Goal: Task Accomplishment & Management: Use online tool/utility

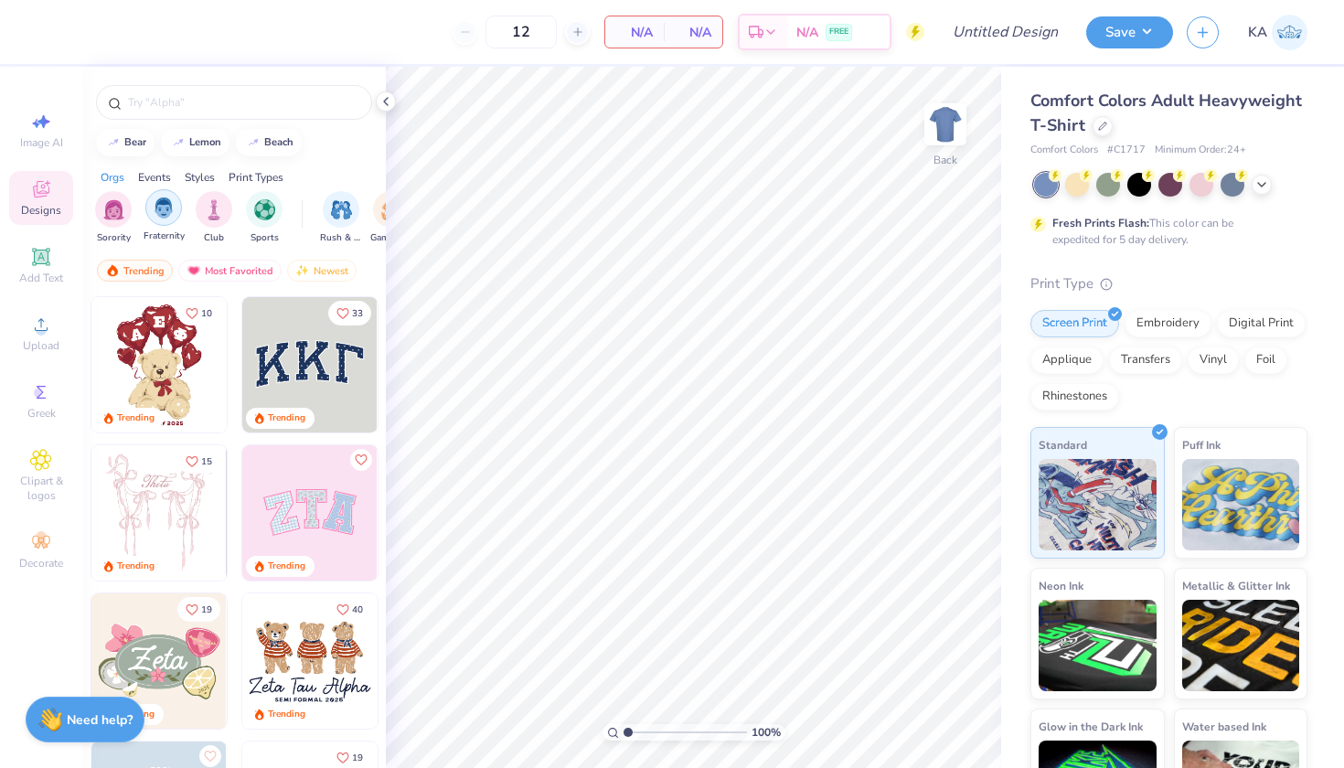
click at [158, 214] on img "filter for Fraternity" at bounding box center [164, 208] width 20 height 21
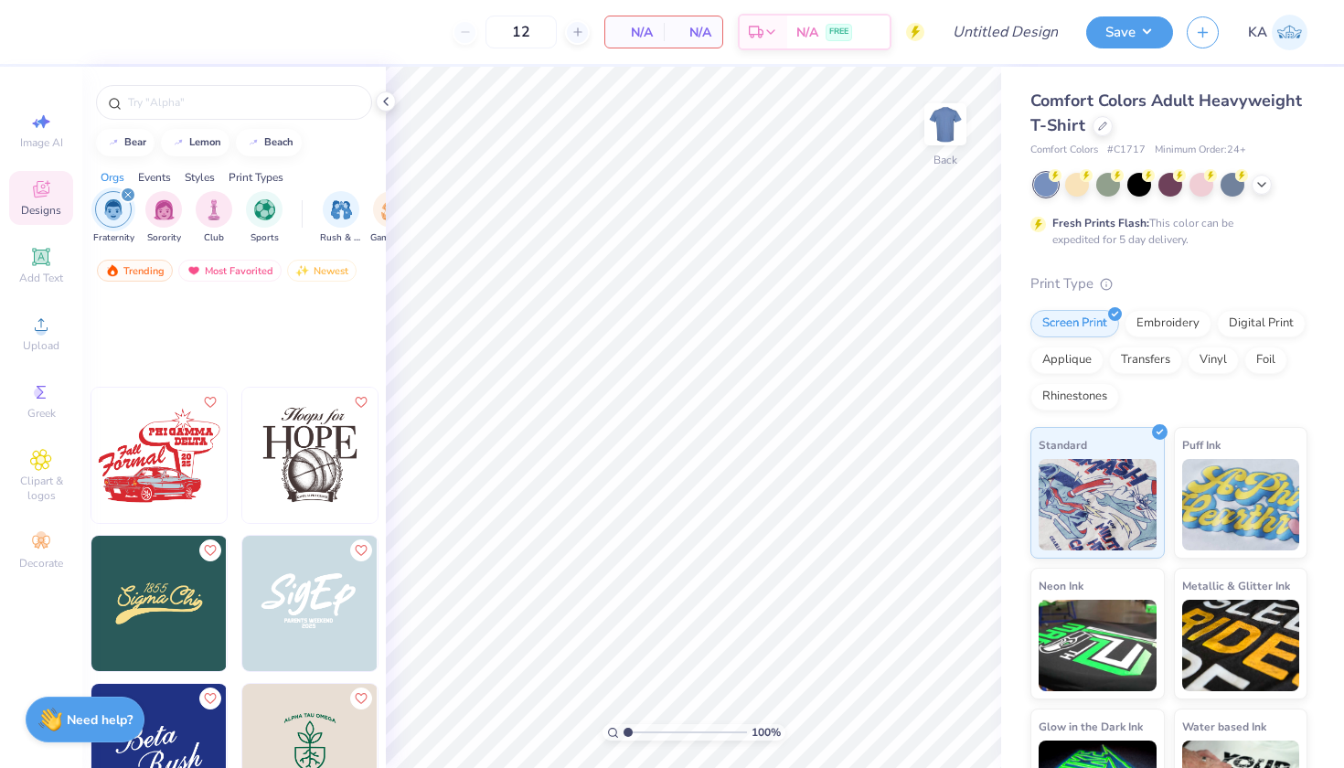
scroll to position [1221, 0]
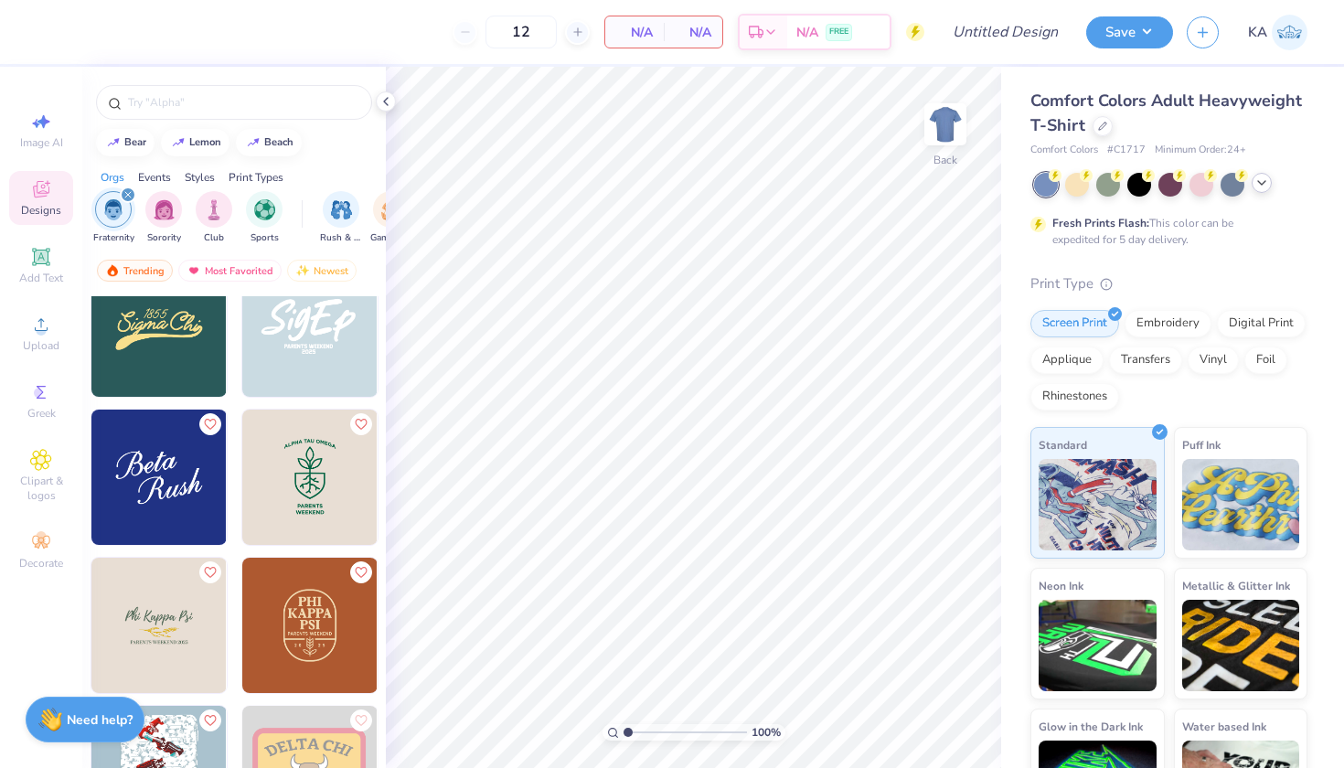
click at [1257, 180] on icon at bounding box center [1262, 183] width 15 height 15
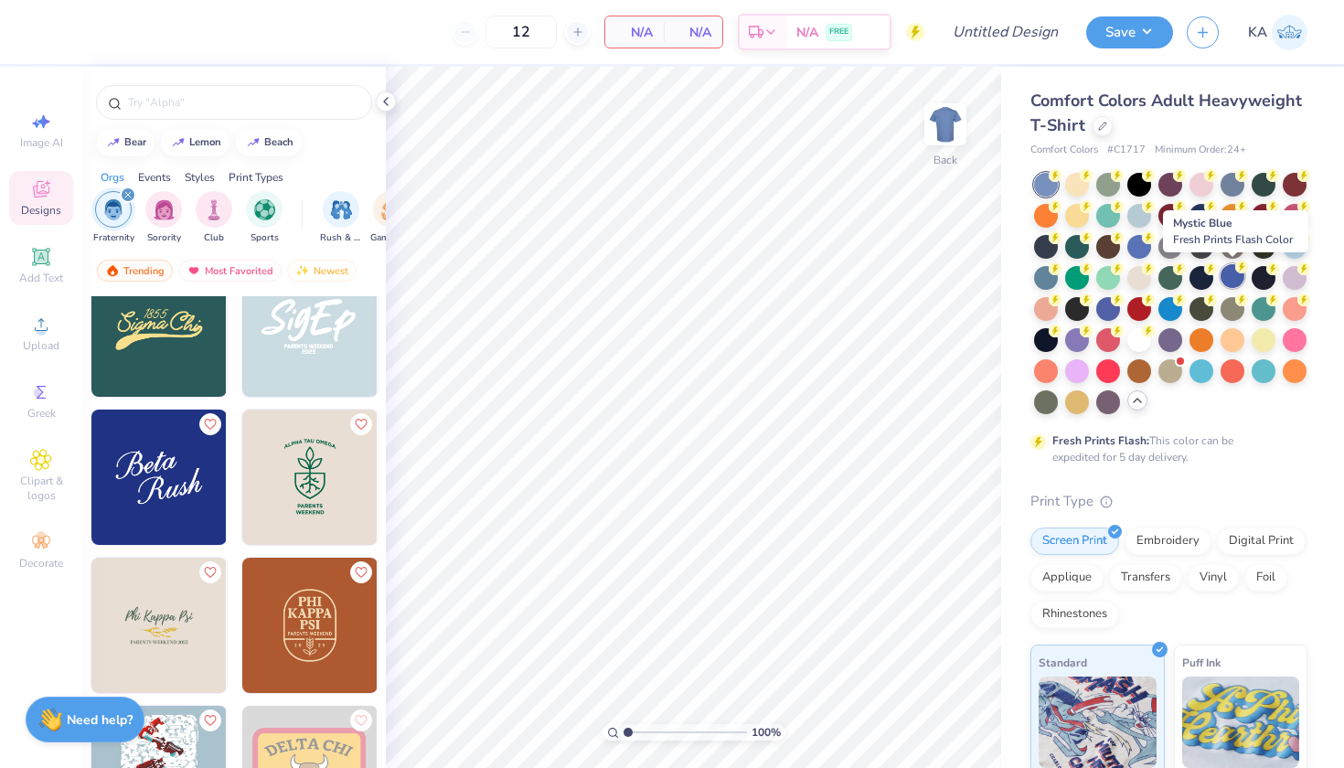
click at [1229, 281] on div at bounding box center [1233, 276] width 24 height 24
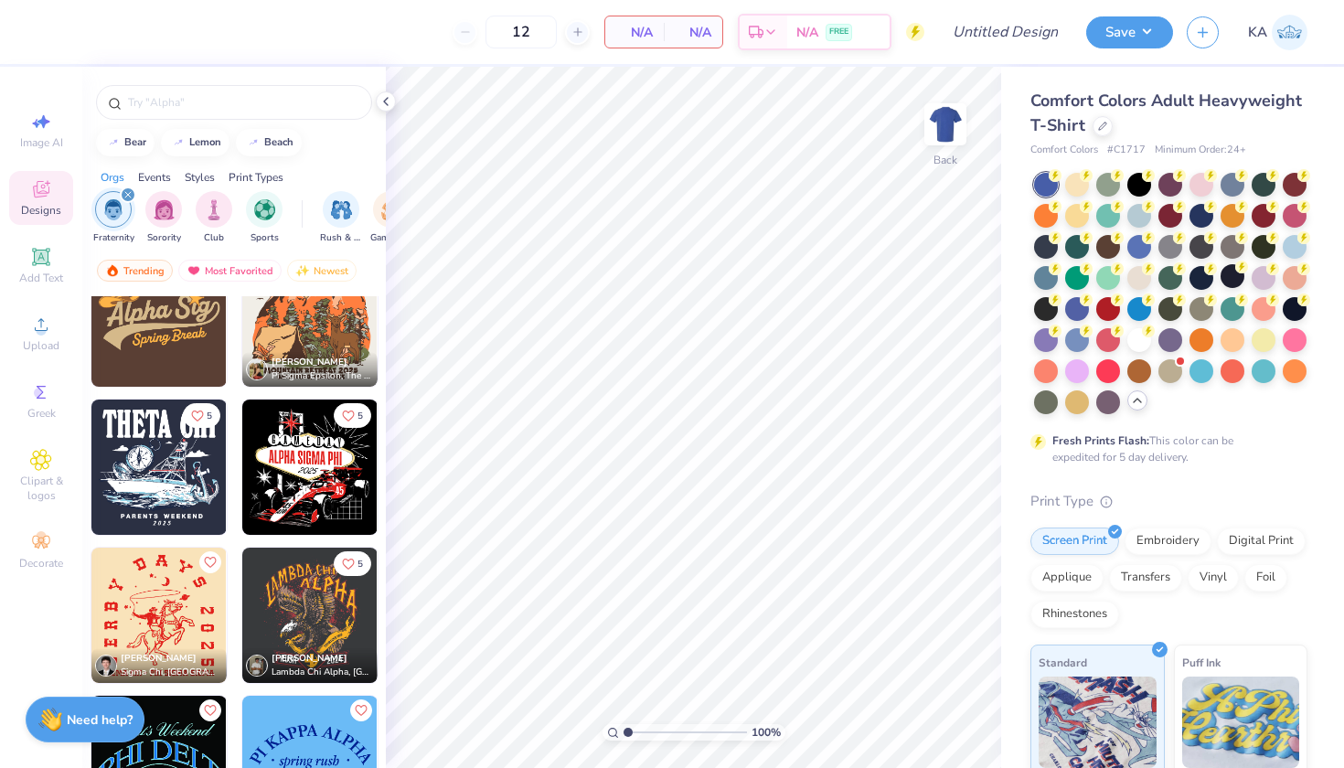
scroll to position [2704, 0]
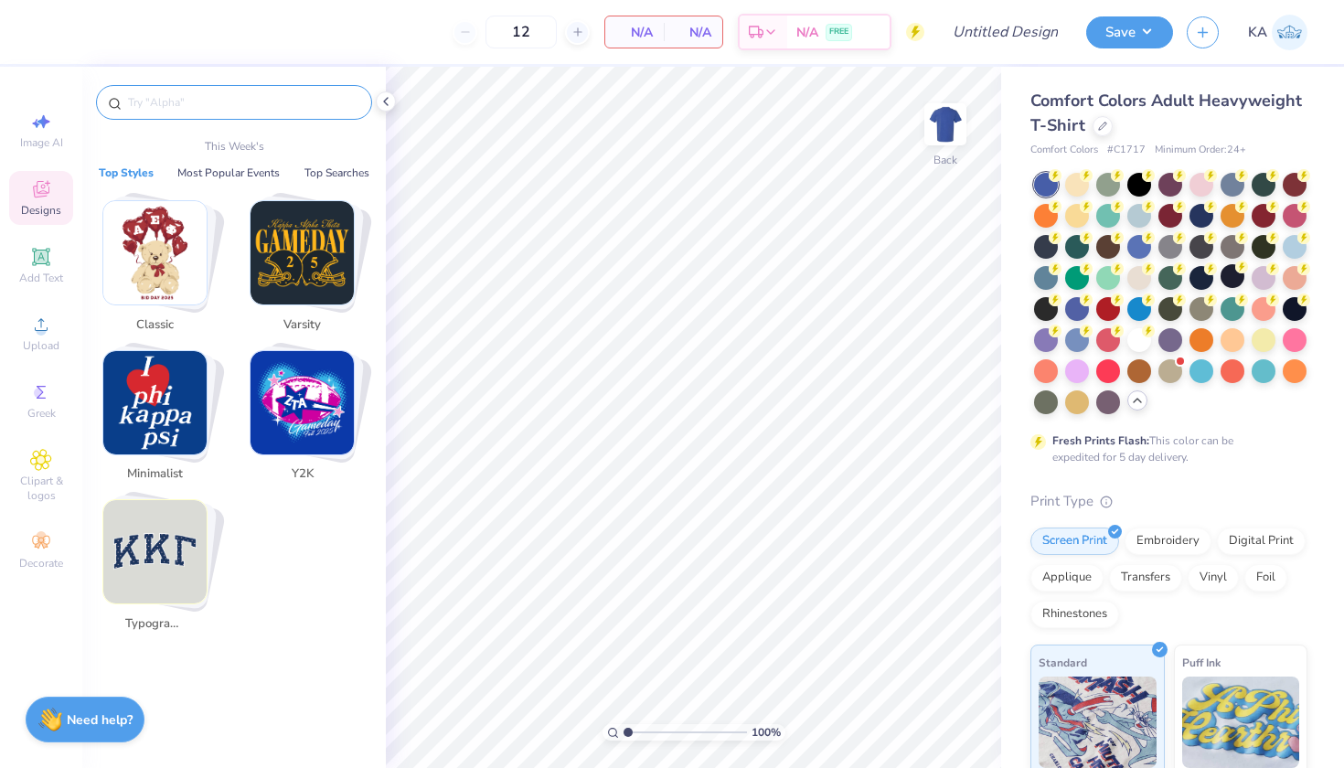
click at [240, 99] on input "text" at bounding box center [243, 102] width 234 height 18
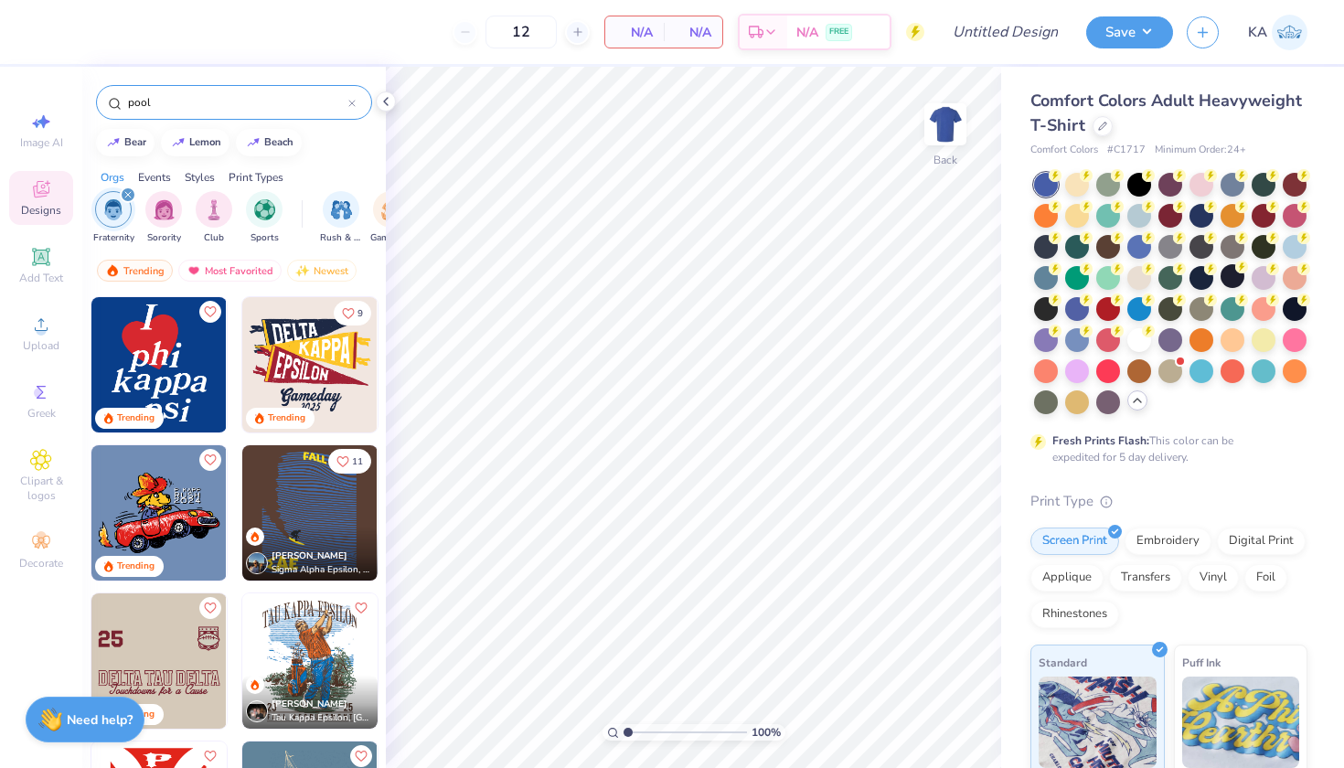
type input "pool"
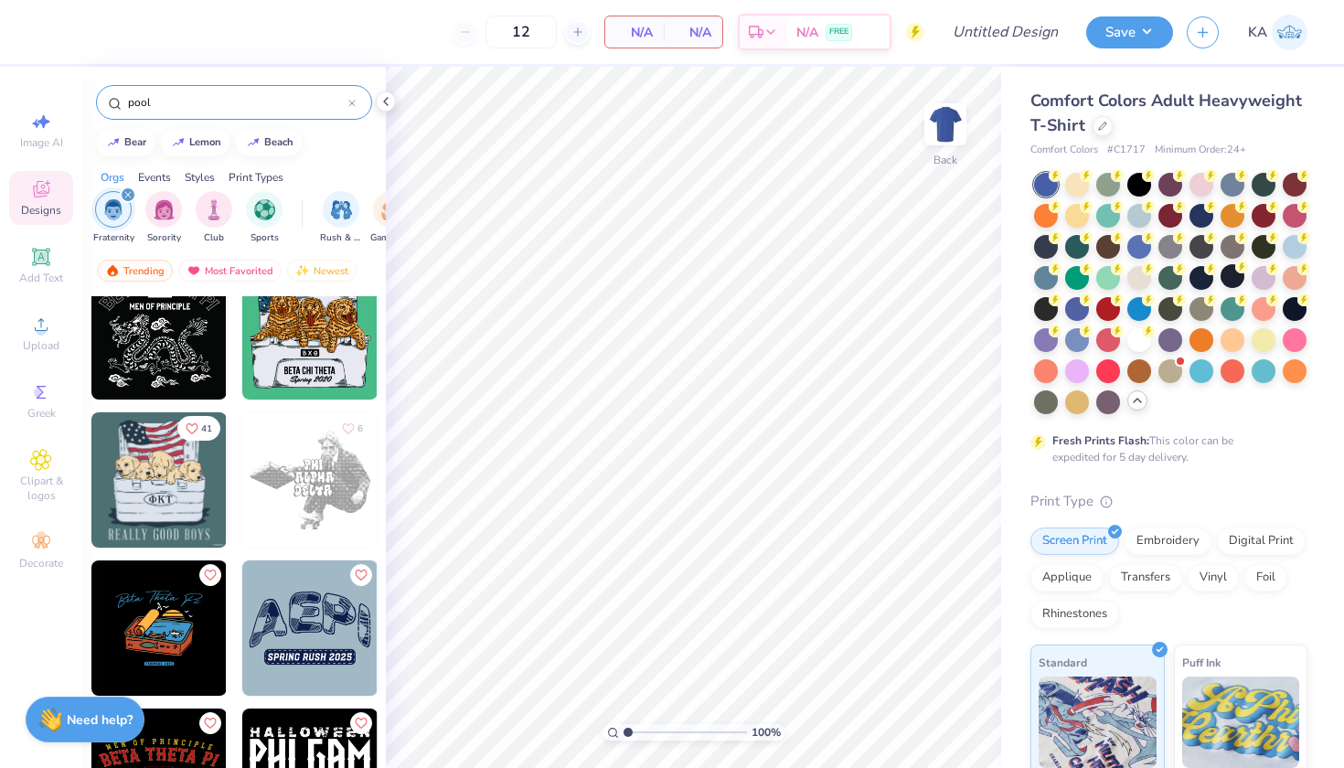
scroll to position [6257, 0]
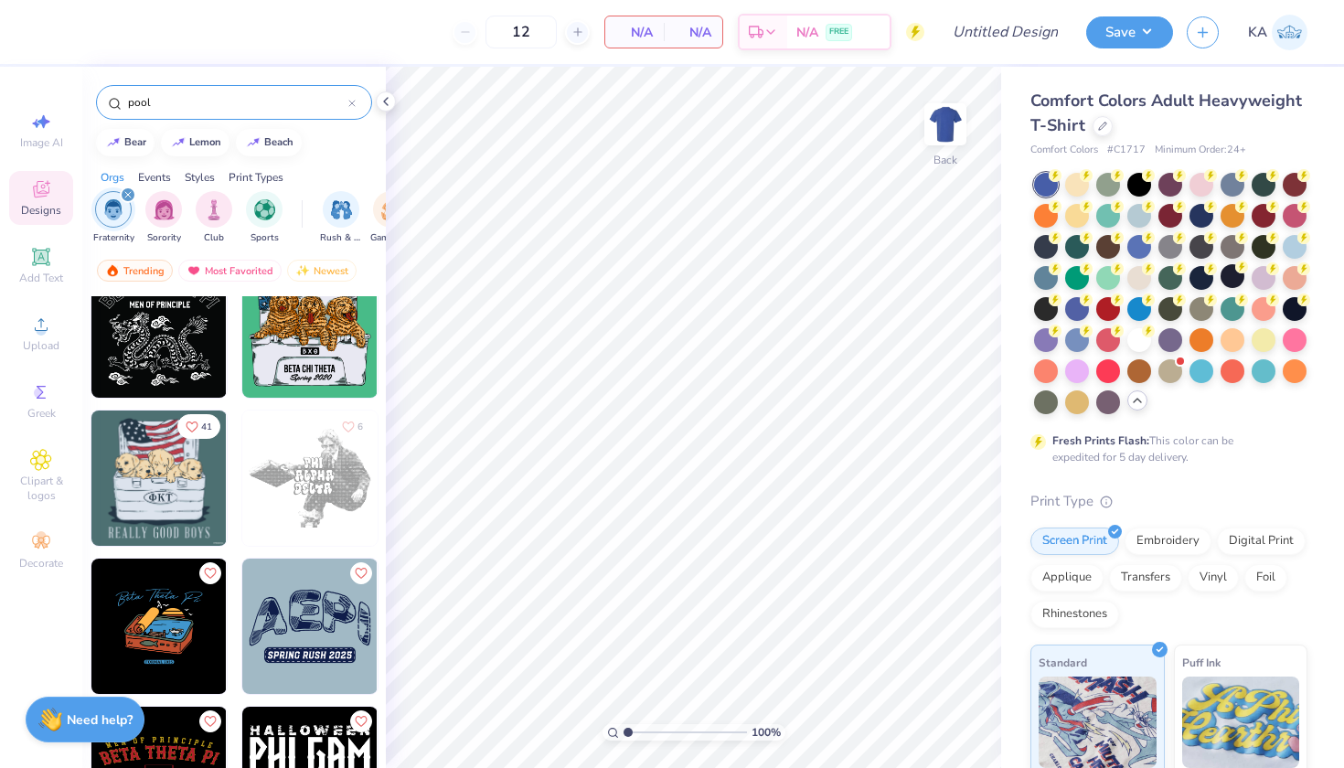
drag, startPoint x: 144, startPoint y: 485, endPoint x: 331, endPoint y: 423, distance: 196.4
click at [931, 123] on img at bounding box center [945, 124] width 73 height 73
click at [176, 460] on img at bounding box center [158, 478] width 135 height 135
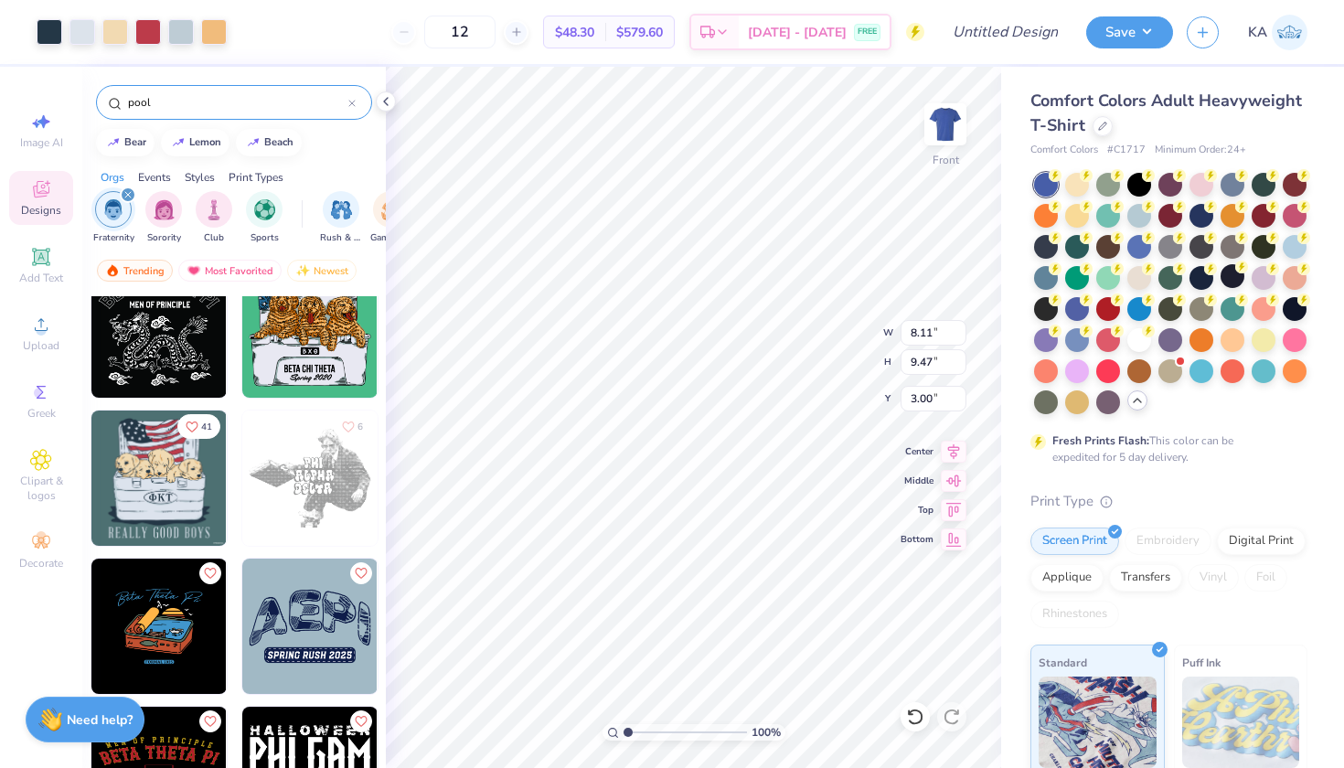
type input "12.46"
type input "14.55"
type input "12.40"
type input "1.22"
type input "16.34"
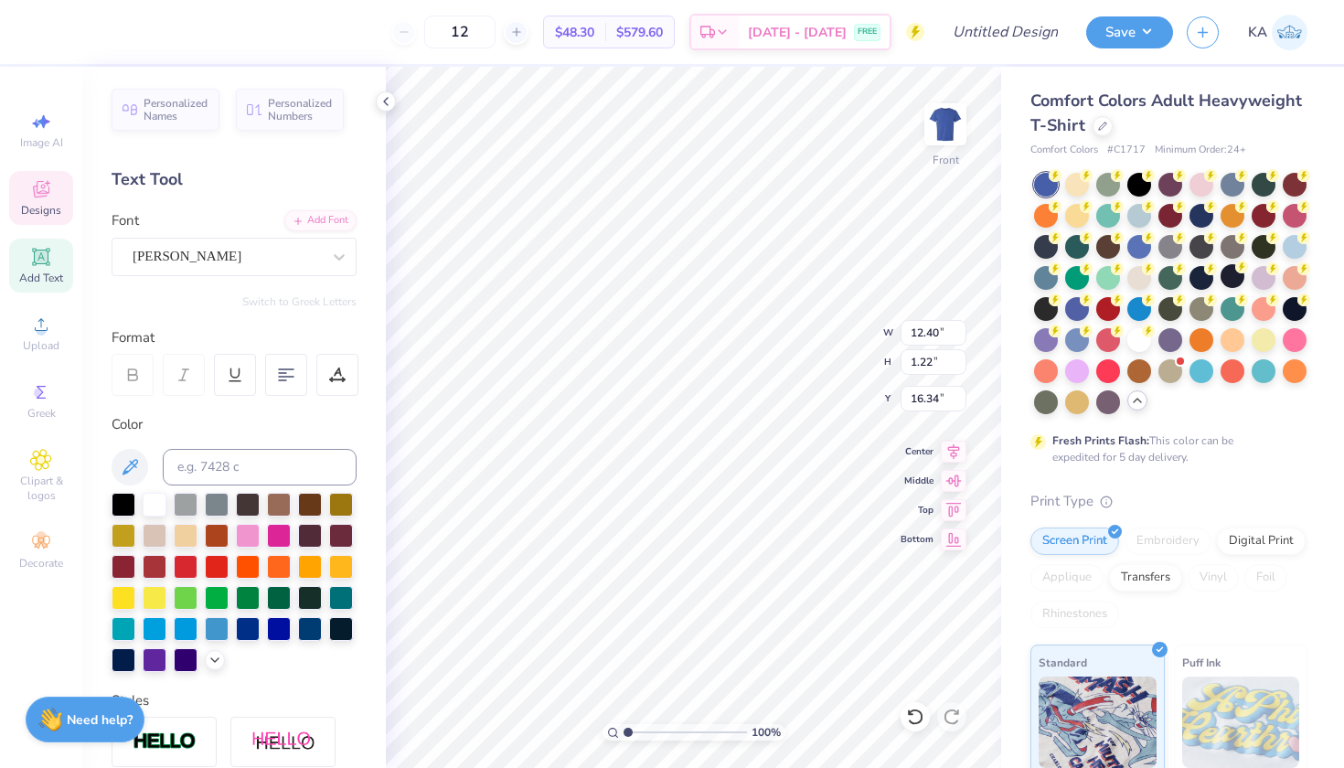
scroll to position [0, 6]
type textarea "ST. ANTHONY HALL"
type input "17.88"
type textarea "p"
type textarea "POOL PARTY 2025"
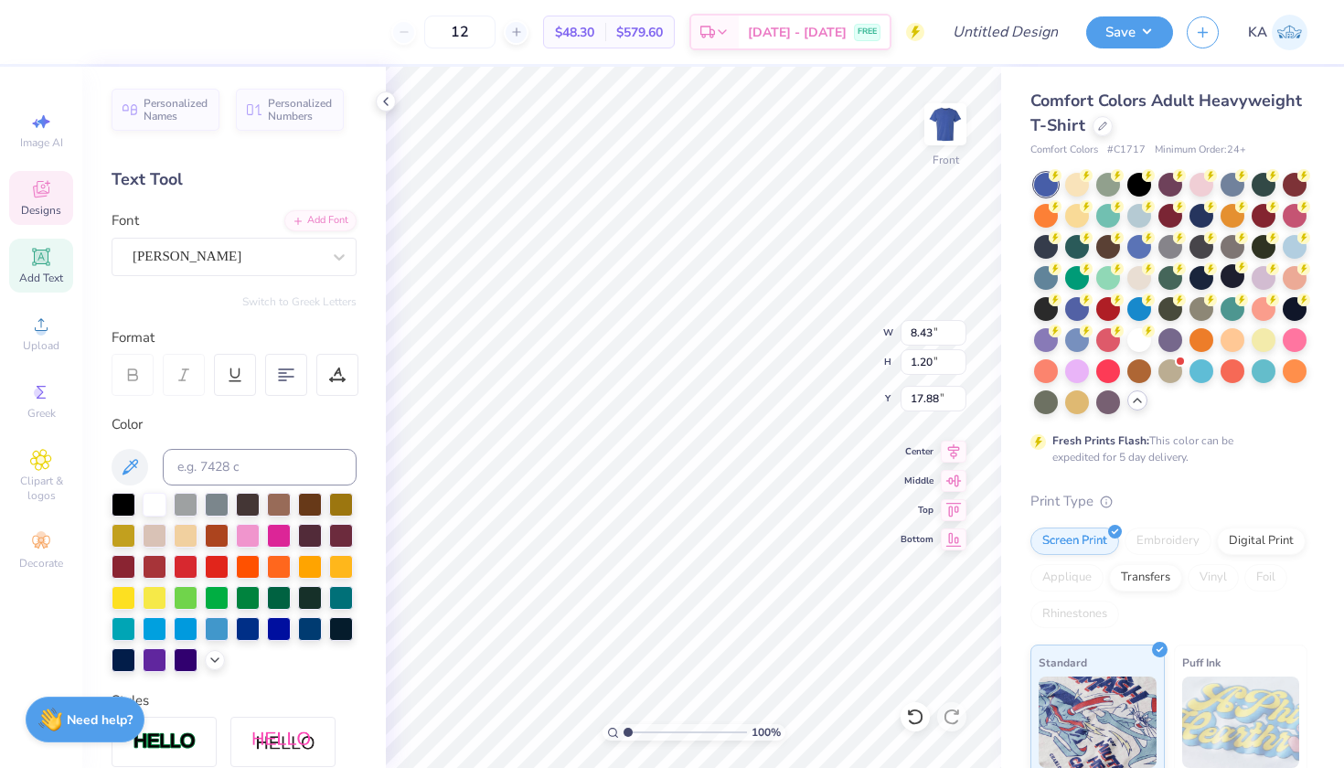
type input "7.93"
type input "1.21"
type input "17.87"
type input "5.60"
type input "0.85"
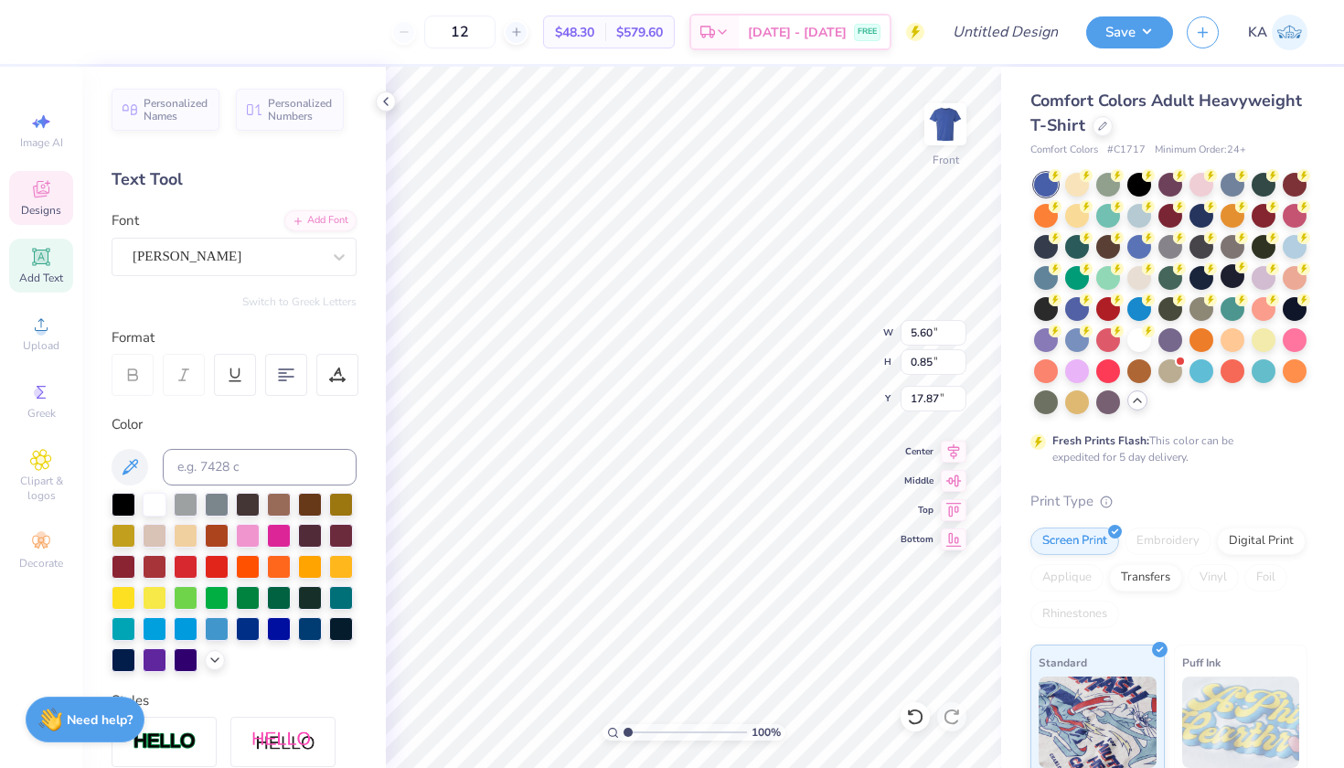
type input "18.00"
type textarea "HALL"
type input "3.14"
type input "0.78"
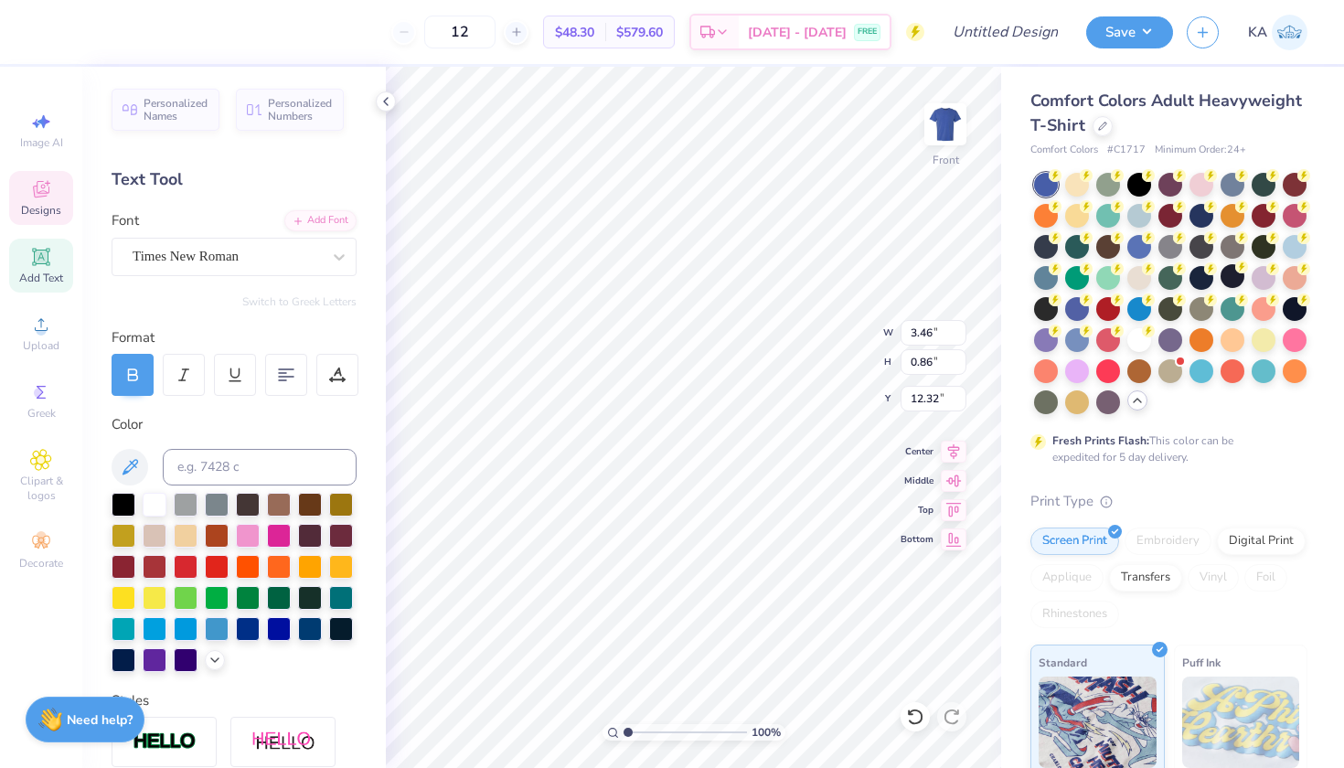
type input "12.31"
click at [308, 430] on div "Color" at bounding box center [234, 424] width 245 height 21
type input "12.15"
type input "2.84"
type input "0.71"
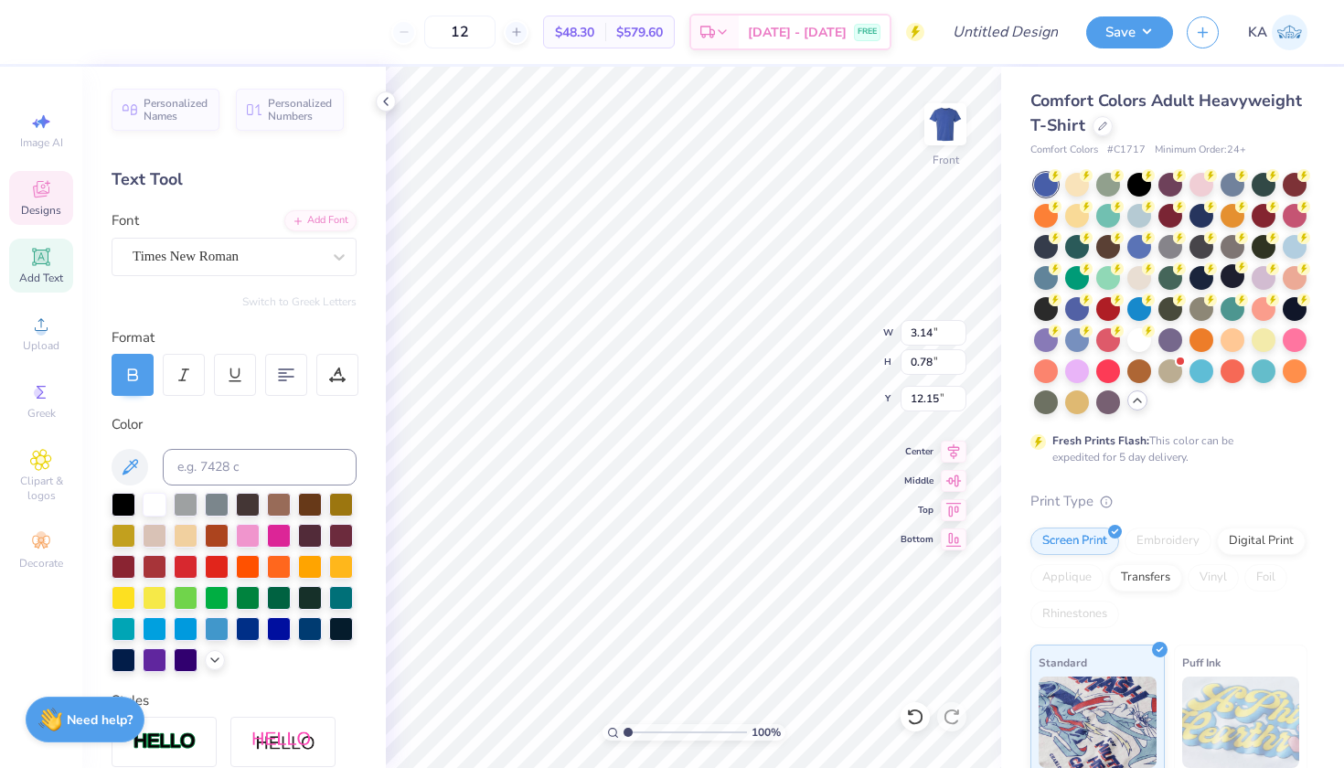
type input "12.24"
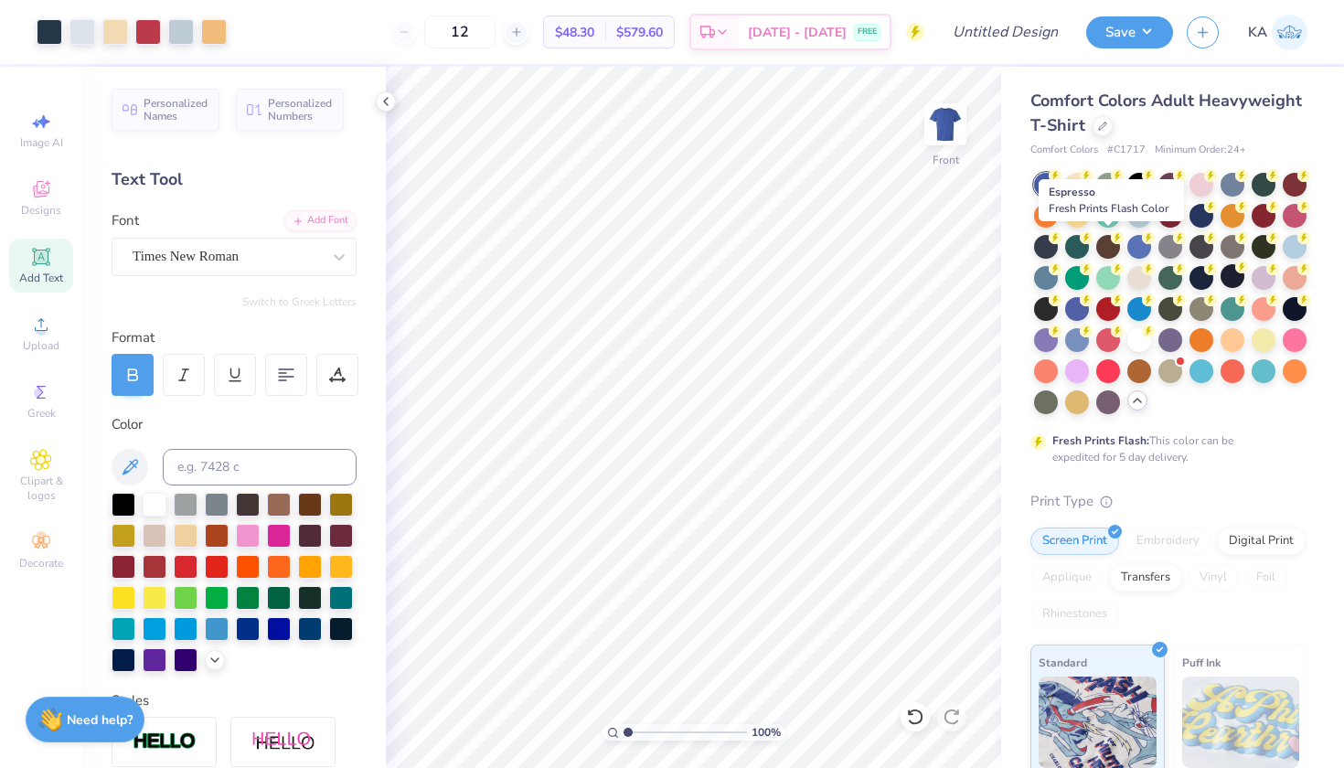
click at [1103, 230] on div at bounding box center [1170, 293] width 273 height 241
click at [1105, 218] on div at bounding box center [1108, 214] width 24 height 24
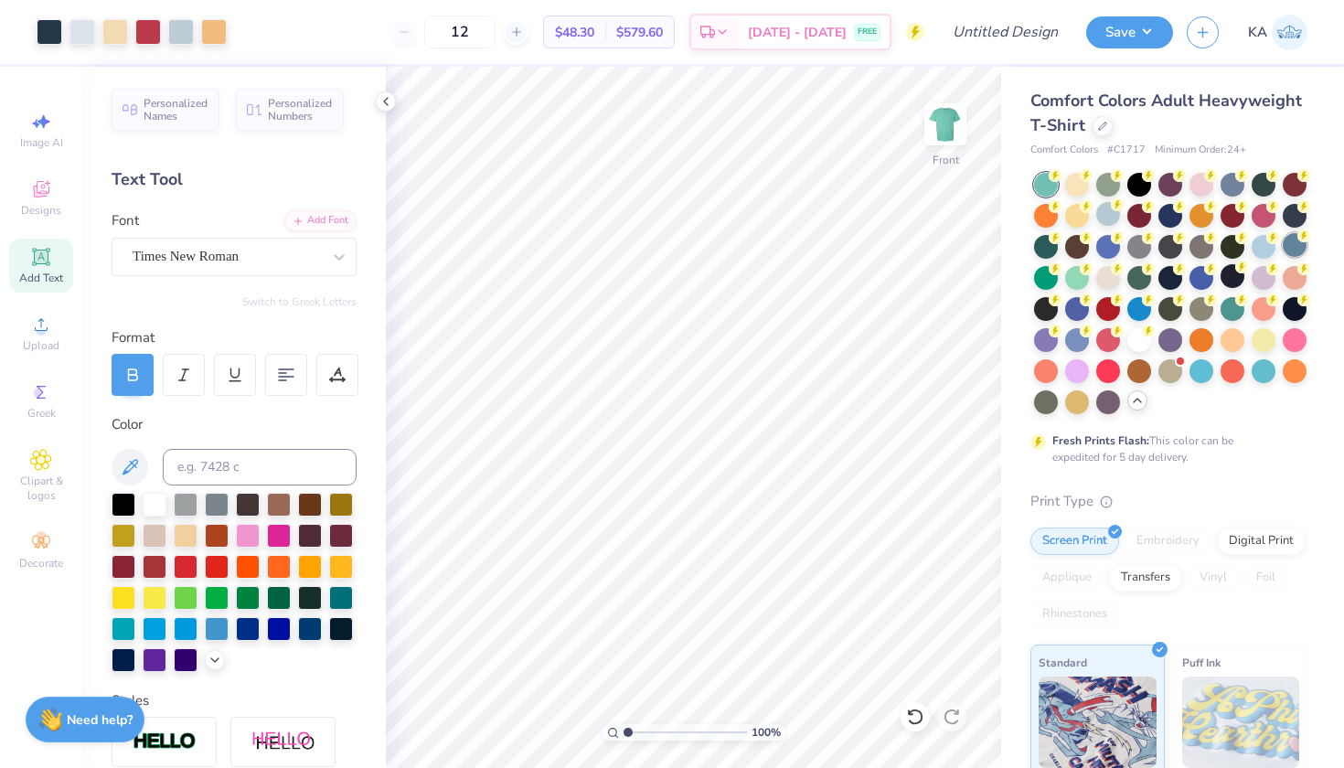
click at [1307, 247] on div at bounding box center [1295, 245] width 24 height 24
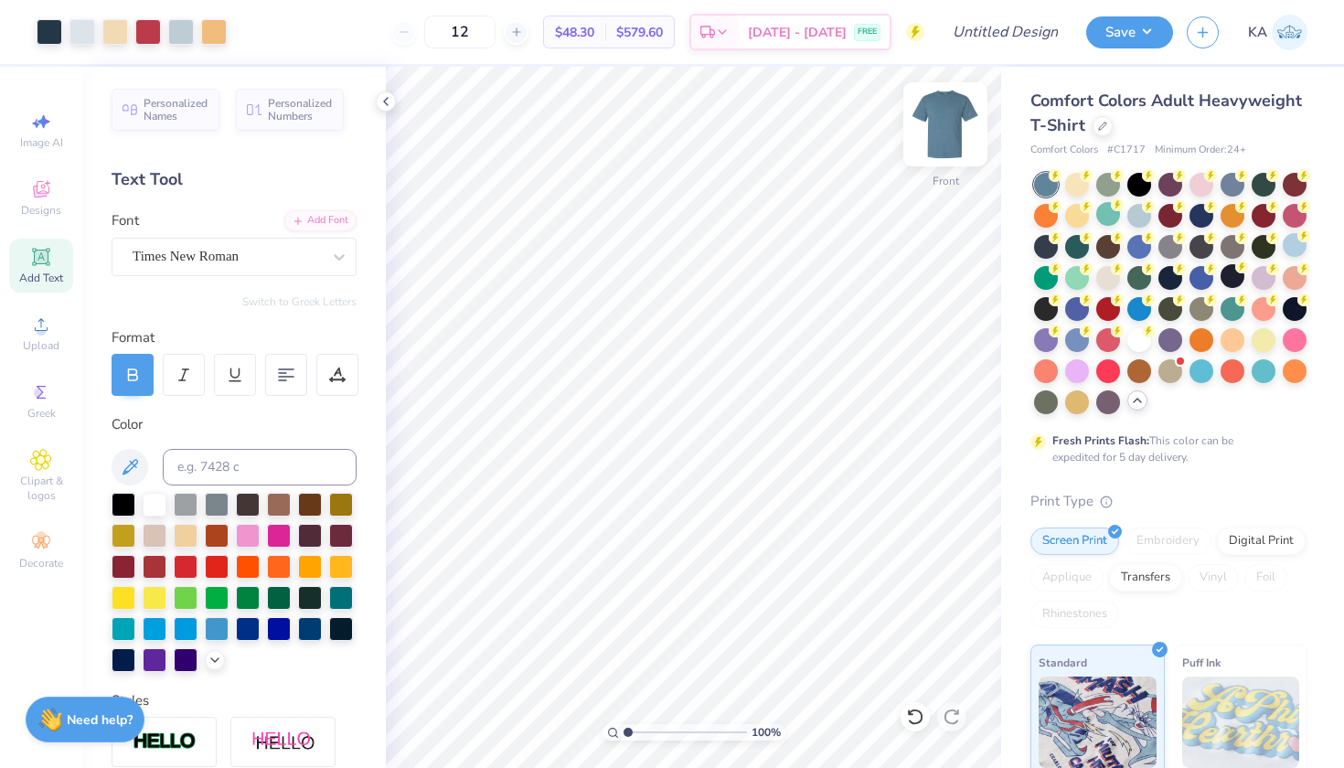
click at [973, 144] on img at bounding box center [945, 124] width 73 height 73
click at [963, 143] on img at bounding box center [945, 124] width 73 height 73
click at [939, 144] on img at bounding box center [945, 124] width 73 height 73
click at [938, 131] on img at bounding box center [945, 124] width 73 height 73
click at [934, 129] on img at bounding box center [945, 124] width 73 height 73
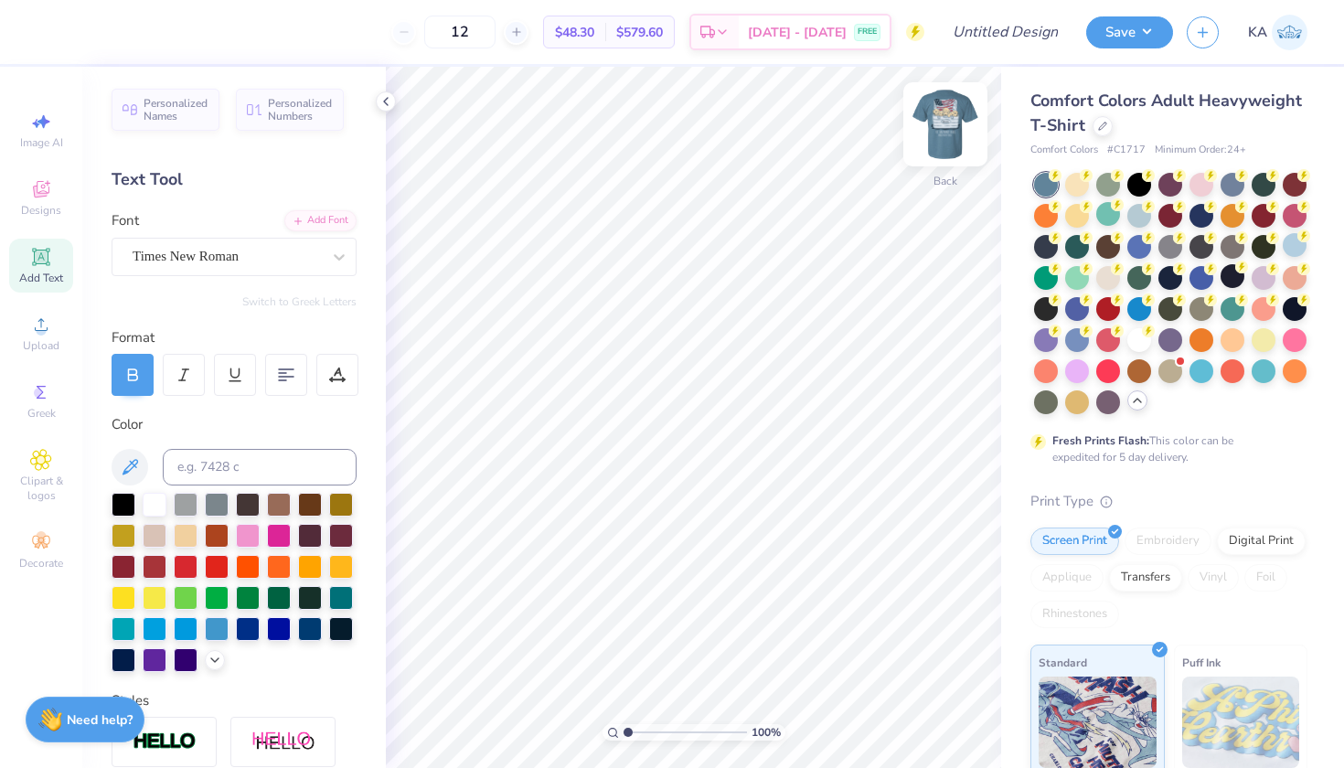
click at [943, 127] on img at bounding box center [945, 124] width 73 height 73
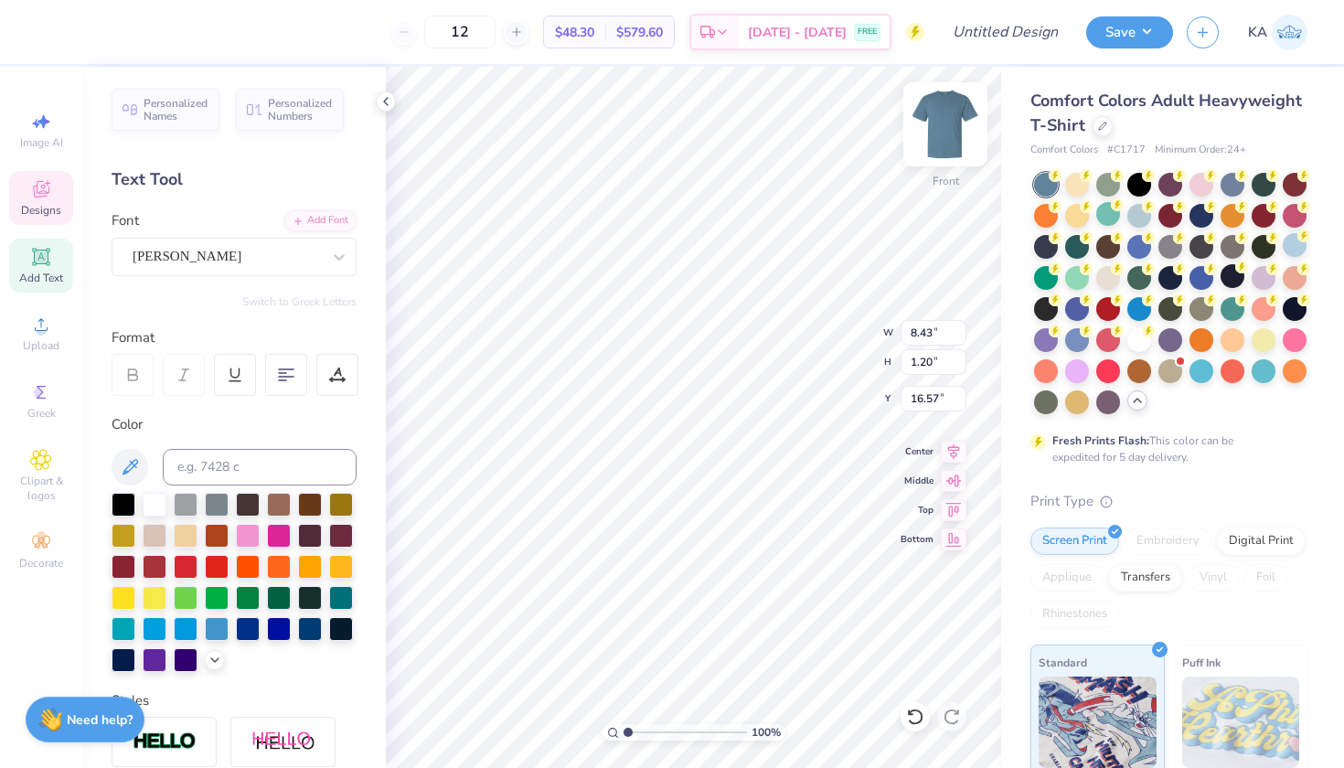
click at [949, 123] on img at bounding box center [945, 124] width 73 height 73
type textarea "P"
type textarea "h"
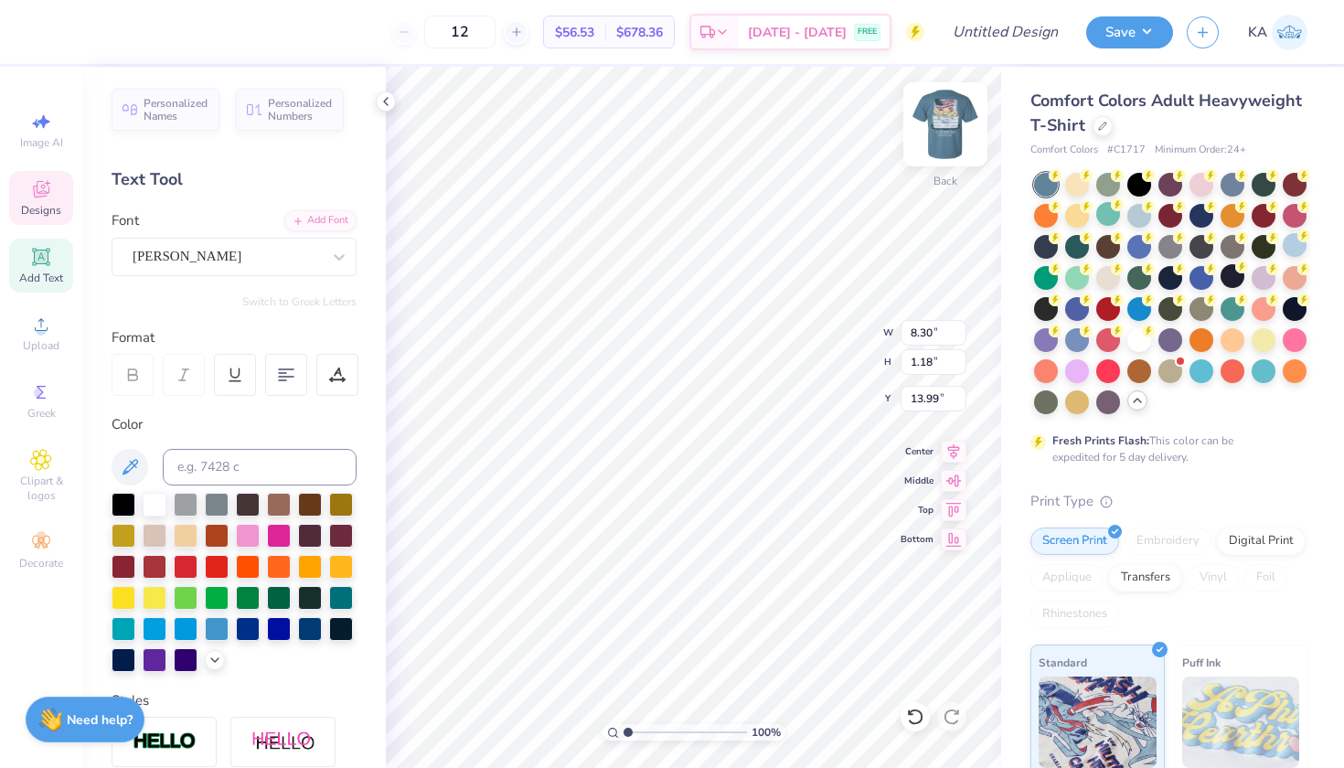
type textarea "HALL"
type input "4.61"
type input "4.17"
click at [1127, 50] on div "Save KA" at bounding box center [1215, 32] width 258 height 64
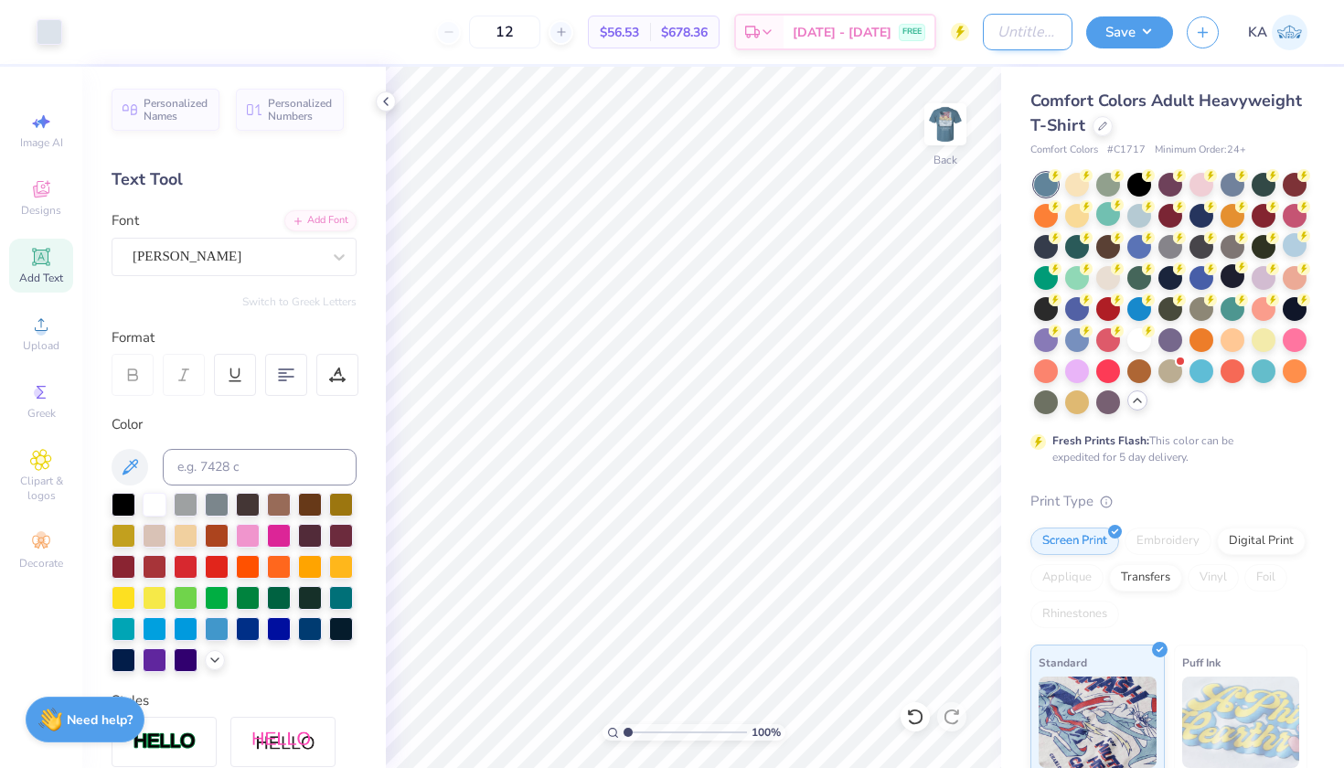
click at [1021, 41] on input "Design Title" at bounding box center [1028, 32] width 90 height 37
type input "hall1"
click at [1150, 11] on div "Save KA" at bounding box center [1215, 32] width 258 height 64
click at [1136, 38] on button "Save" at bounding box center [1129, 30] width 87 height 32
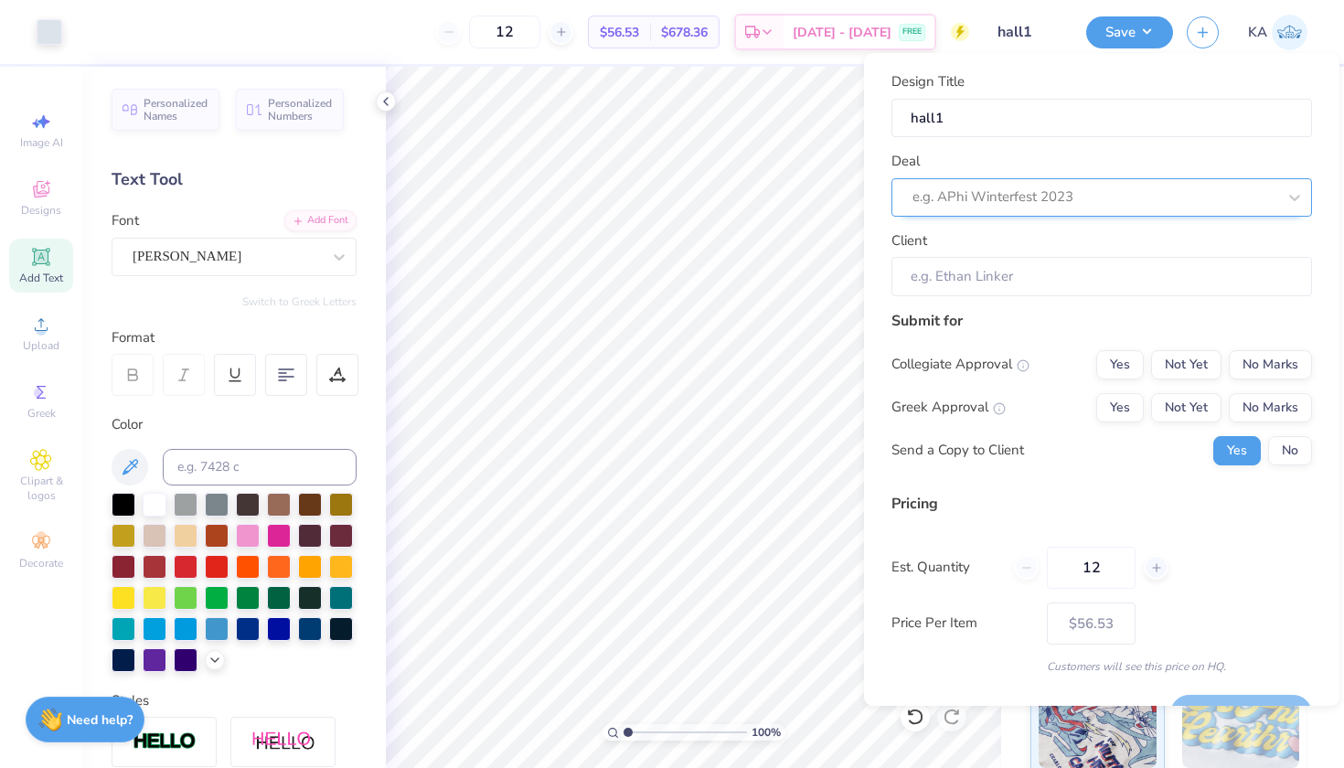
click at [1092, 198] on div at bounding box center [1095, 197] width 364 height 25
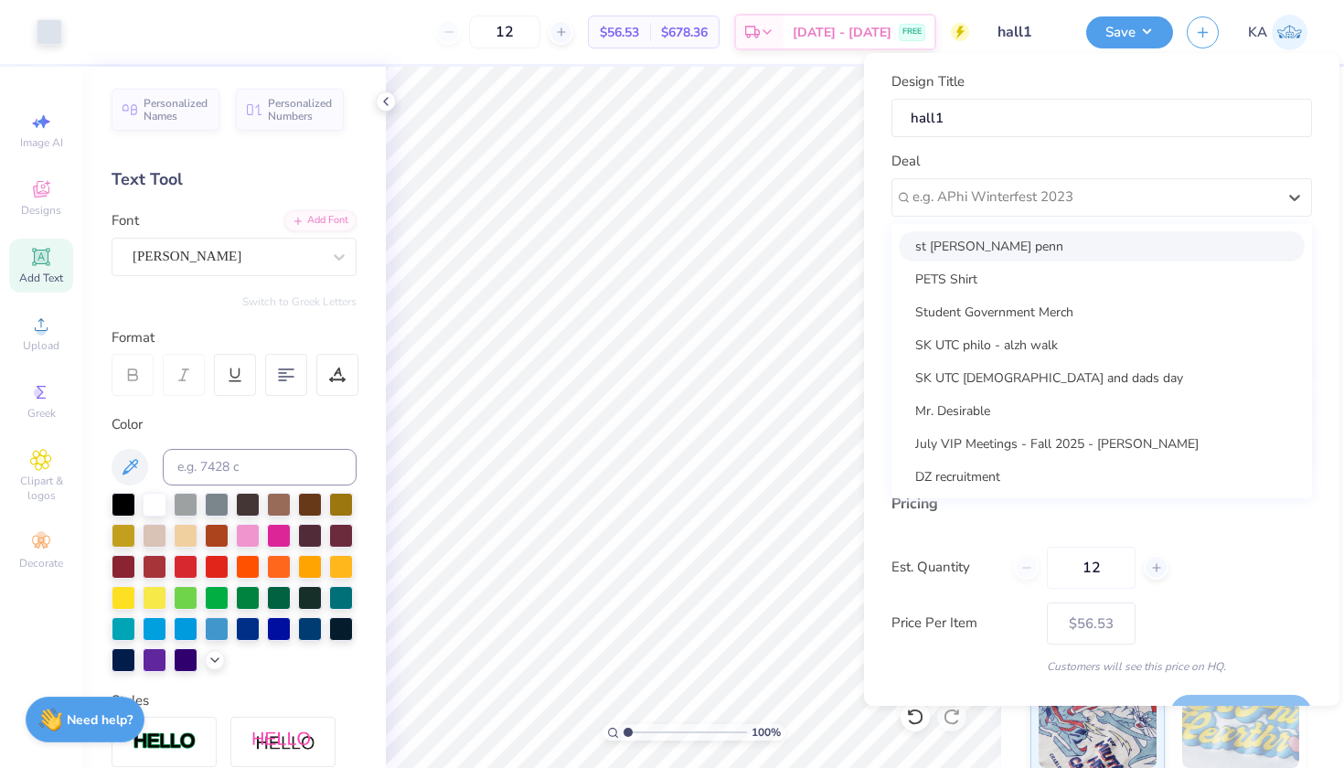
click at [1084, 231] on div "st Anthony hall penn" at bounding box center [1102, 246] width 406 height 30
type input "Sophie Austin"
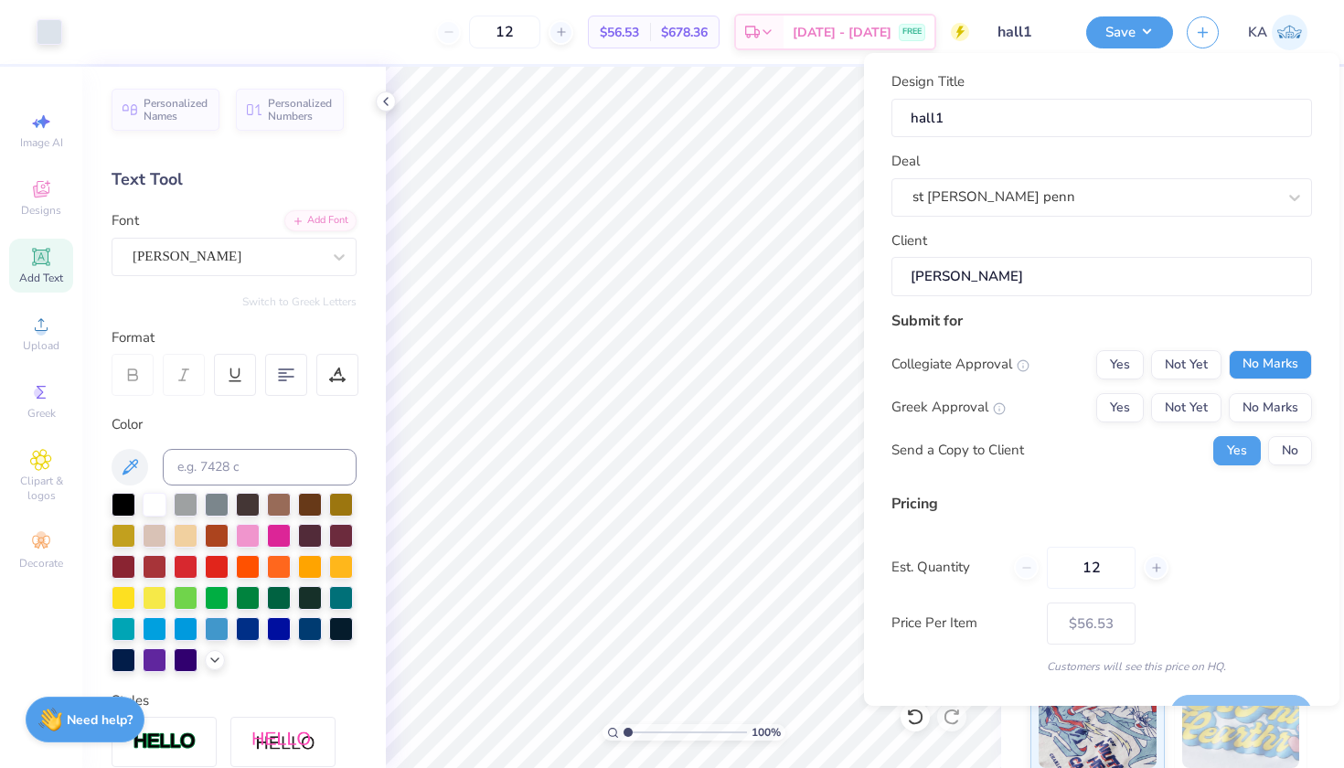
click at [1257, 366] on button "No Marks" at bounding box center [1270, 364] width 83 height 29
click at [1258, 406] on button "No Marks" at bounding box center [1270, 407] width 83 height 29
type input "$56.53"
click at [1286, 446] on button "No" at bounding box center [1290, 450] width 44 height 29
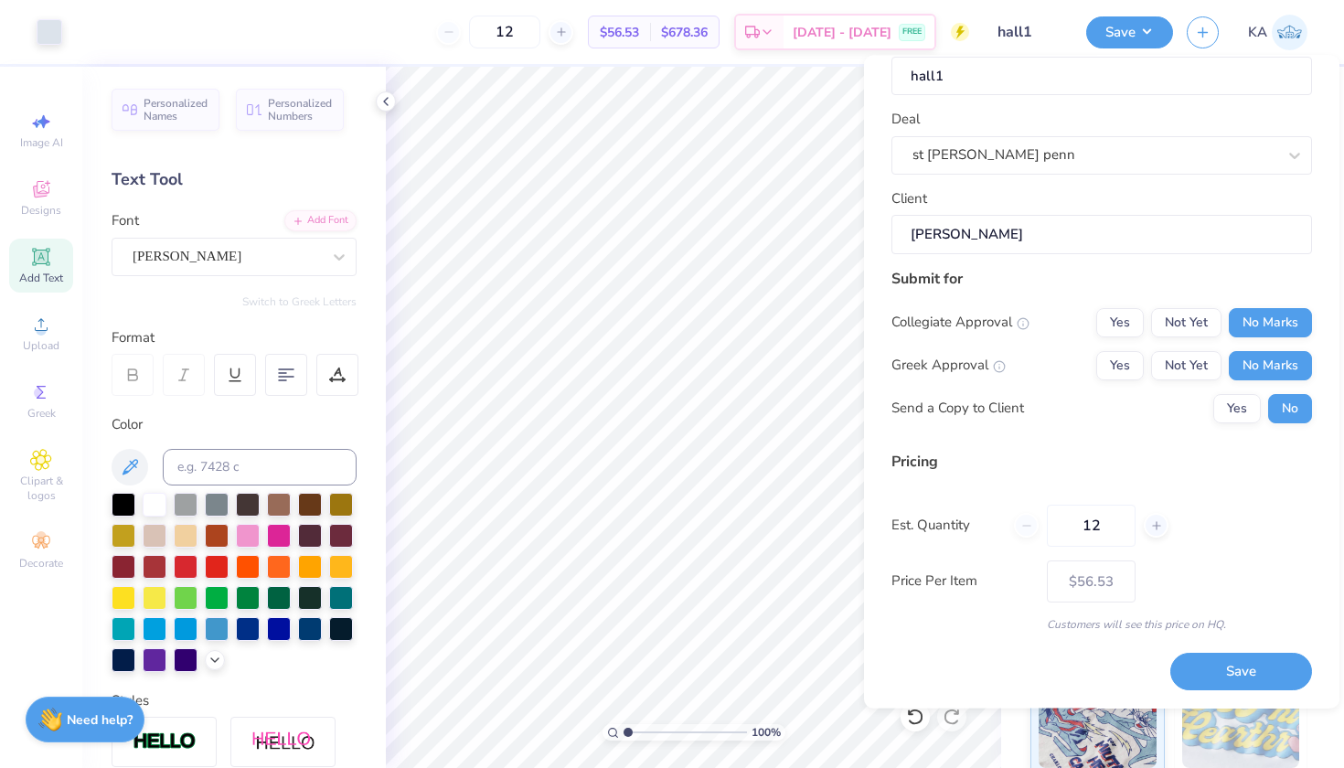
scroll to position [43, 0]
click at [1093, 516] on input "12" at bounding box center [1091, 527] width 89 height 42
type input "50"
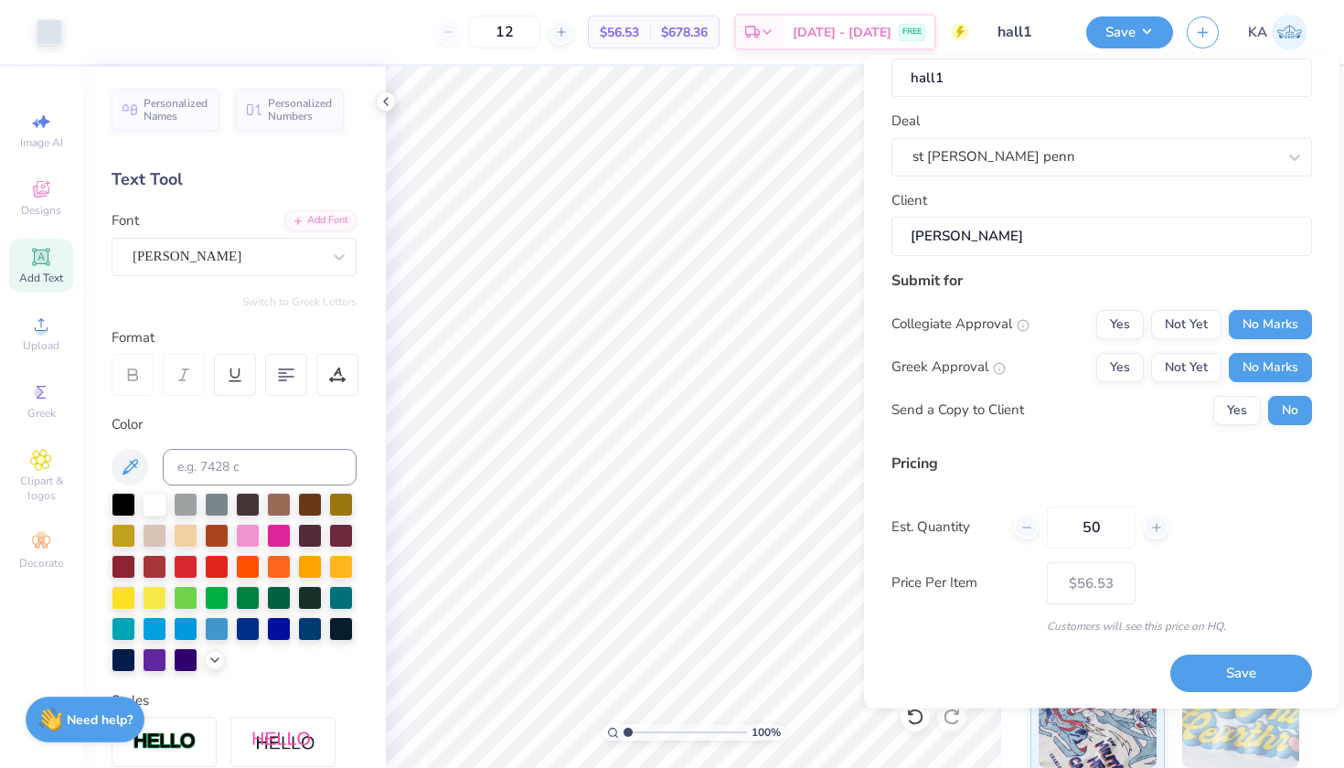
type input "50"
type input "$25.74"
type input "50"
click at [1001, 627] on div "Customers will see this price on HQ." at bounding box center [1102, 625] width 421 height 16
click at [1230, 655] on button "Save" at bounding box center [1242, 673] width 142 height 37
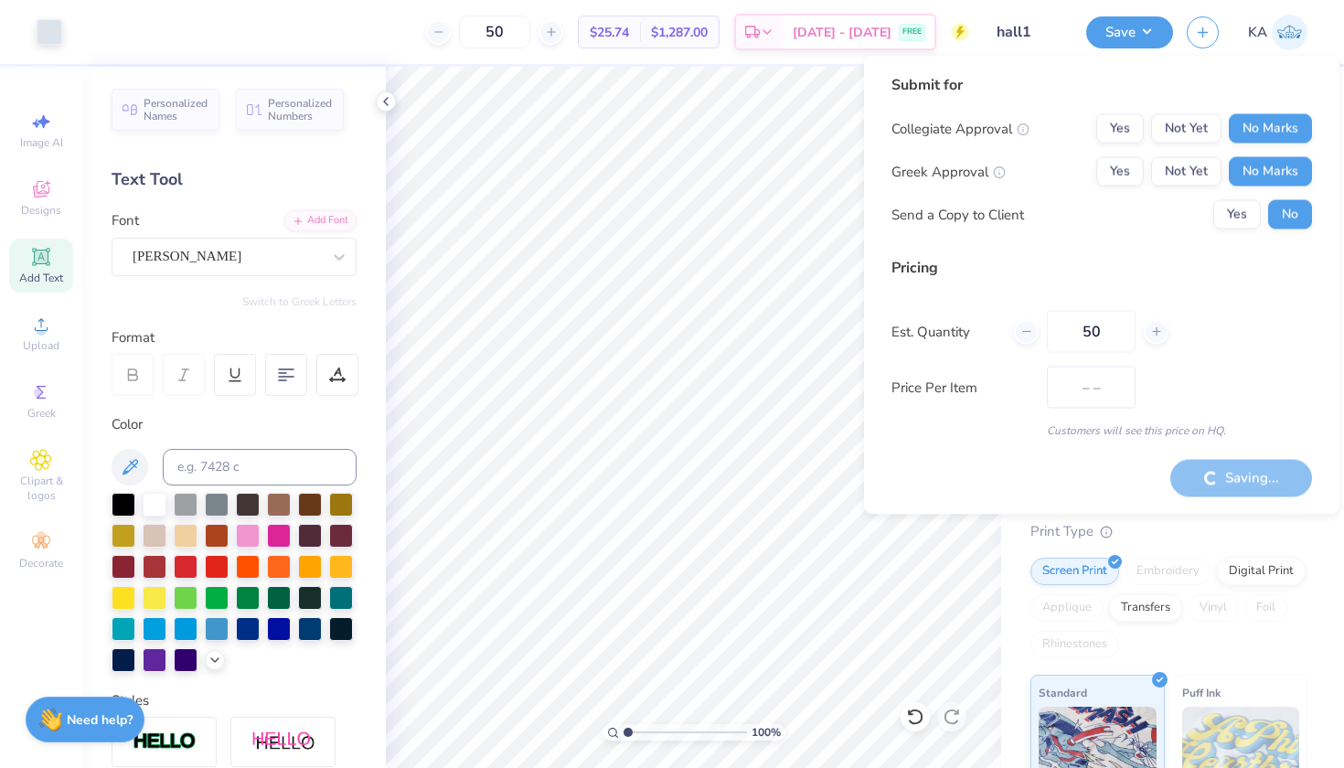
type input "$25.74"
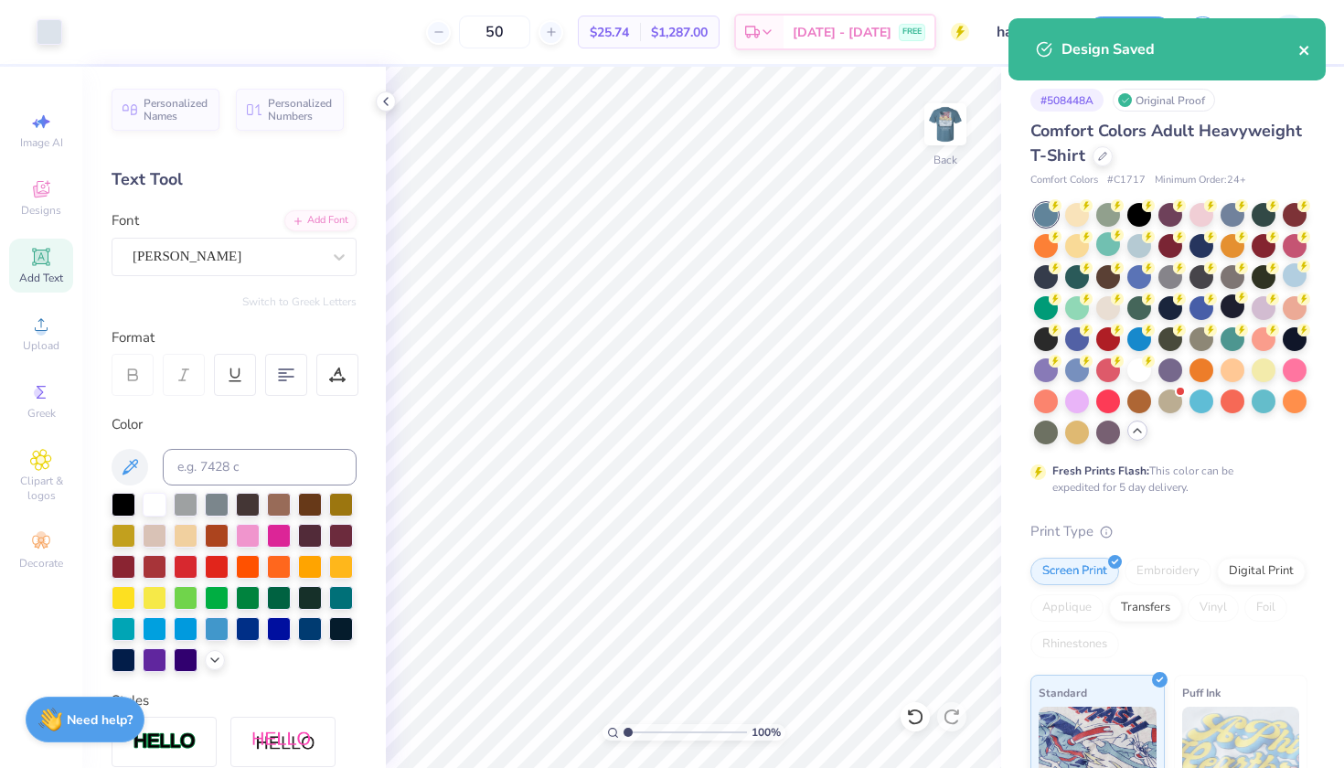
click at [1306, 49] on icon "close" at bounding box center [1303, 50] width 9 height 9
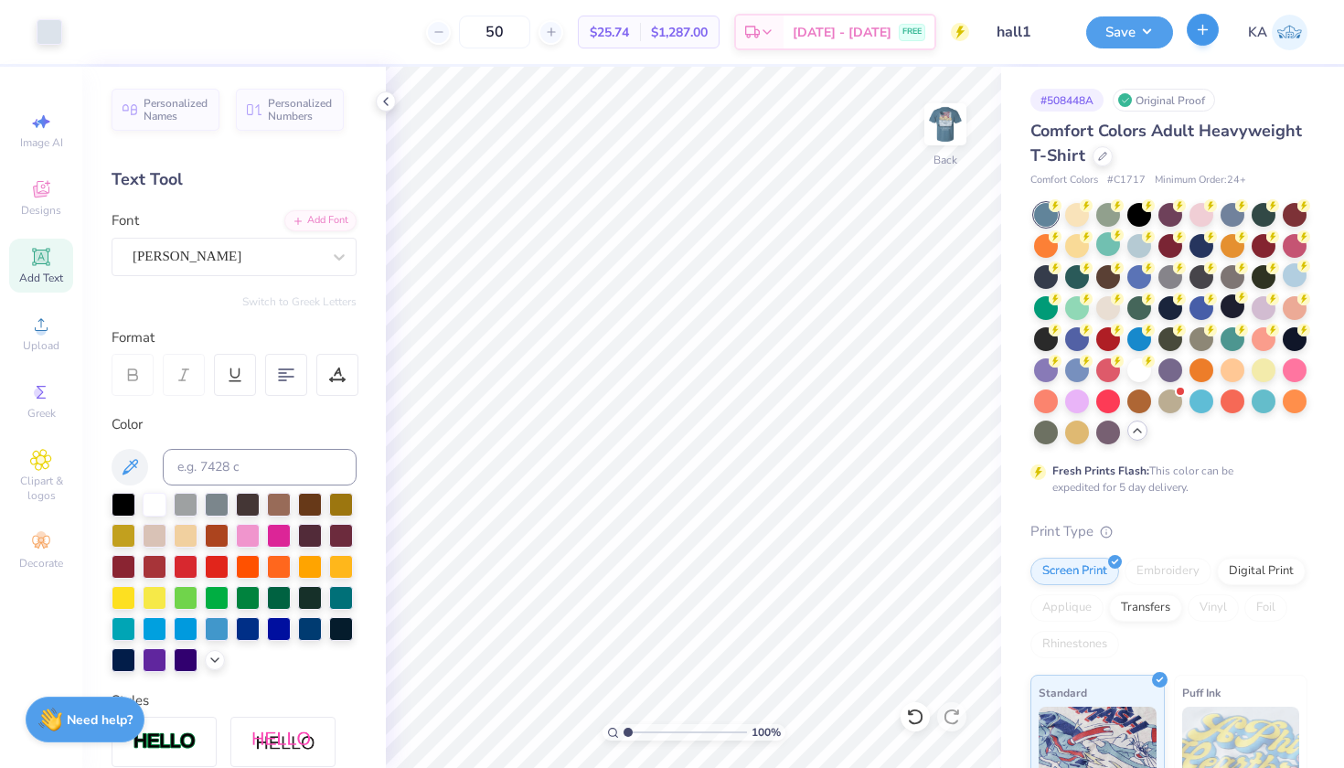
click at [1200, 34] on icon "button" at bounding box center [1203, 30] width 16 height 16
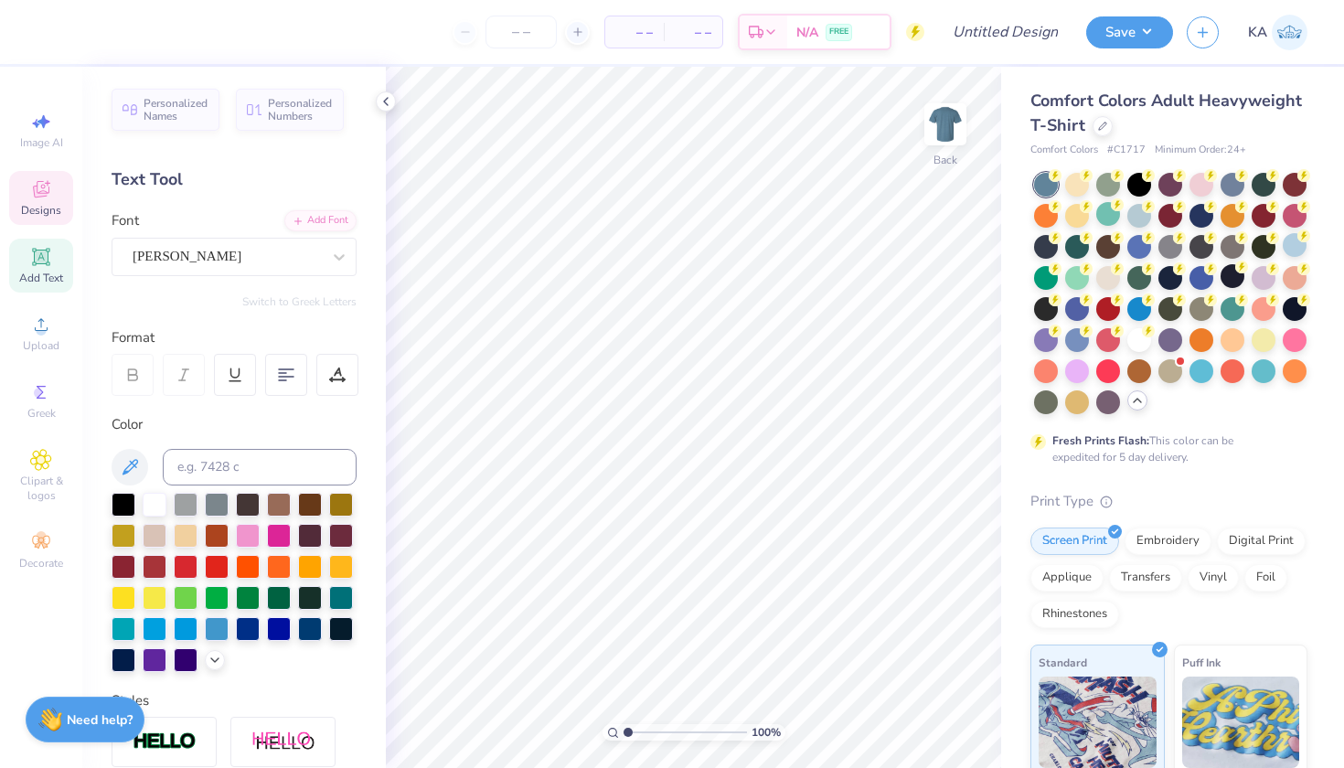
click at [41, 209] on span "Designs" at bounding box center [41, 210] width 40 height 15
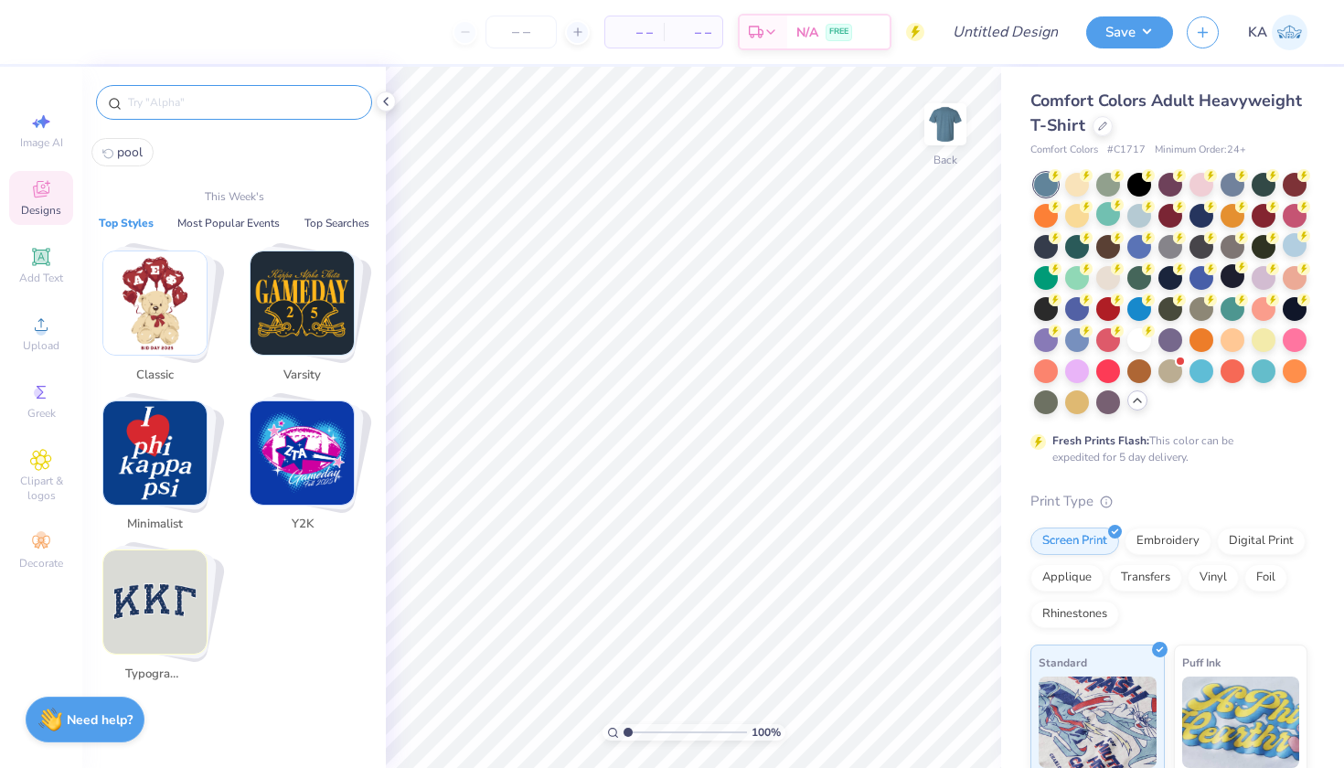
click at [164, 100] on input "text" at bounding box center [243, 102] width 234 height 18
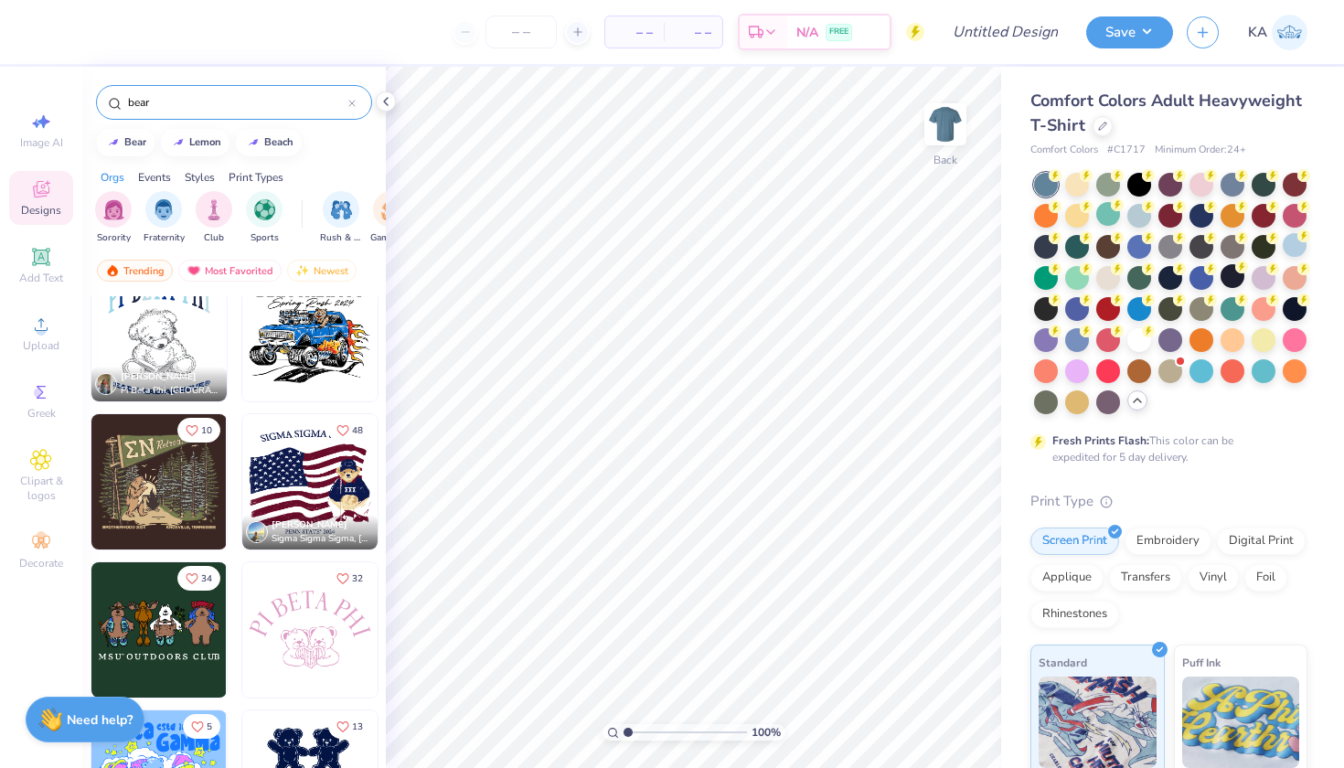
scroll to position [773, 0]
type input "bear"
click at [942, 129] on img at bounding box center [945, 124] width 73 height 73
click at [301, 483] on img at bounding box center [309, 480] width 135 height 135
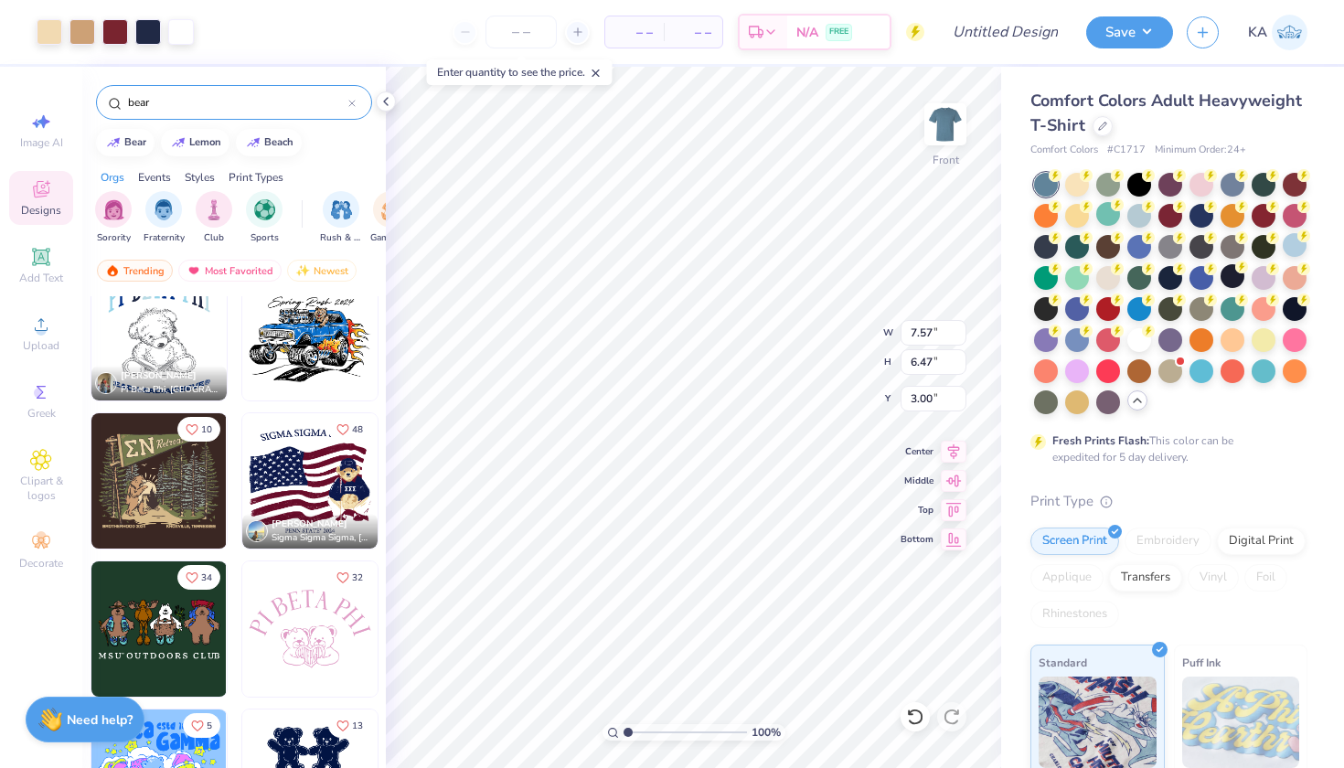
type input "4.13"
type input "11.79"
type input "10.08"
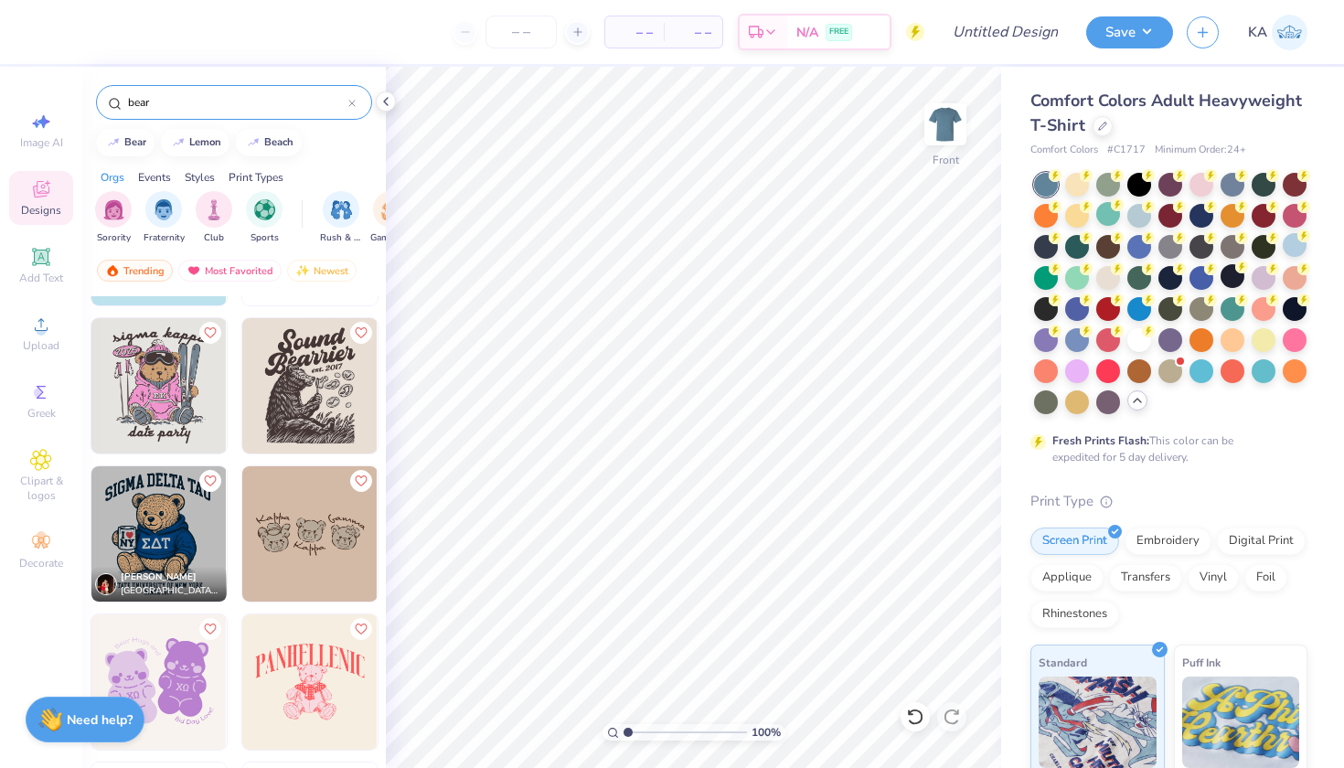
scroll to position [1869, 0]
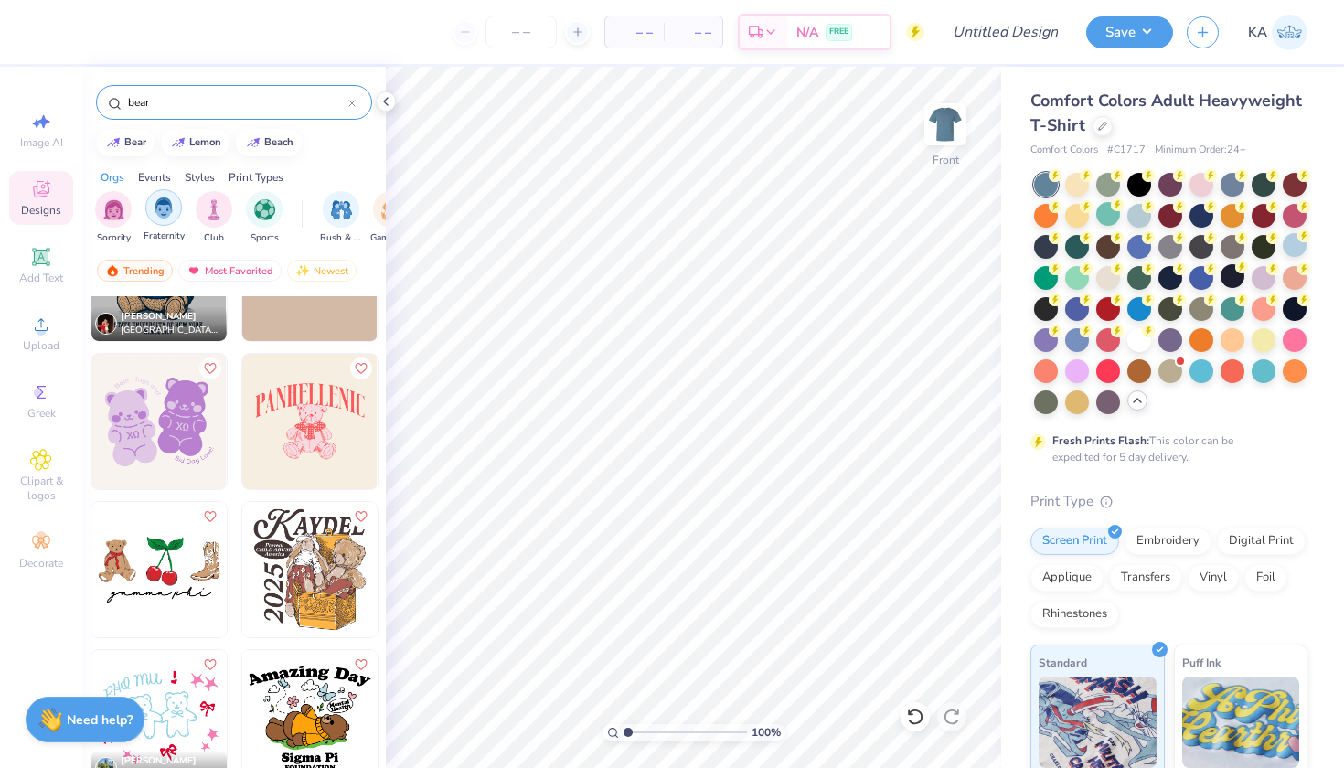
click at [166, 206] on img "filter for Fraternity" at bounding box center [164, 208] width 20 height 21
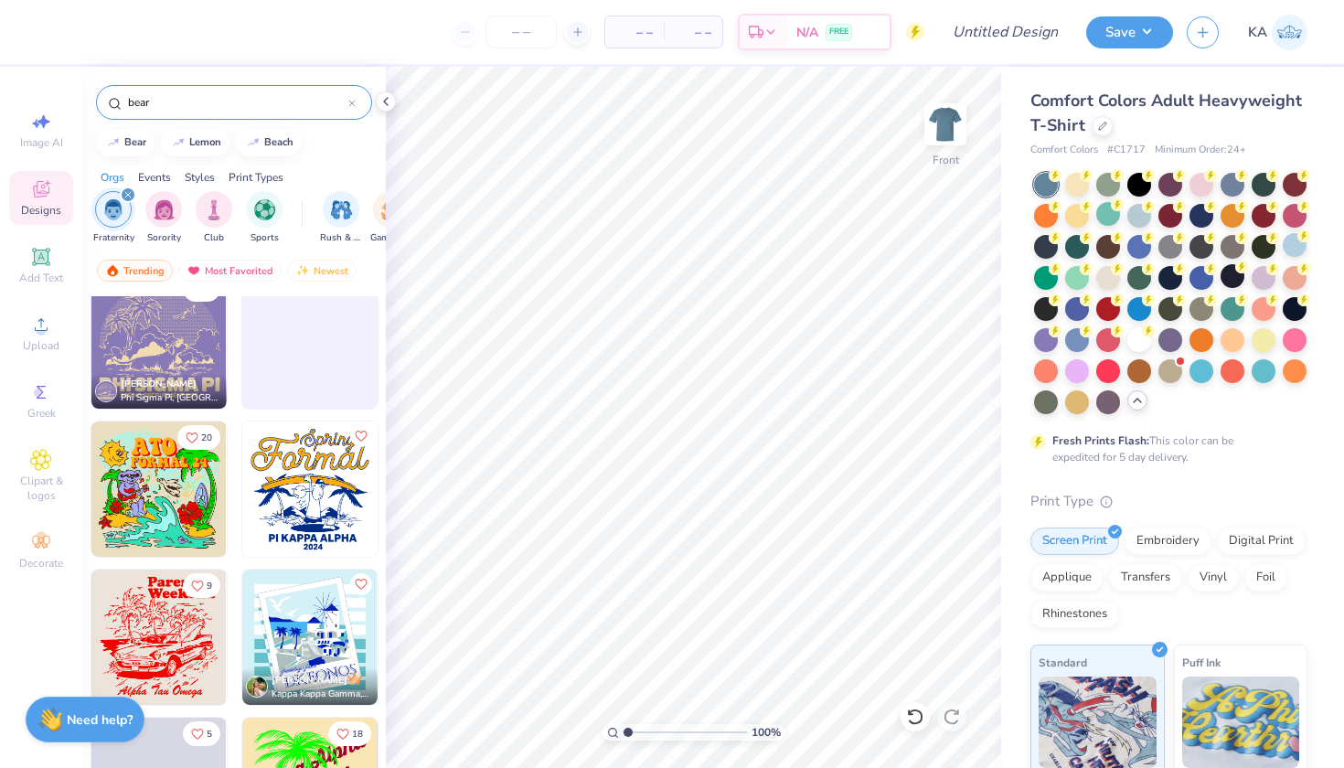
scroll to position [8710, 0]
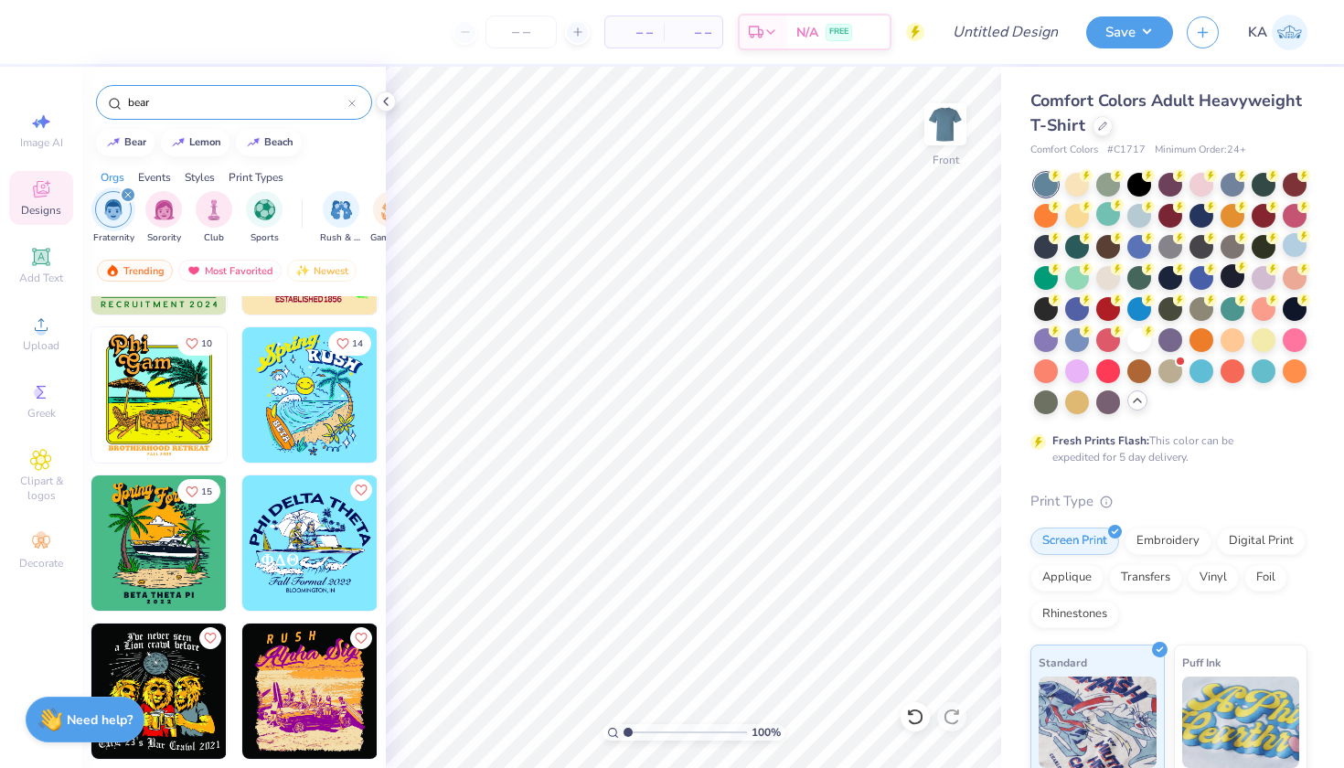
click at [191, 102] on input "bear" at bounding box center [237, 102] width 222 height 18
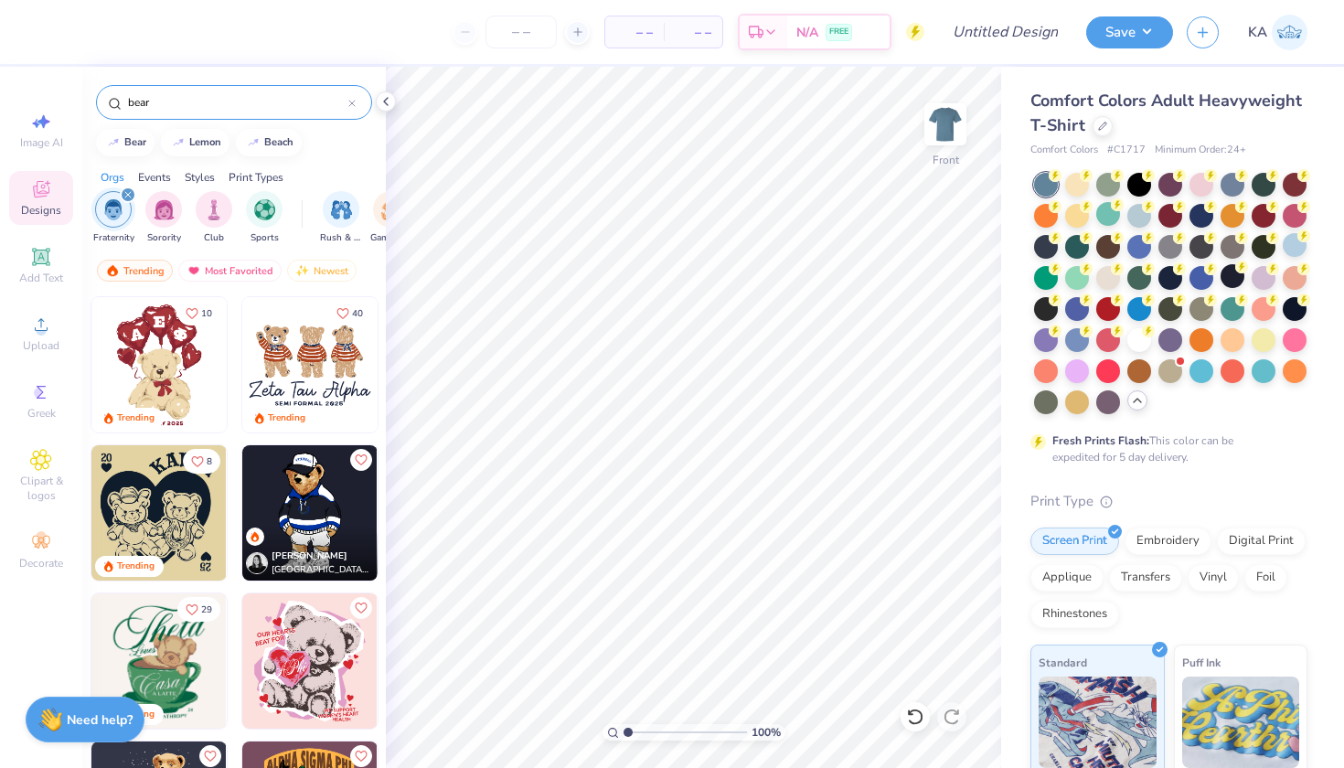
click at [191, 102] on input "bear" at bounding box center [237, 102] width 222 height 18
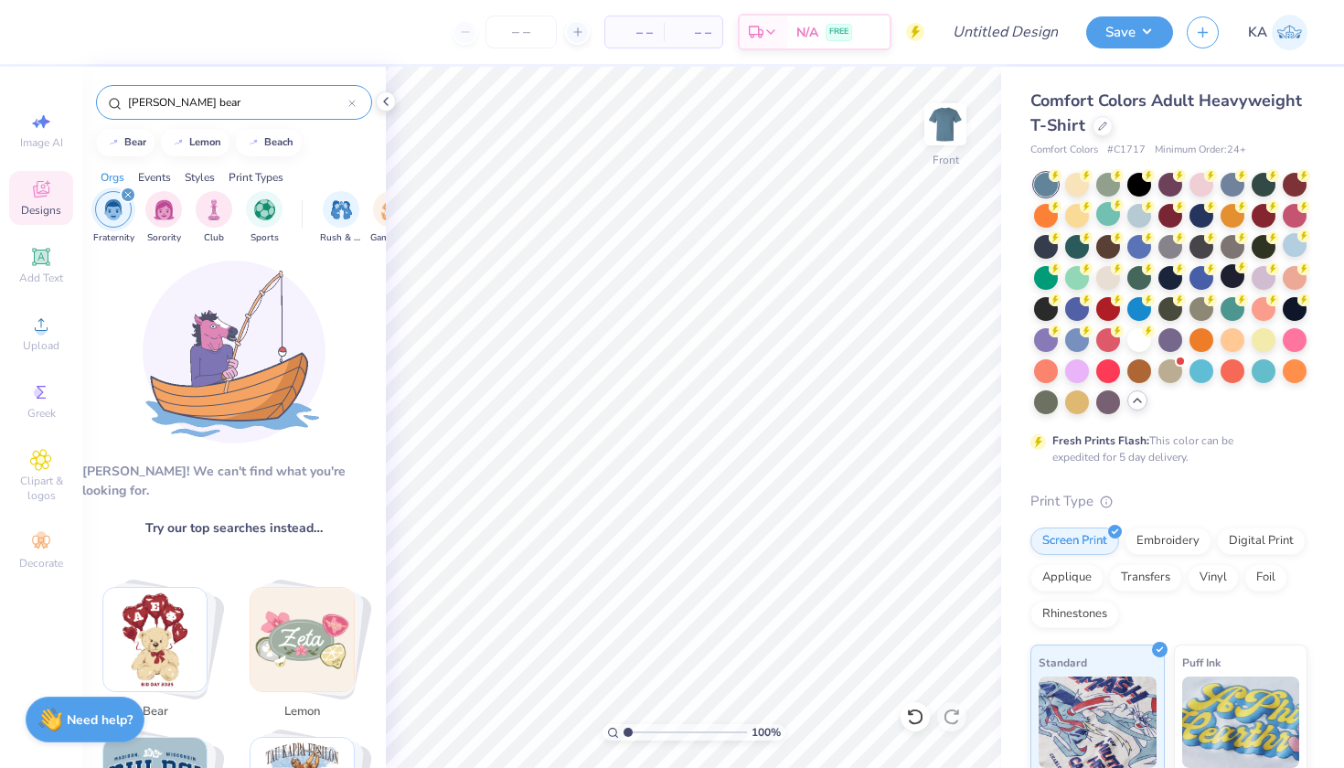
scroll to position [104, 0]
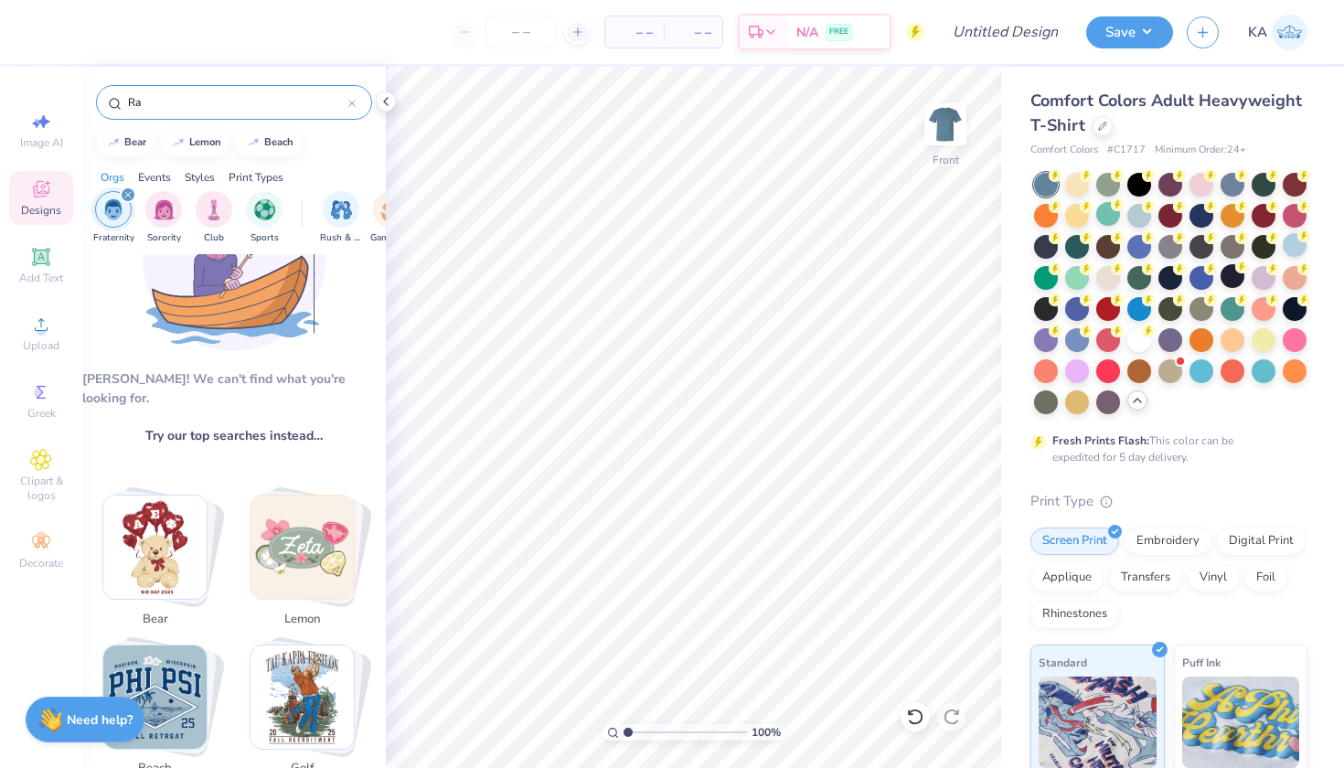
type input "R"
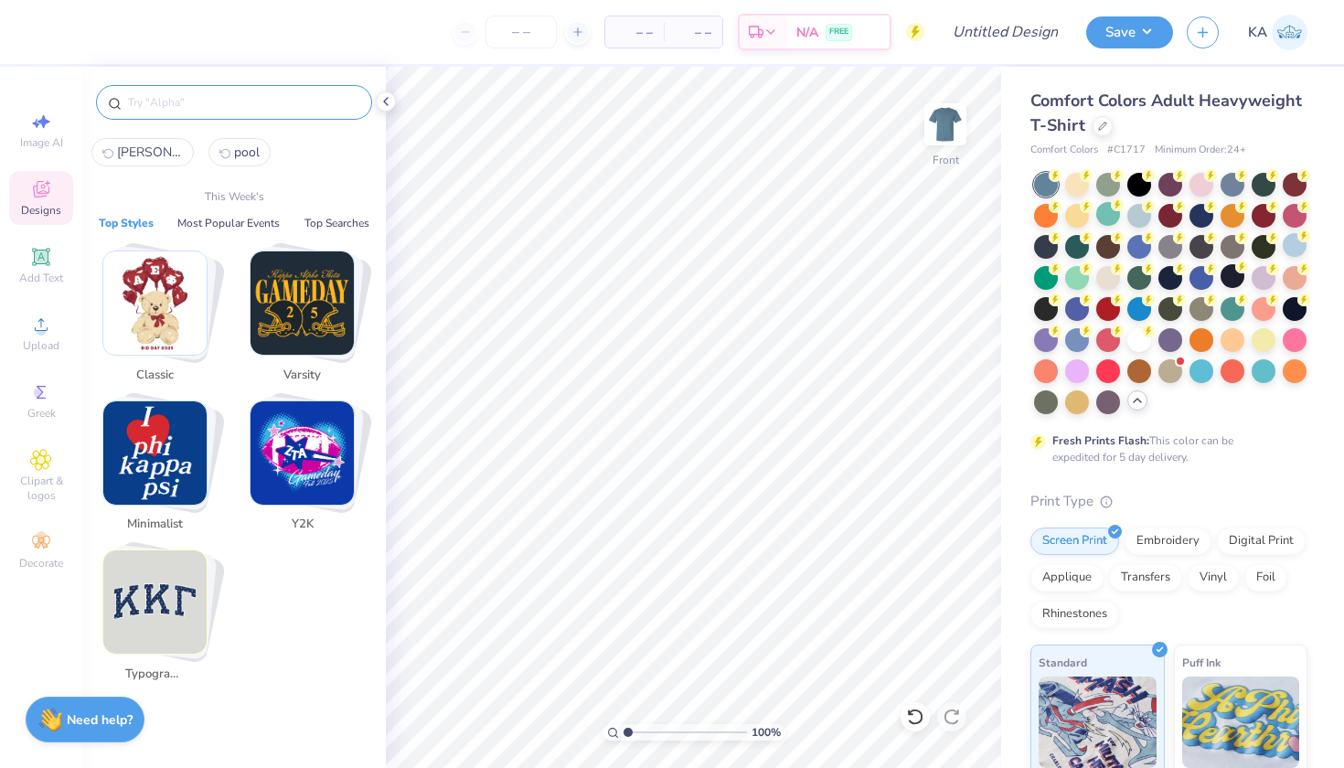
type input "b"
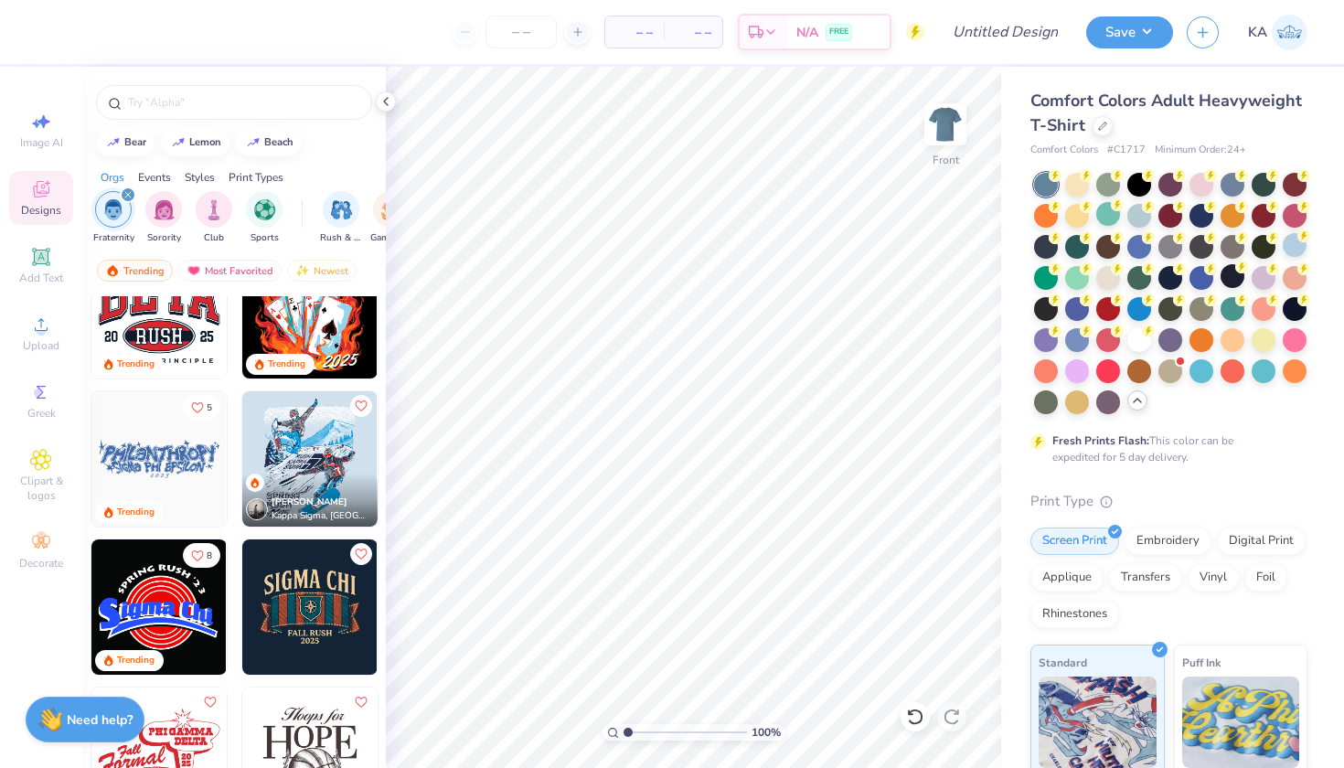
scroll to position [879, 0]
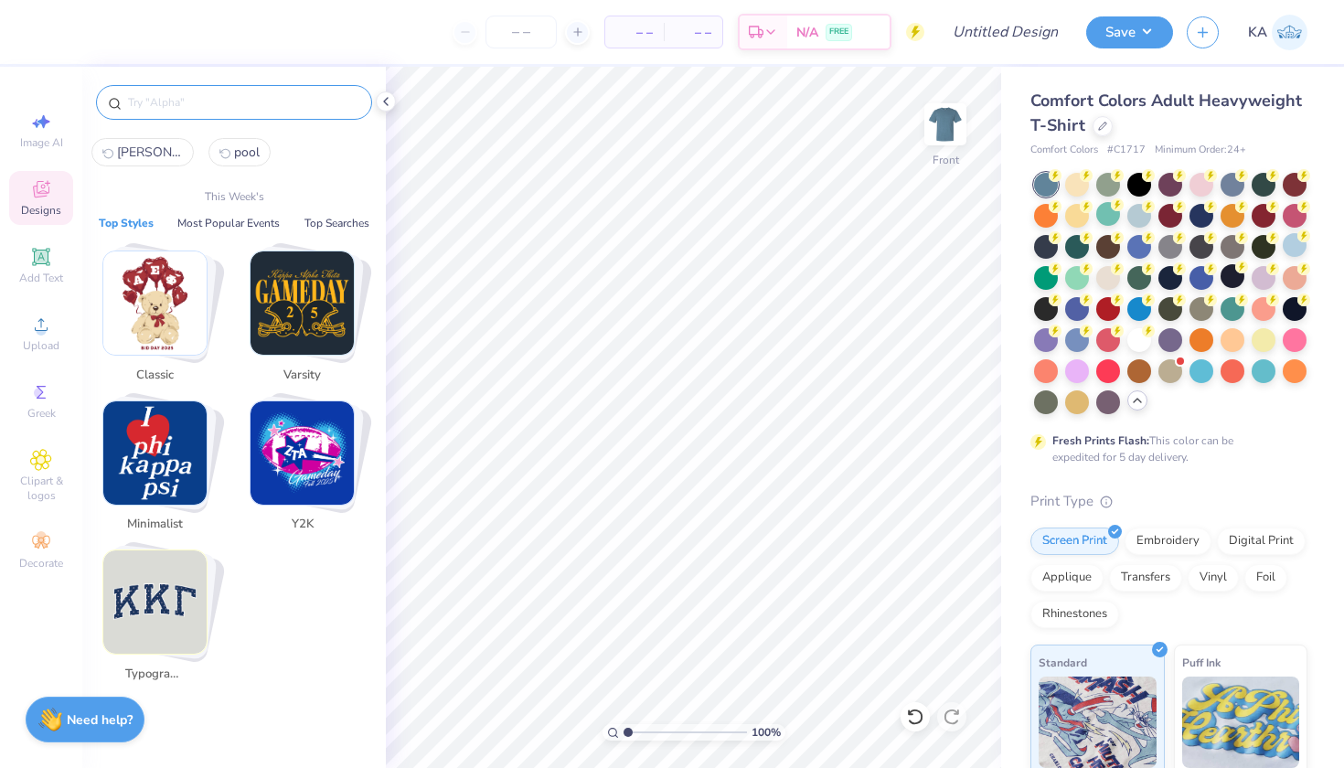
click at [262, 101] on input "text" at bounding box center [243, 102] width 234 height 18
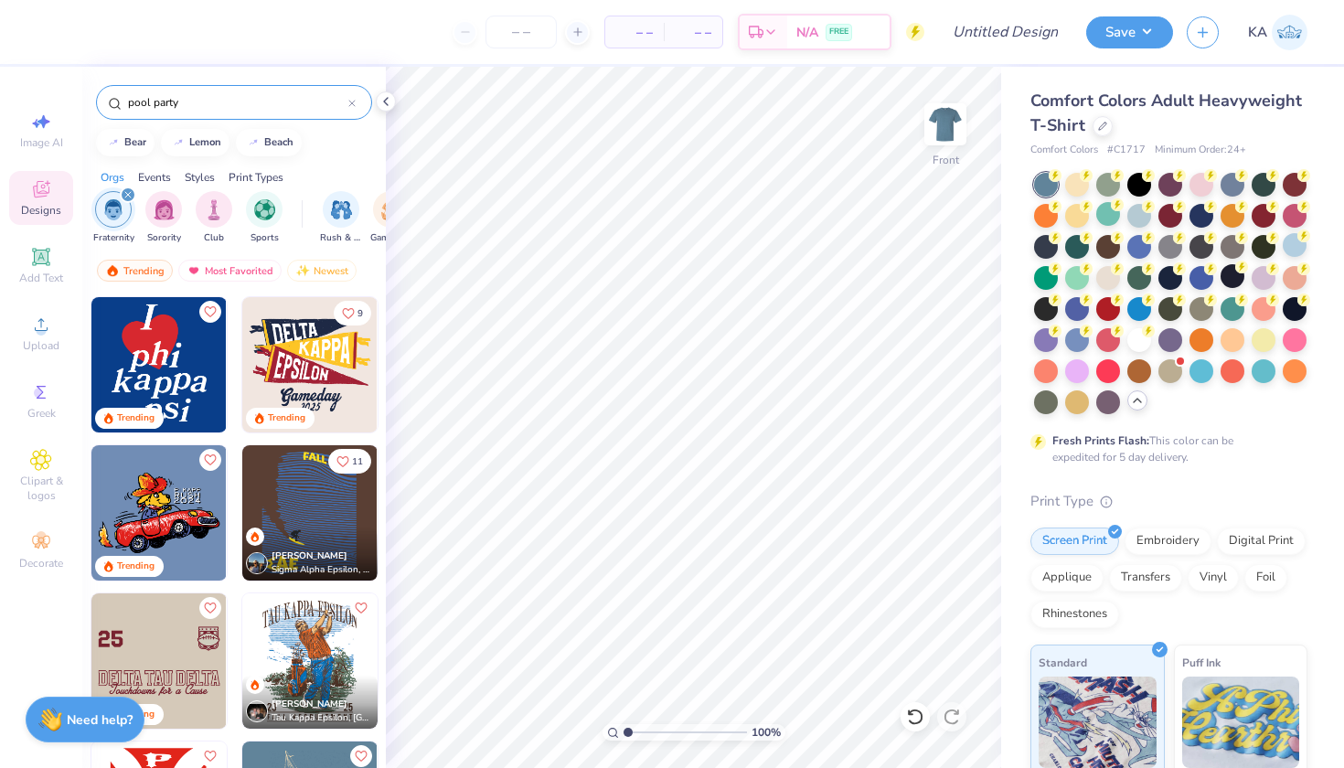
type input "pool party"
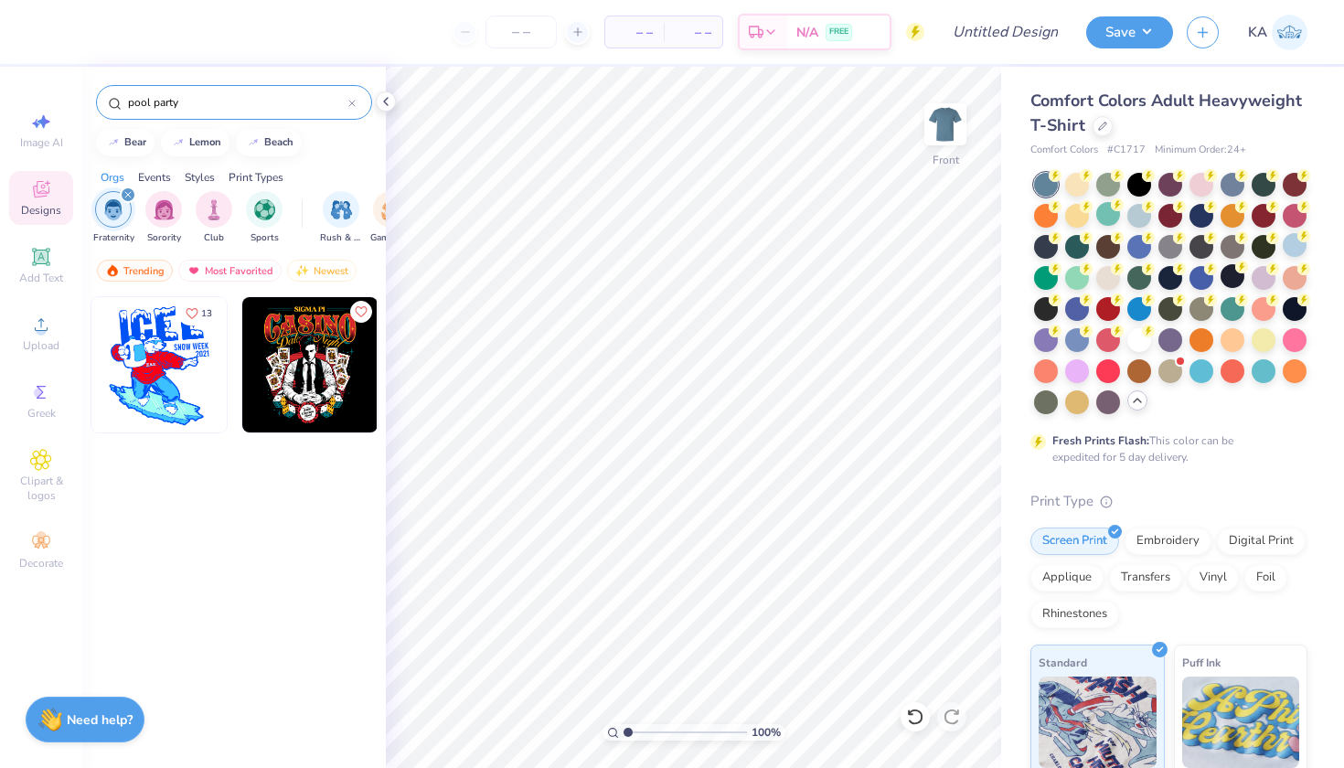
click at [356, 107] on div "pool party" at bounding box center [234, 102] width 276 height 35
click at [351, 103] on icon at bounding box center [351, 103] width 7 height 7
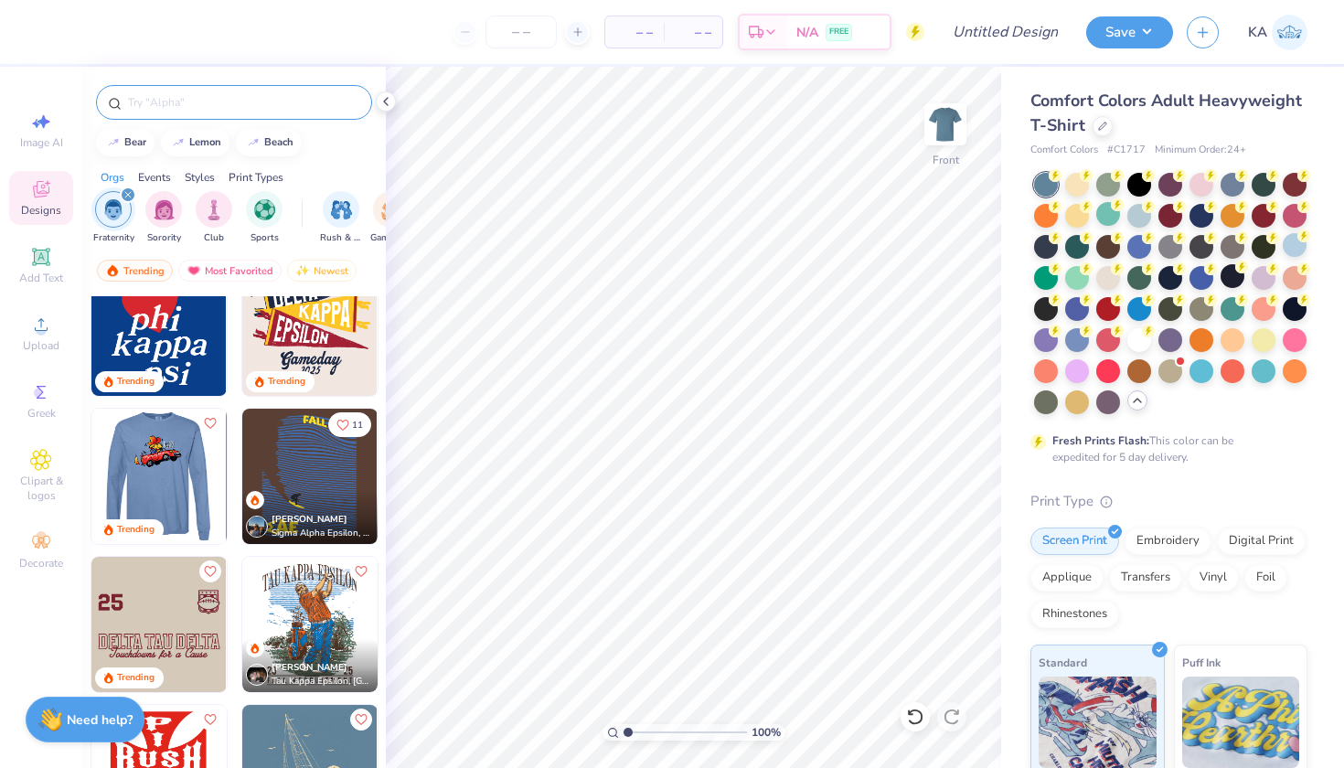
scroll to position [37, 0]
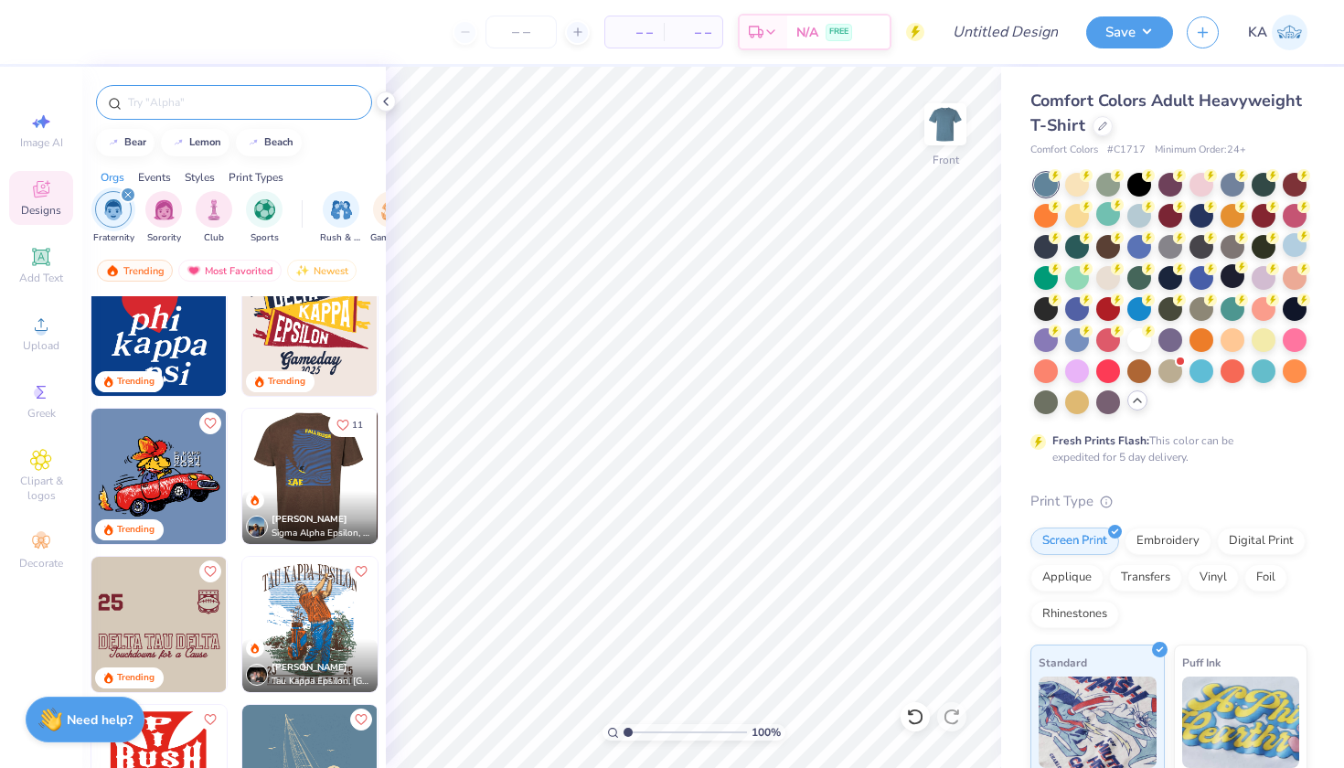
click at [273, 472] on img at bounding box center [308, 476] width 135 height 135
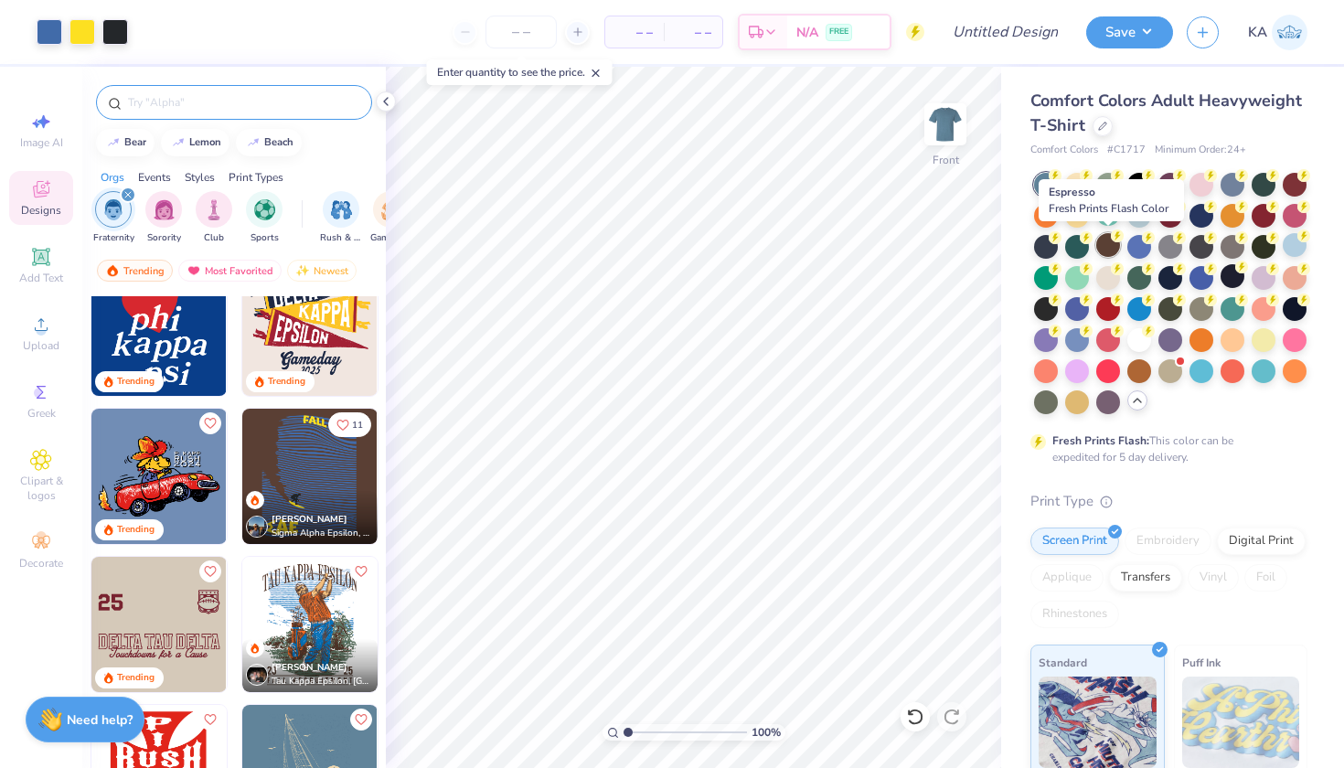
click at [1107, 249] on div at bounding box center [1108, 245] width 24 height 24
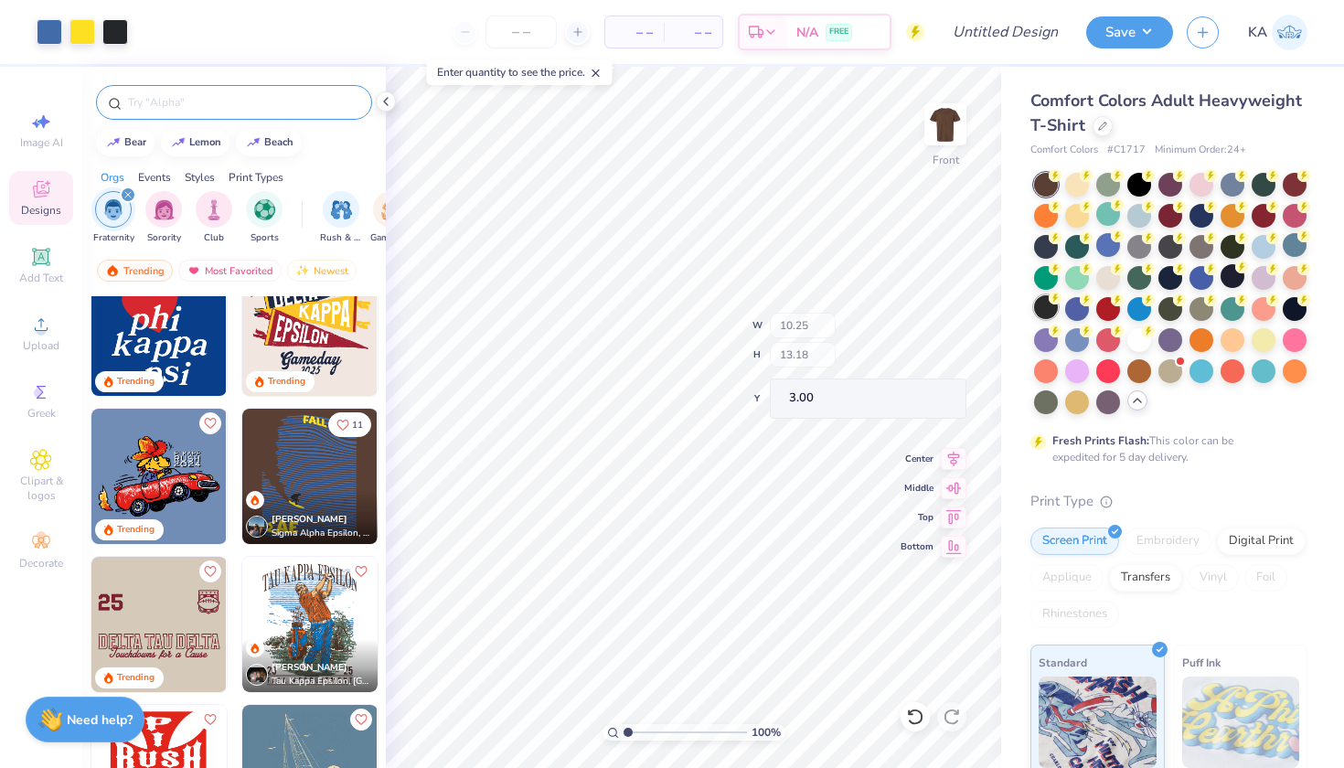
type input "5.78"
type input "2.09"
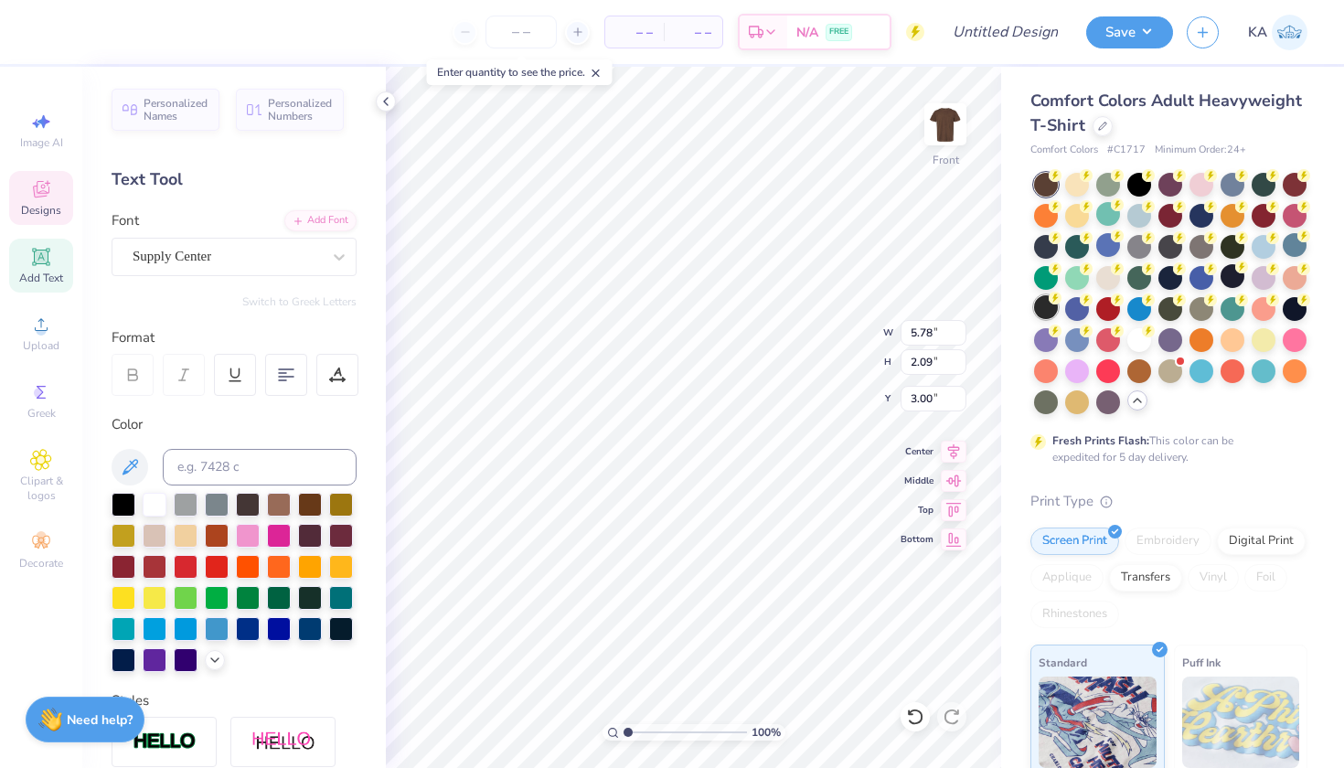
scroll to position [0, 2]
type textarea "a"
type textarea "ST. ANTHONY HALL"
click at [279, 380] on icon at bounding box center [286, 375] width 16 height 16
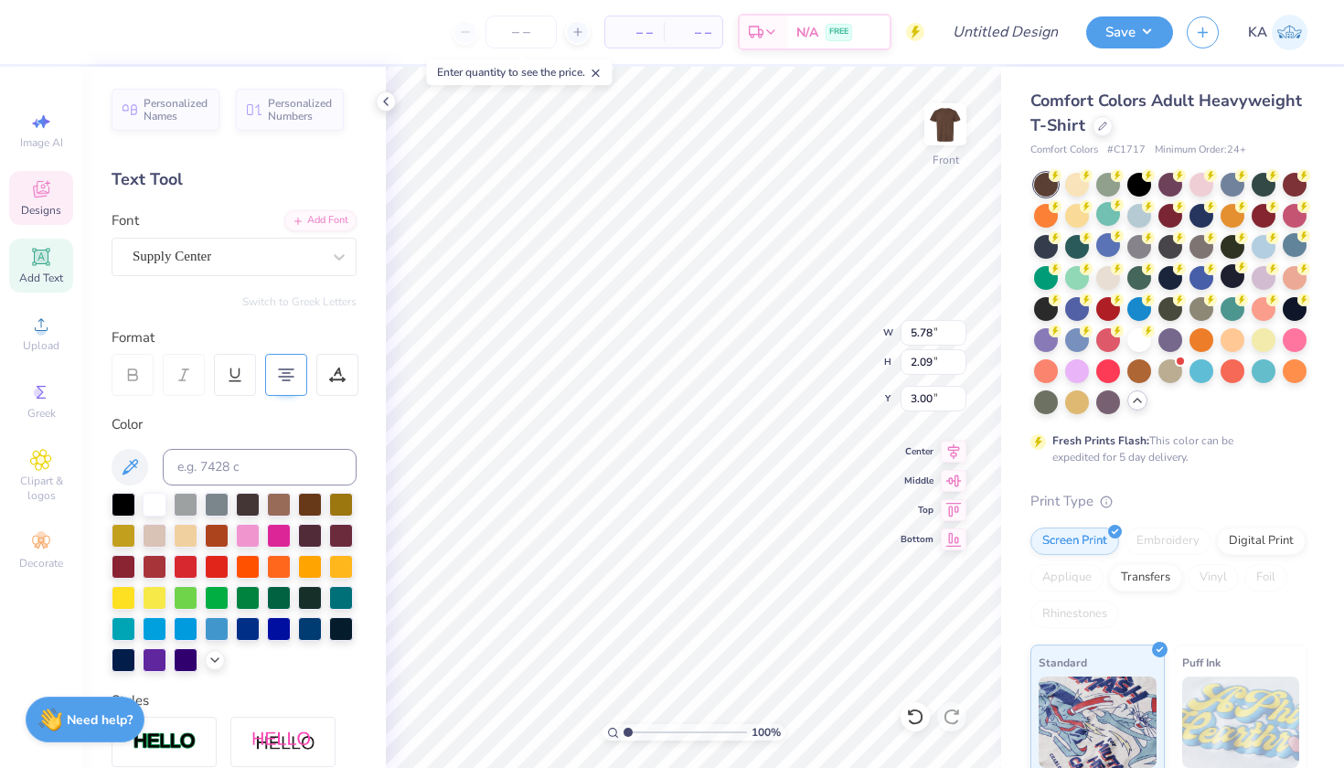
click at [279, 380] on icon at bounding box center [286, 375] width 16 height 16
click at [288, 374] on icon at bounding box center [286, 375] width 16 height 16
type input "3.47"
type input "2.31"
click at [291, 374] on icon at bounding box center [286, 375] width 16 height 16
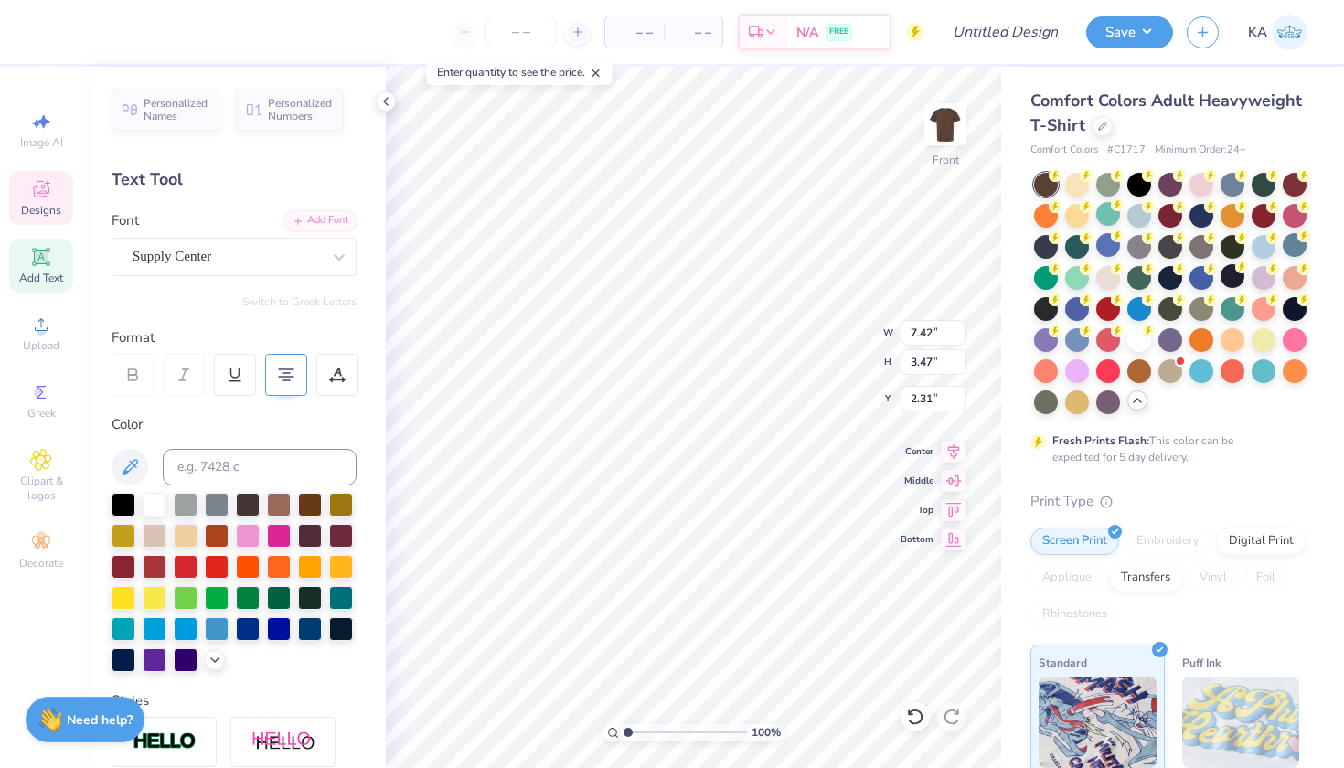
type input "3.88"
type input "2.11"
click at [291, 374] on icon at bounding box center [286, 375] width 16 height 16
type input "4.49"
type input "1.15"
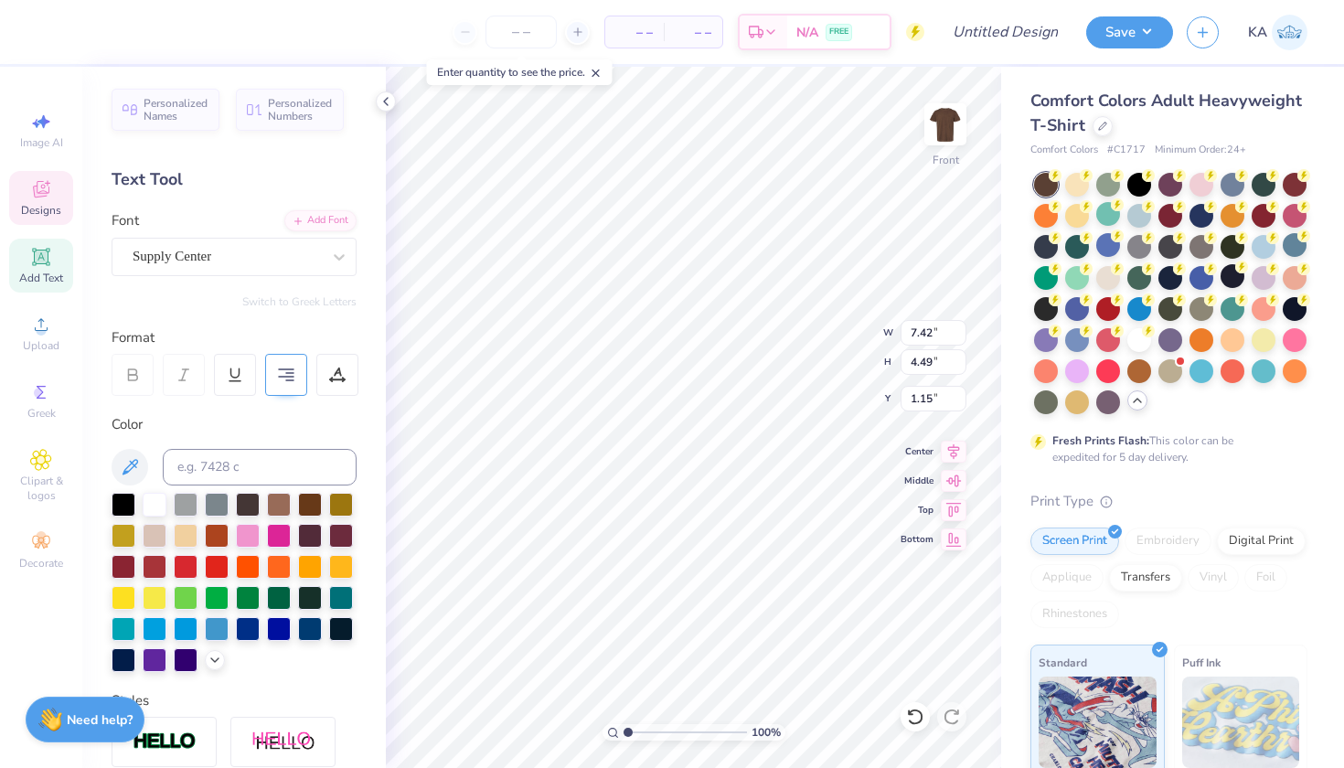
type input "5.42"
type input "3.28"
type input "2.36"
type input "5.94"
type input "2.09"
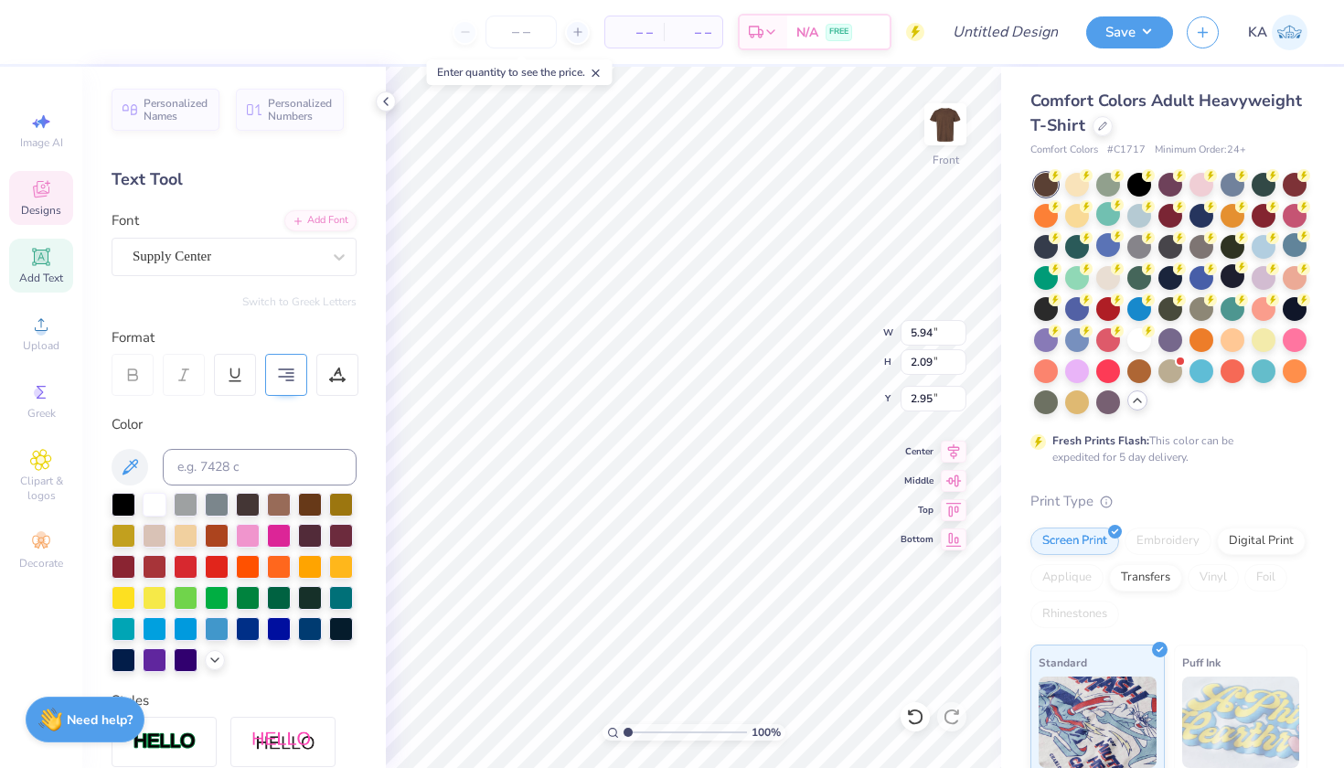
type input "3.40"
type input "6.60"
type input "2.32"
type input "3.00"
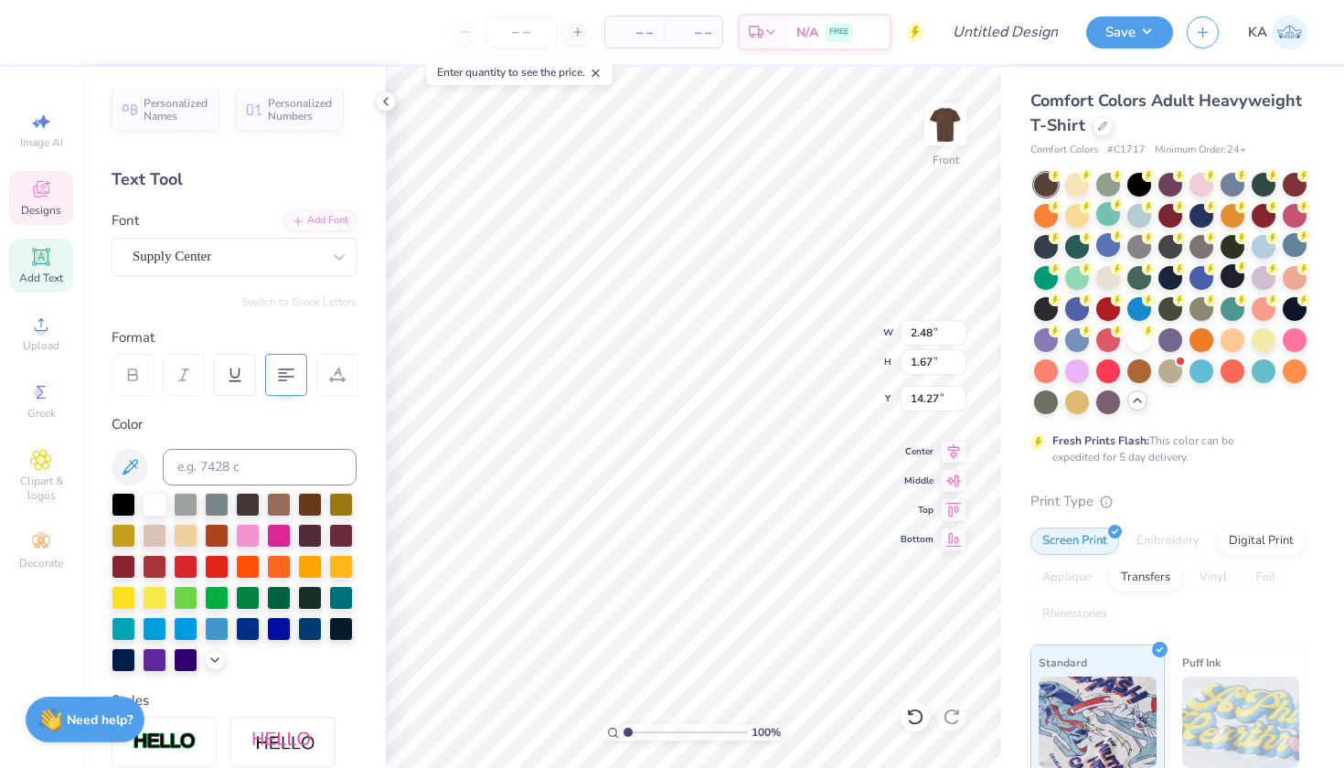
type textarea "Pool party"
type input "3.94"
type input "2.74"
type input "13.07"
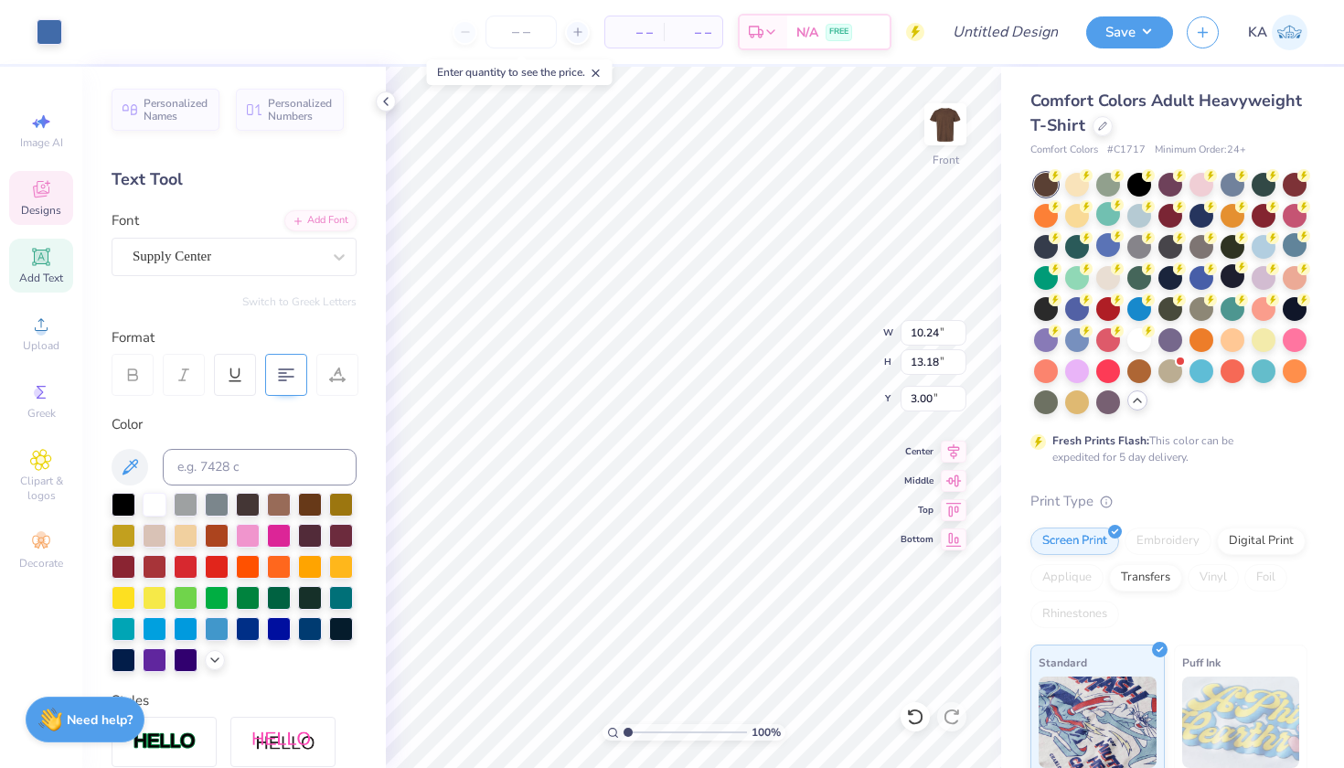
type input "3.94"
type input "2.74"
type input "13.07"
type textarea "2025"
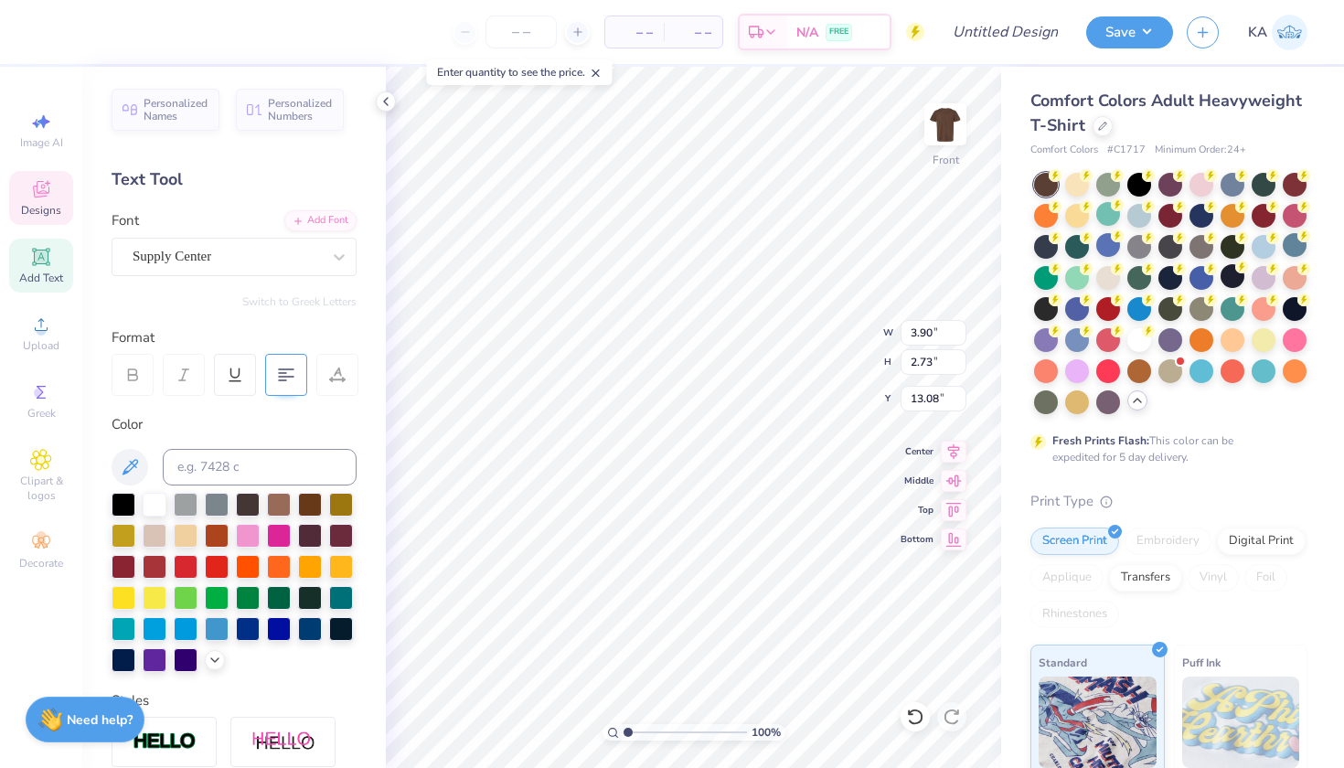
type input "15.81"
type input "2.18"
type input "1.52"
type input "3.28"
type input "13.75"
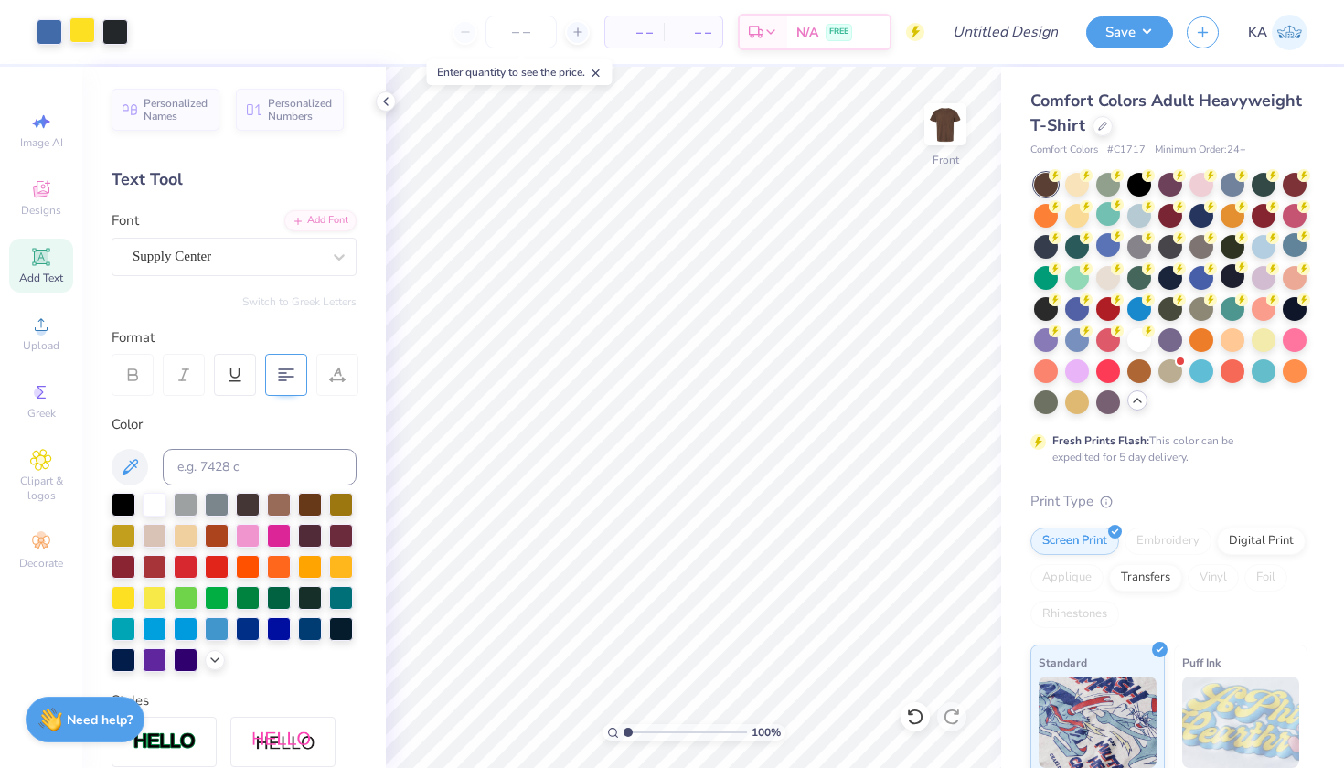
click at [88, 29] on div at bounding box center [83, 30] width 26 height 26
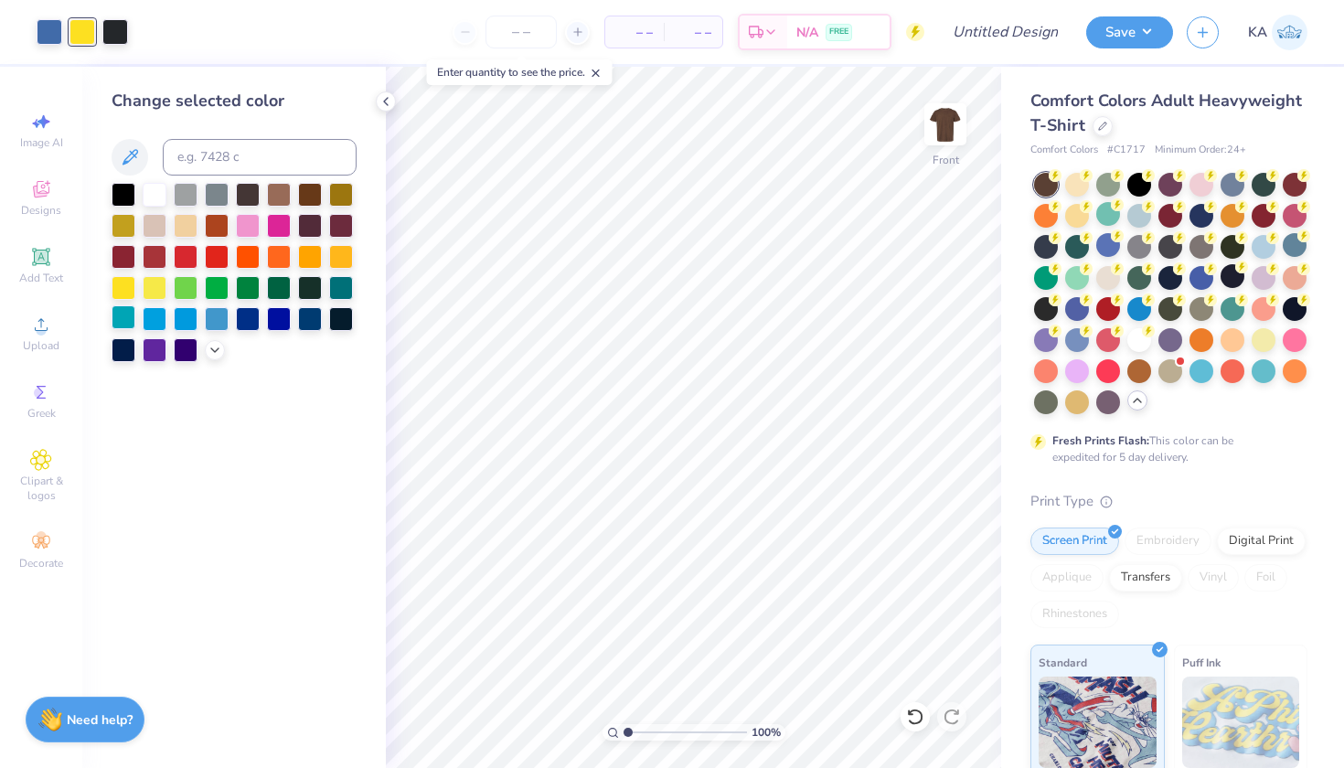
click at [133, 322] on div at bounding box center [124, 317] width 24 height 24
click at [211, 349] on polyline at bounding box center [214, 349] width 7 height 4
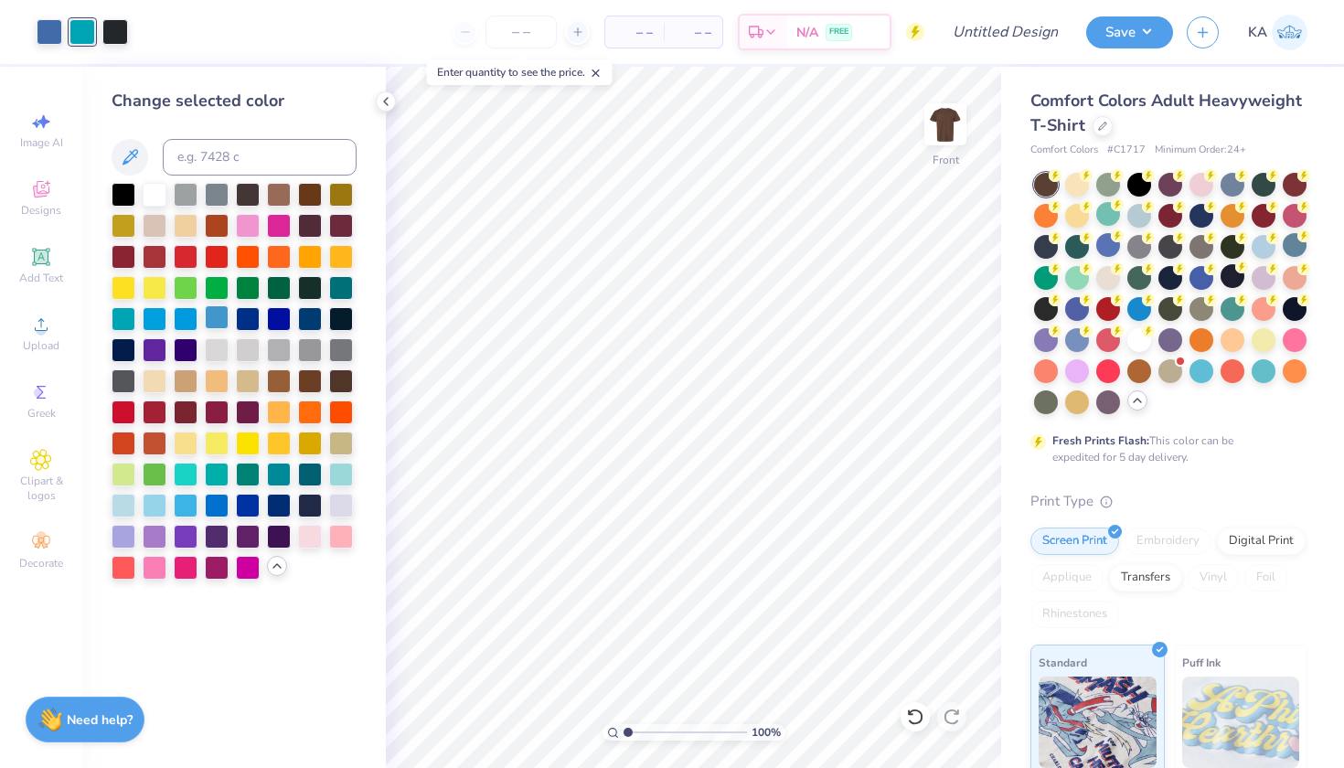
click at [215, 320] on div at bounding box center [217, 317] width 24 height 24
click at [177, 325] on div at bounding box center [186, 317] width 24 height 24
click at [164, 325] on div at bounding box center [155, 317] width 24 height 24
click at [127, 318] on div at bounding box center [124, 317] width 24 height 24
click at [219, 315] on div at bounding box center [217, 317] width 24 height 24
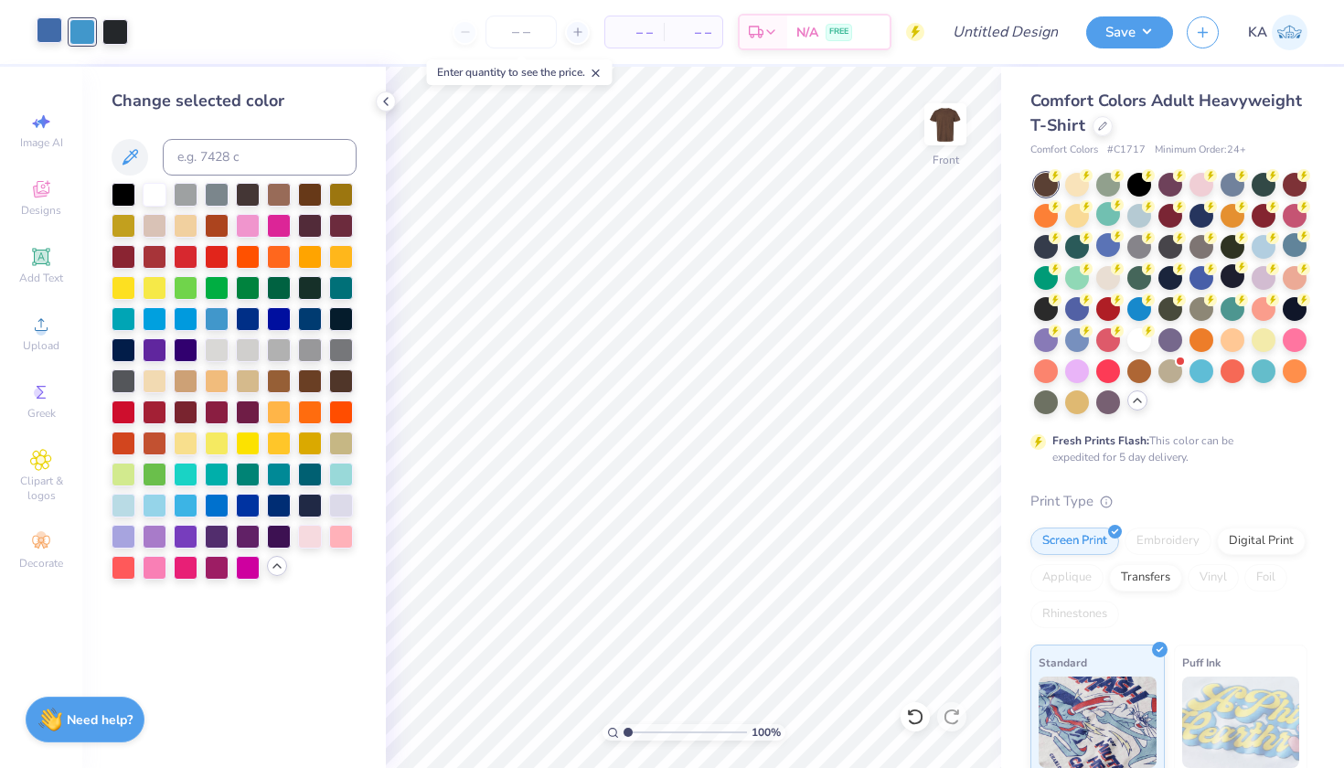
click at [48, 28] on div at bounding box center [50, 30] width 26 height 26
click at [347, 292] on div at bounding box center [341, 286] width 24 height 24
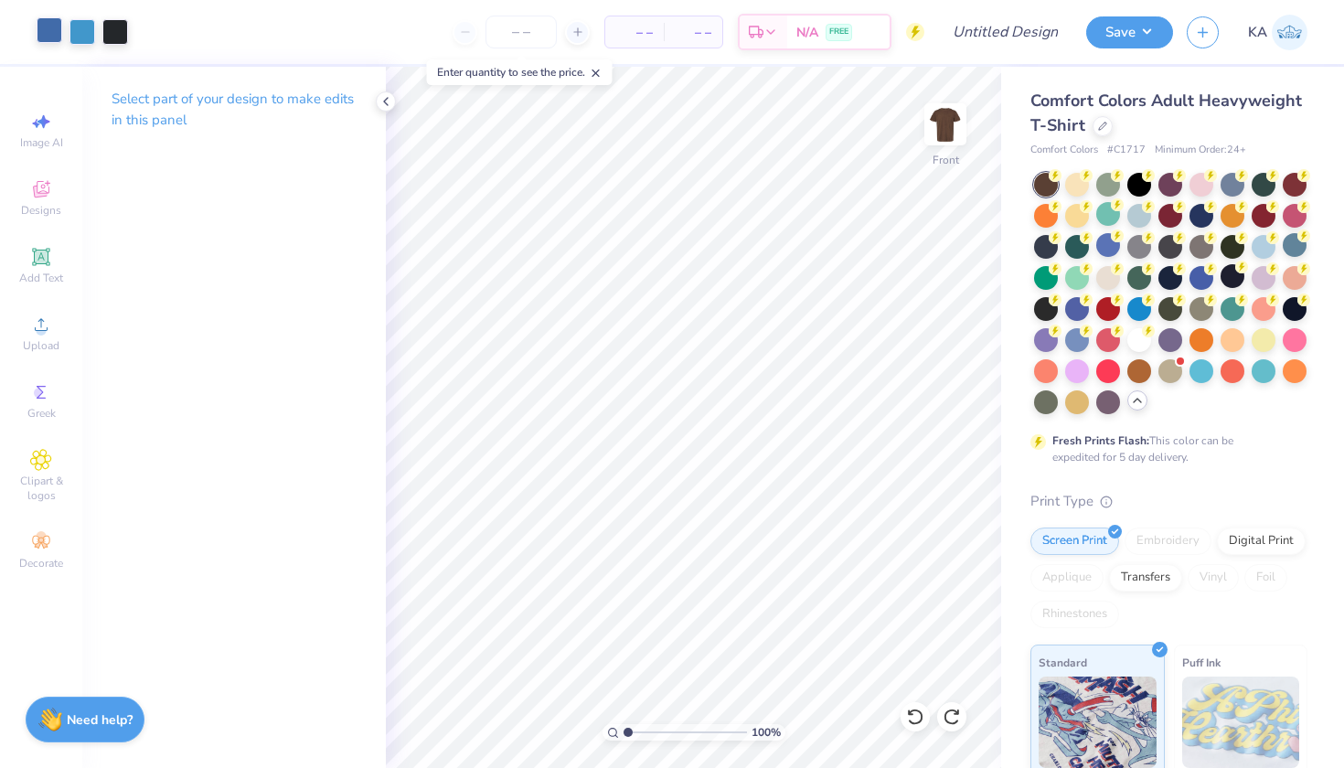
click at [51, 38] on div at bounding box center [50, 30] width 26 height 26
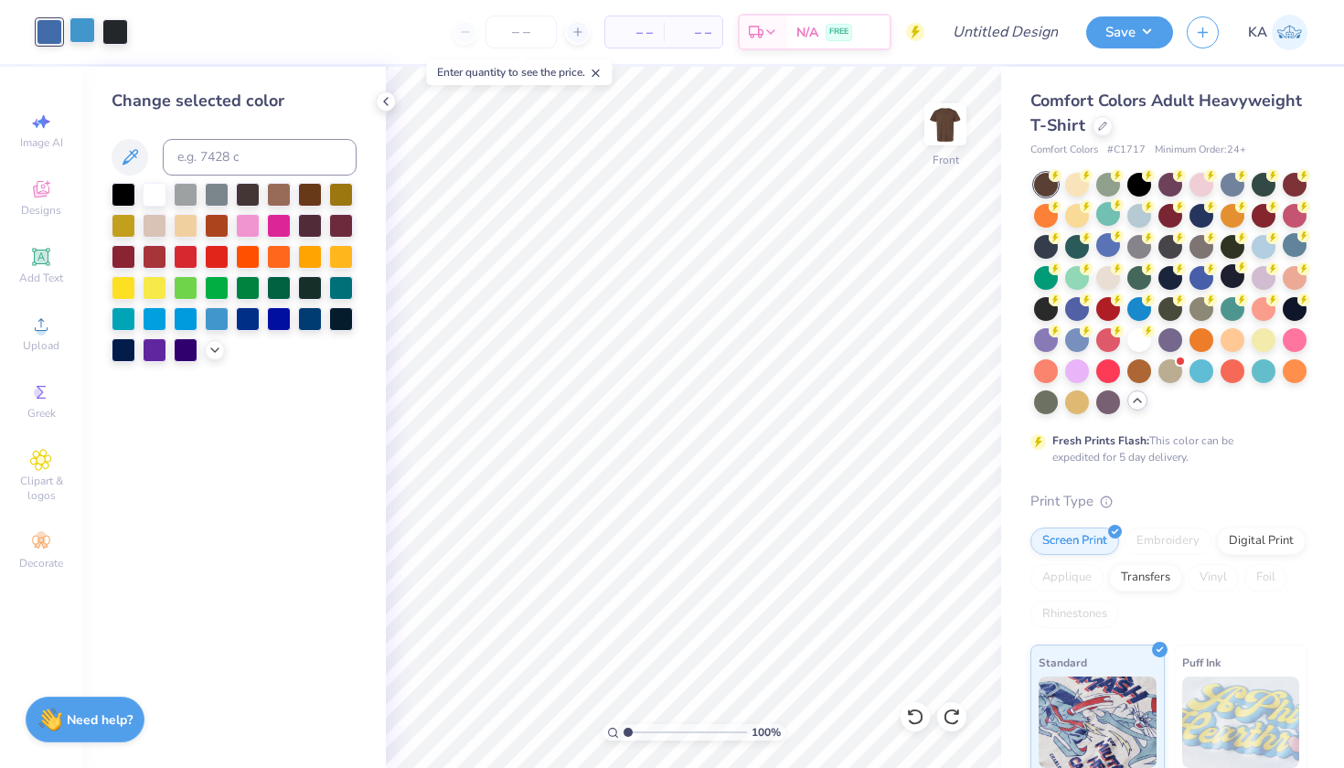
click at [87, 31] on div at bounding box center [83, 30] width 26 height 26
click at [211, 347] on icon at bounding box center [215, 348] width 15 height 15
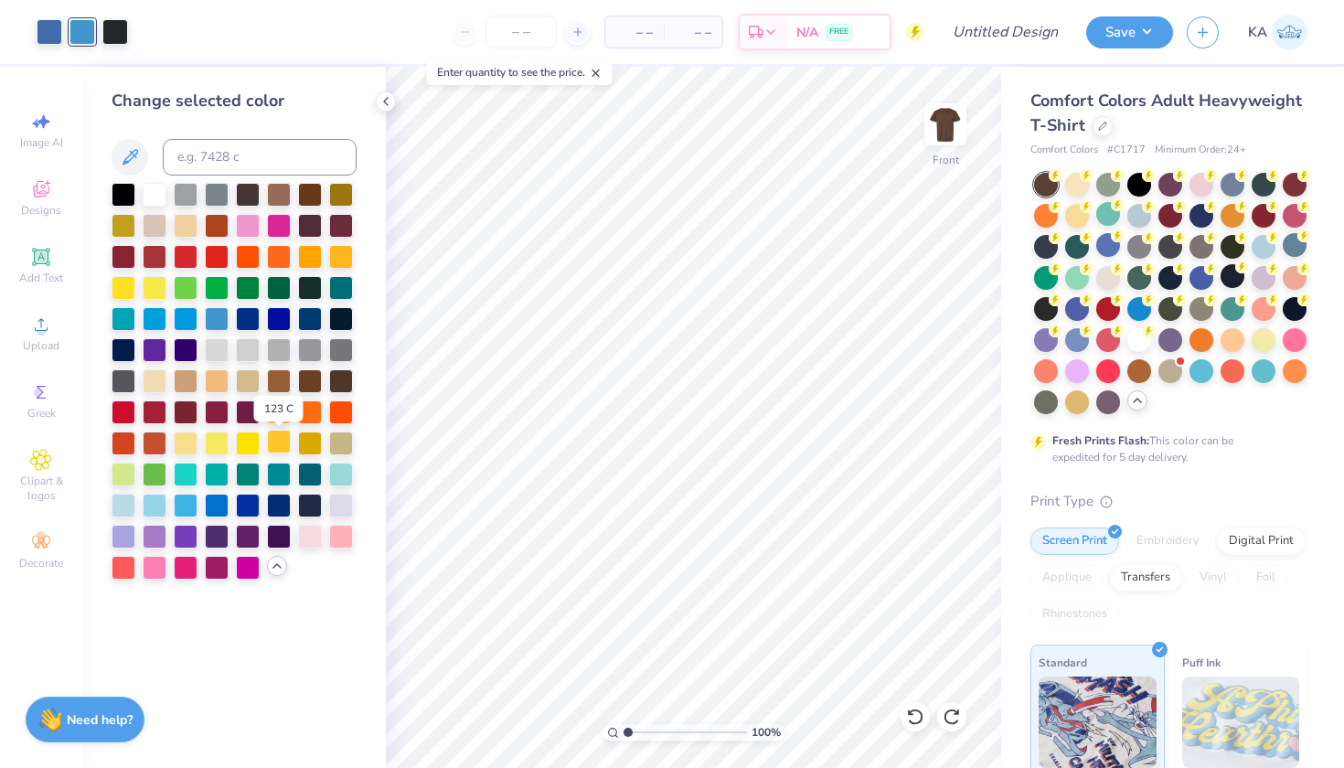
click at [278, 444] on div at bounding box center [279, 442] width 24 height 24
click at [847, 526] on body "Art colors – – Per Item – – Total Est. Delivery N/A FREE Design Title Save KA I…" at bounding box center [672, 384] width 1344 height 768
drag, startPoint x: 476, startPoint y: 85, endPoint x: 490, endPoint y: 73, distance: 18.2
click at [490, 73] on body "Art colors – – Per Item – – Total Est. Delivery N/A FREE Design Title Save KA I…" at bounding box center [672, 384] width 1344 height 768
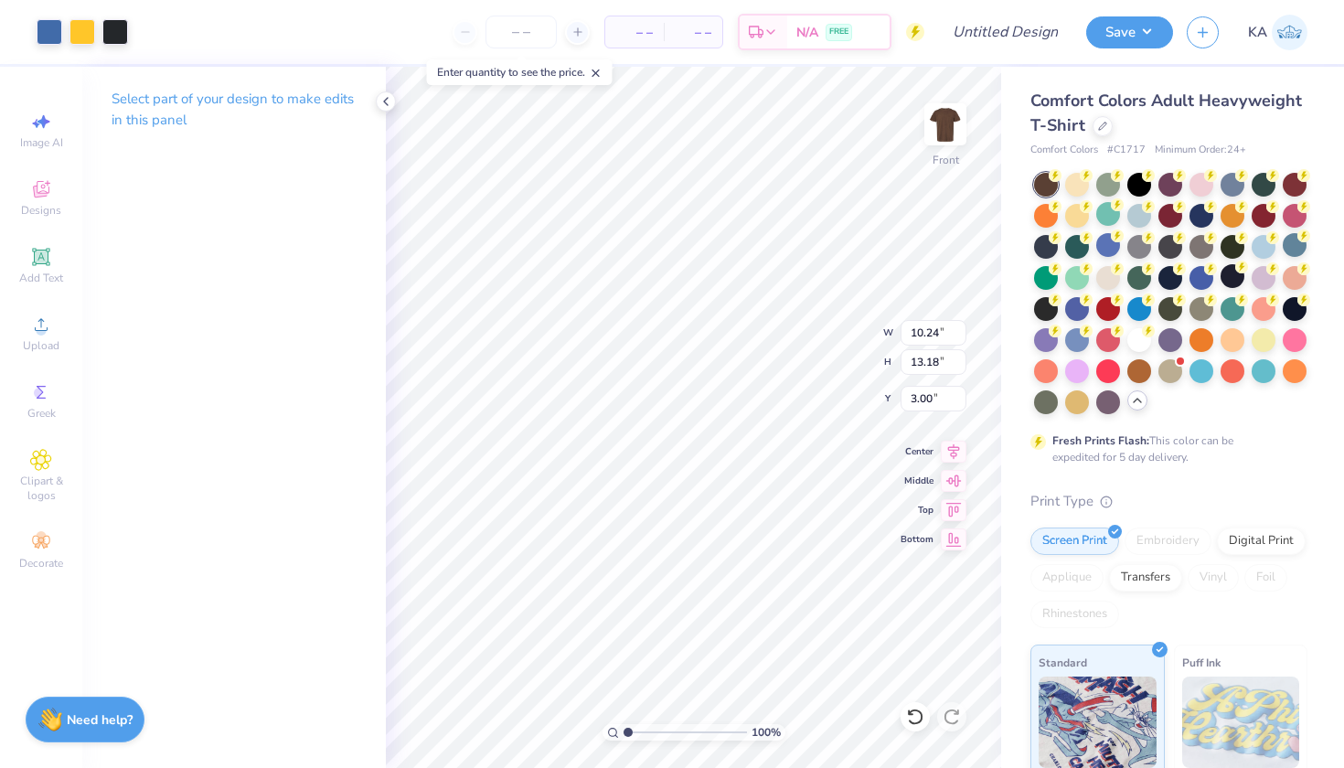
type input "10.90"
type input "14.02"
type input "3.07"
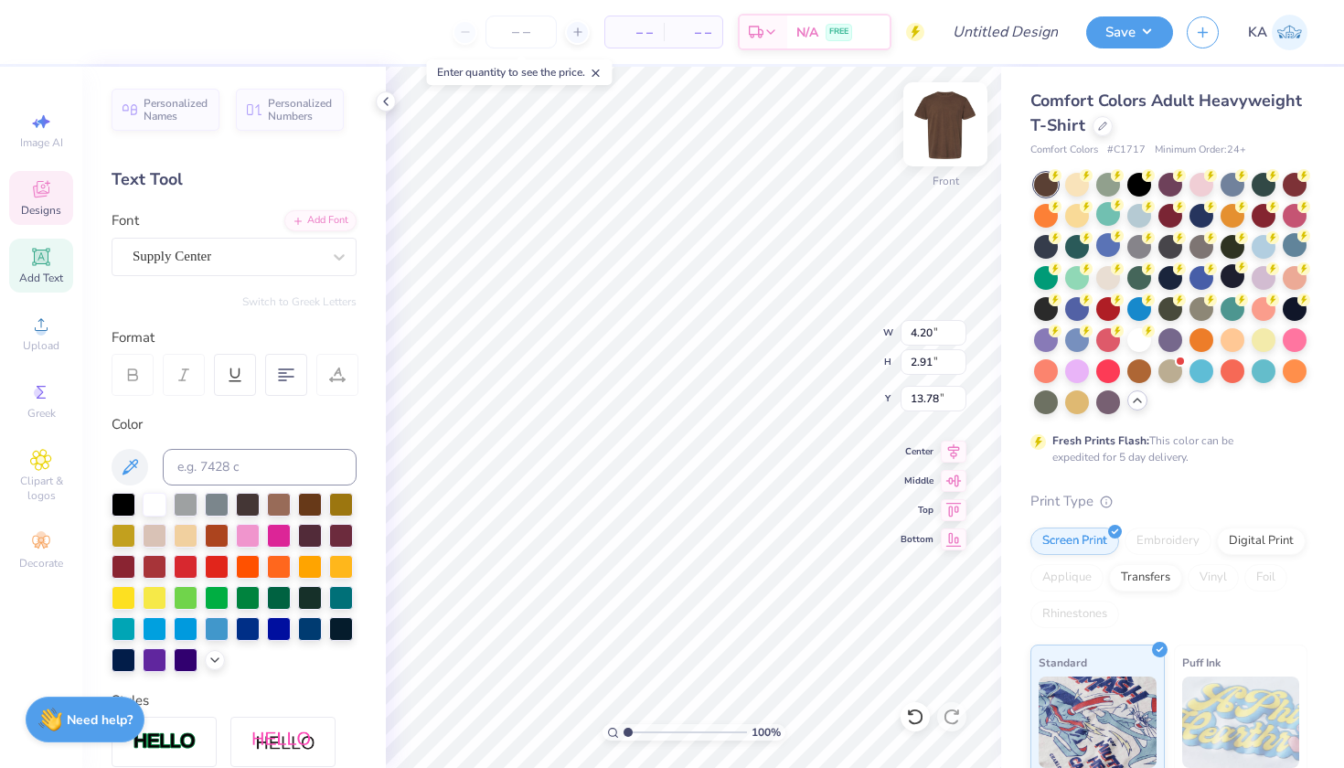
click at [949, 133] on img at bounding box center [945, 124] width 73 height 73
type textarea "Hall"
type input "3.00"
type input "2.54"
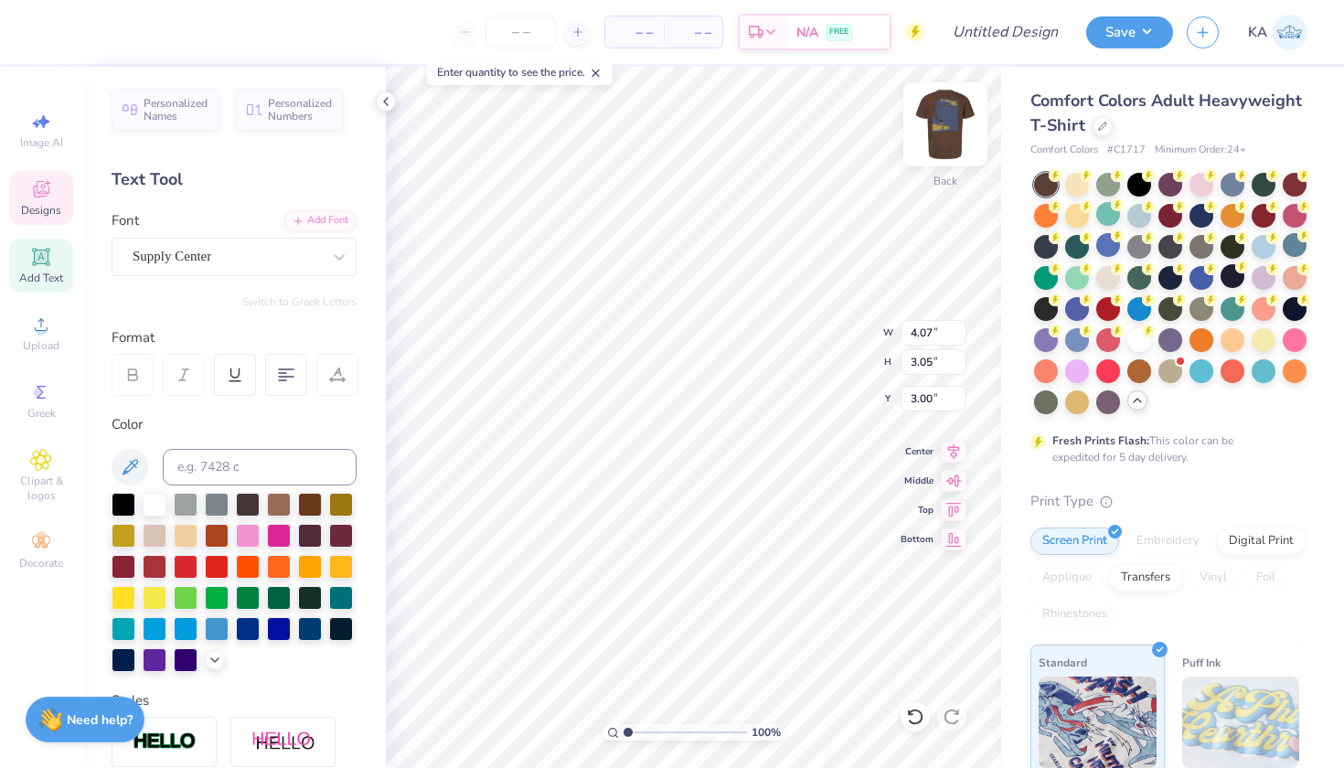
type input "1.91"
type input "3.40"
click at [949, 127] on img at bounding box center [945, 124] width 73 height 73
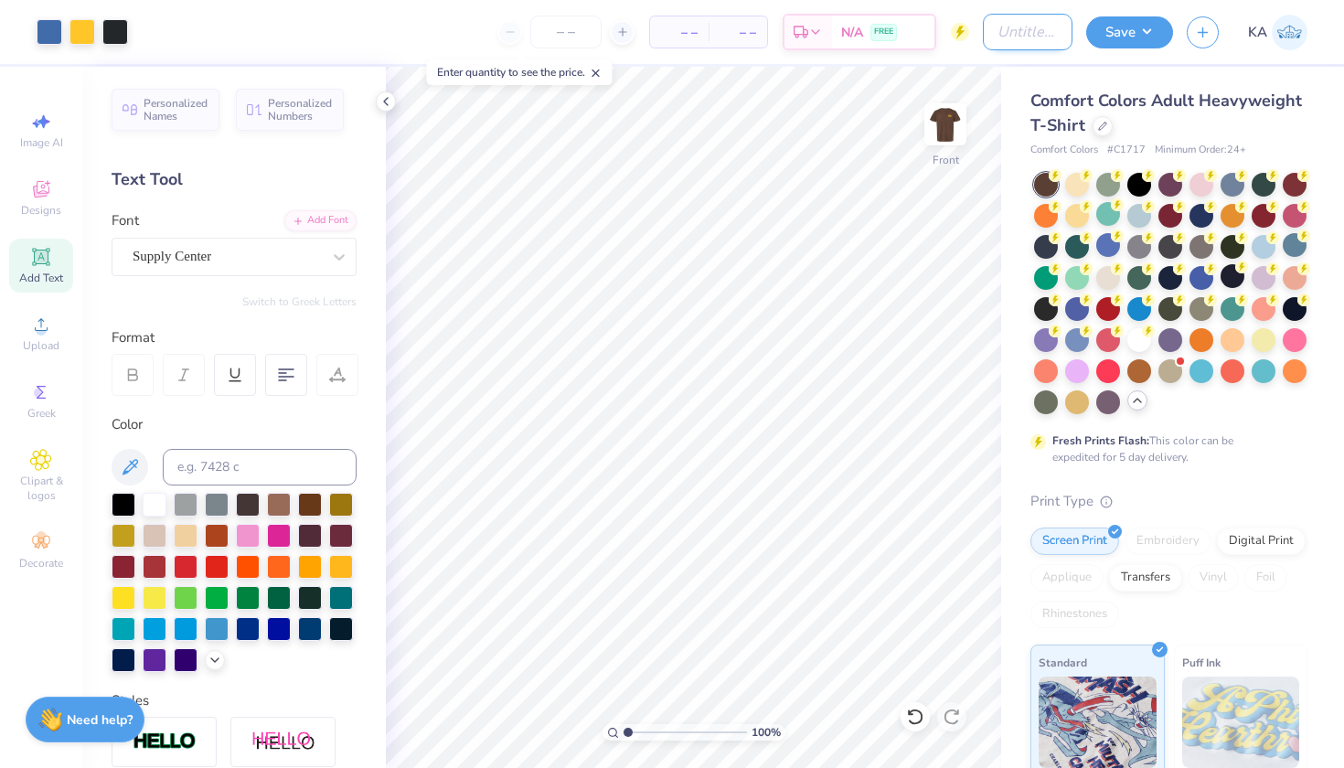
click at [985, 27] on input "Design Title" at bounding box center [1028, 32] width 90 height 37
type input "hall2"
click at [1109, 28] on button "Save" at bounding box center [1129, 30] width 87 height 32
type input "0"
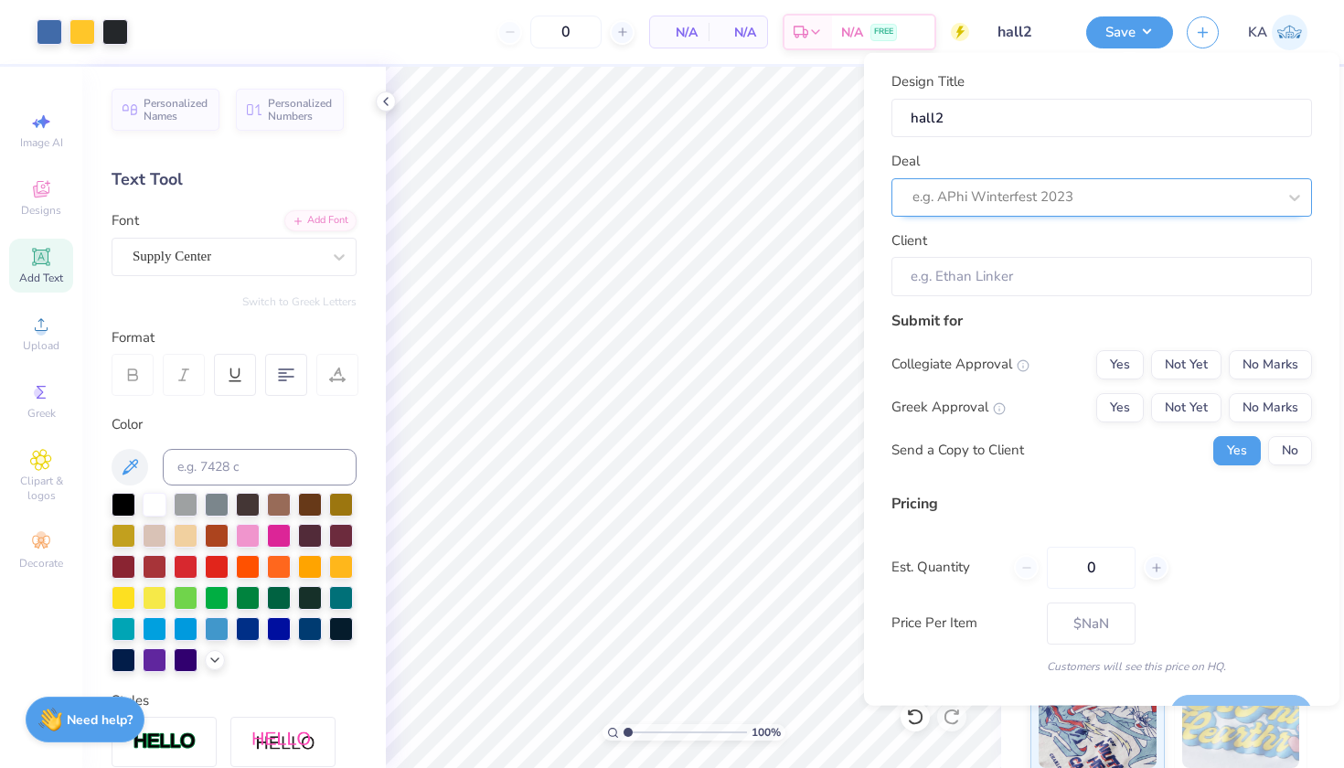
click at [982, 186] on div at bounding box center [1095, 197] width 364 height 25
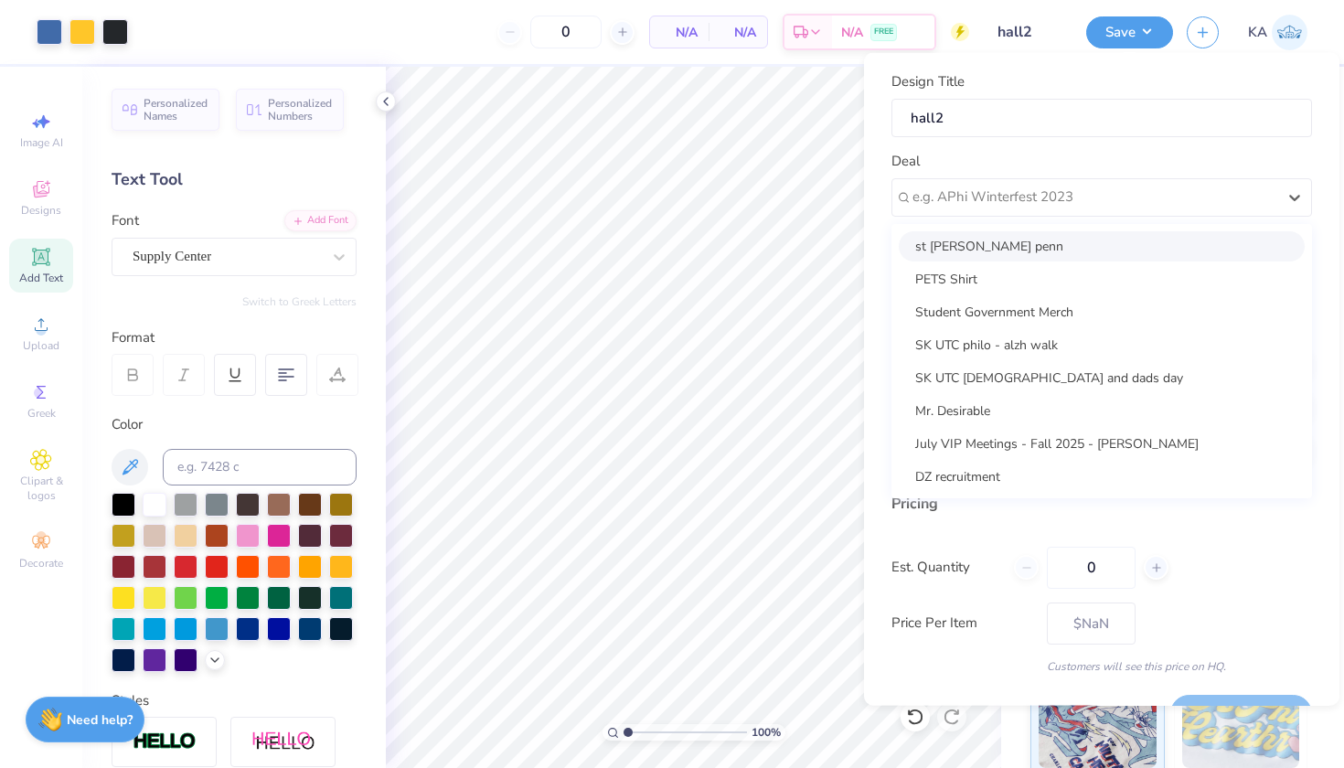
click at [948, 249] on div "st Anthony hall penn" at bounding box center [1102, 245] width 406 height 30
type input "Sophie Austin"
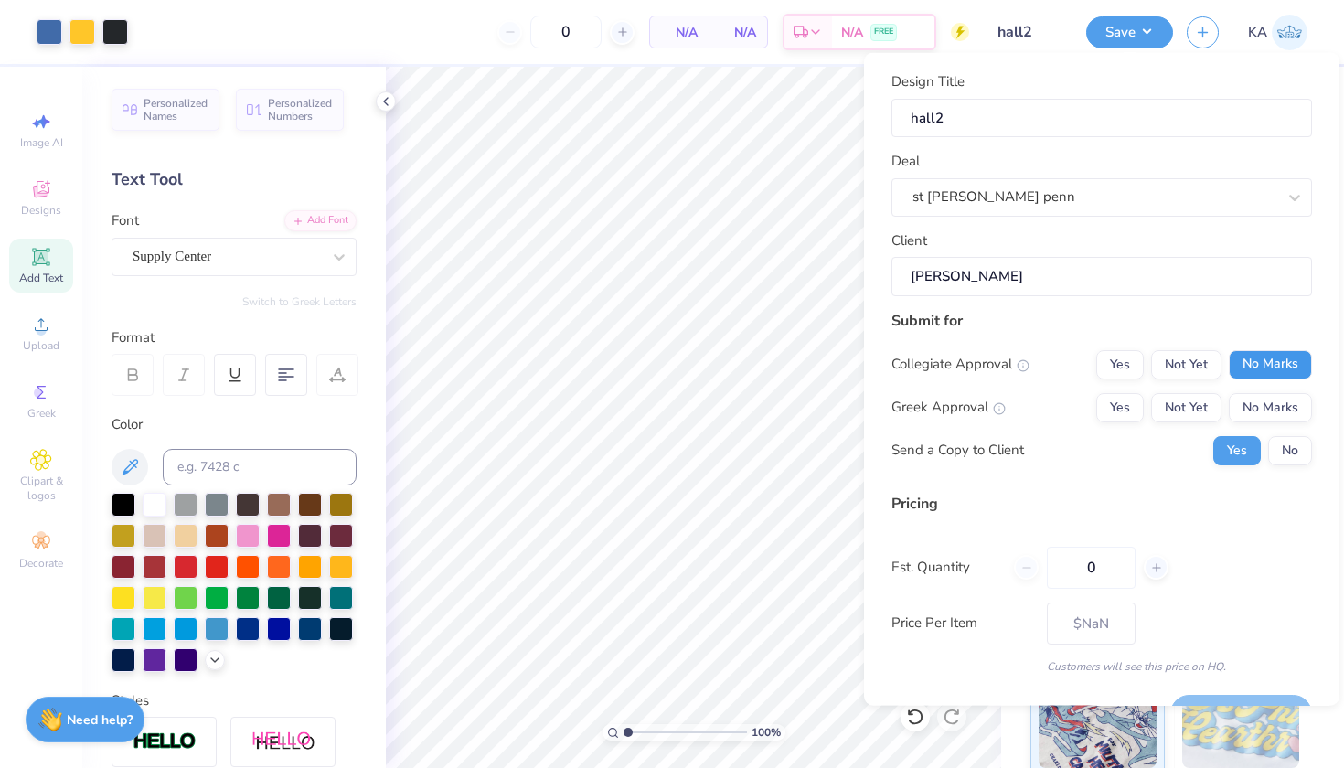
click at [1231, 369] on button "No Marks" at bounding box center [1270, 363] width 83 height 29
click at [1236, 398] on button "No Marks" at bounding box center [1270, 406] width 83 height 29
click at [1290, 454] on button "No" at bounding box center [1290, 449] width 44 height 29
click at [1088, 568] on input "0" at bounding box center [1091, 567] width 89 height 42
type input "40"
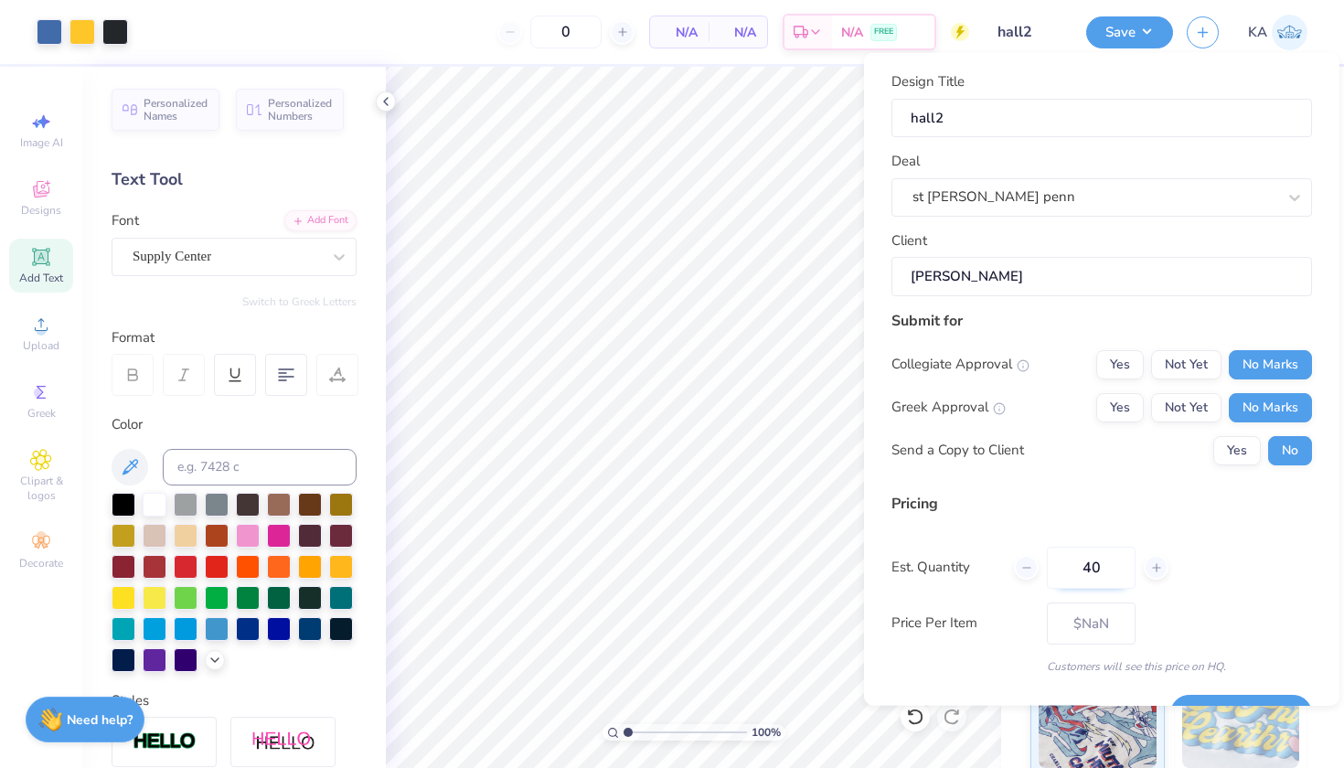
type input "40"
type input "$24.07"
type input "40"
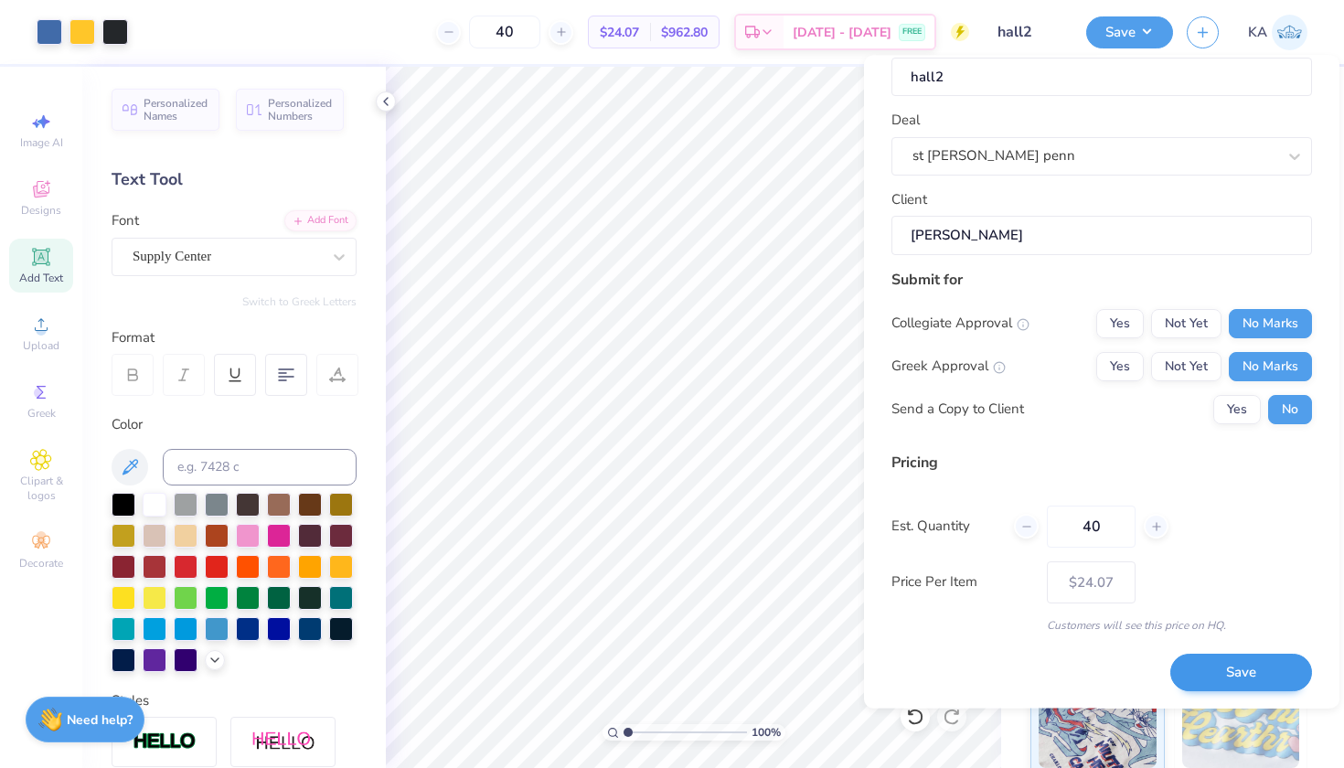
scroll to position [43, 0]
click at [1240, 670] on button "Save" at bounding box center [1242, 673] width 142 height 37
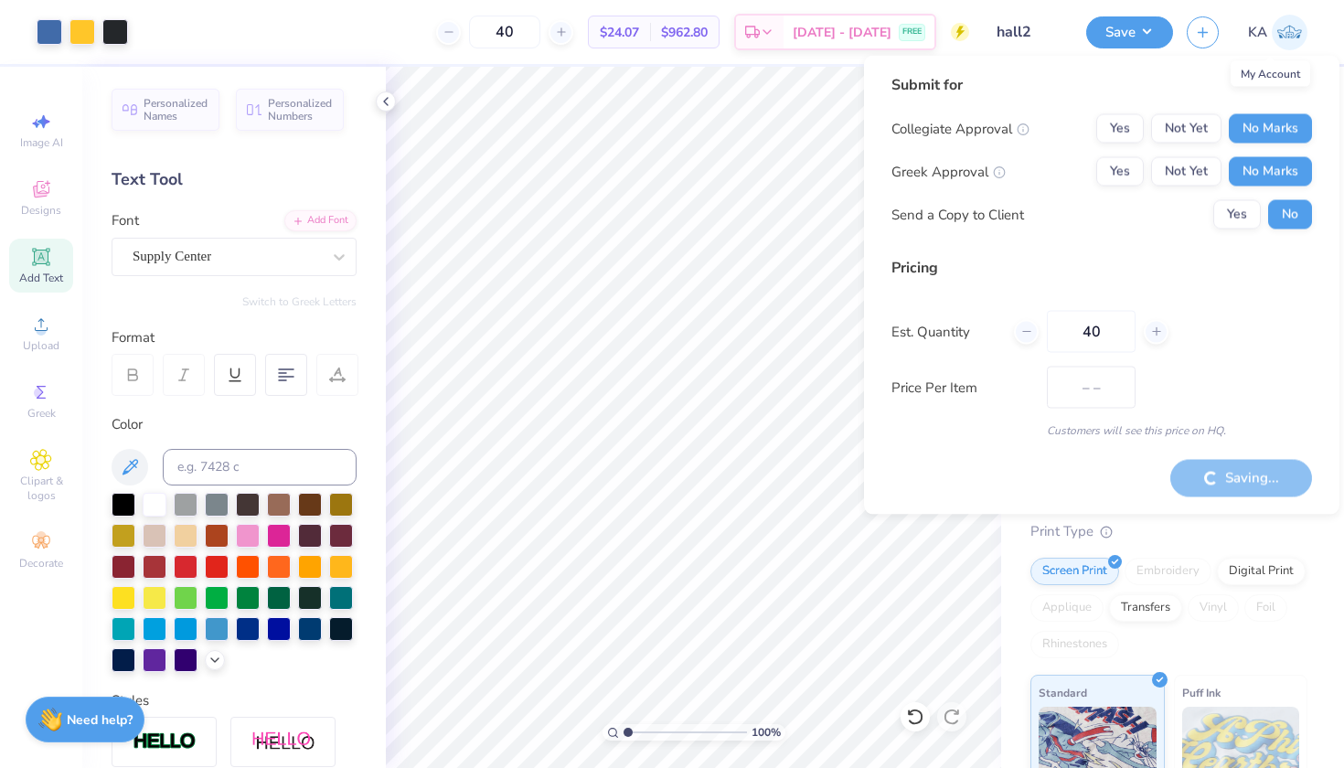
type input "$24.07"
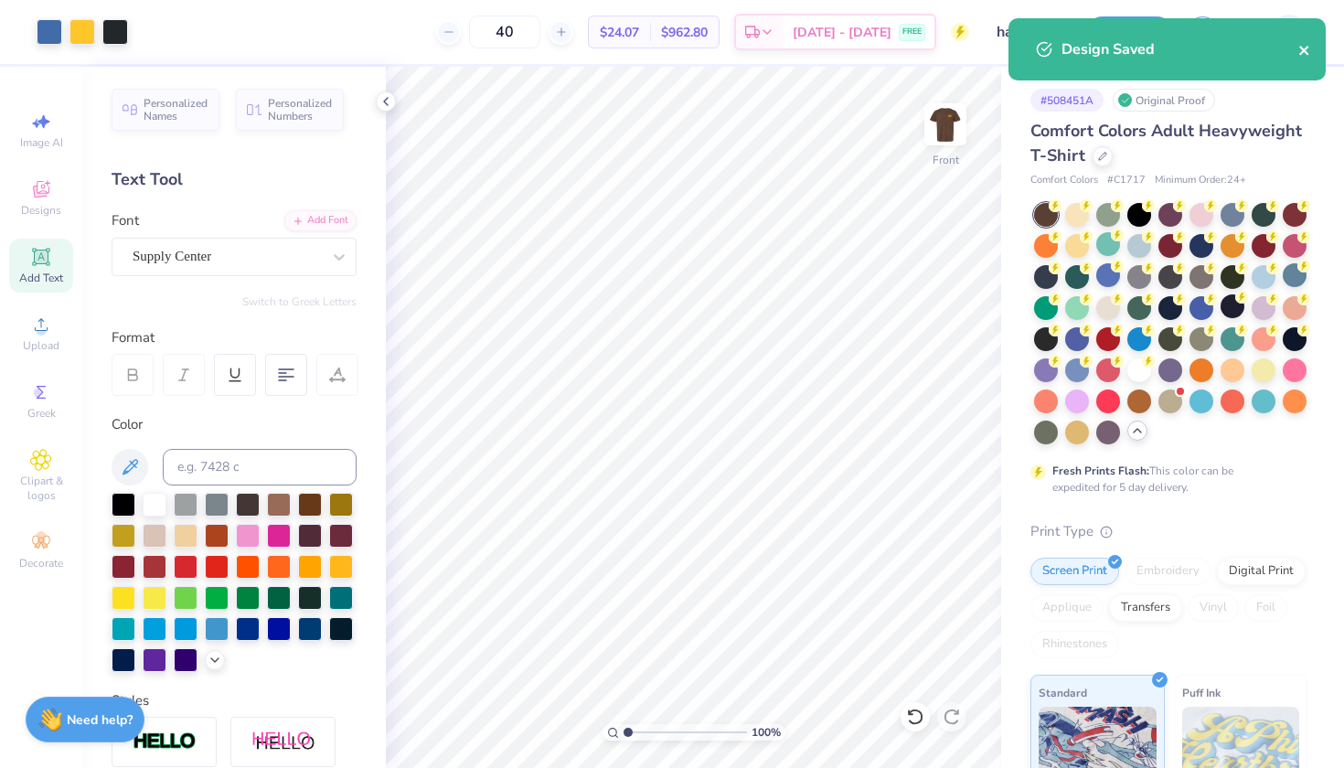
click at [1304, 48] on icon "close" at bounding box center [1305, 50] width 13 height 15
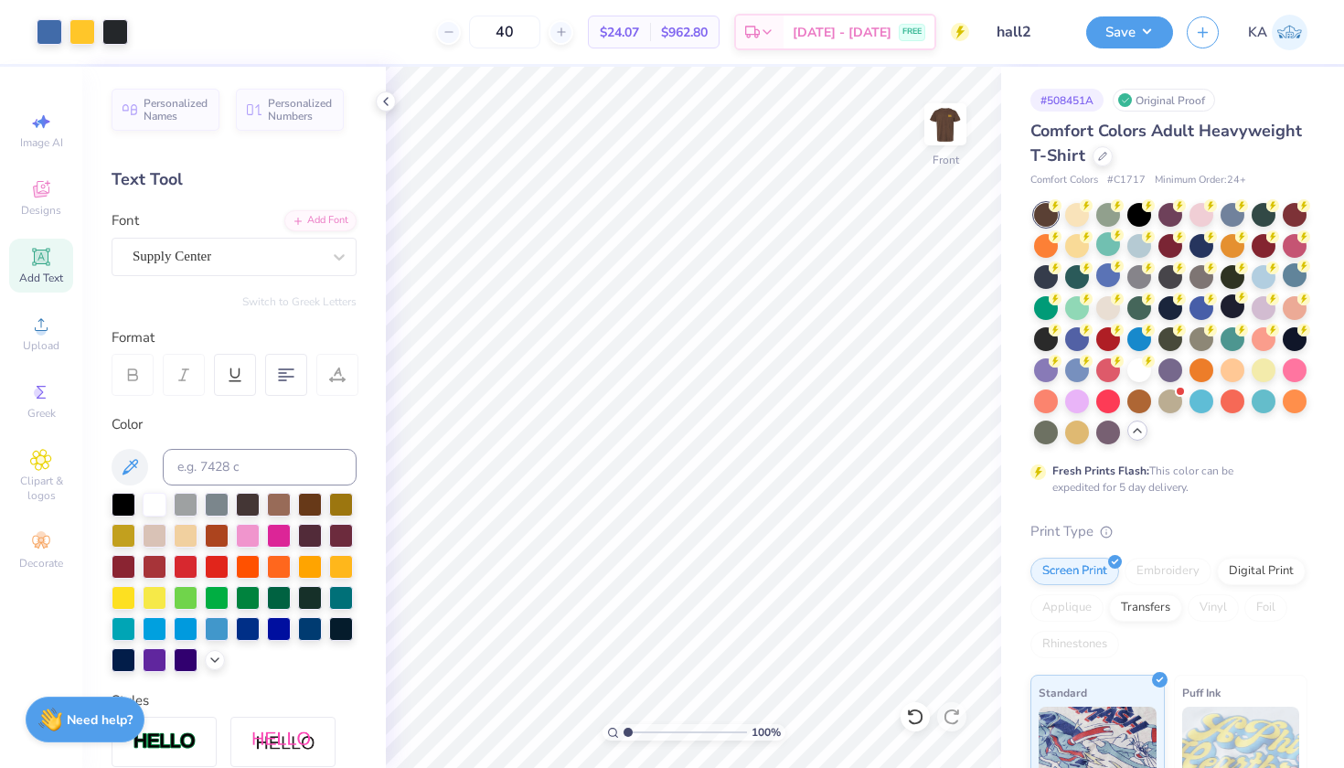
click at [1211, 36] on div "Art colors 40 $24.07 Per Item $962.80 Total Est. Delivery Aug 29 - Sep 1 FREE D…" at bounding box center [672, 384] width 1344 height 768
click at [1207, 29] on line "button" at bounding box center [1203, 29] width 9 height 0
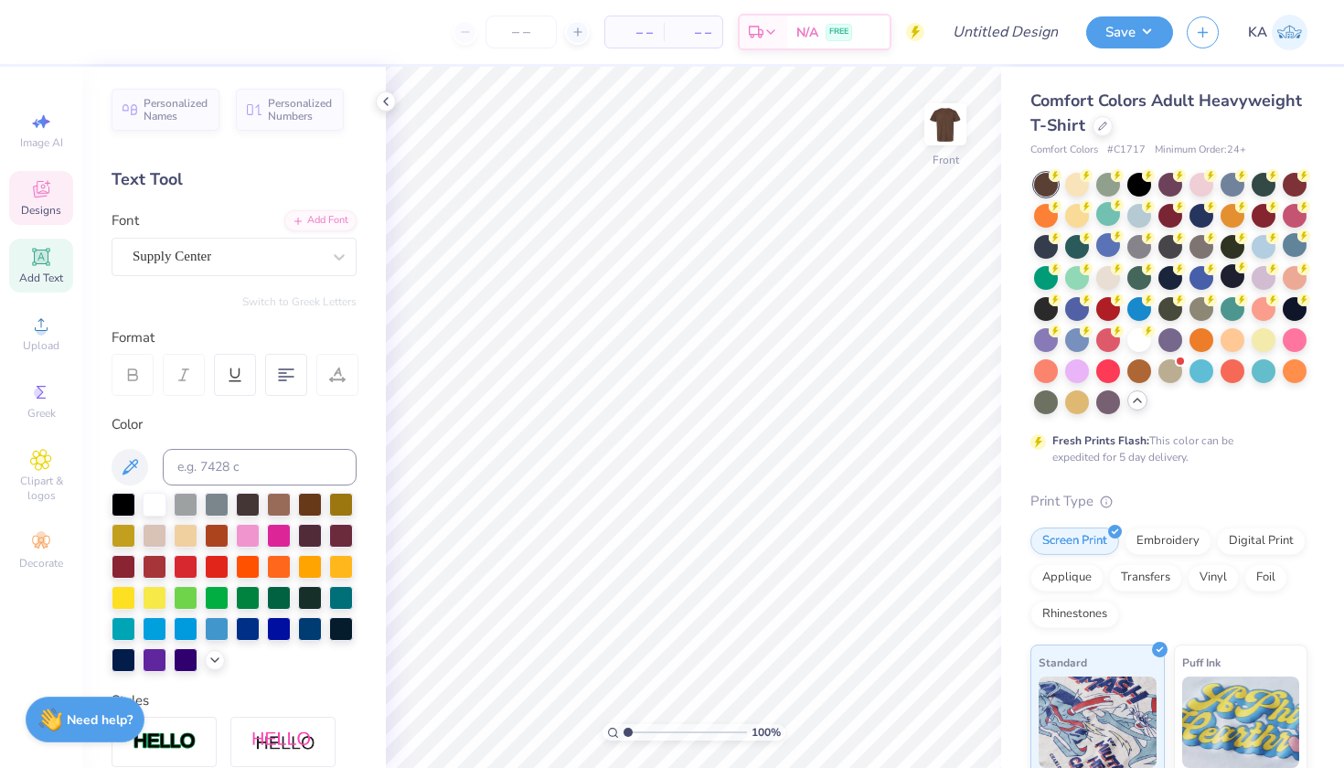
click at [36, 212] on span "Designs" at bounding box center [41, 210] width 40 height 15
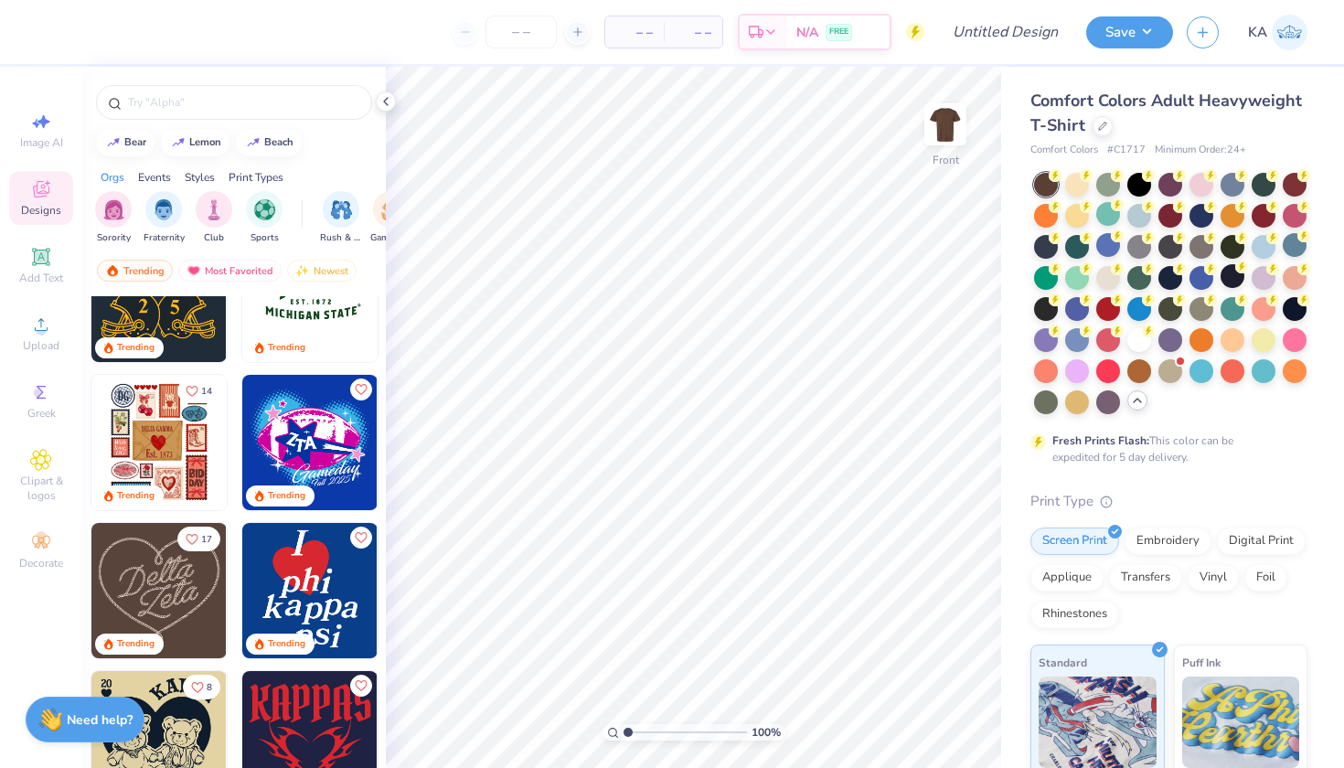
scroll to position [676, 0]
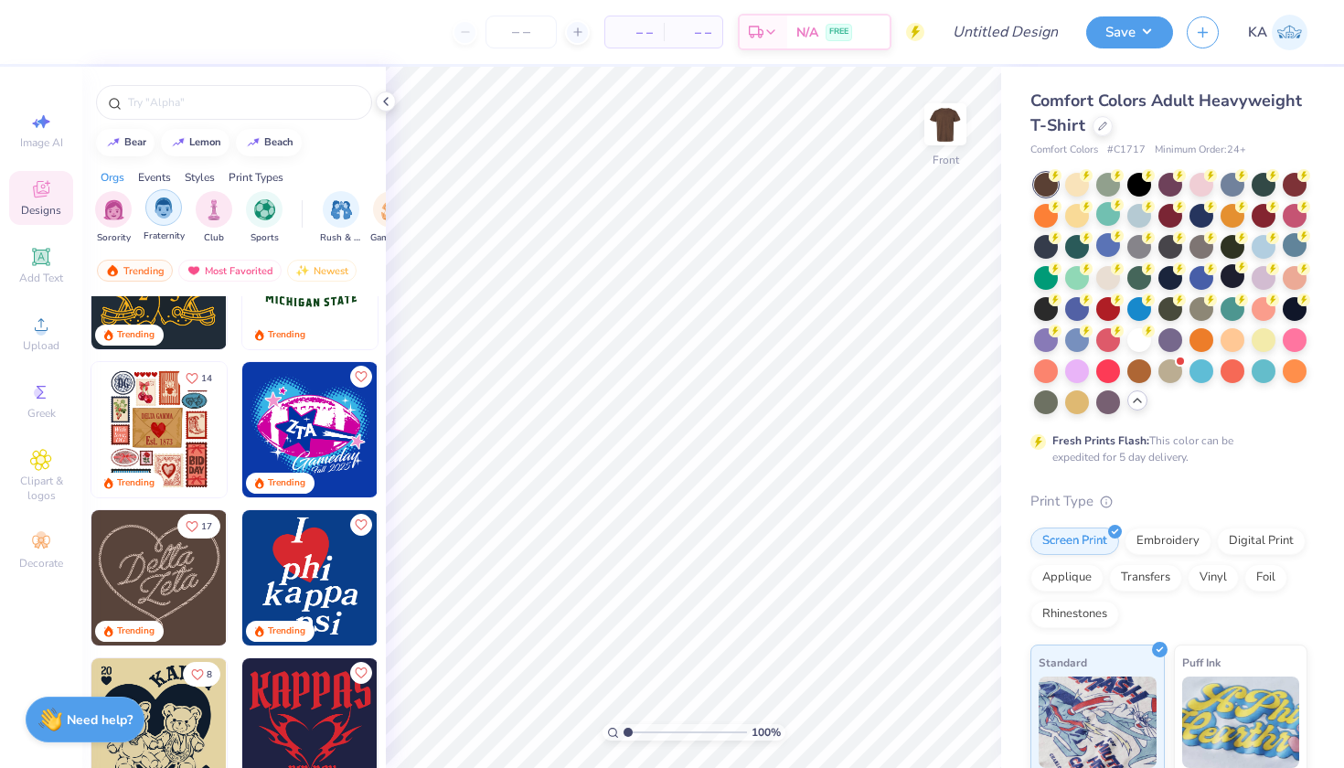
click at [164, 211] on img "filter for Fraternity" at bounding box center [164, 208] width 20 height 21
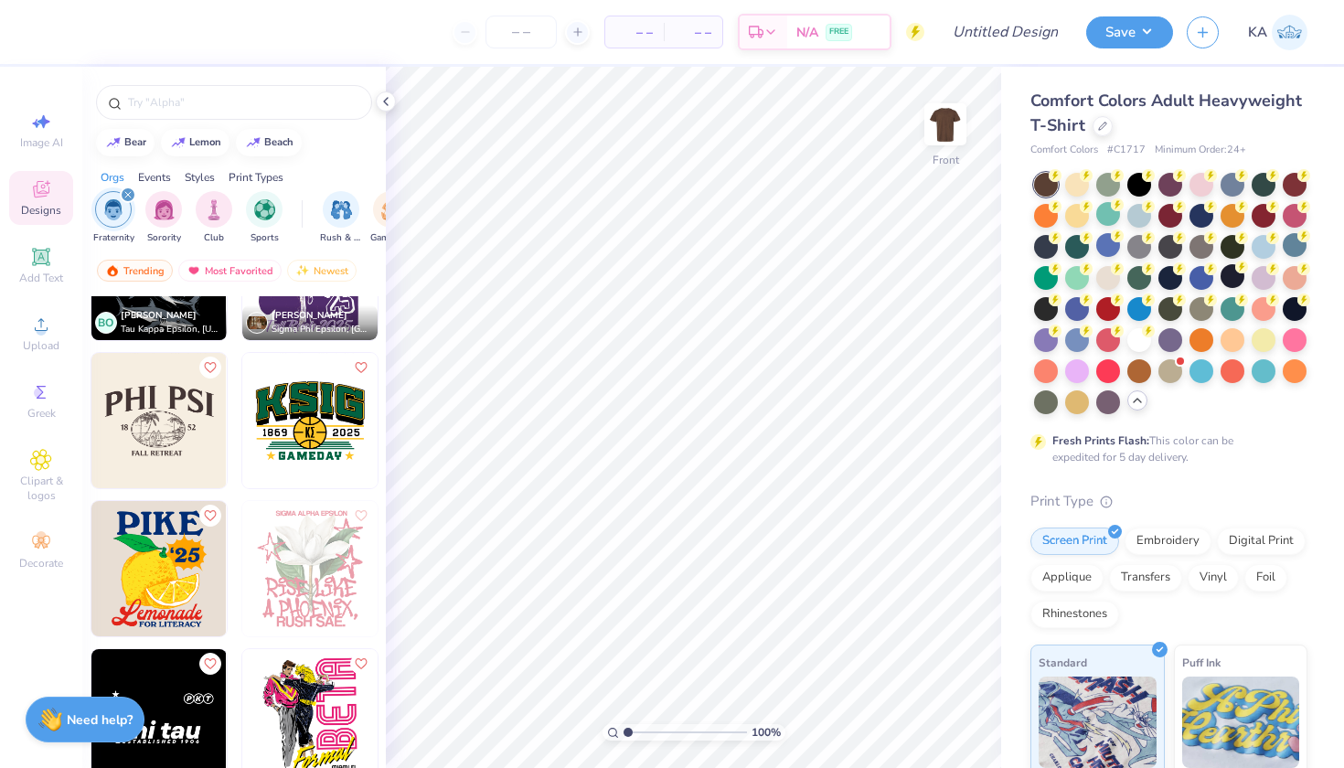
scroll to position [23344, 0]
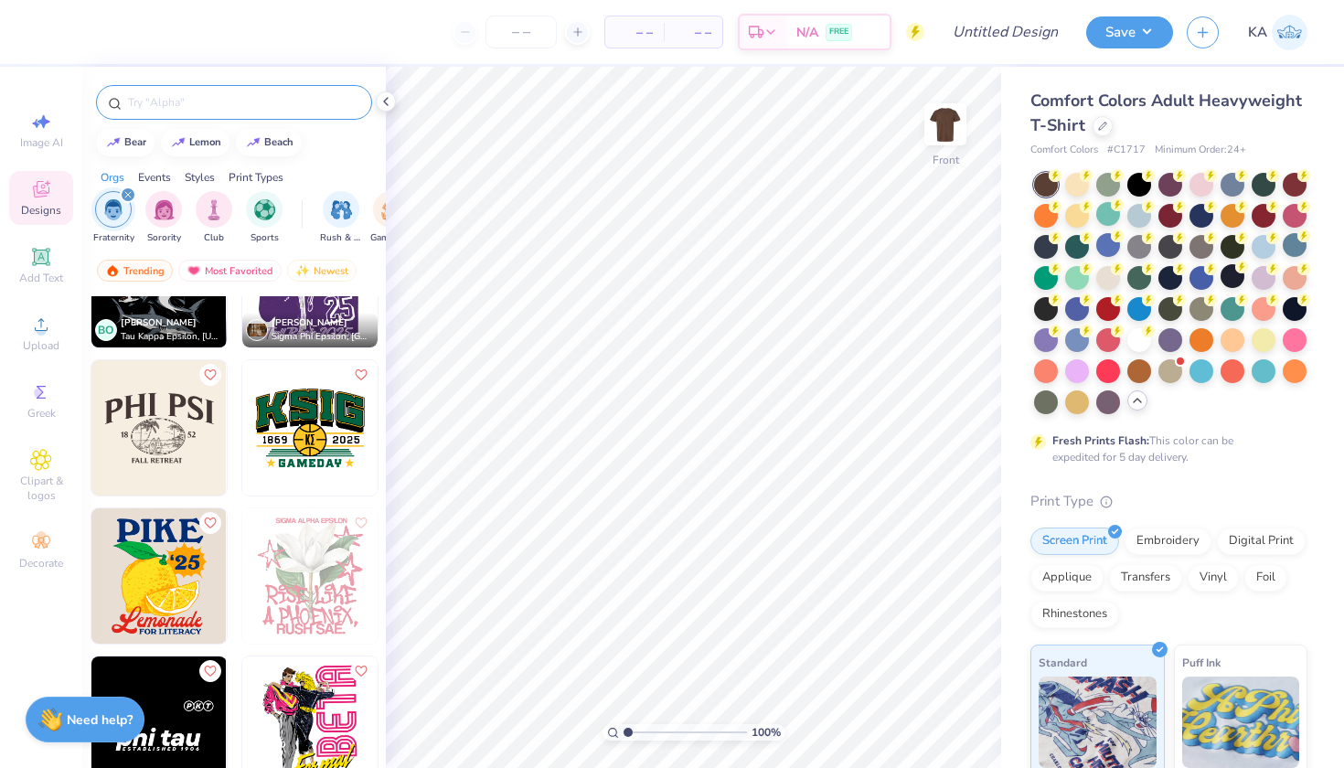
click at [211, 98] on input "text" at bounding box center [243, 102] width 234 height 18
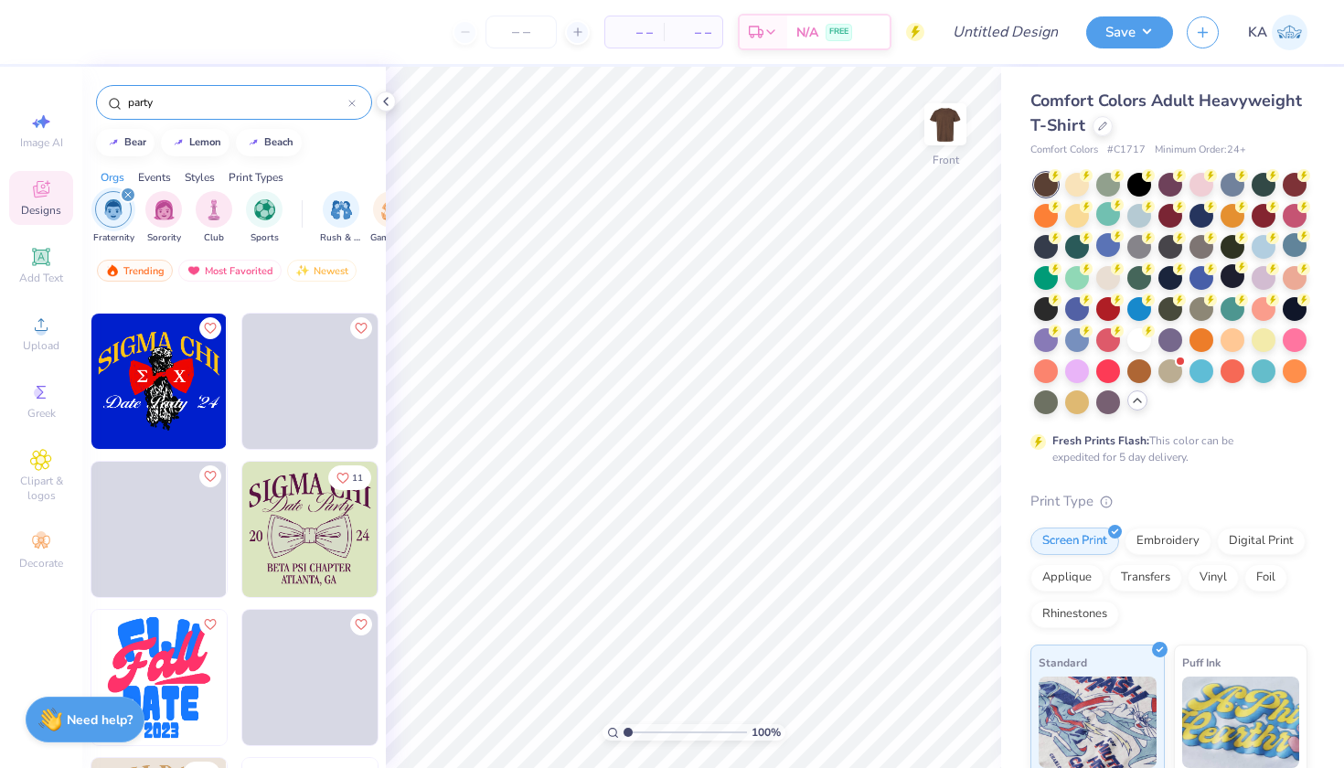
scroll to position [2388, 0]
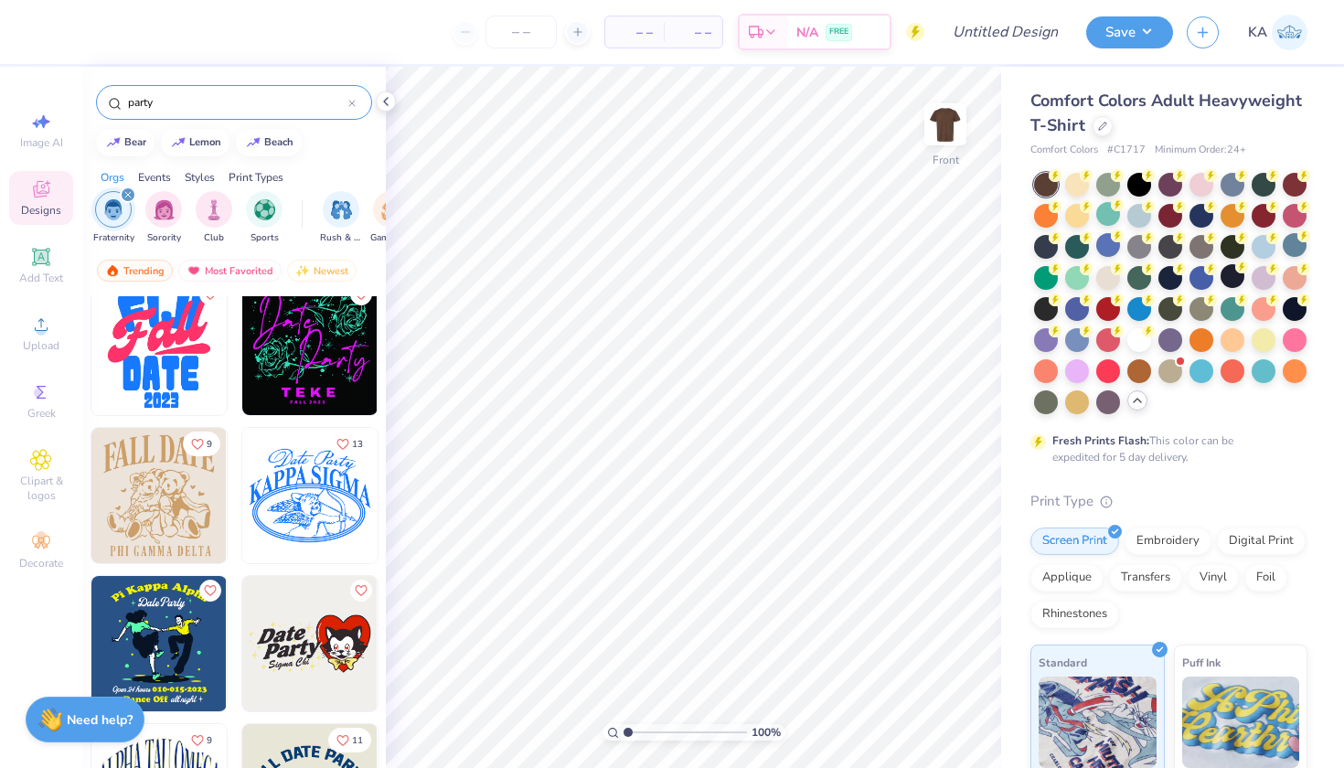
click at [234, 109] on input "party" at bounding box center [237, 102] width 222 height 18
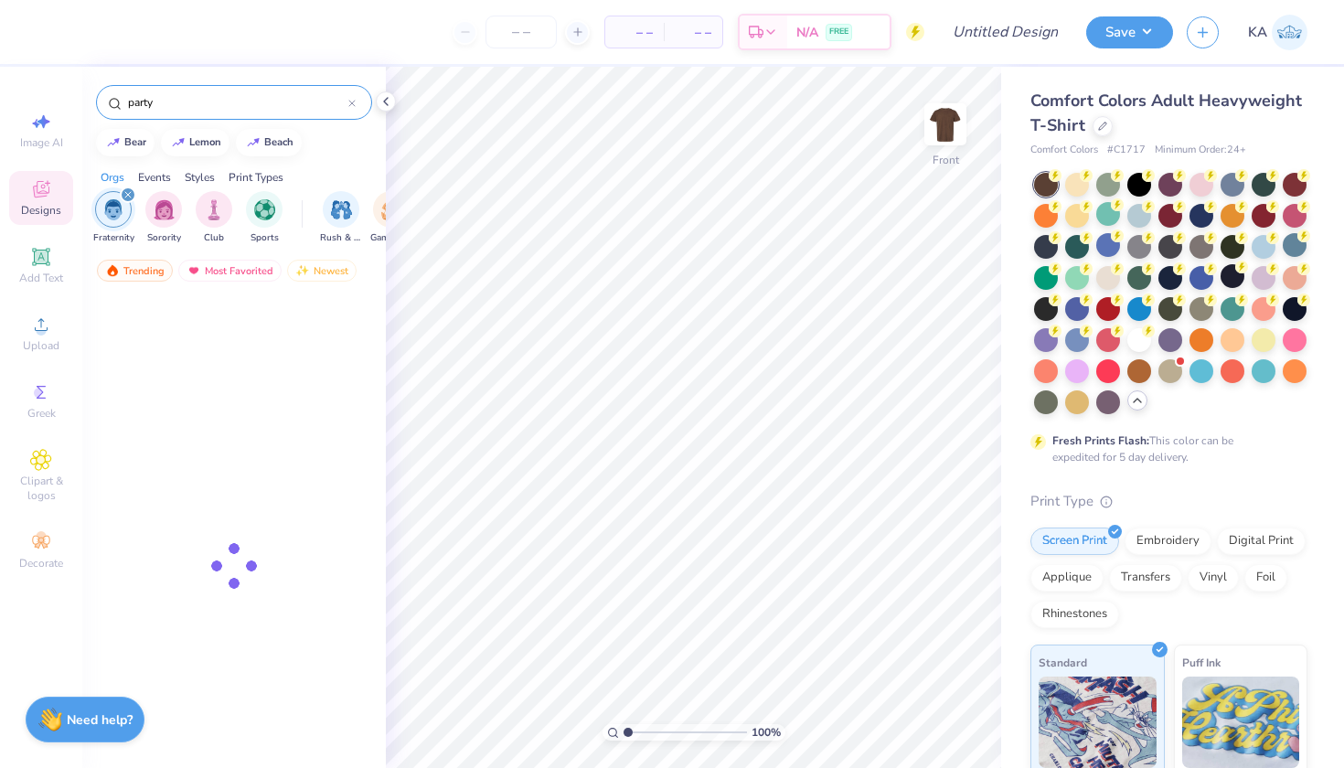
click at [234, 109] on input "party" at bounding box center [237, 102] width 222 height 18
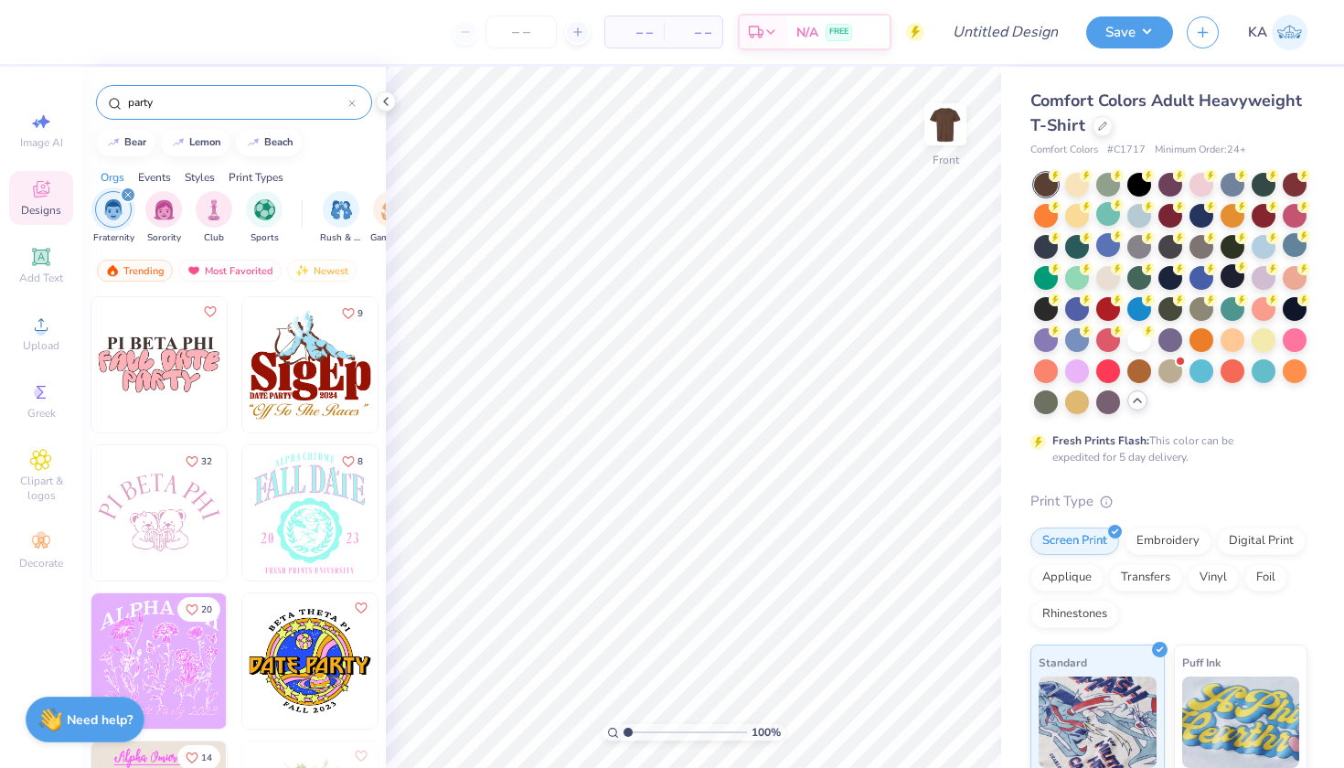
click at [234, 109] on input "party" at bounding box center [237, 102] width 222 height 18
type input "water"
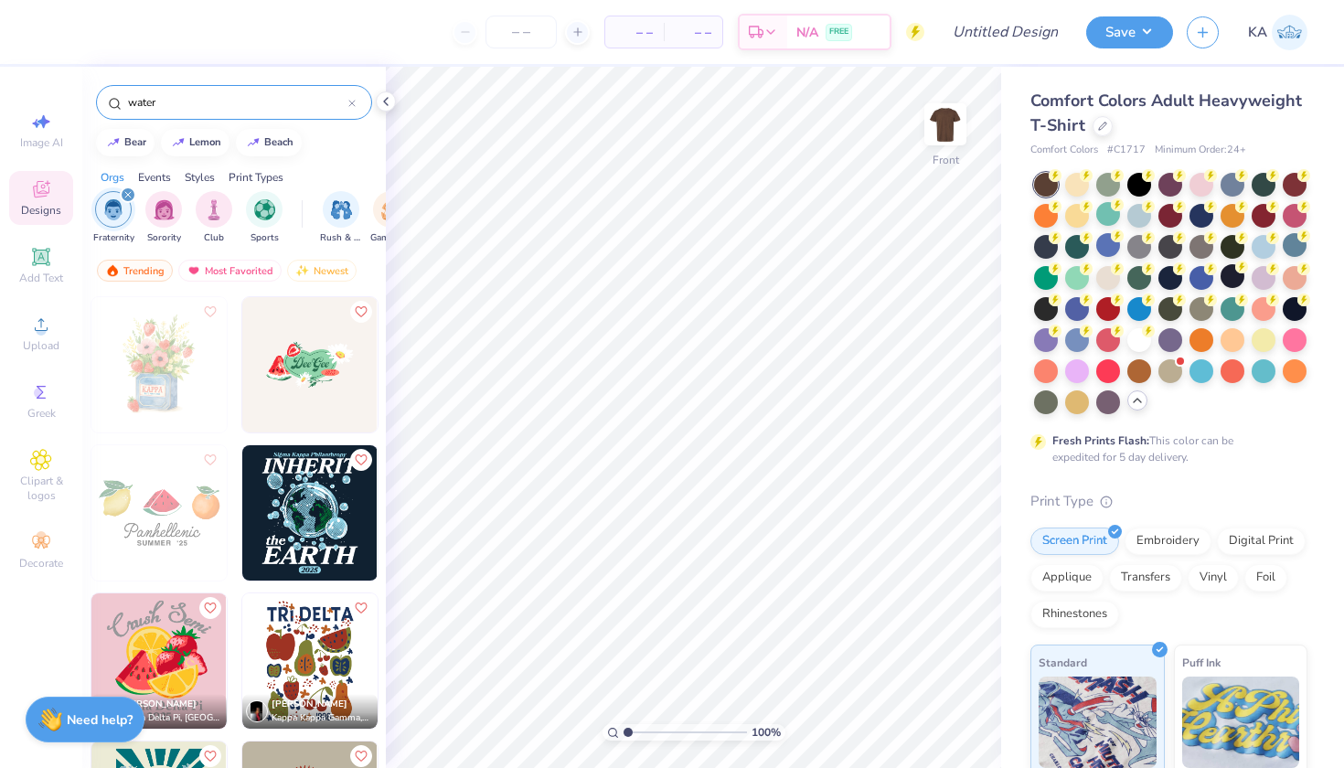
scroll to position [0, 0]
click at [184, 110] on input "water" at bounding box center [237, 102] width 222 height 18
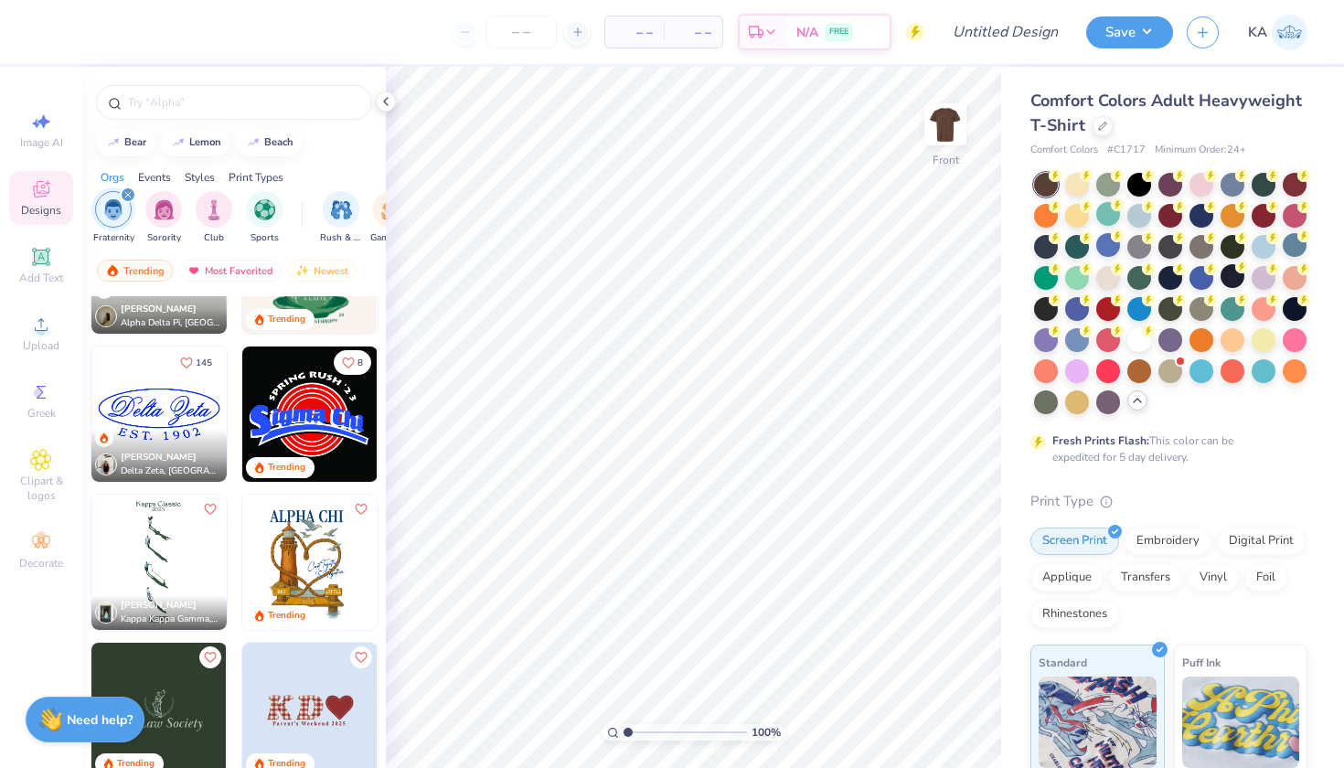
scroll to position [4326, 0]
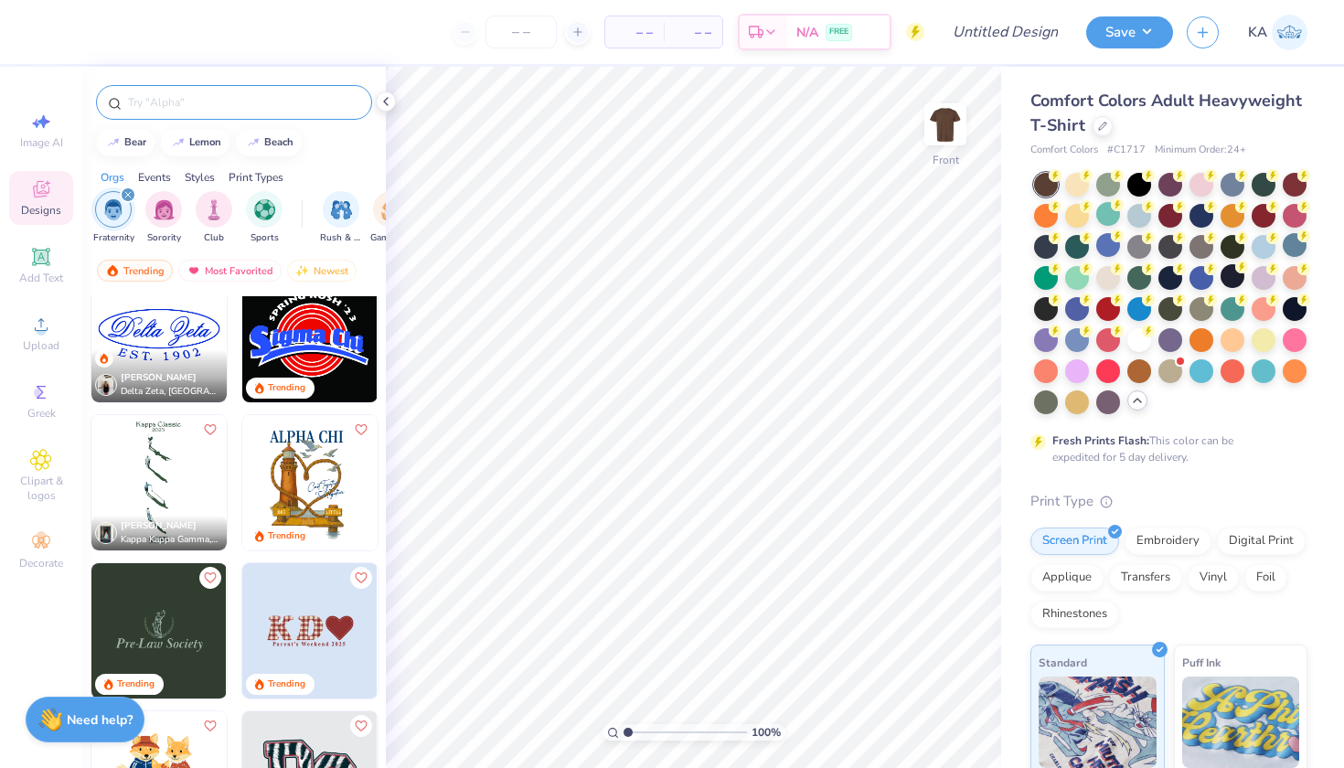
click at [183, 112] on div at bounding box center [234, 102] width 276 height 35
click at [183, 101] on input "text" at bounding box center [243, 102] width 234 height 18
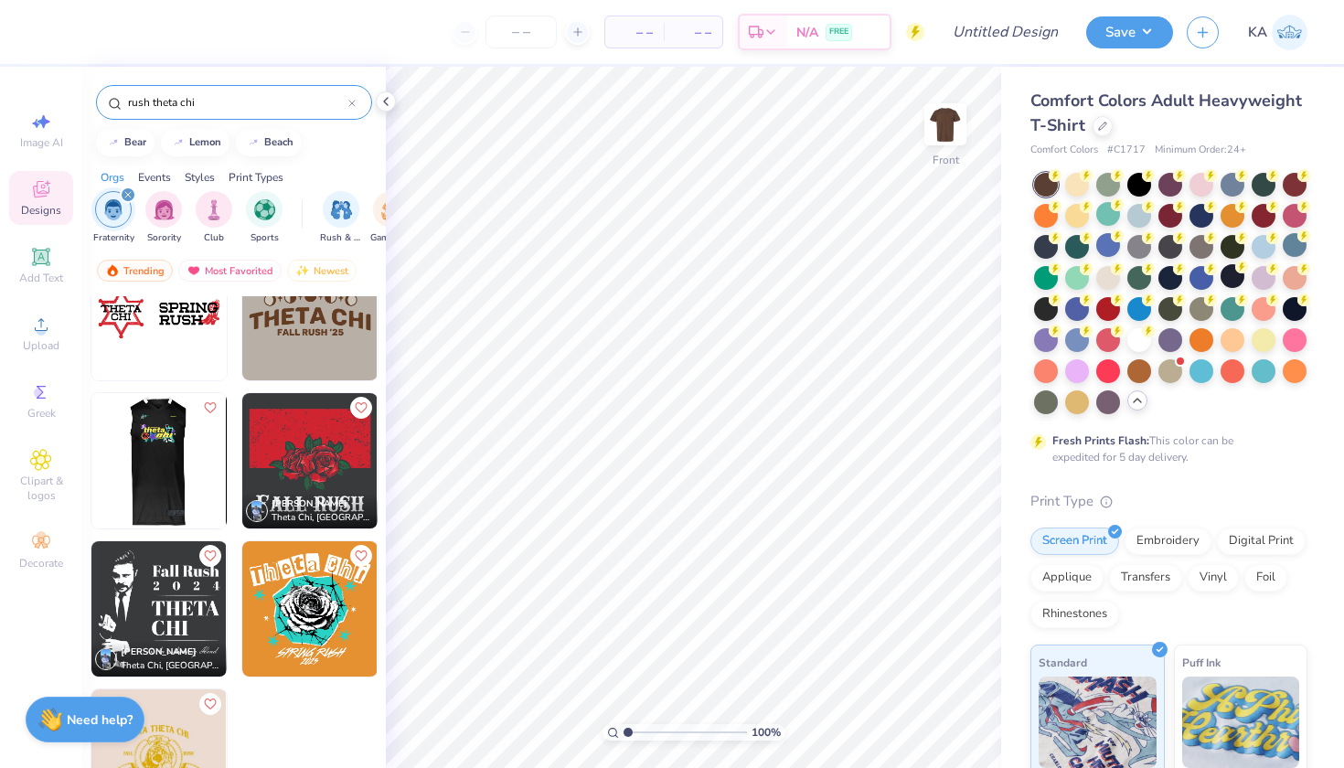
scroll to position [52, 0]
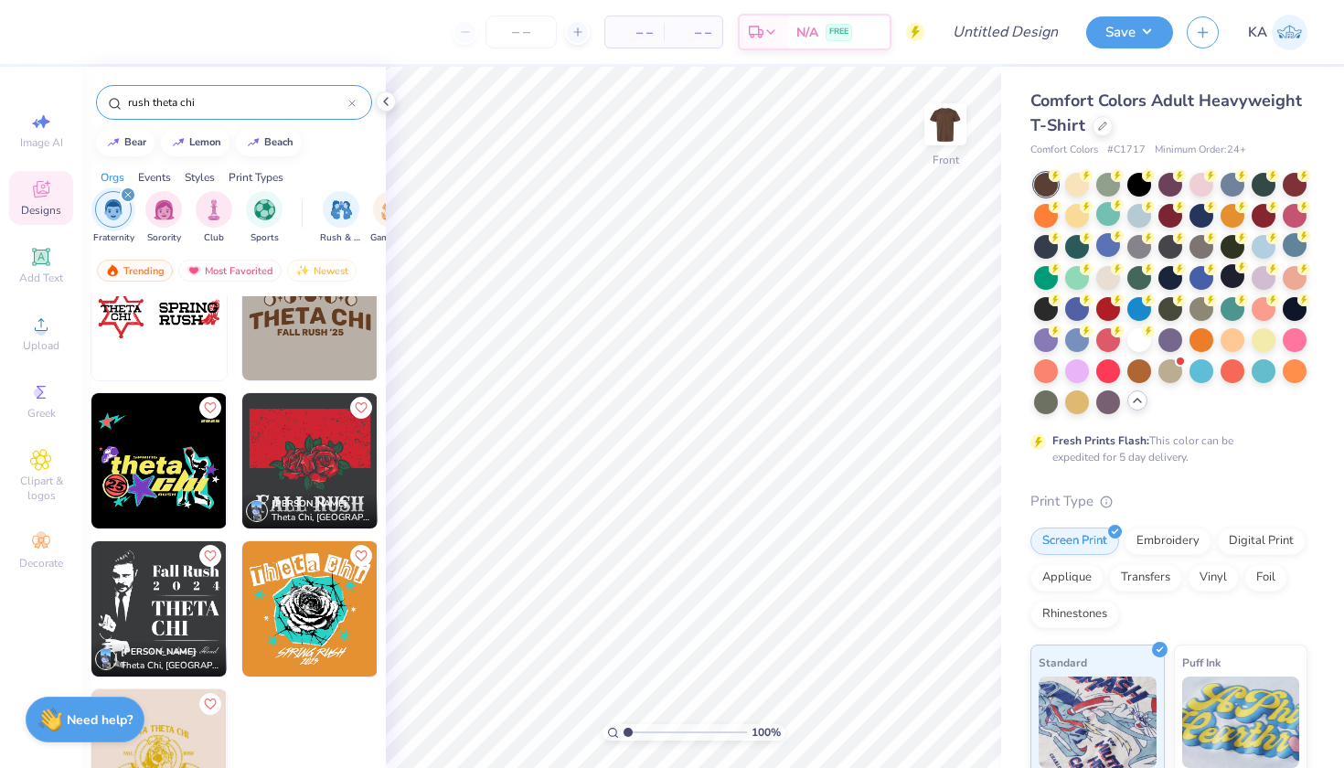
click at [129, 93] on input "rush theta chi" at bounding box center [237, 102] width 222 height 18
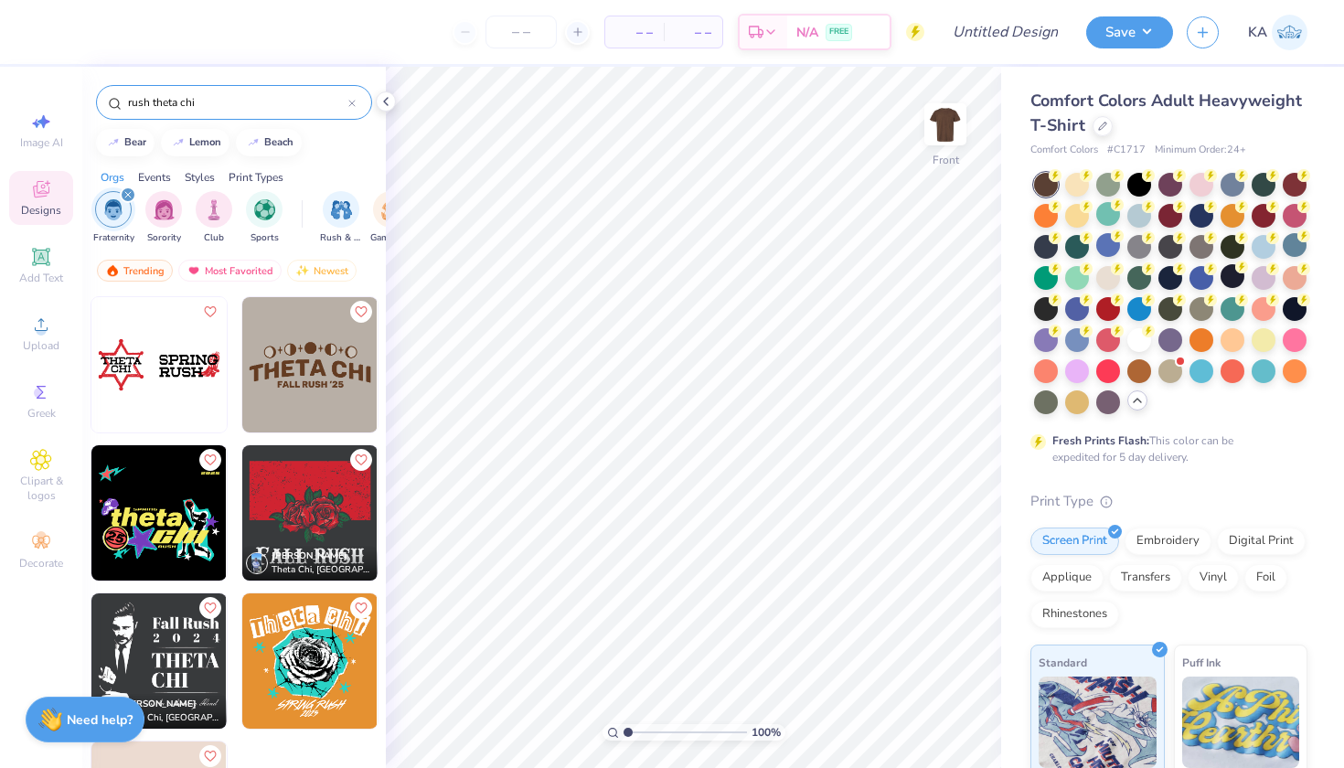
click at [134, 100] on input "rush theta chi" at bounding box center [237, 102] width 222 height 18
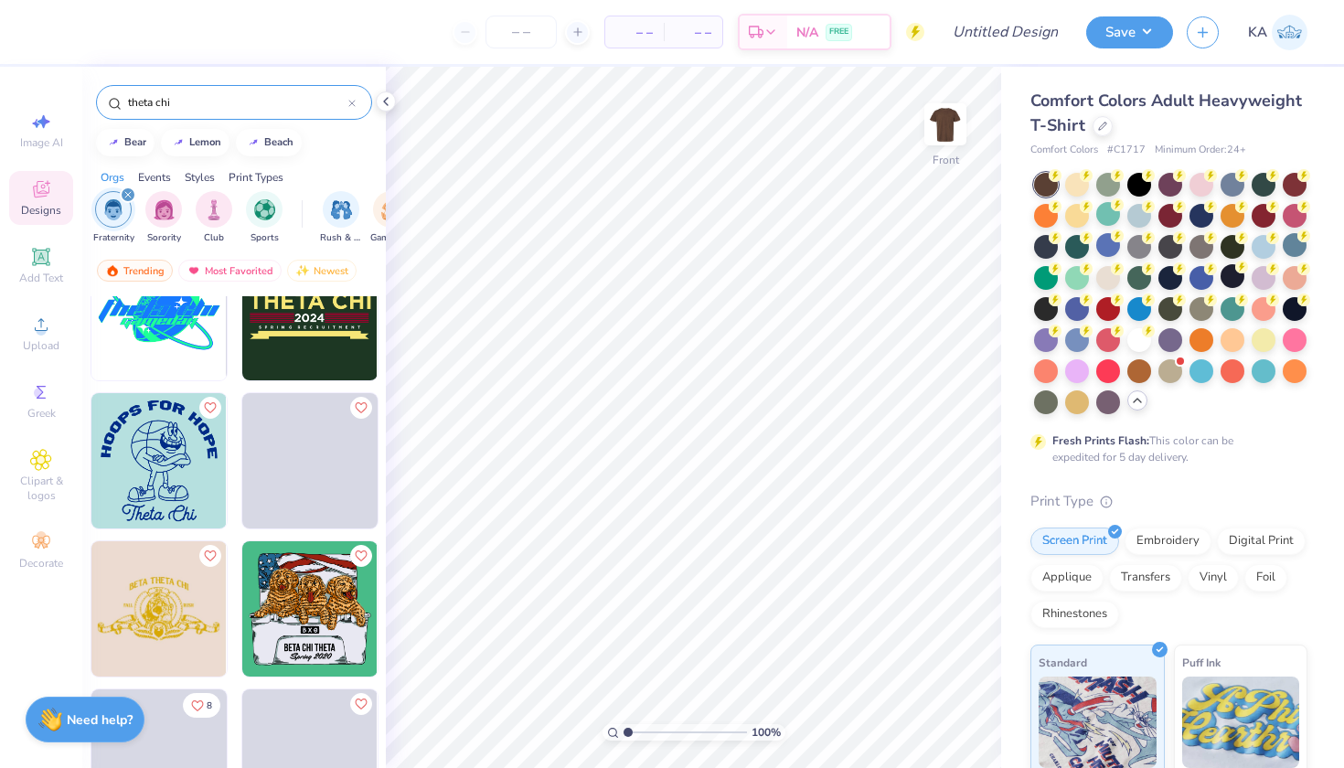
scroll to position [4941, 0]
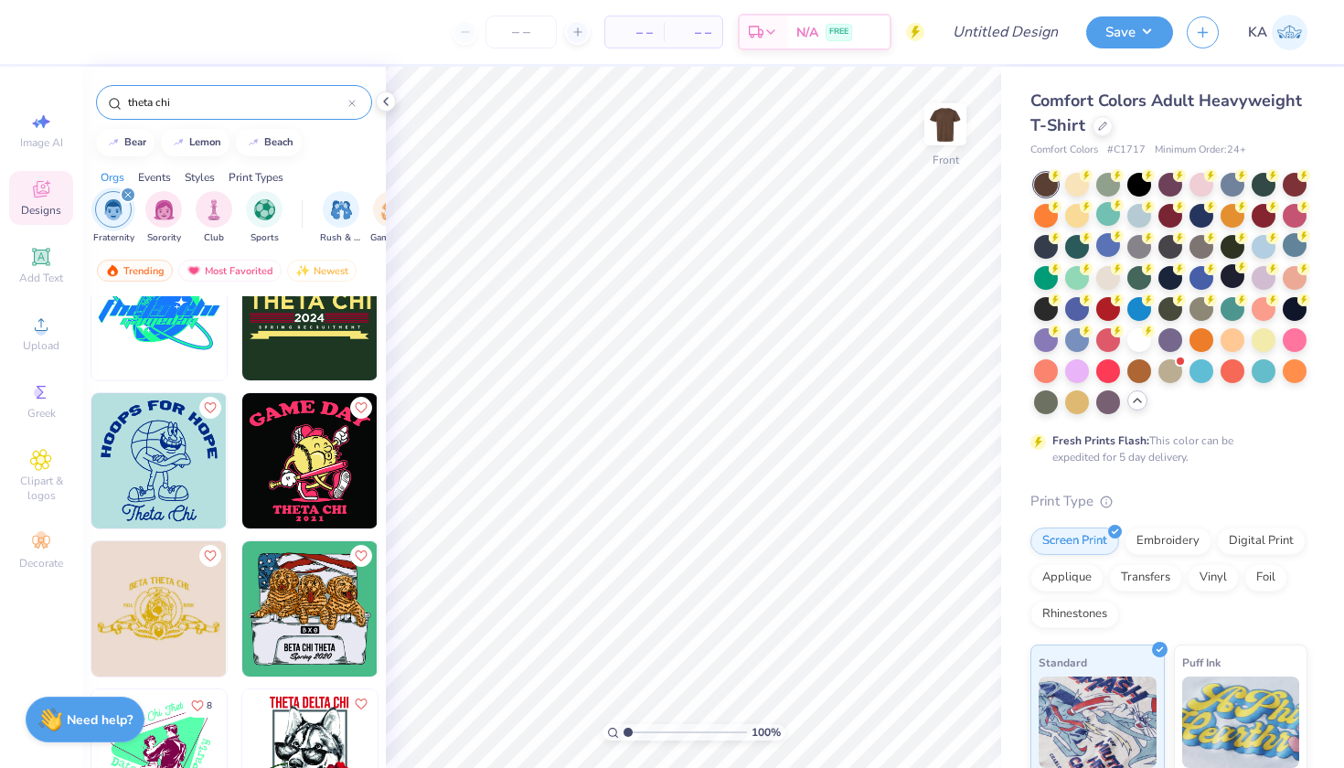
click at [235, 94] on input "theta chi" at bounding box center [237, 102] width 222 height 18
type input "theta chi golf"
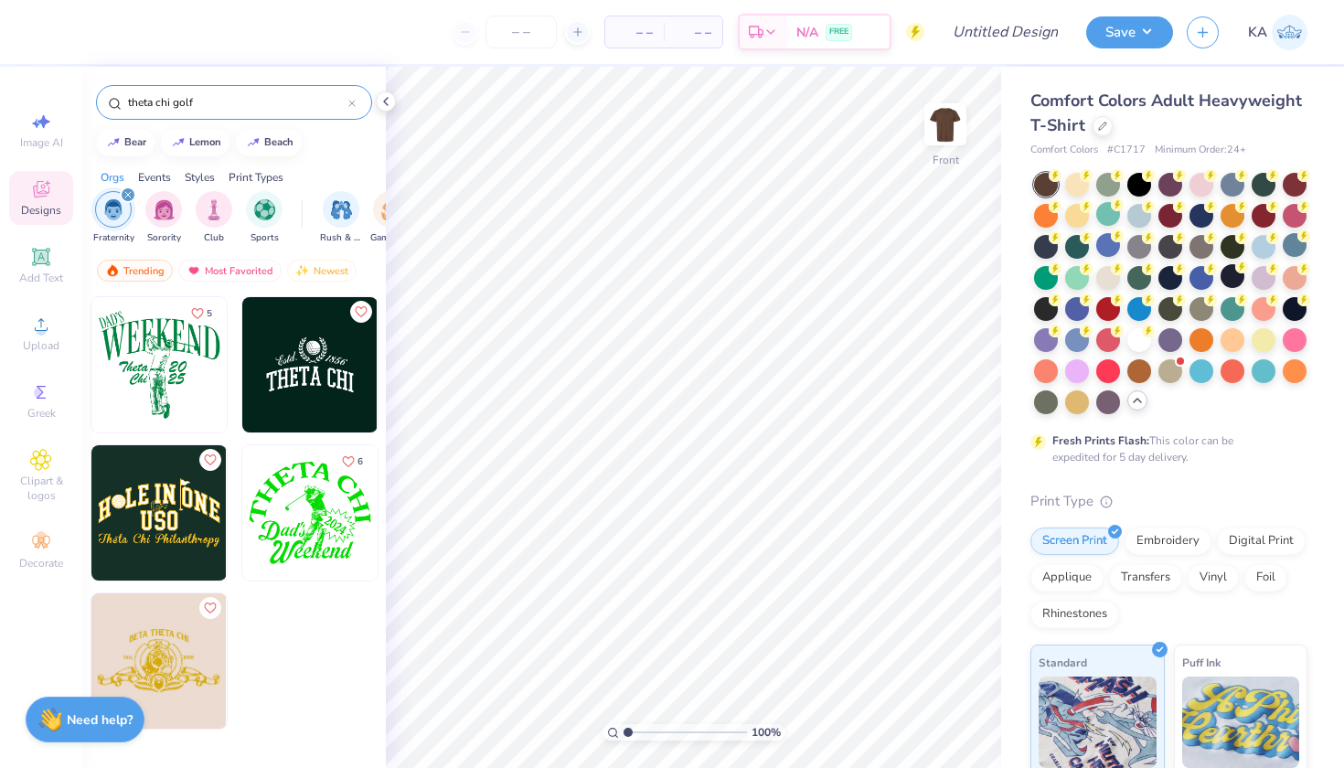
click at [355, 101] on icon at bounding box center [351, 103] width 5 height 5
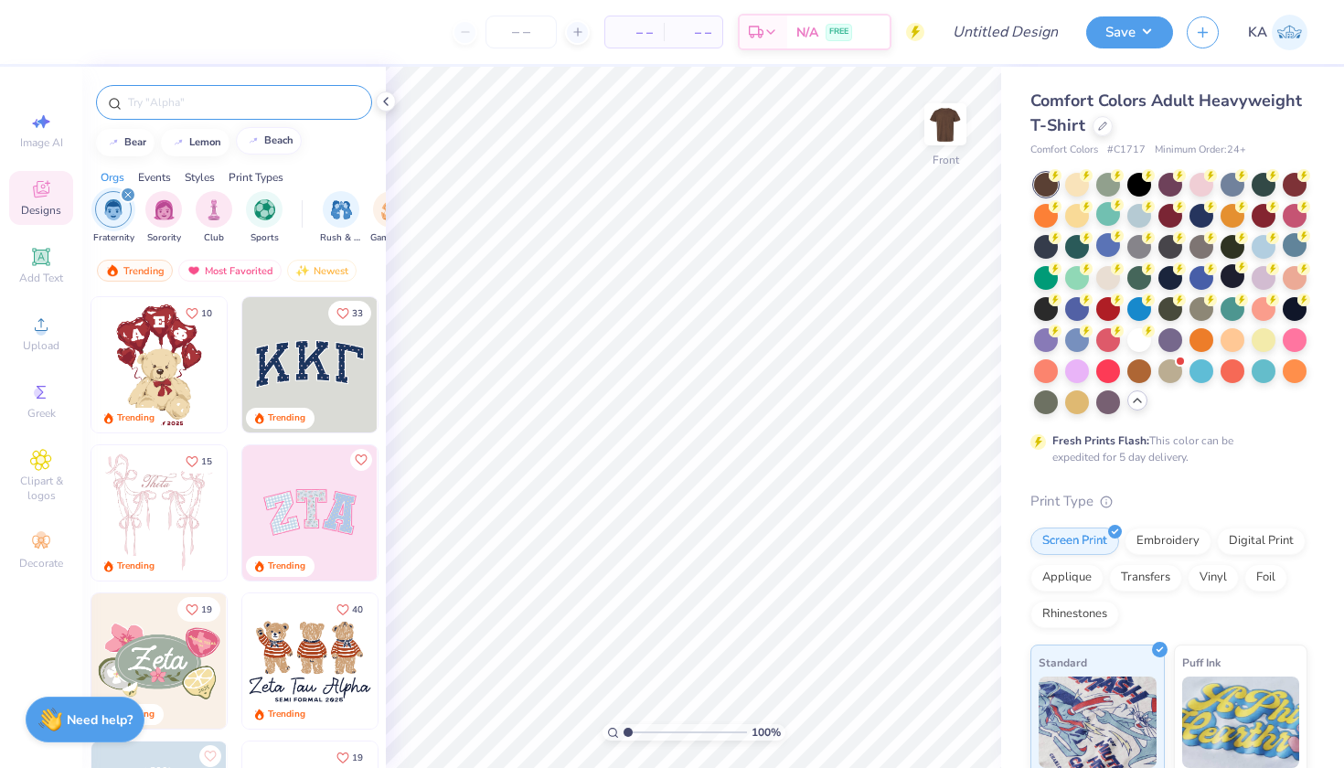
click at [279, 143] on div "beach" at bounding box center [278, 140] width 29 height 10
type input "beach"
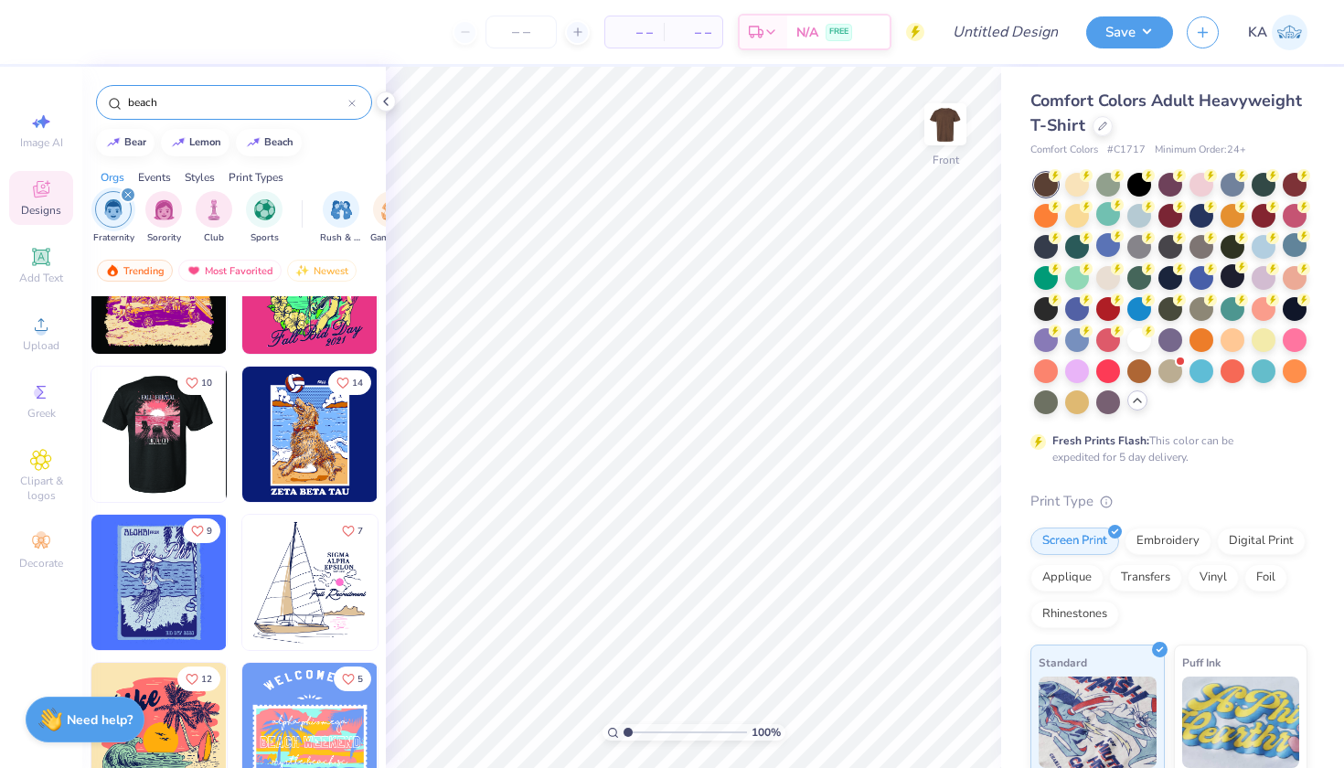
scroll to position [7347, 0]
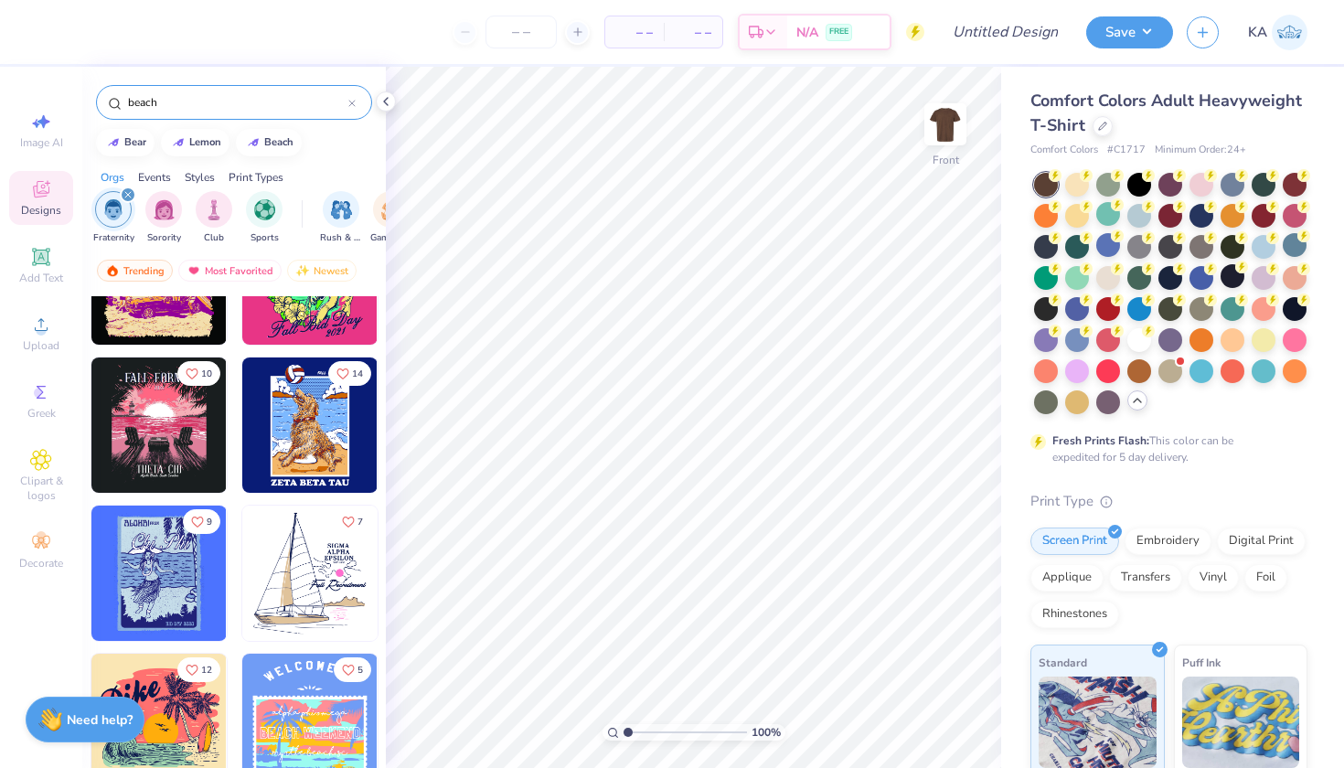
click at [310, 435] on img at bounding box center [309, 425] width 135 height 135
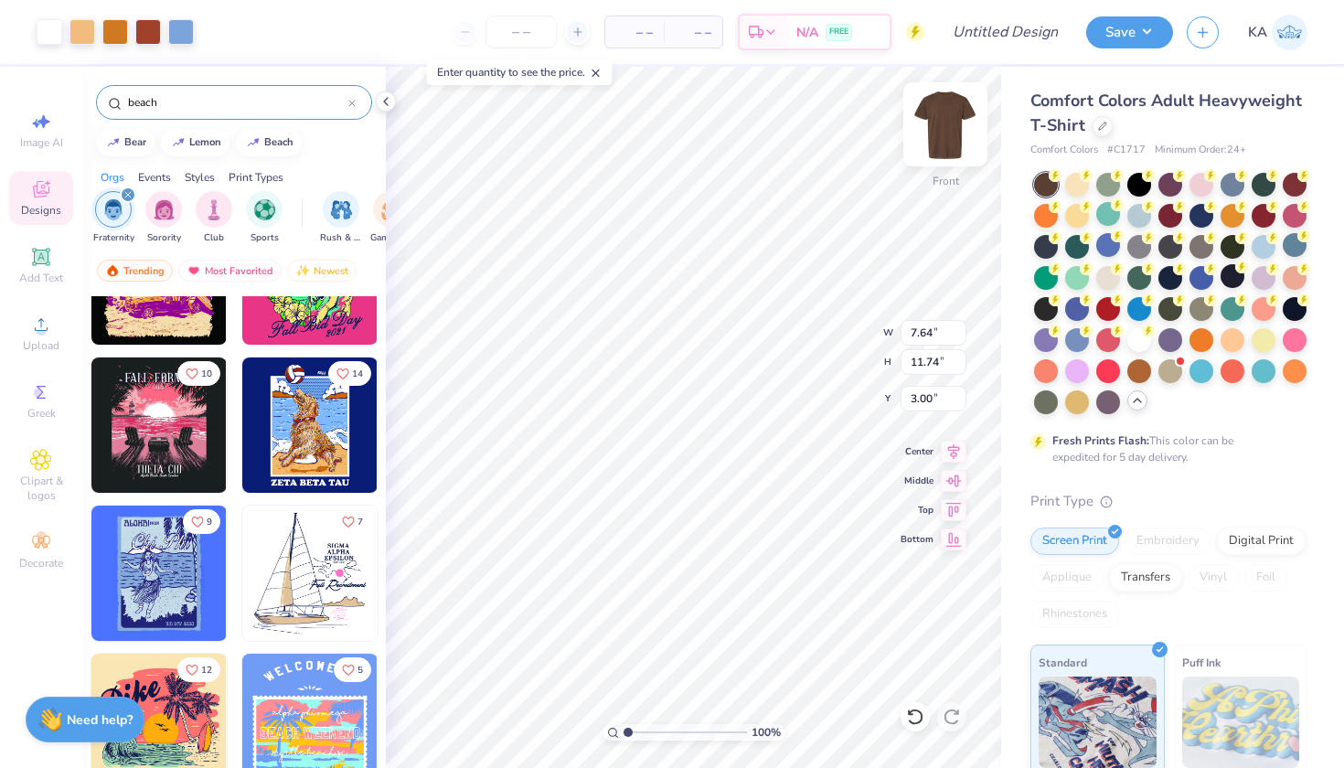
type input "9.78"
type input "15.02"
type input "9.70"
type input "0.83"
type input "17.20"
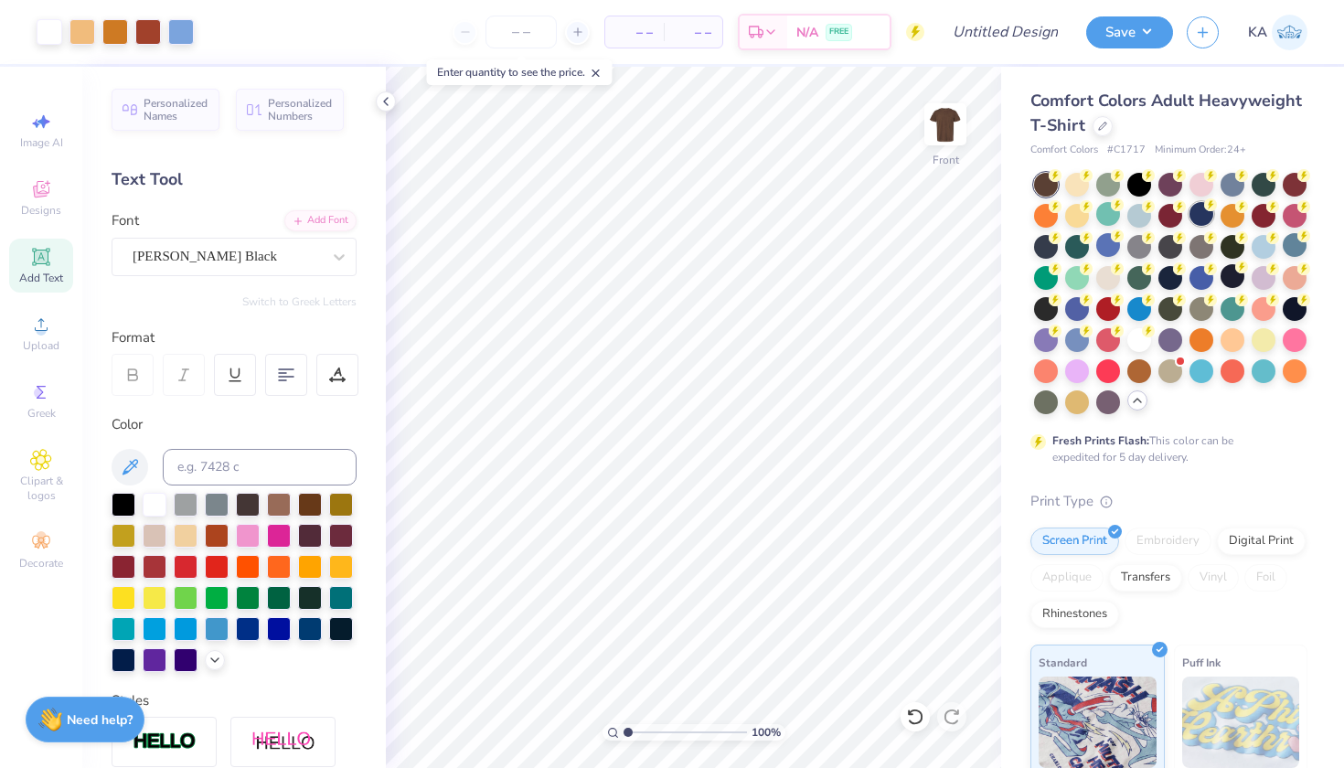
click at [1197, 219] on div at bounding box center [1202, 214] width 24 height 24
click at [1230, 187] on div at bounding box center [1233, 183] width 24 height 24
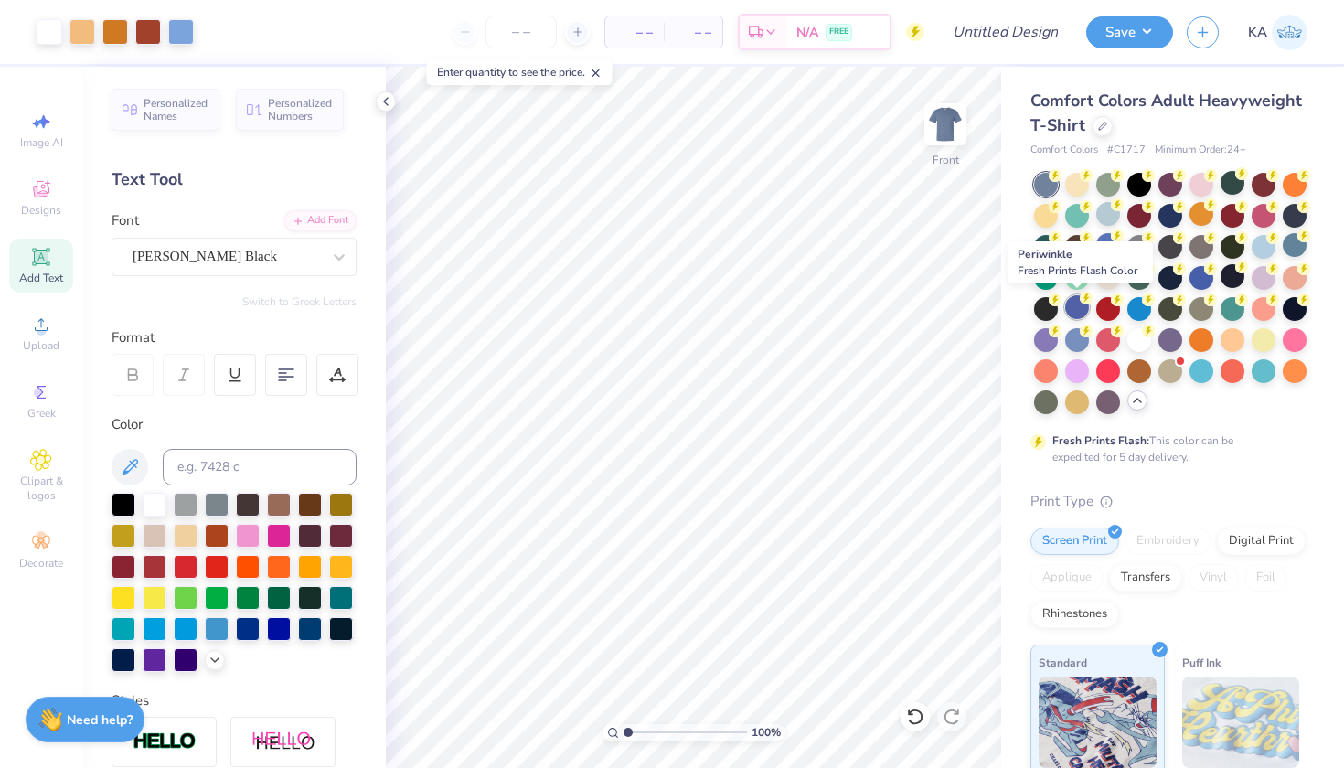
click at [1070, 313] on div at bounding box center [1077, 307] width 24 height 24
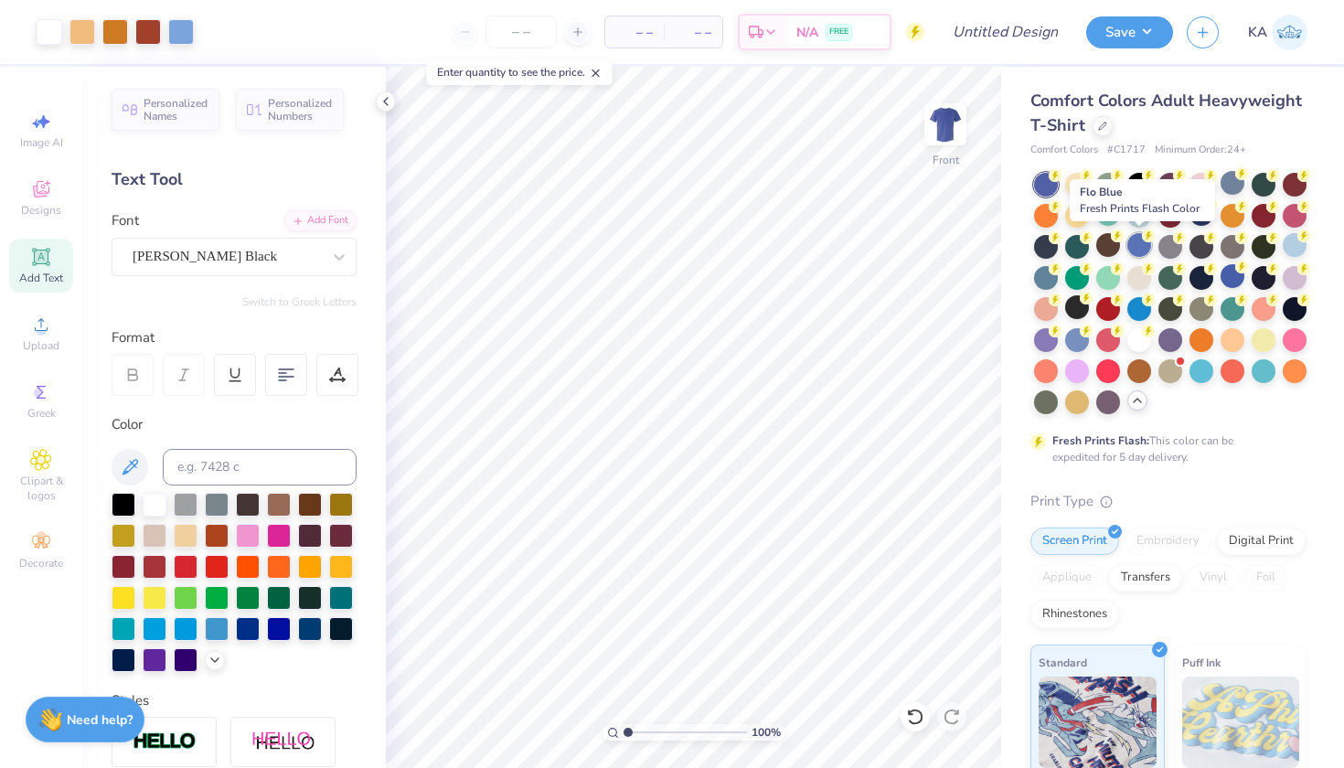
click at [1138, 251] on div at bounding box center [1140, 245] width 24 height 24
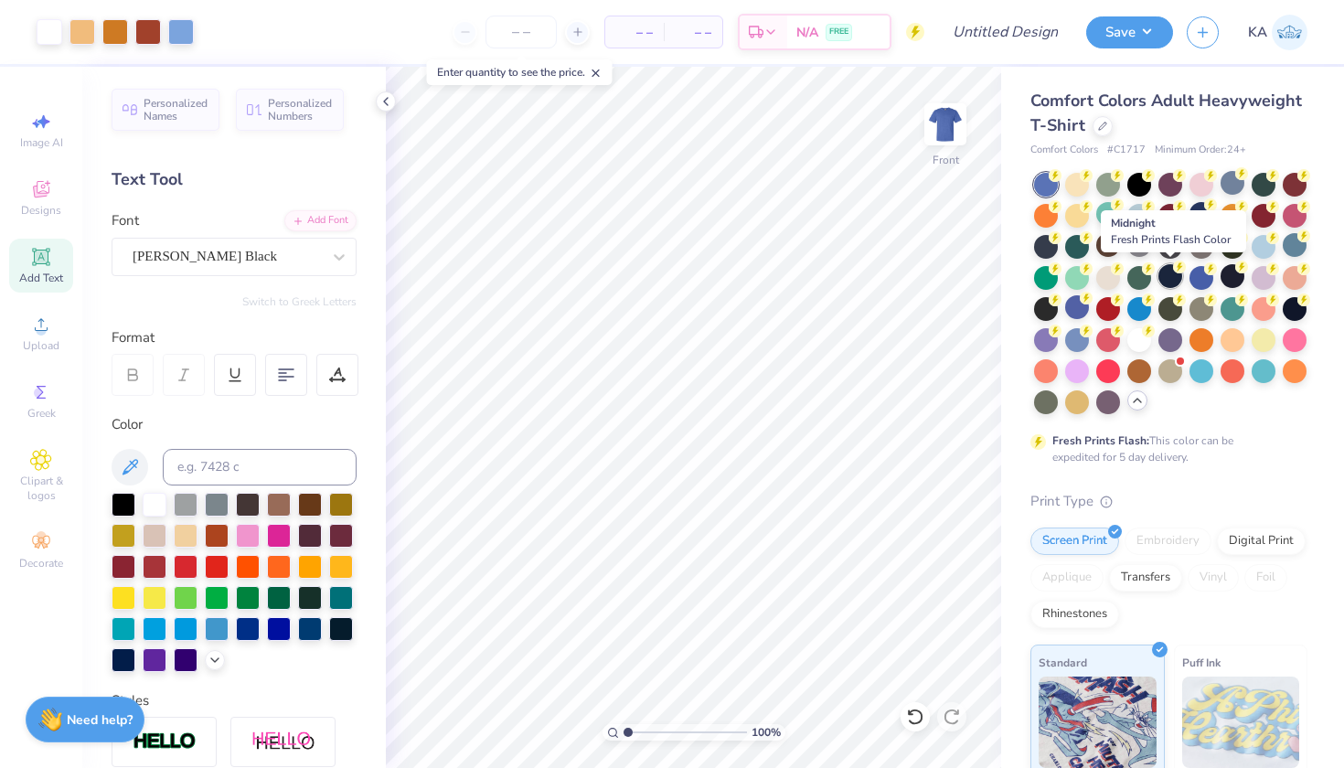
click at [1168, 281] on div at bounding box center [1171, 276] width 24 height 24
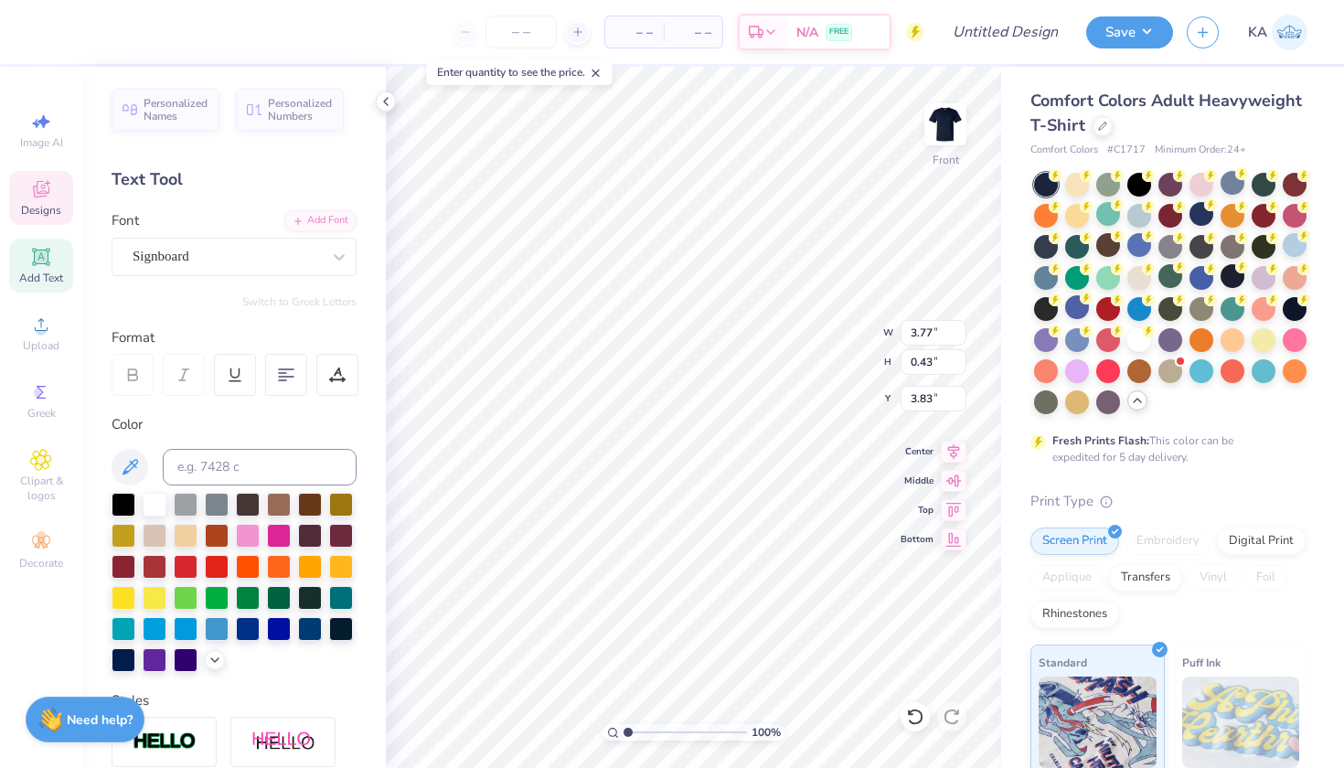
scroll to position [0, 5]
type textarea "Pool party 2025"
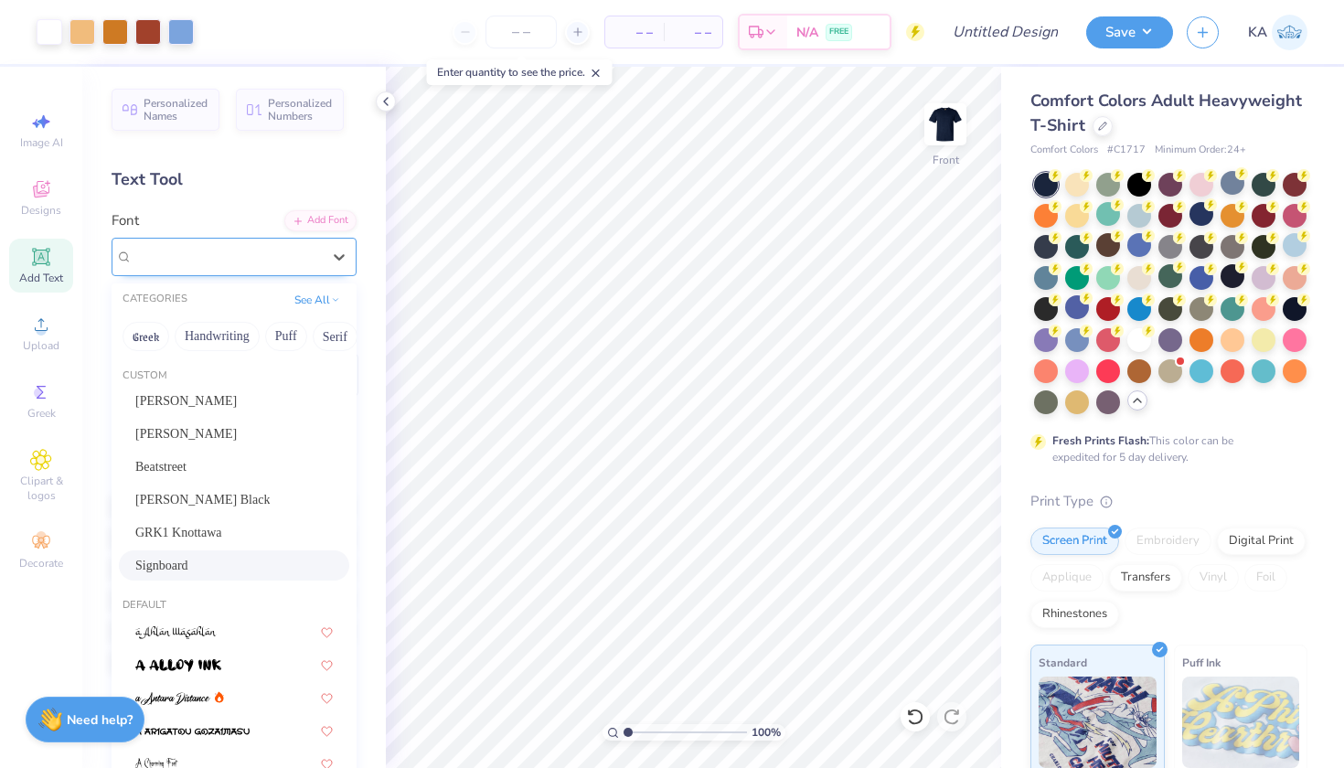
click at [235, 264] on div "Signboard" at bounding box center [227, 256] width 192 height 28
click at [170, 534] on span "GRK1 Knottawa" at bounding box center [178, 532] width 87 height 19
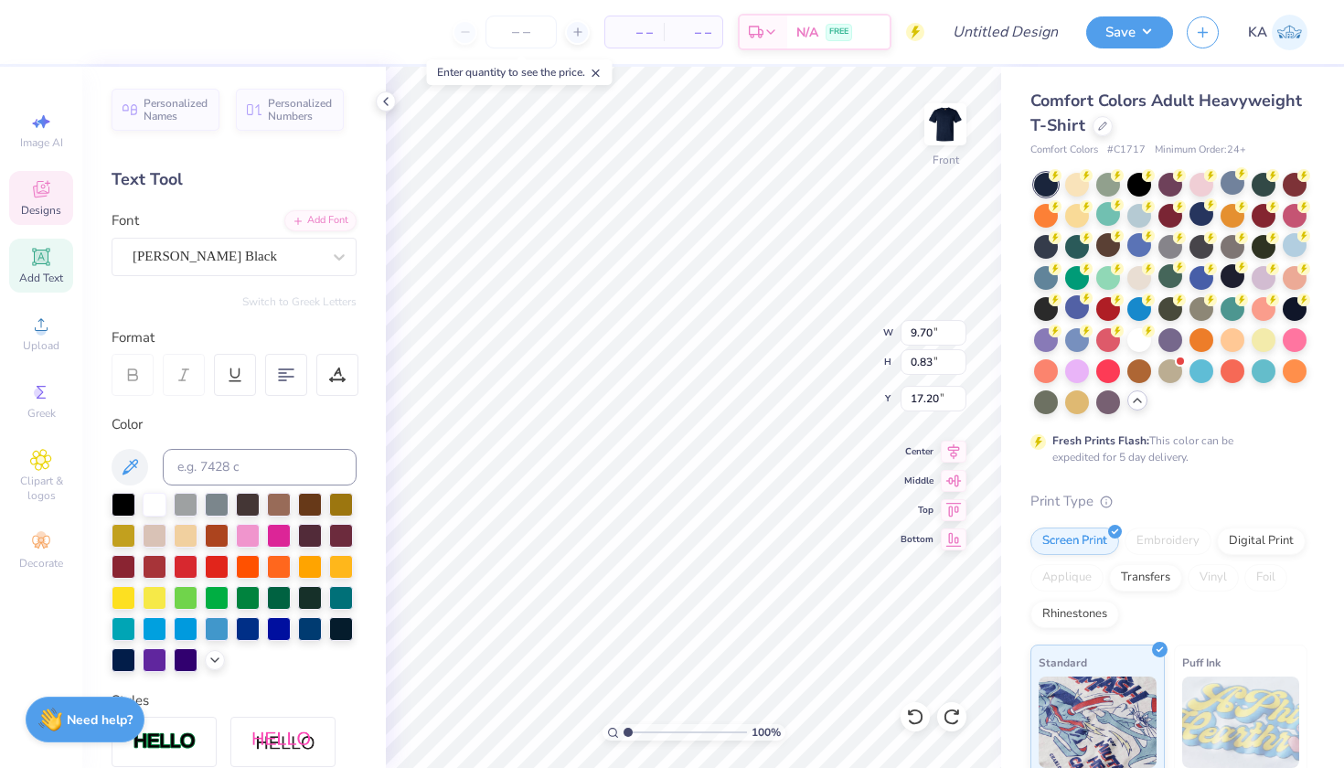
scroll to position [0, 6]
type textarea "ST. ANTHONY HALL"
click at [277, 268] on div at bounding box center [227, 256] width 188 height 25
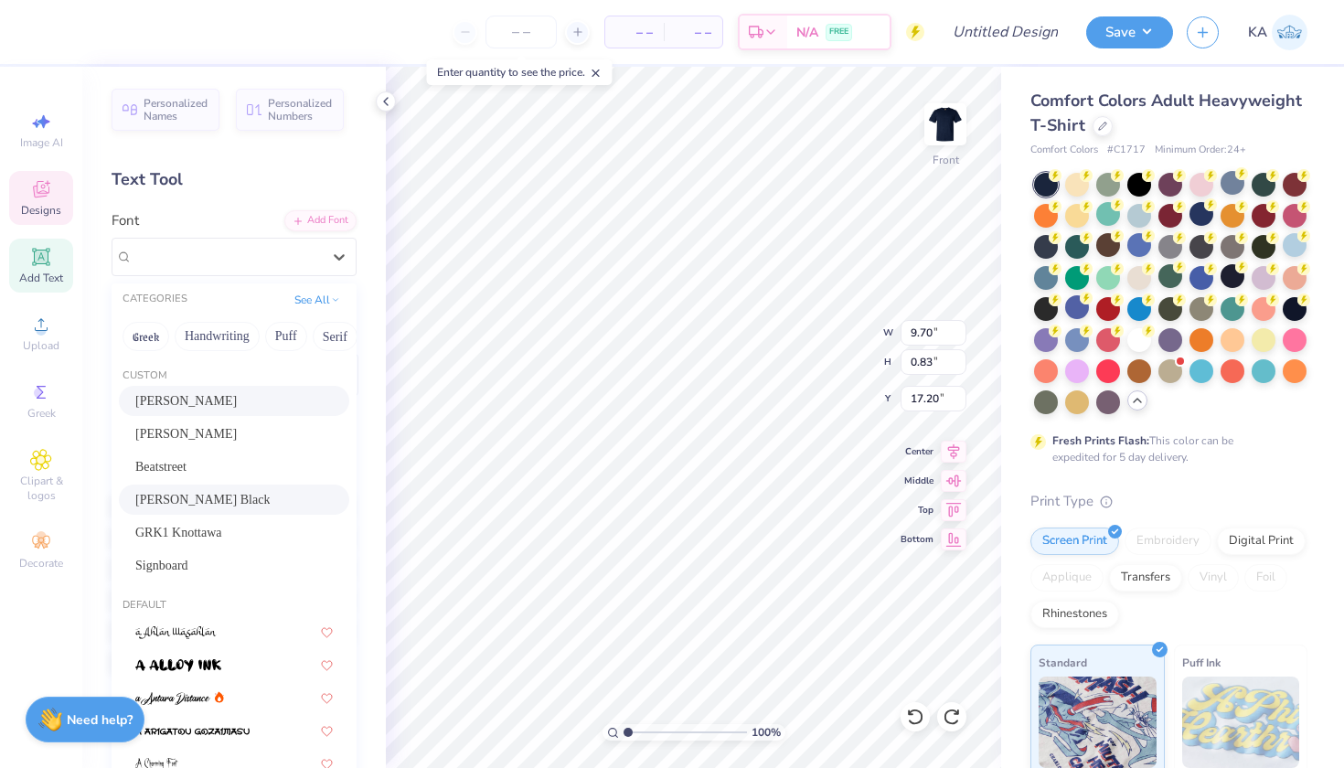
click at [223, 403] on div "Abraham Lincoln" at bounding box center [234, 400] width 198 height 19
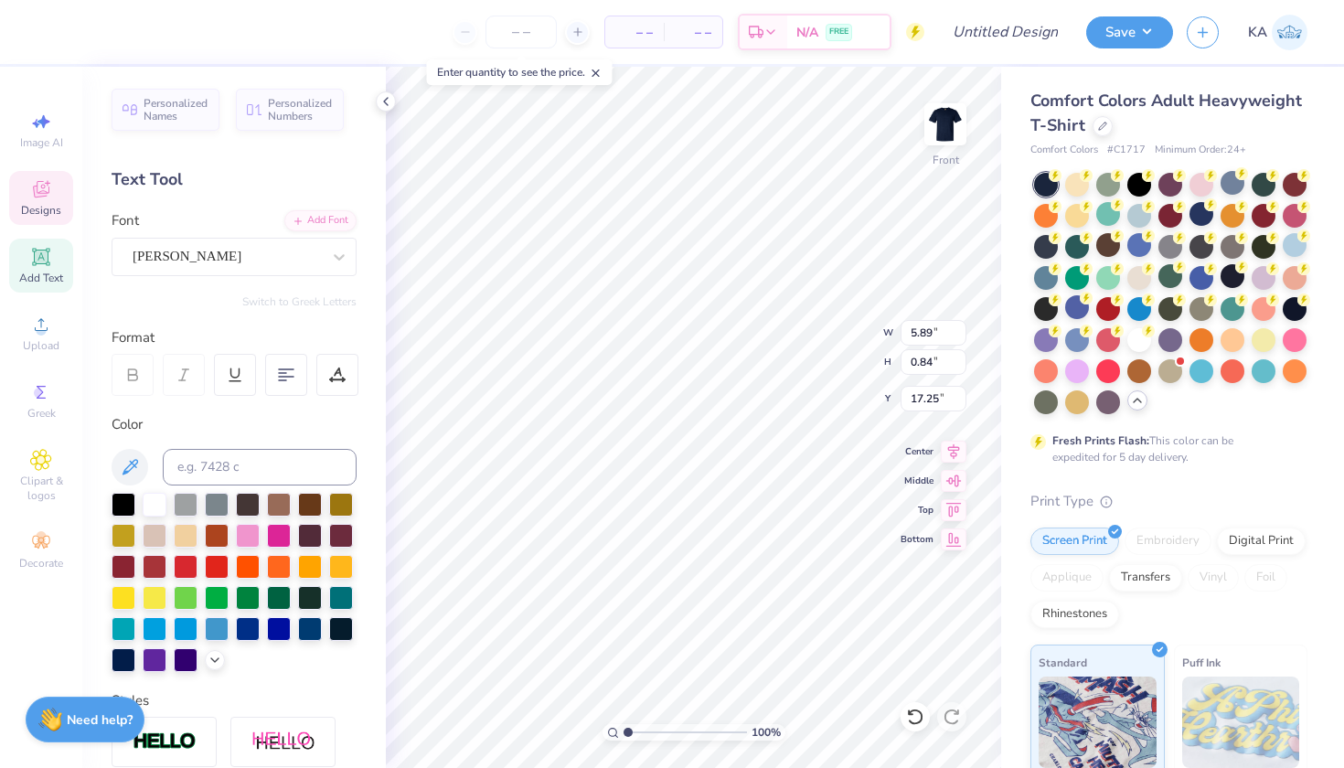
type input "8.57"
type input "1.22"
type input "17.08"
type input "9.73"
type input "1.38"
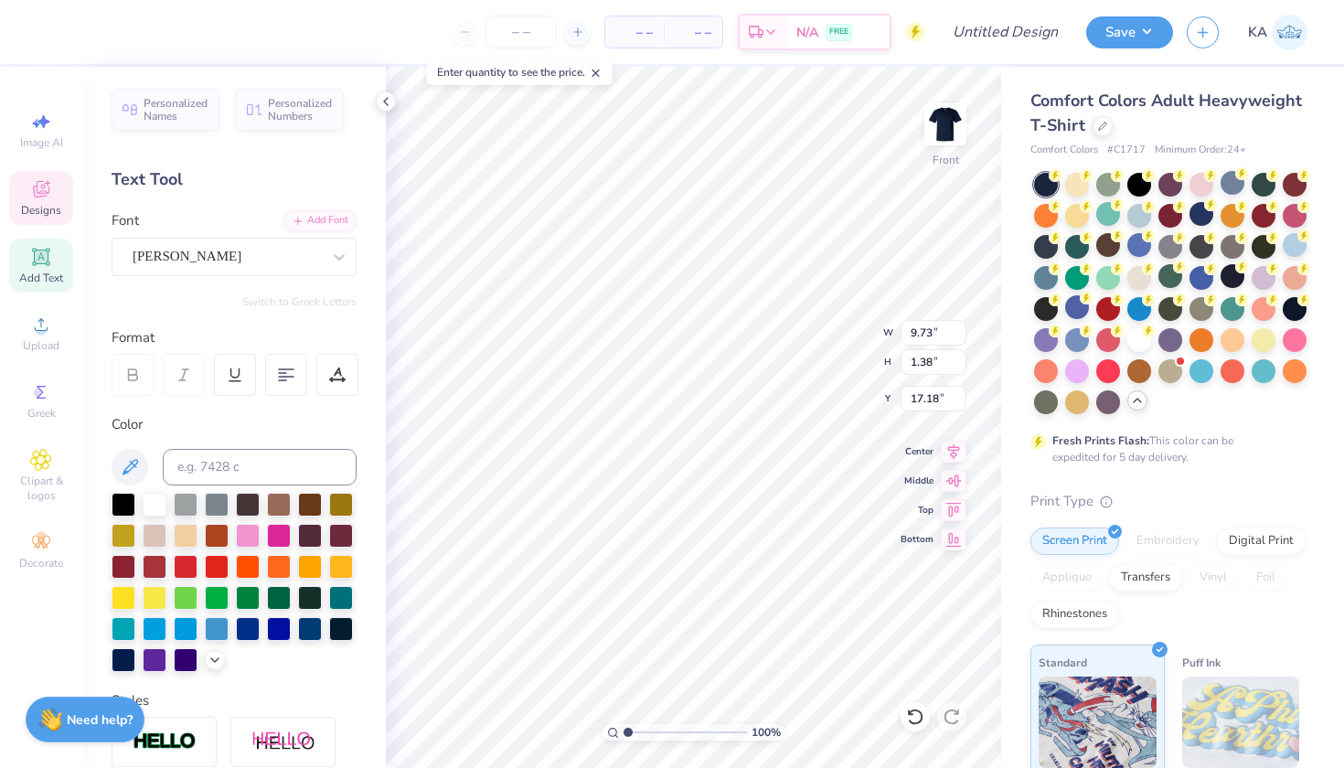
click at [581, 83] on div "Enter quantity to see the price." at bounding box center [520, 72] width 186 height 26
click at [698, 65] on div "– – Per Item – – Total Est. Delivery N/A FREE Design Title Save KA Image AI Des…" at bounding box center [672, 384] width 1344 height 768
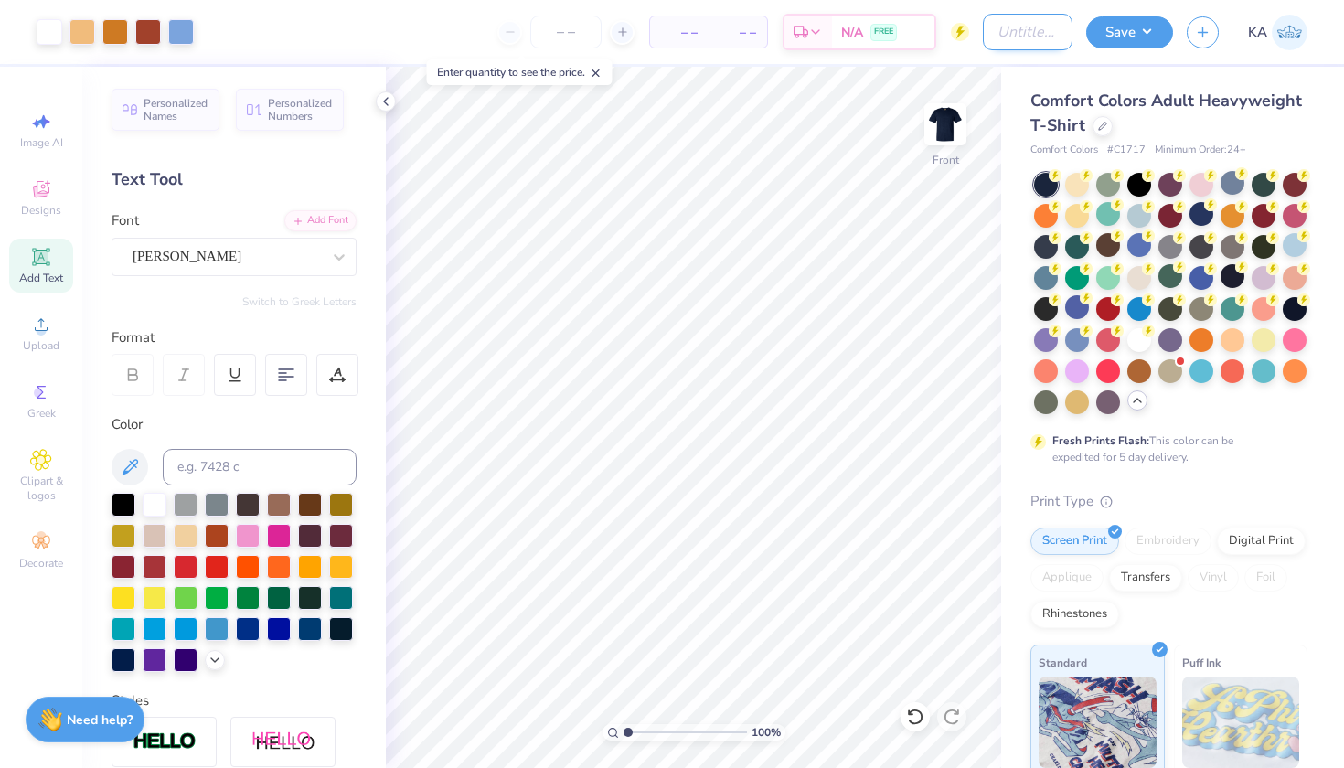
click at [996, 28] on input "Design Title" at bounding box center [1028, 32] width 90 height 37
type input "hall3"
click at [1118, 33] on button "Save" at bounding box center [1129, 30] width 87 height 32
type input "0"
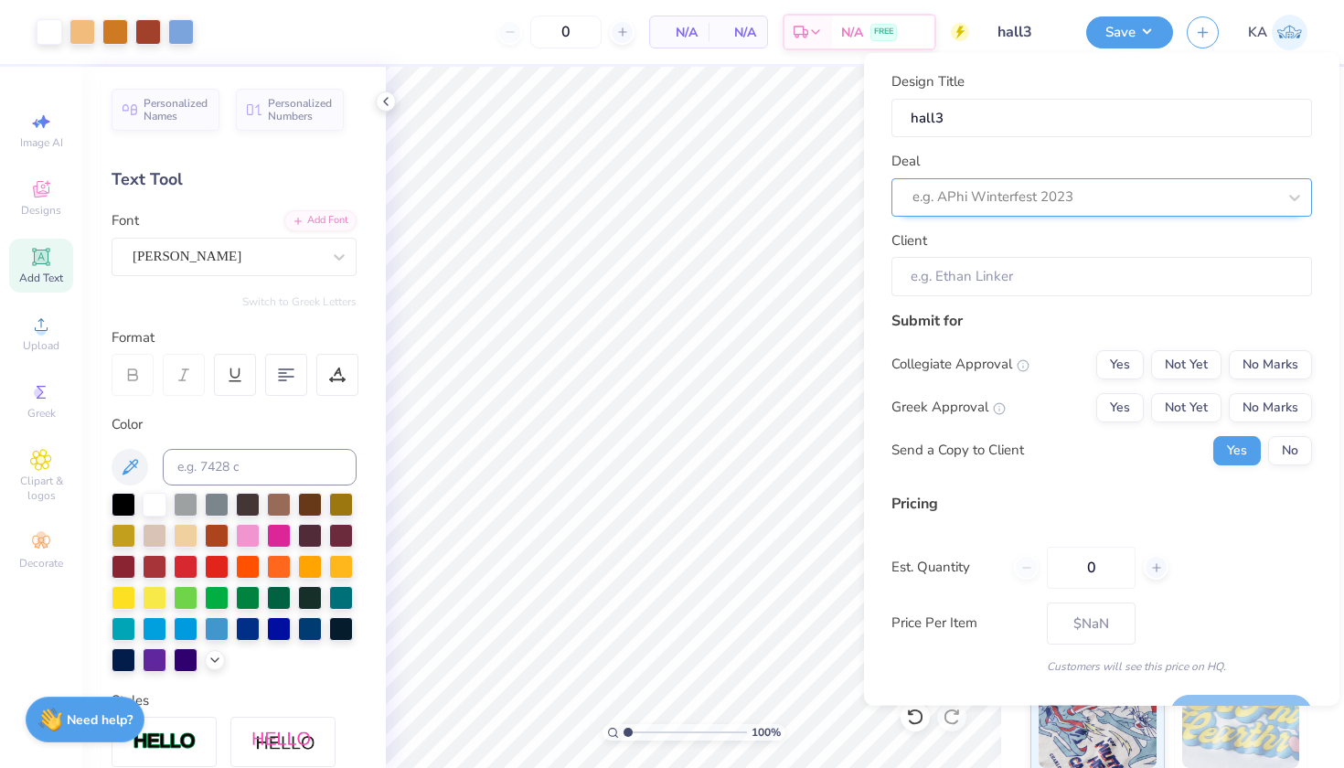
click at [974, 196] on div "e.g. APhi Winterfest 2023" at bounding box center [1095, 197] width 364 height 21
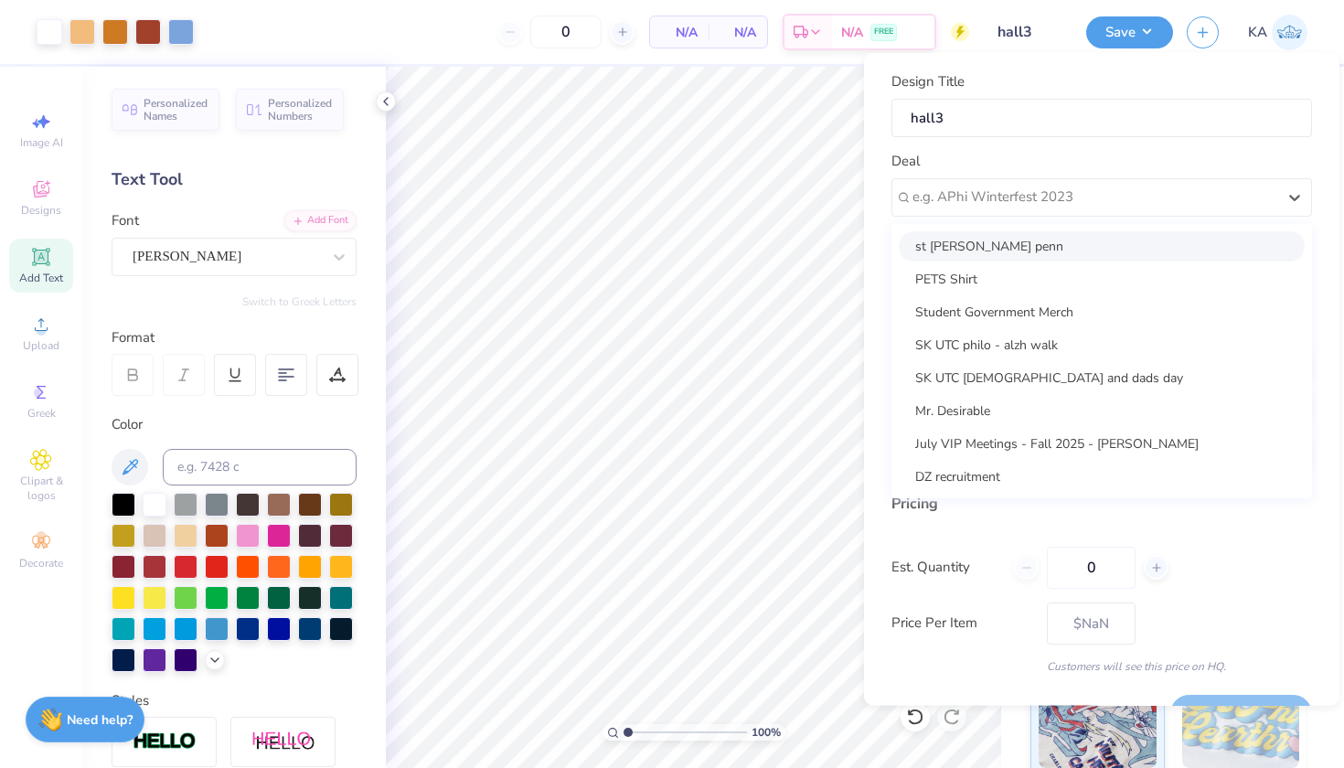
click at [945, 232] on div "st Anthony hall penn" at bounding box center [1102, 245] width 406 height 30
type input "Sophie Austin"
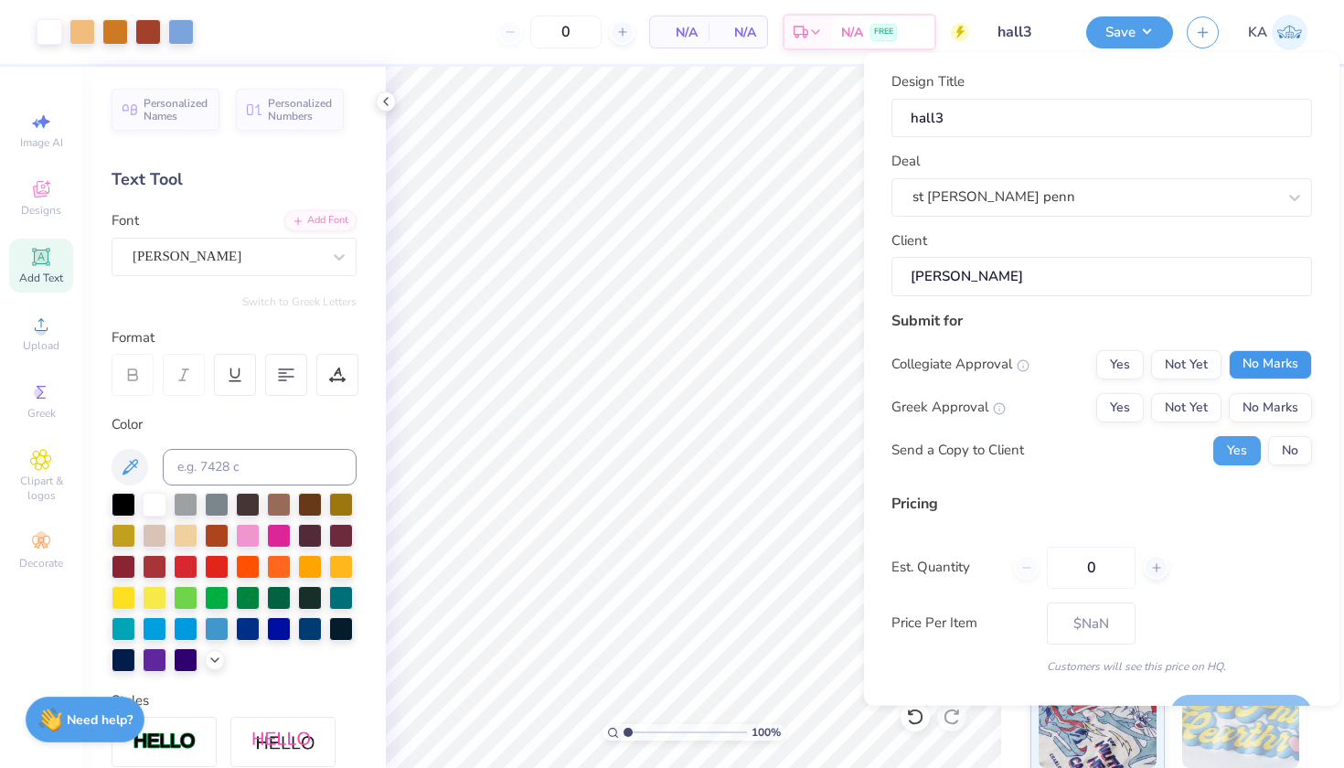
click at [1248, 363] on button "No Marks" at bounding box center [1270, 363] width 83 height 29
click at [1248, 410] on button "No Marks" at bounding box center [1270, 406] width 83 height 29
click at [1284, 446] on button "No" at bounding box center [1290, 449] width 44 height 29
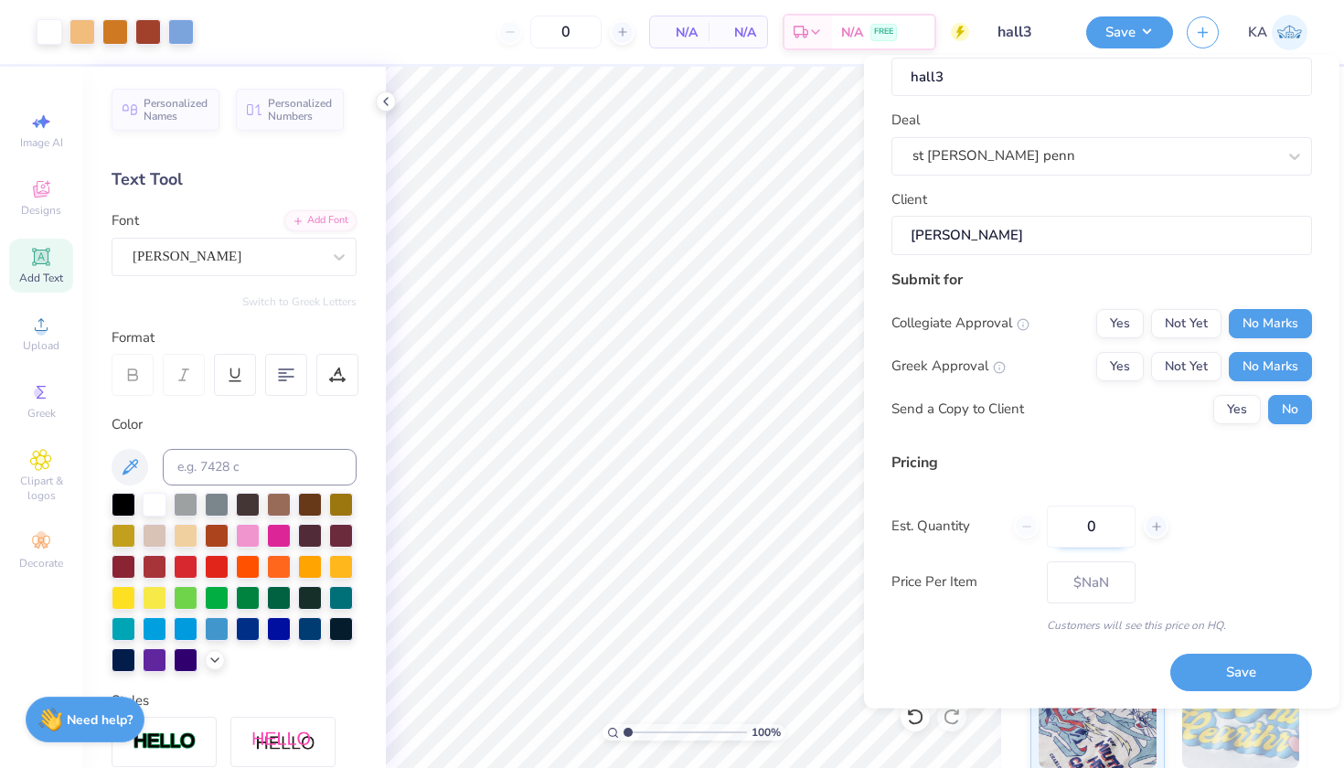
scroll to position [43, 0]
click at [1099, 524] on input "0" at bounding box center [1091, 527] width 89 height 42
type input "40"
type input "$24.24"
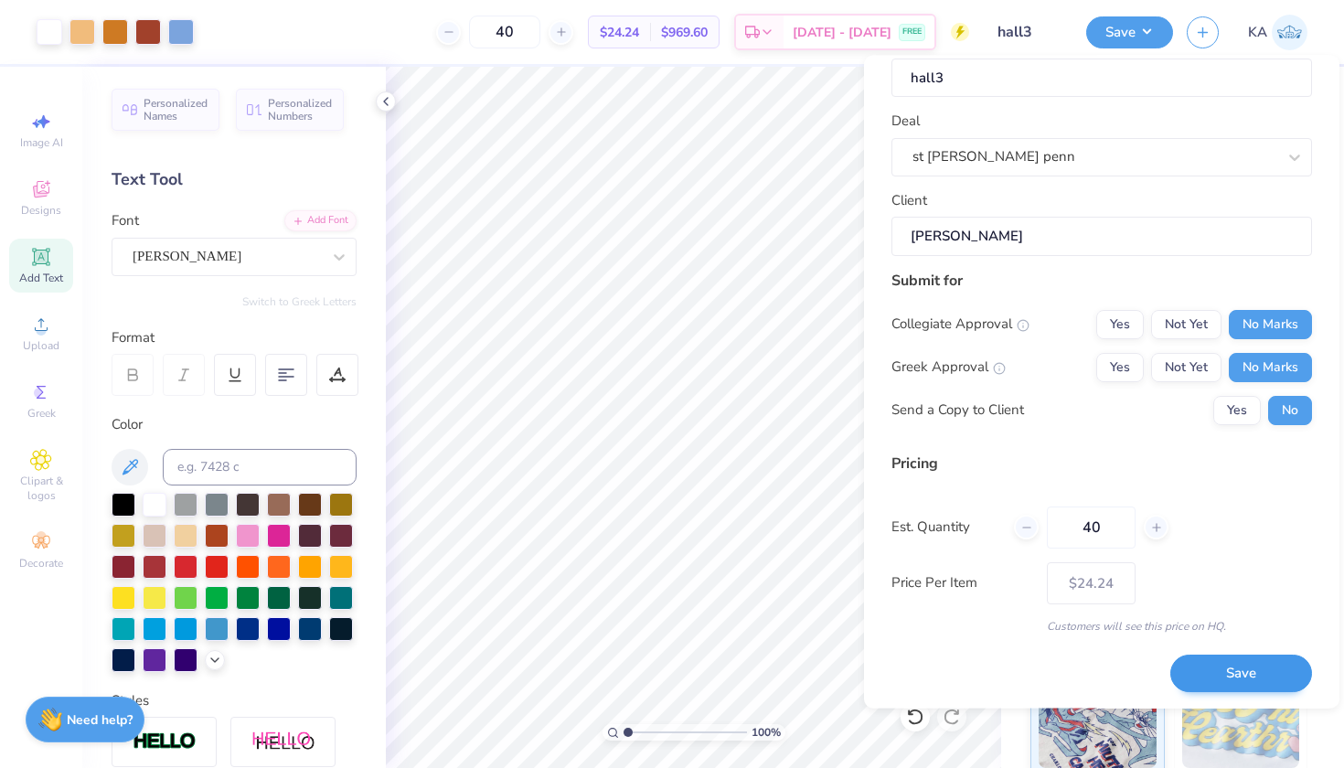
type input "40"
click at [1211, 671] on button "Save" at bounding box center [1242, 673] width 142 height 37
type input "$24.24"
click at [567, 5] on div "40 $24.24 Per Item $969.60 Total Est. Delivery Aug 29 - Sep 1 FREE" at bounding box center [589, 32] width 762 height 64
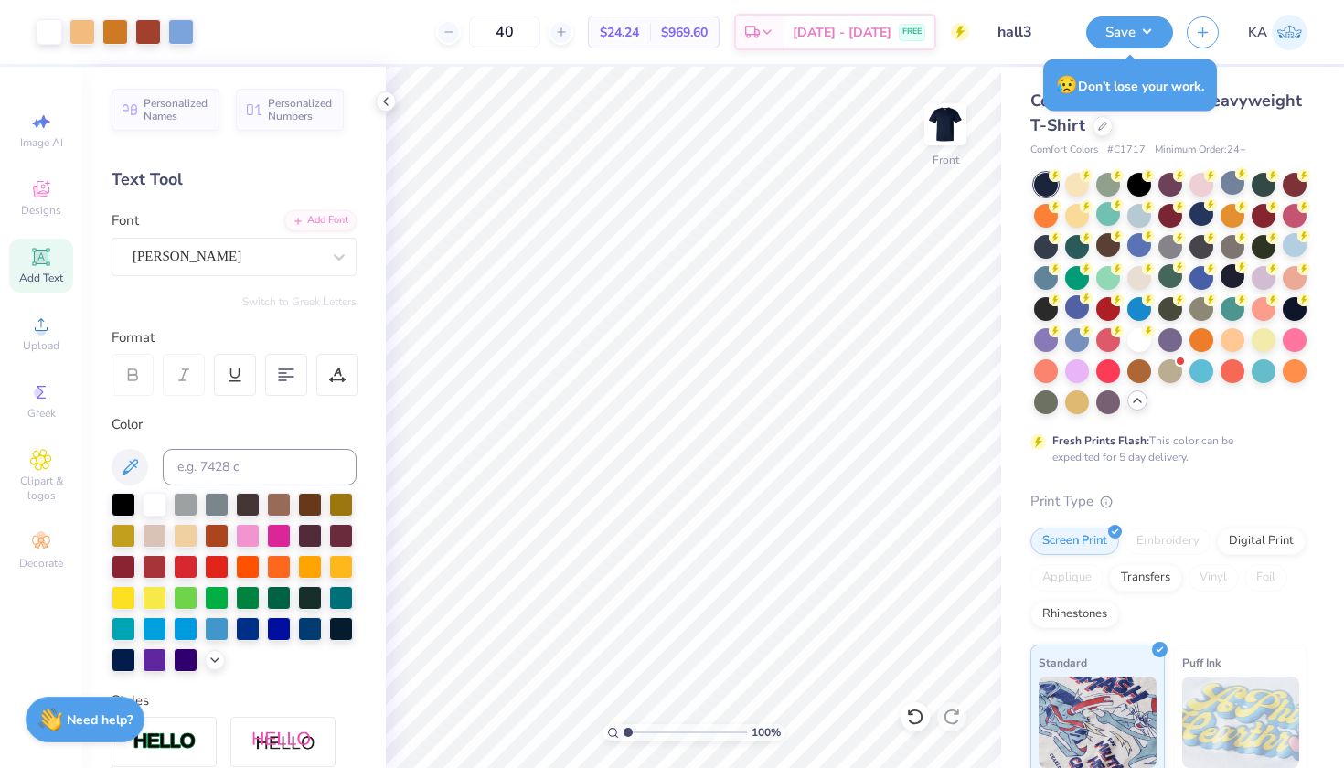
click at [1109, 48] on div "Save" at bounding box center [1129, 32] width 87 height 32
click at [1111, 40] on button "Save" at bounding box center [1129, 30] width 87 height 32
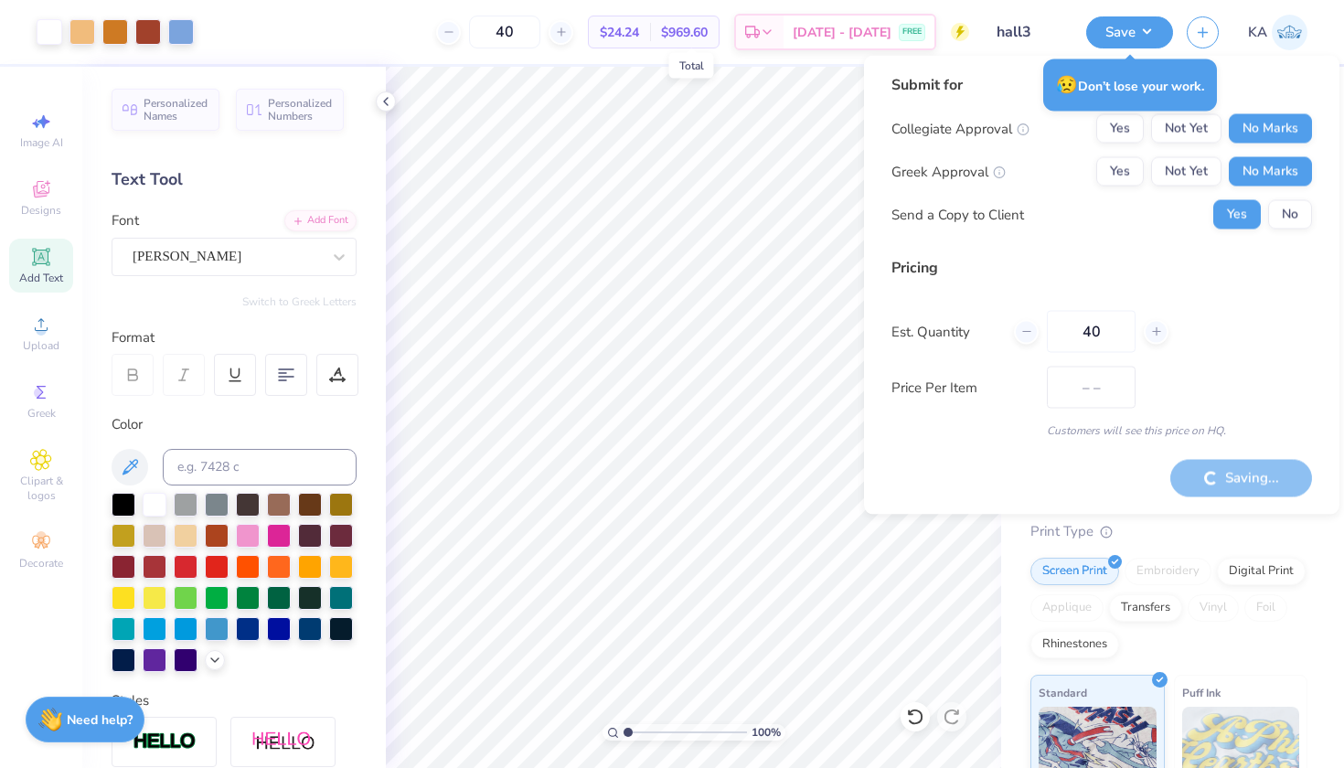
type input "$24.24"
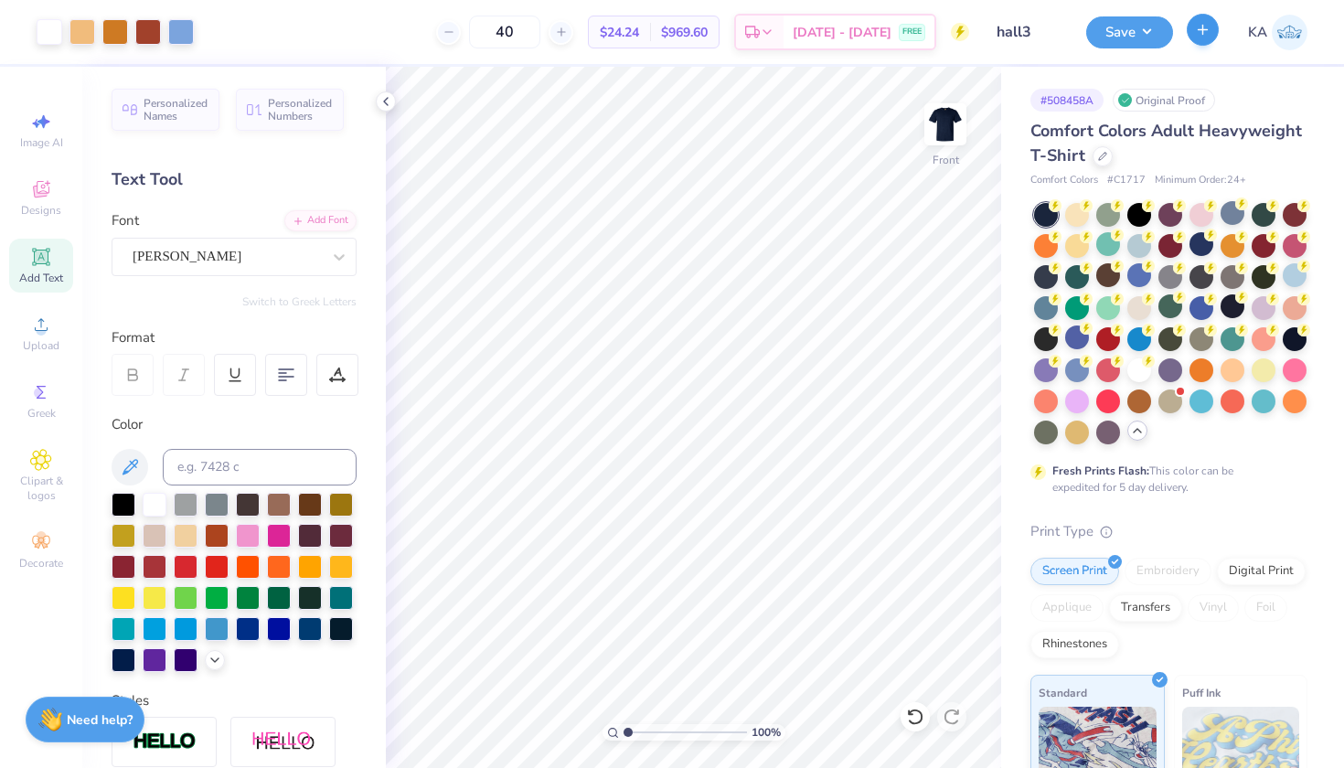
click at [1213, 36] on button "button" at bounding box center [1203, 30] width 32 height 32
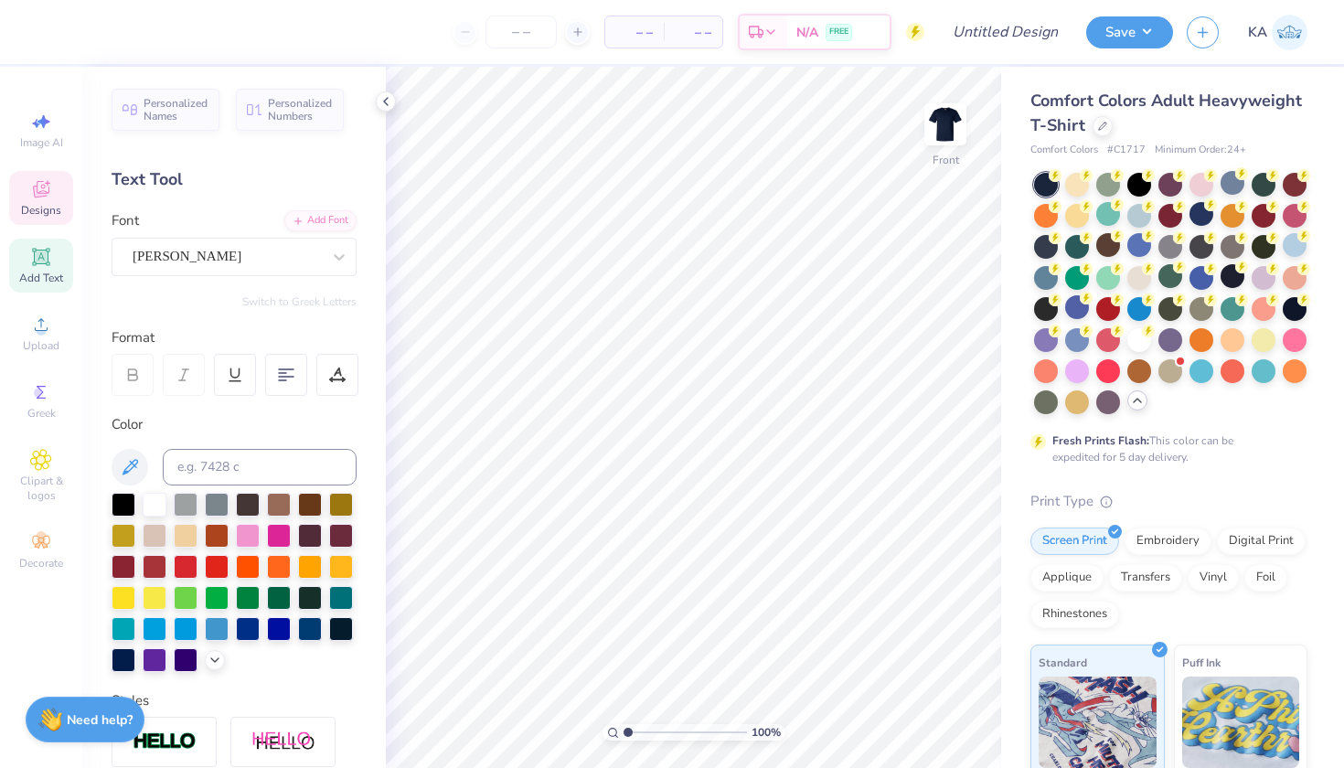
click at [41, 206] on span "Designs" at bounding box center [41, 210] width 40 height 15
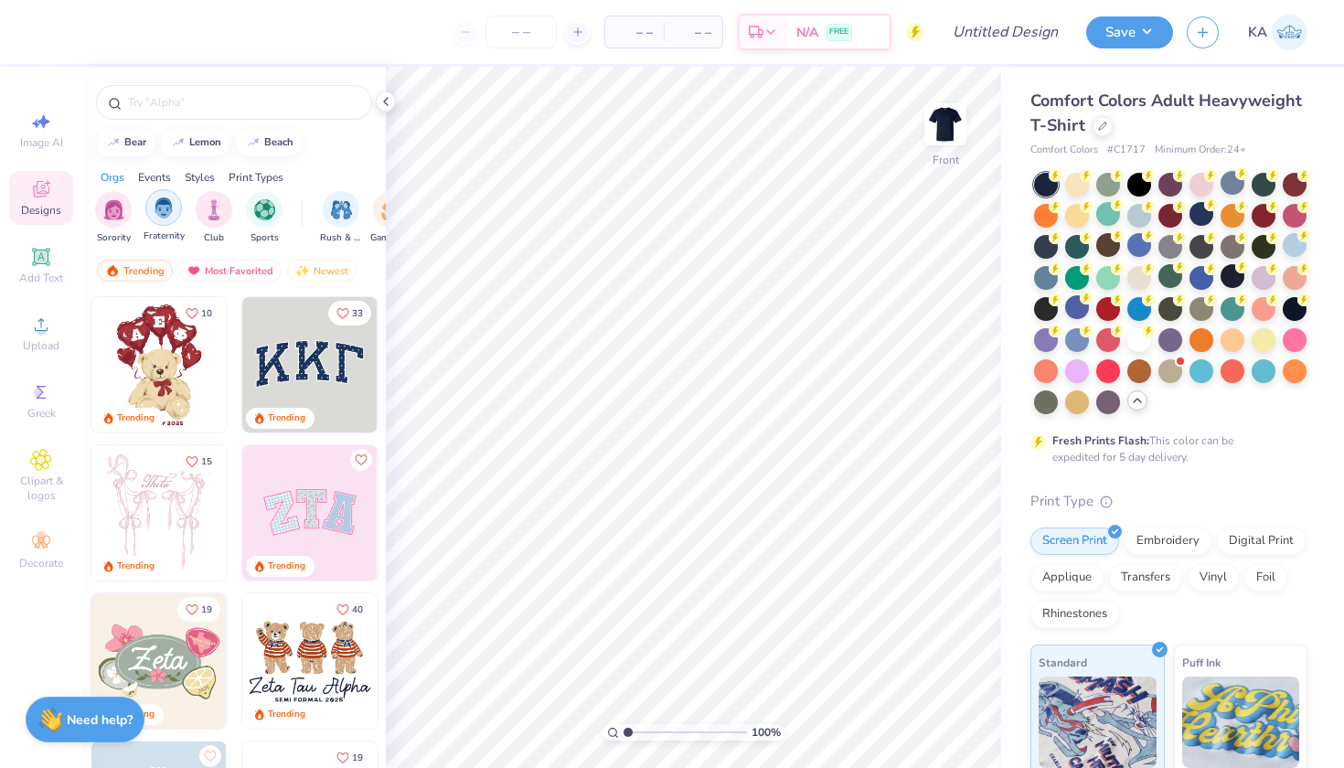
click at [163, 214] on img "filter for Fraternity" at bounding box center [164, 208] width 20 height 21
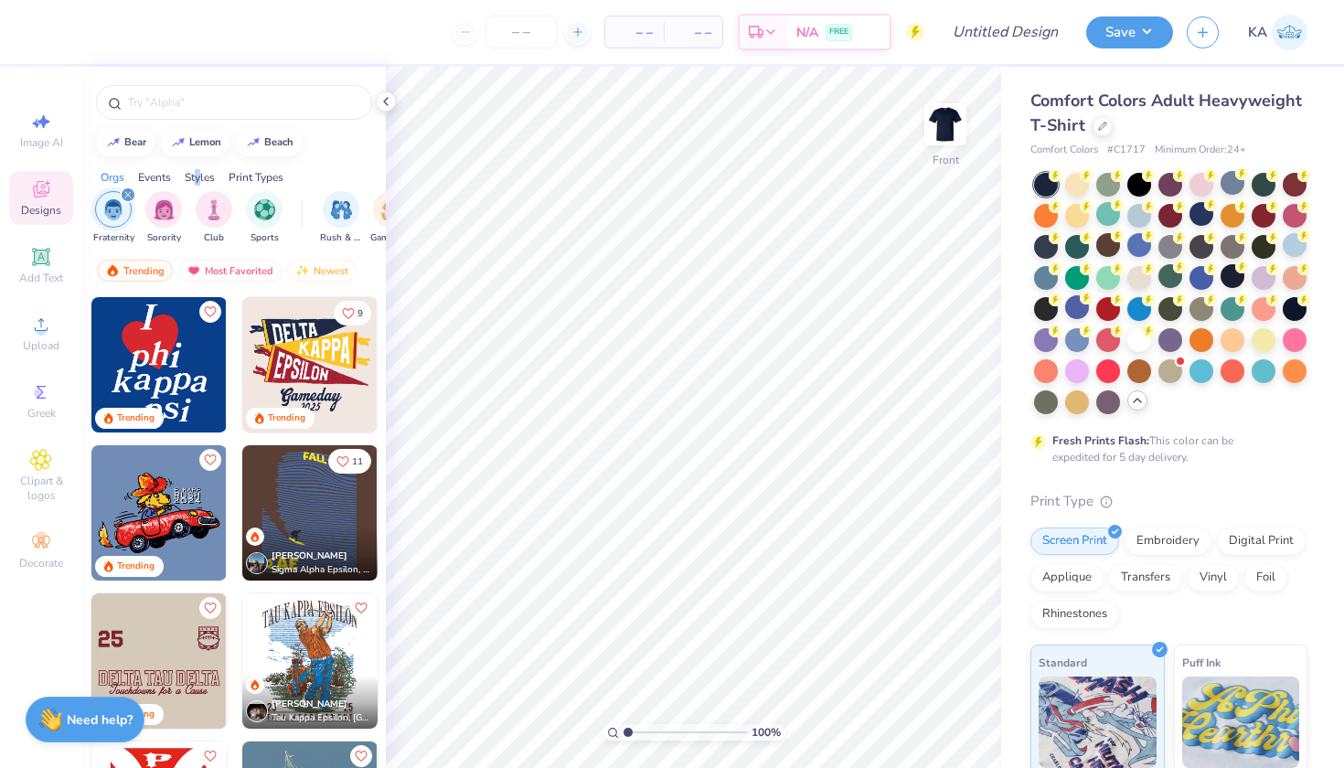
click at [199, 177] on div "Styles" at bounding box center [200, 177] width 30 height 16
click at [197, 213] on img "filter for Varsity" at bounding box center [203, 208] width 21 height 21
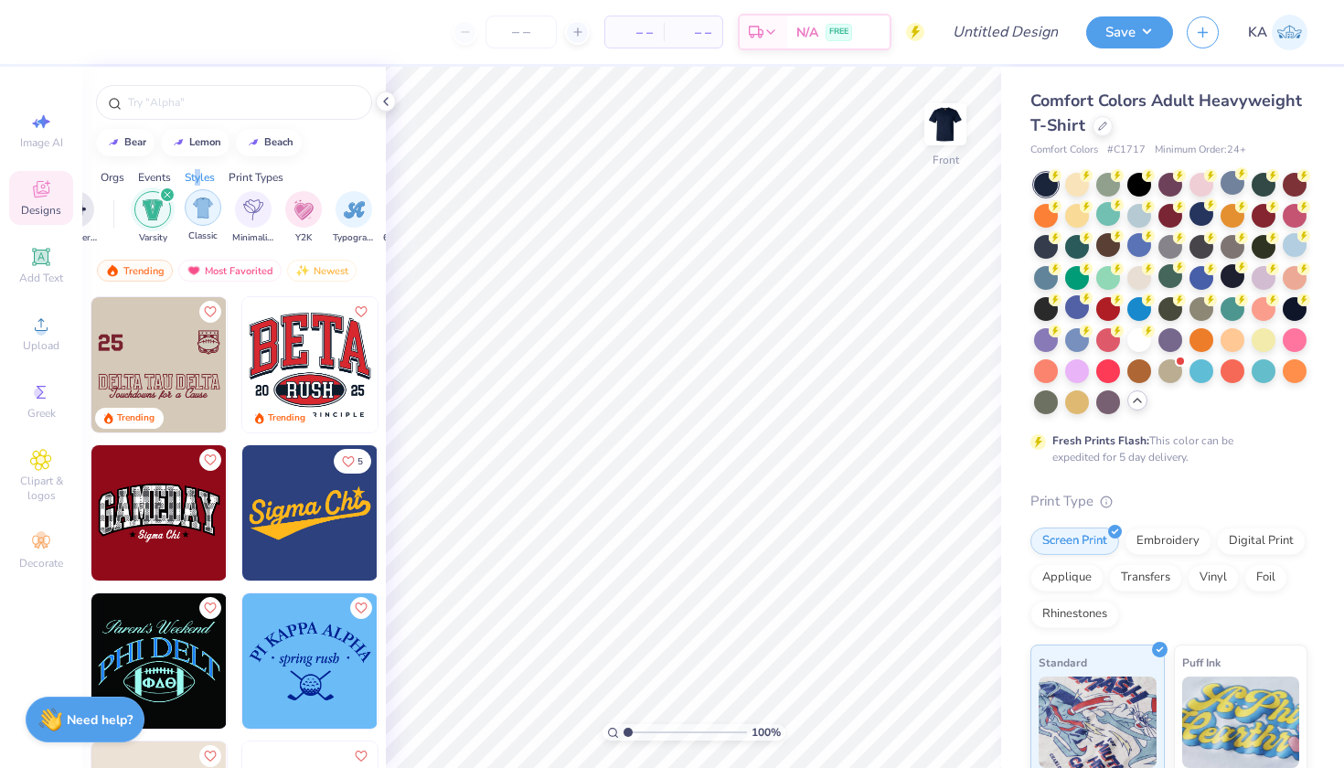
click at [198, 213] on img "filter for Classic" at bounding box center [203, 208] width 21 height 21
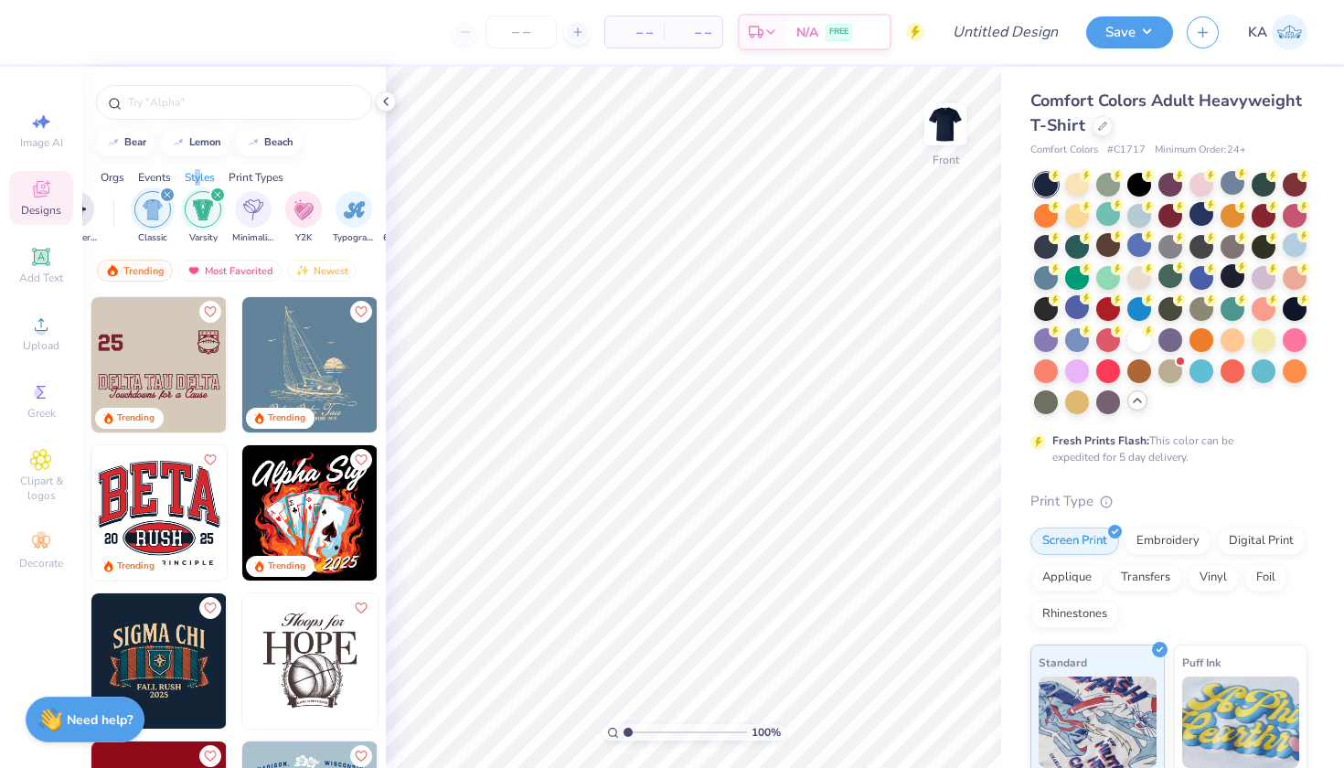
click at [219, 189] on div "filter for Varsity" at bounding box center [217, 195] width 16 height 16
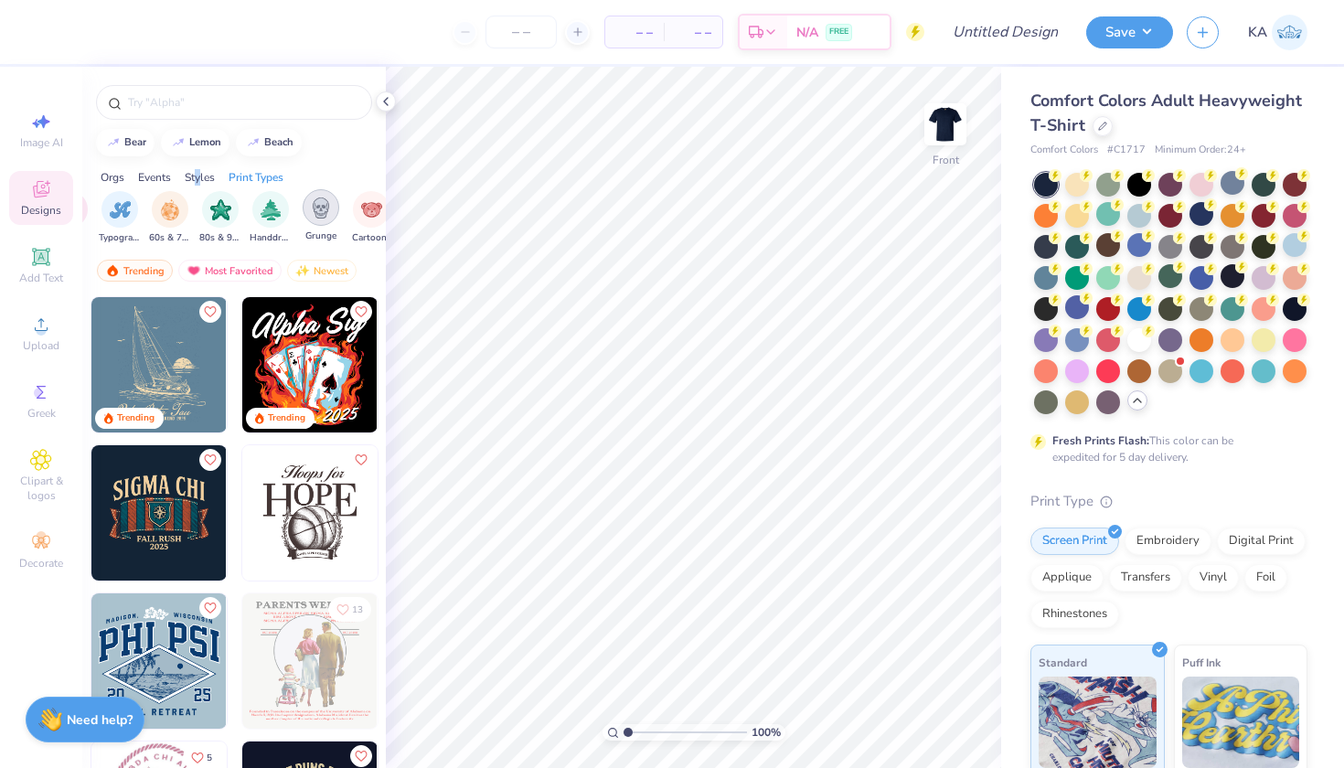
scroll to position [0, 1145]
click at [163, 208] on div "filter for 60s & 70s" at bounding box center [178, 207] width 37 height 37
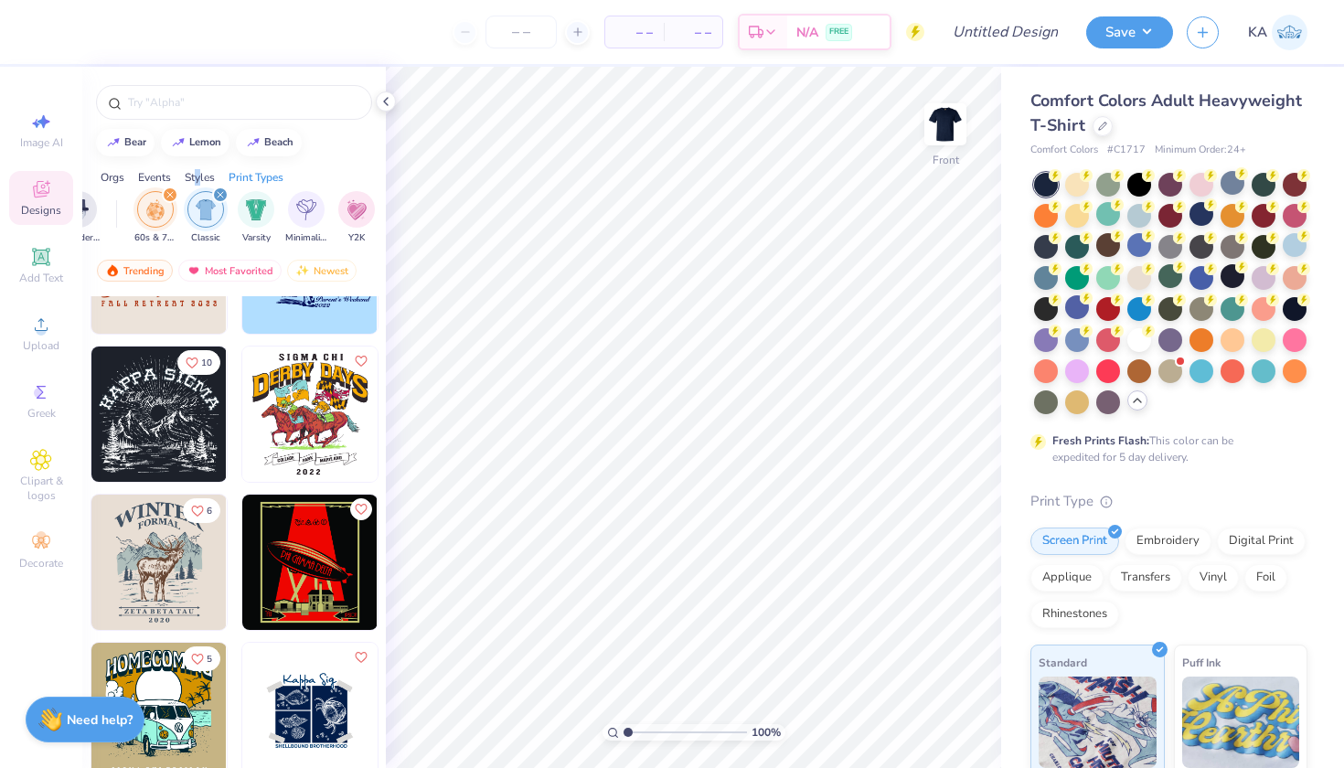
scroll to position [0, 881]
click at [255, 188] on div "filter for Classic" at bounding box center [256, 195] width 16 height 16
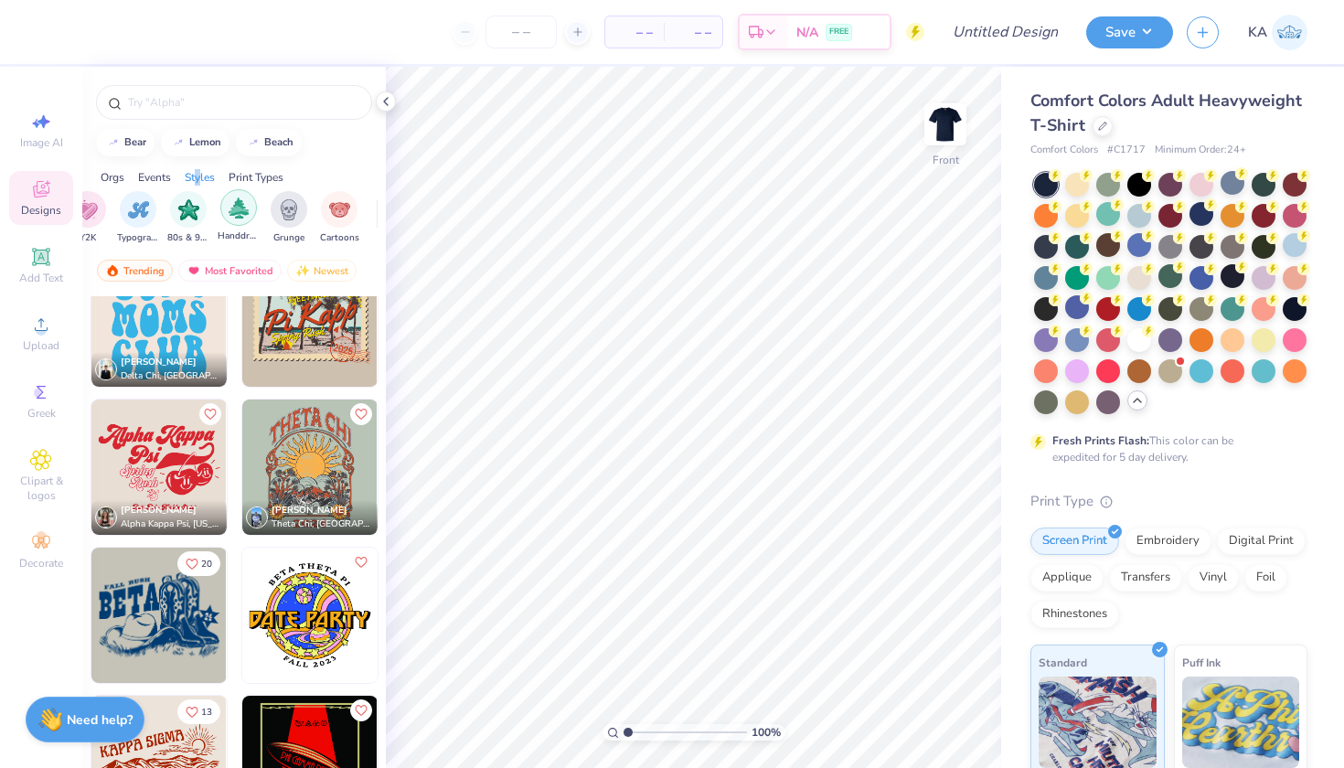
scroll to position [0, 1182]
click at [330, 209] on div "filter for Cartoons" at bounding box center [343, 207] width 37 height 37
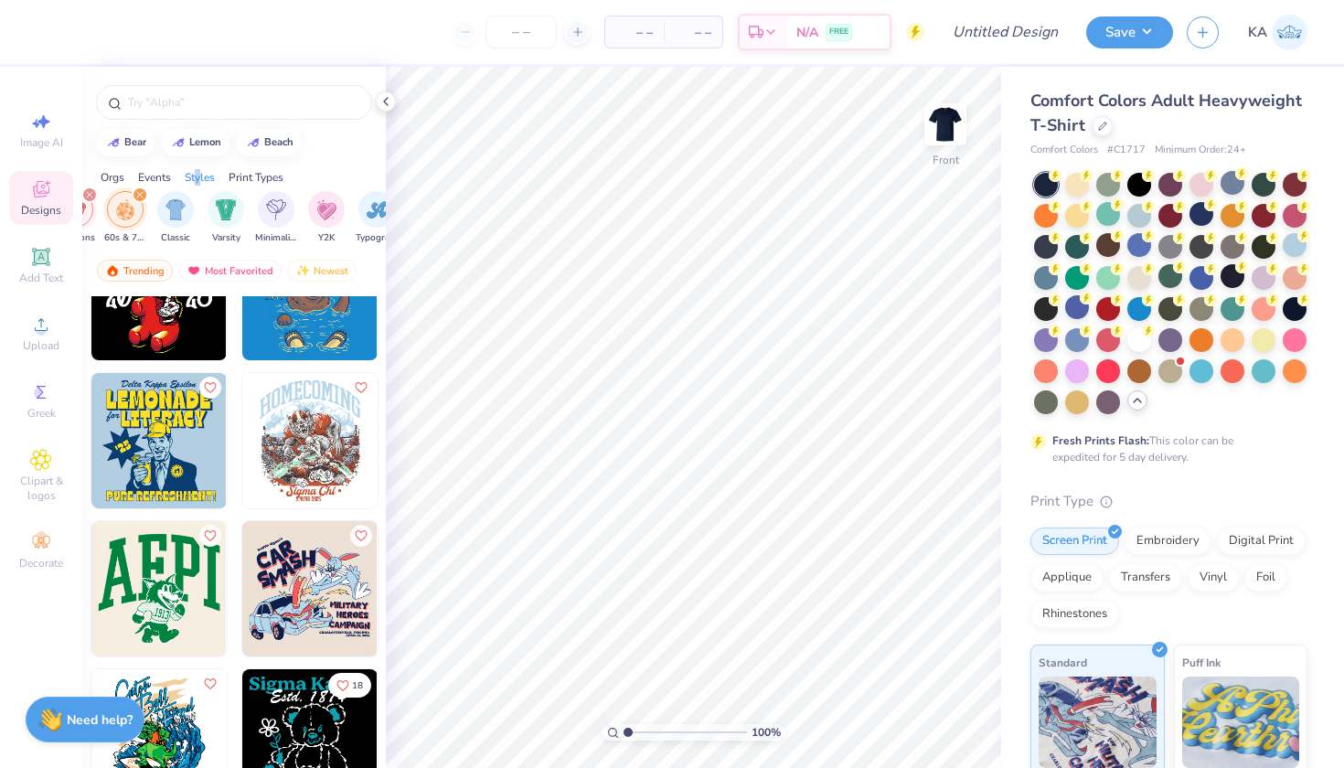
scroll to position [0, 981]
click at [154, 198] on icon "filter for 60s & 70s" at bounding box center [155, 194] width 7 height 7
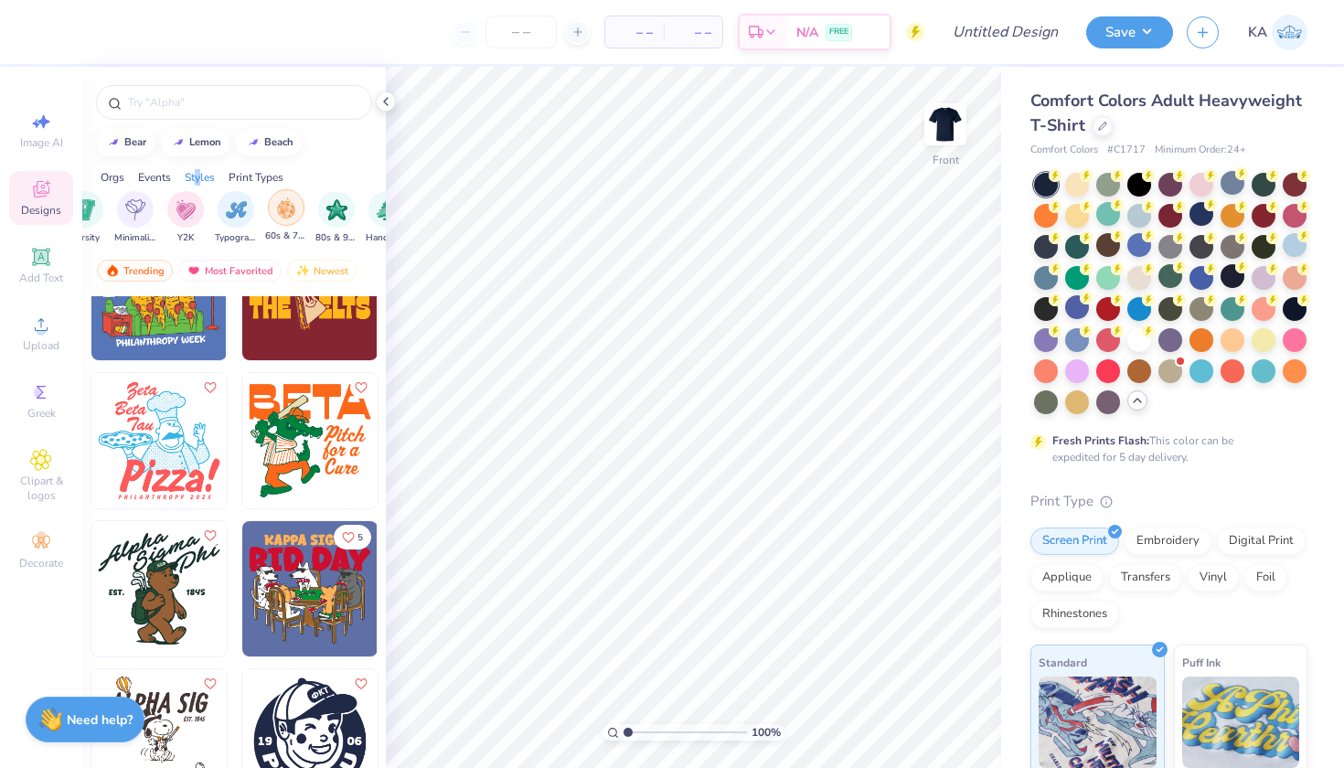
scroll to position [0, 1101]
click at [327, 211] on img "filter for 80s & 90s" at bounding box center [323, 208] width 21 height 21
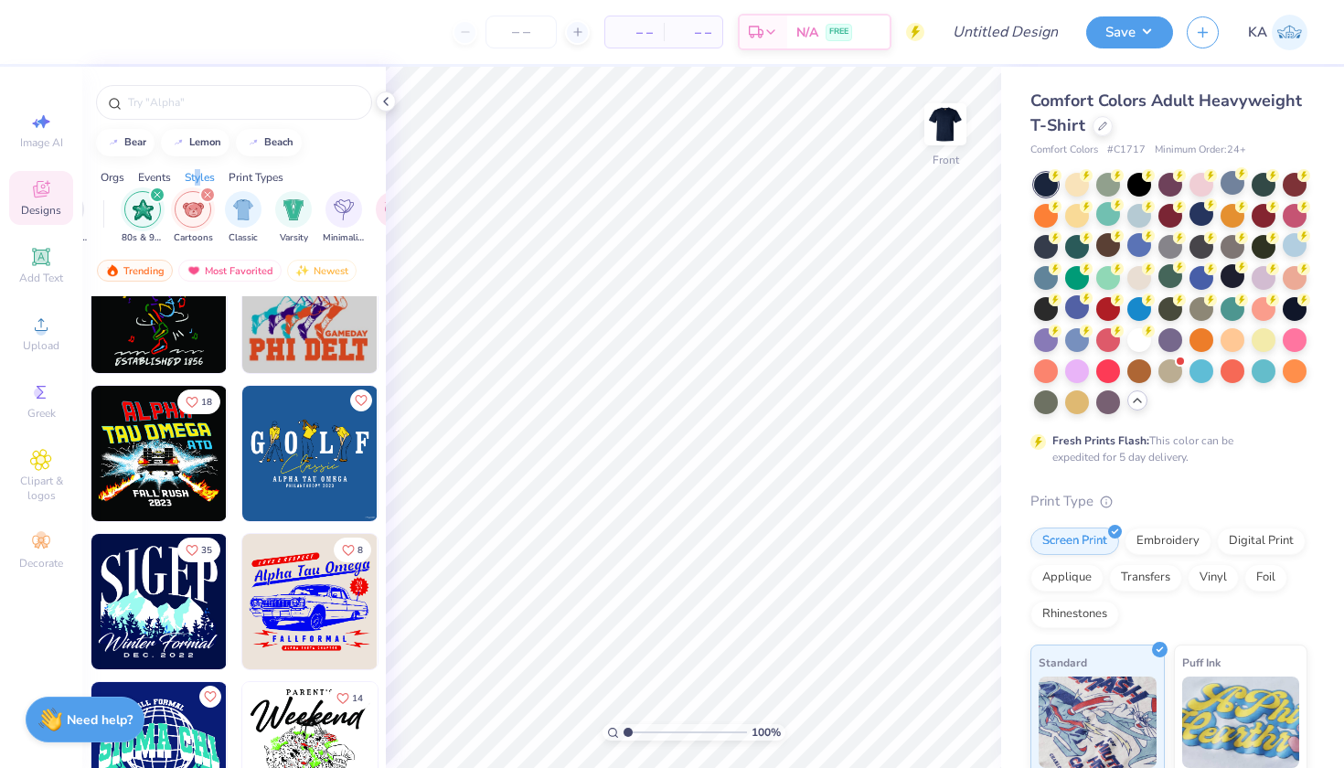
scroll to position [1689, 0]
click at [241, 450] on img at bounding box center [173, 453] width 135 height 135
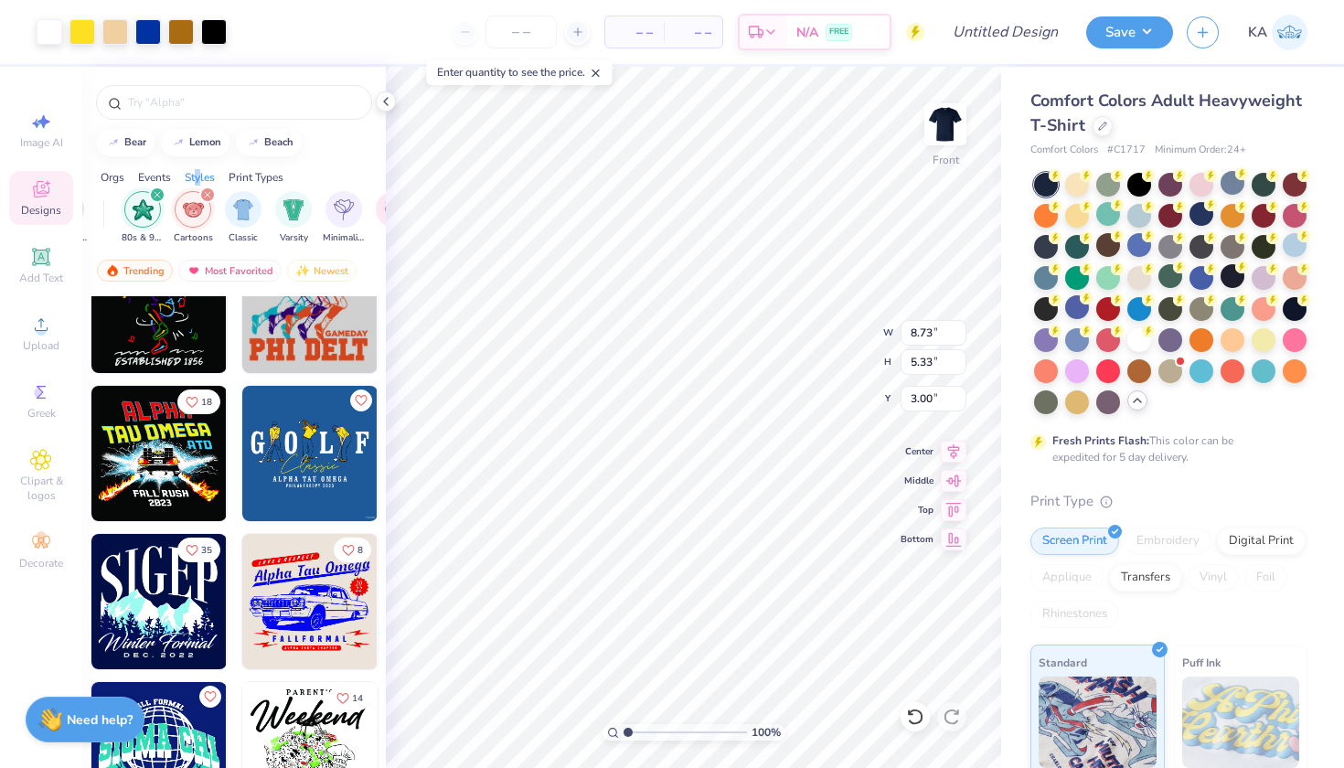
type input "11.29"
type input "6.89"
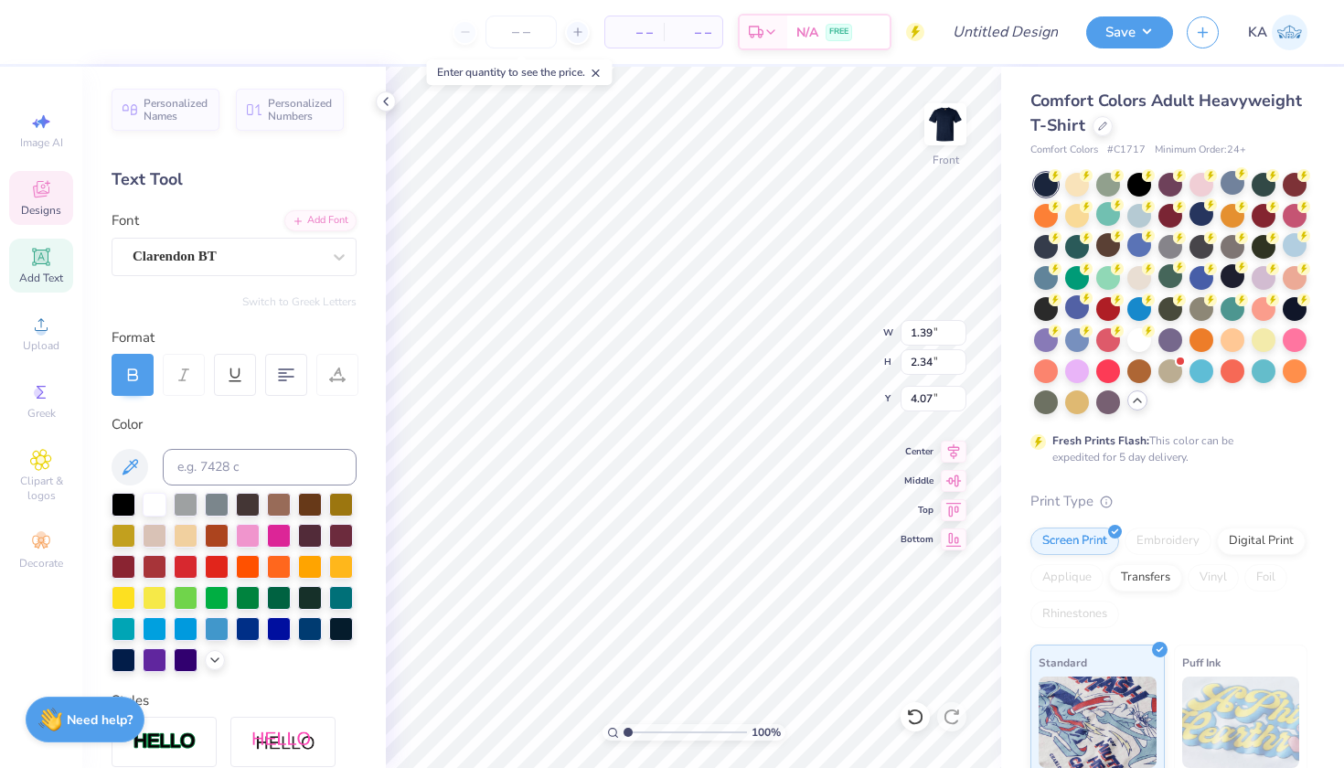
type textarea "H"
type input "4.06"
type textarea "A"
type textarea "L"
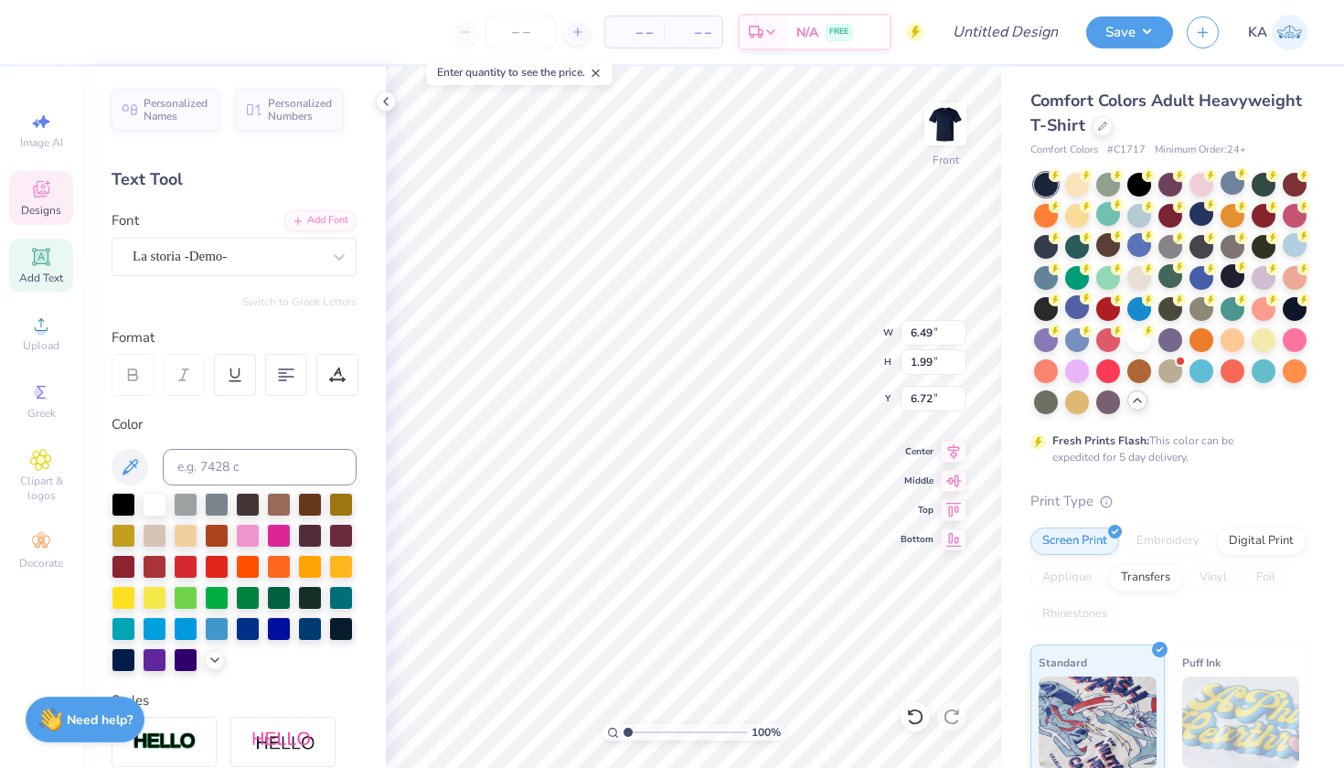
type textarea "Pool Paty"
type input "1.45"
type textarea "St. Anthony"
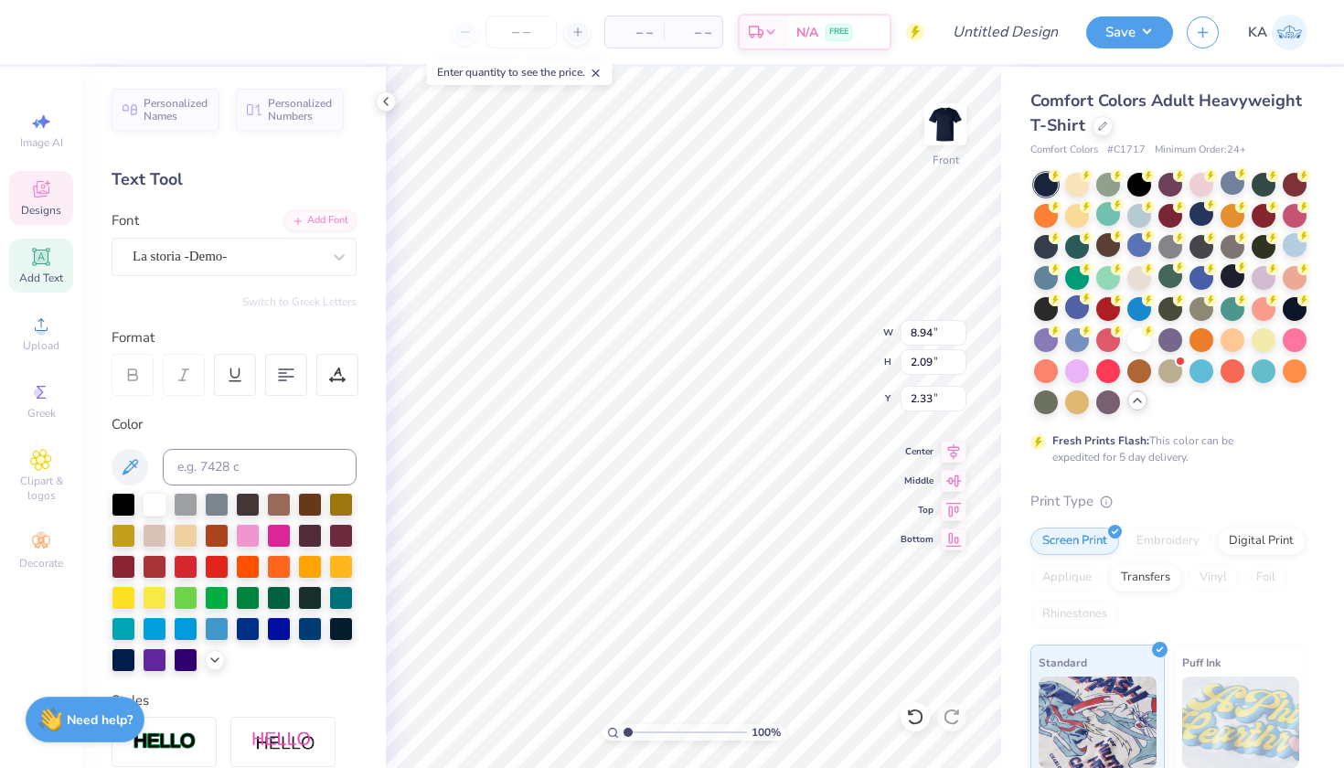
type input "8.94"
type input "2.09"
type input "1.95"
type textarea "p"
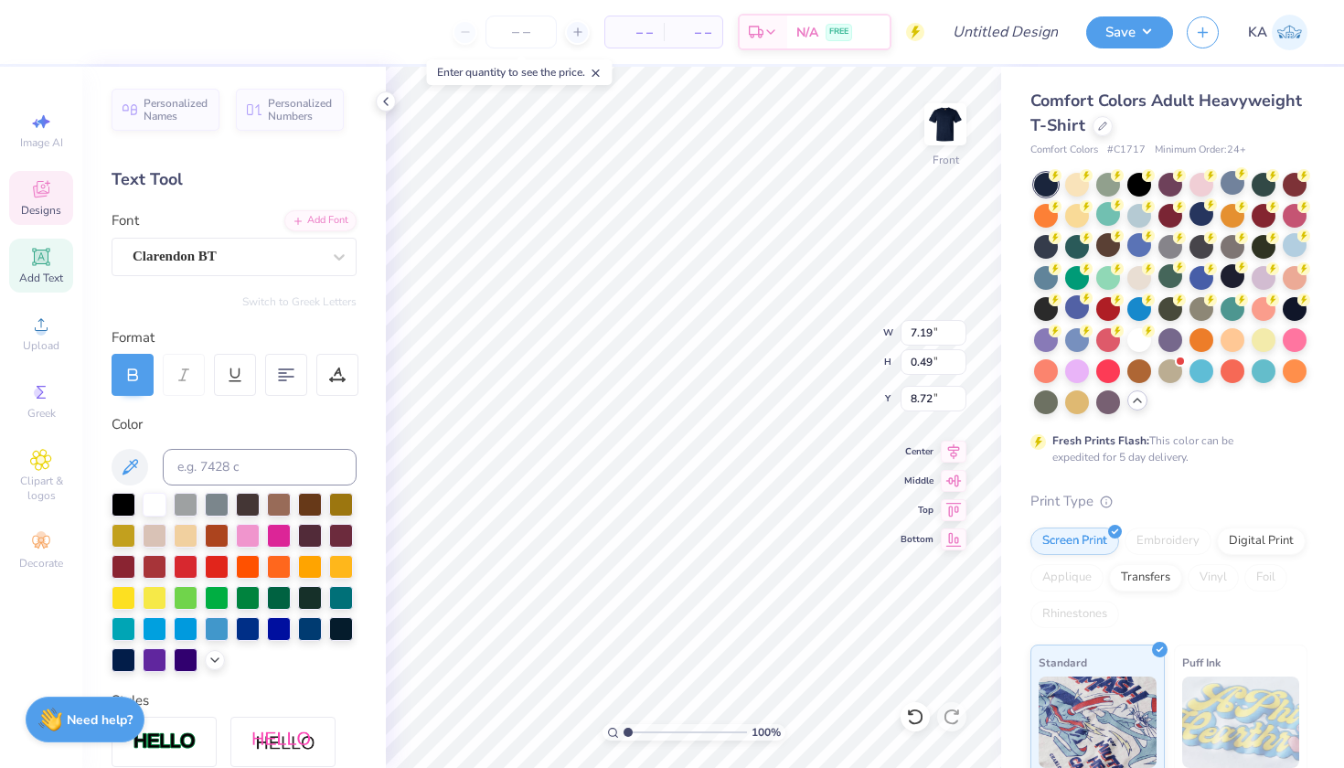
type textarea "POOL PARTY 2025"
type input "4.51"
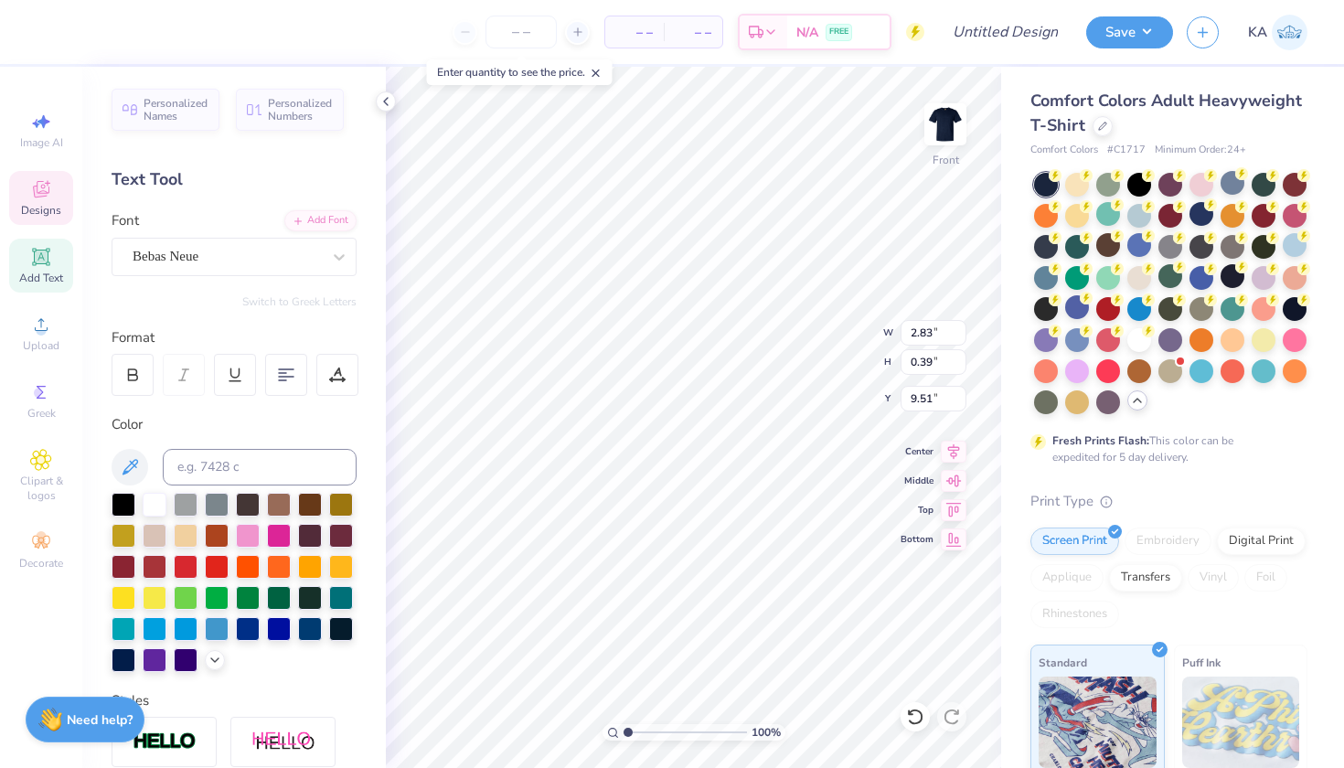
type input "0.61"
type input "7.58"
type input "3.00"
type input "7.60"
type input "4.50"
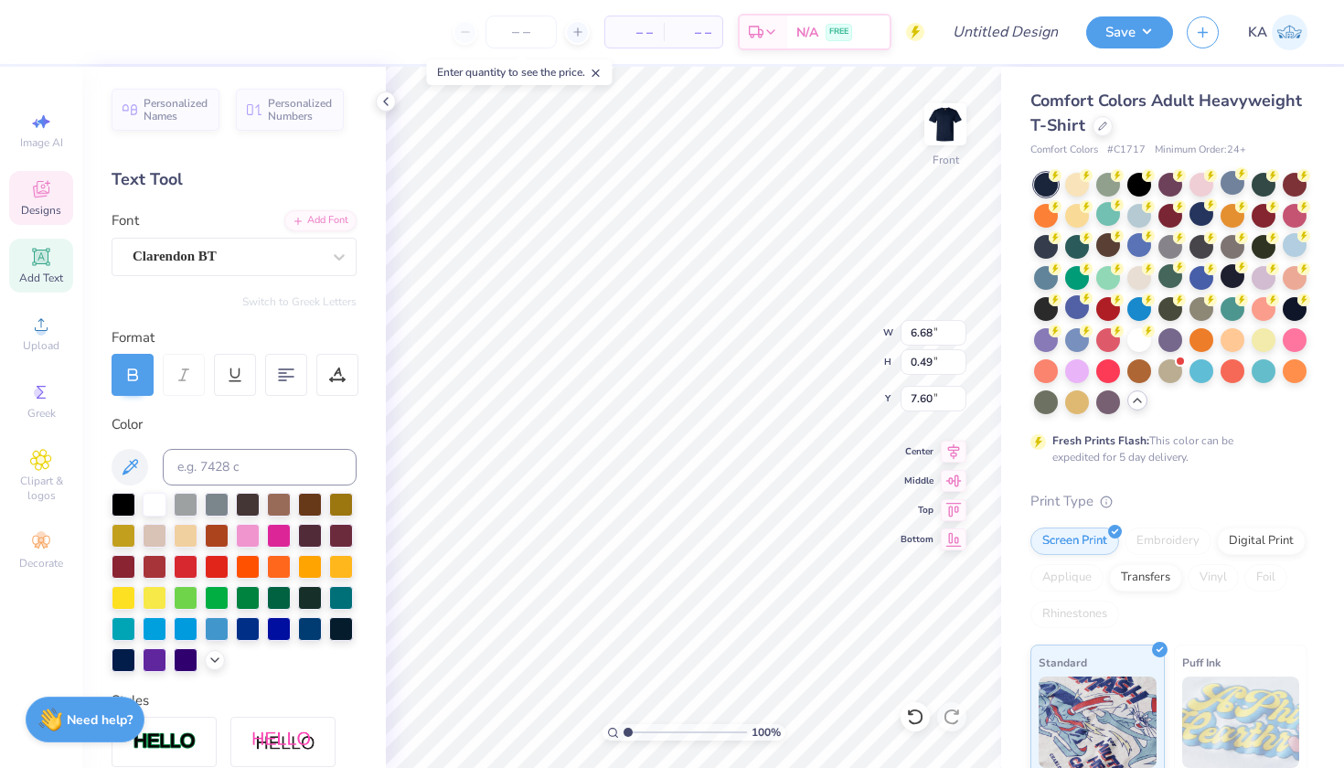
type input "0.39"
type input "9.51"
type input "6.68"
type input "0.49"
type input "7.60"
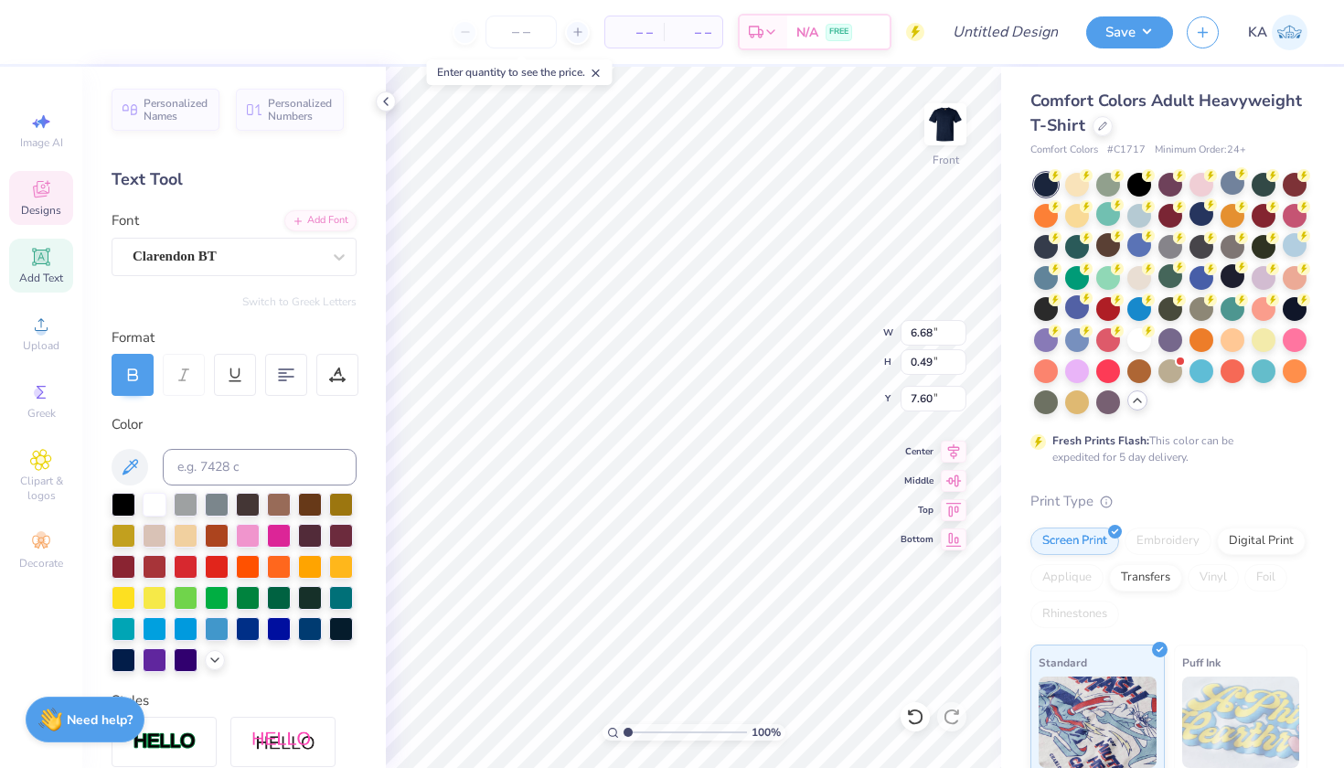
scroll to position [0, 4]
type textarea "POOL PARTY"
type input "4.50"
type input "0.39"
type input "9.51"
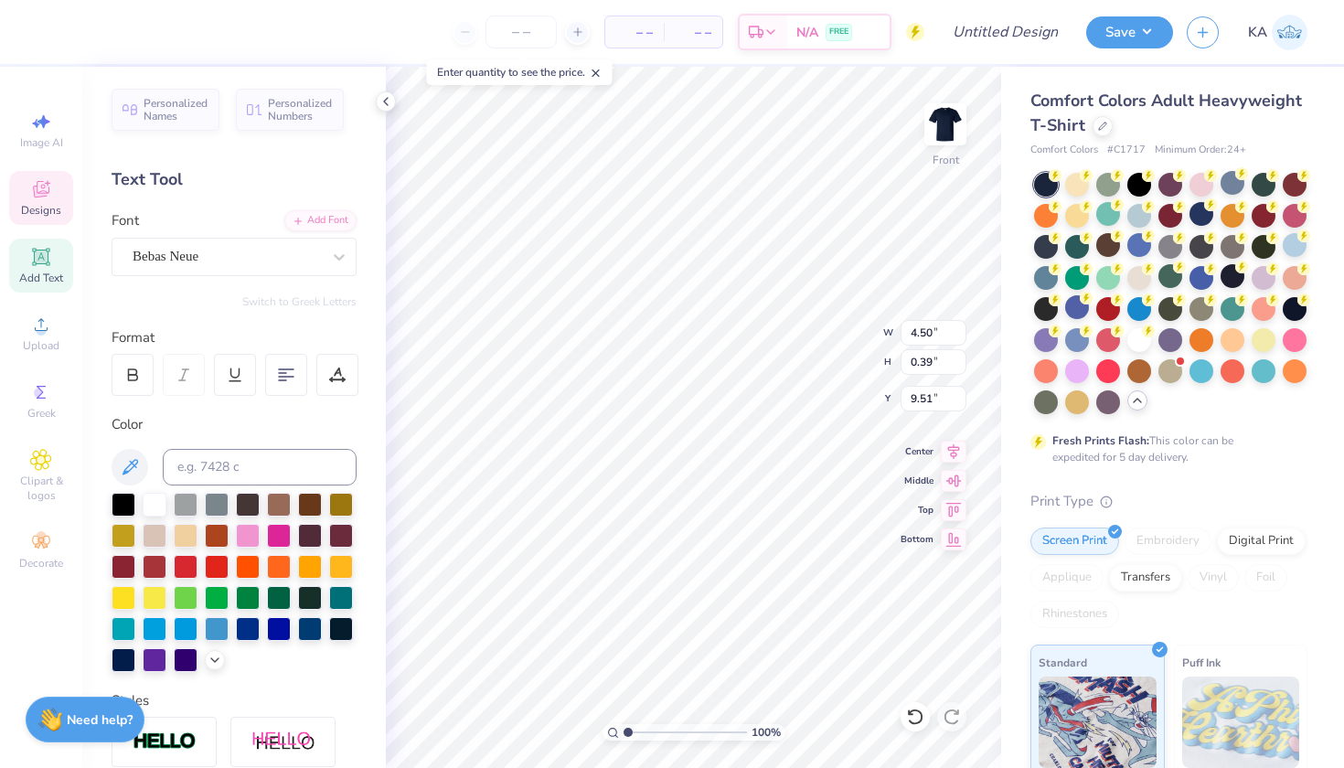
scroll to position [0, 0]
type textarea "2025"
type input "8.34"
type input "12.15"
type input "7.28"
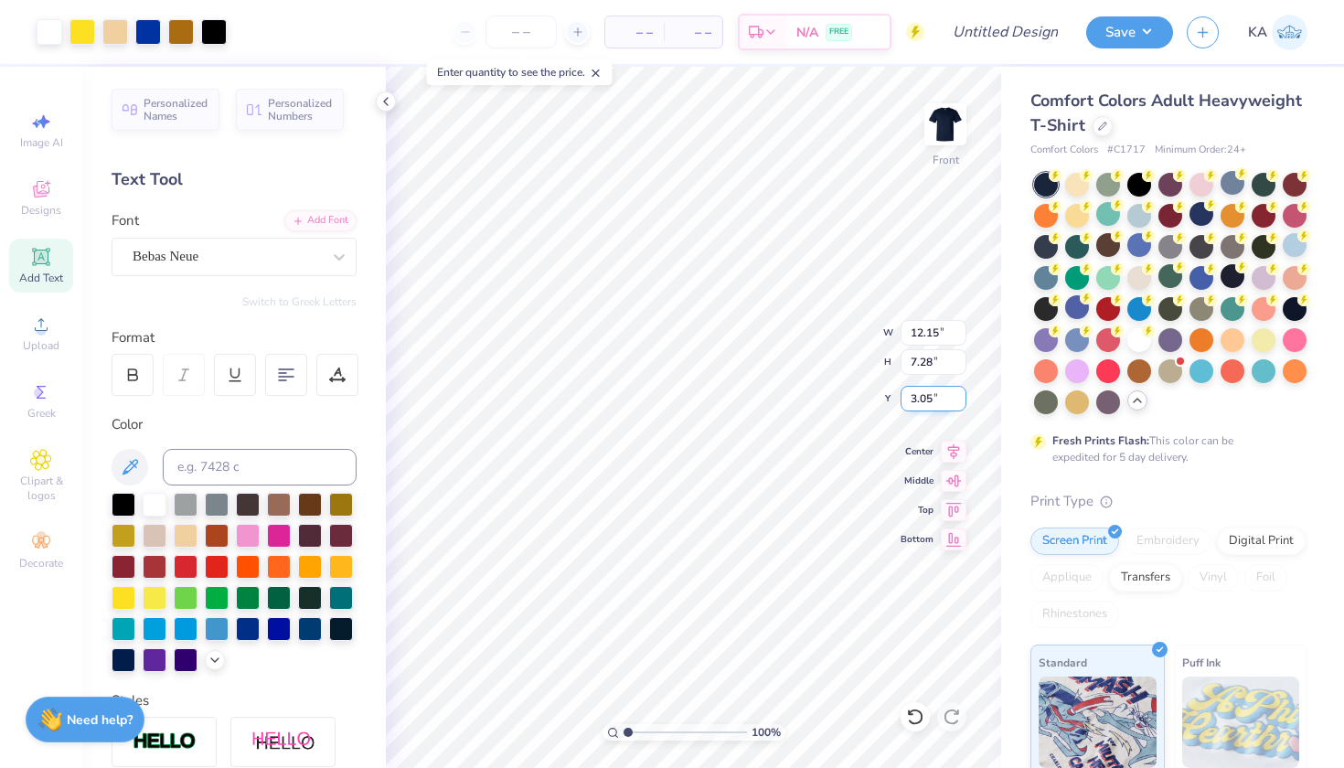
type input "3.05"
click at [82, 30] on div at bounding box center [83, 30] width 26 height 26
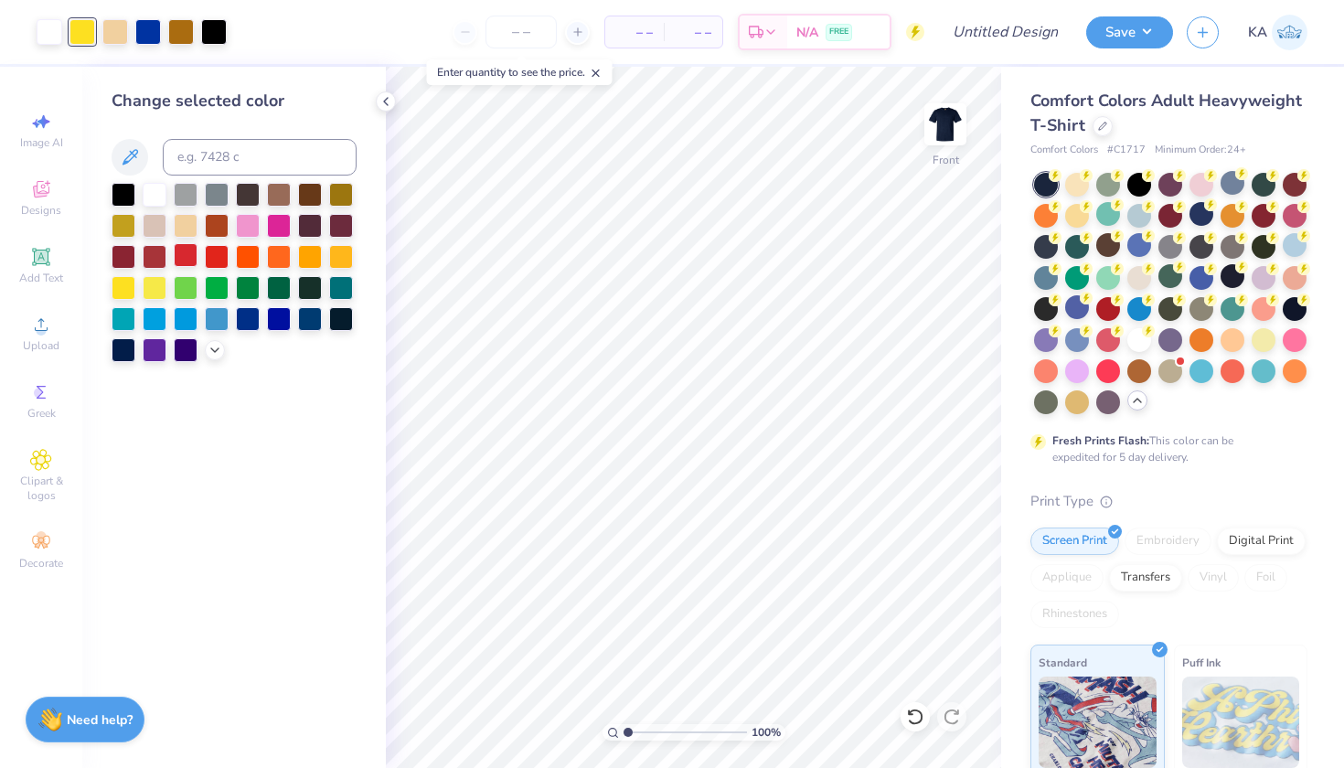
click at [179, 253] on div at bounding box center [186, 255] width 24 height 24
click at [163, 255] on div at bounding box center [155, 255] width 24 height 24
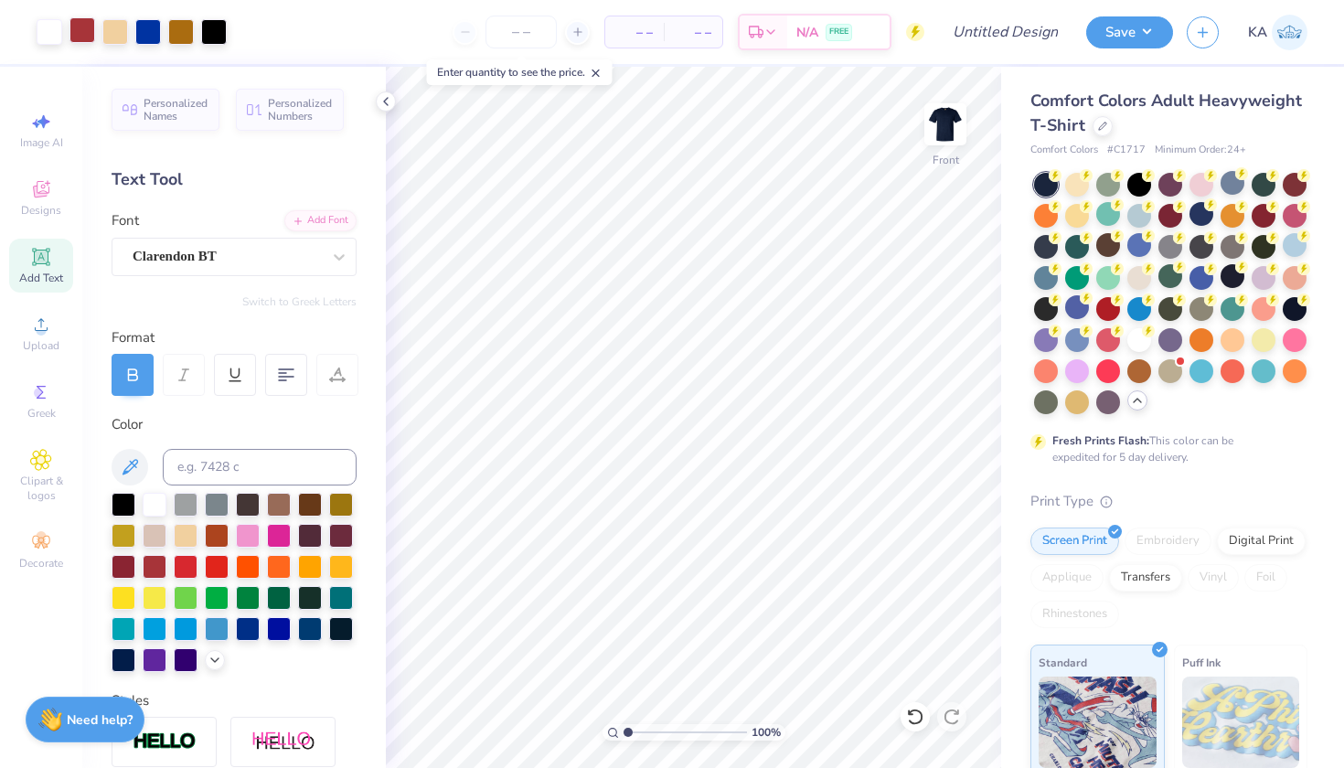
click at [89, 33] on div at bounding box center [83, 30] width 26 height 26
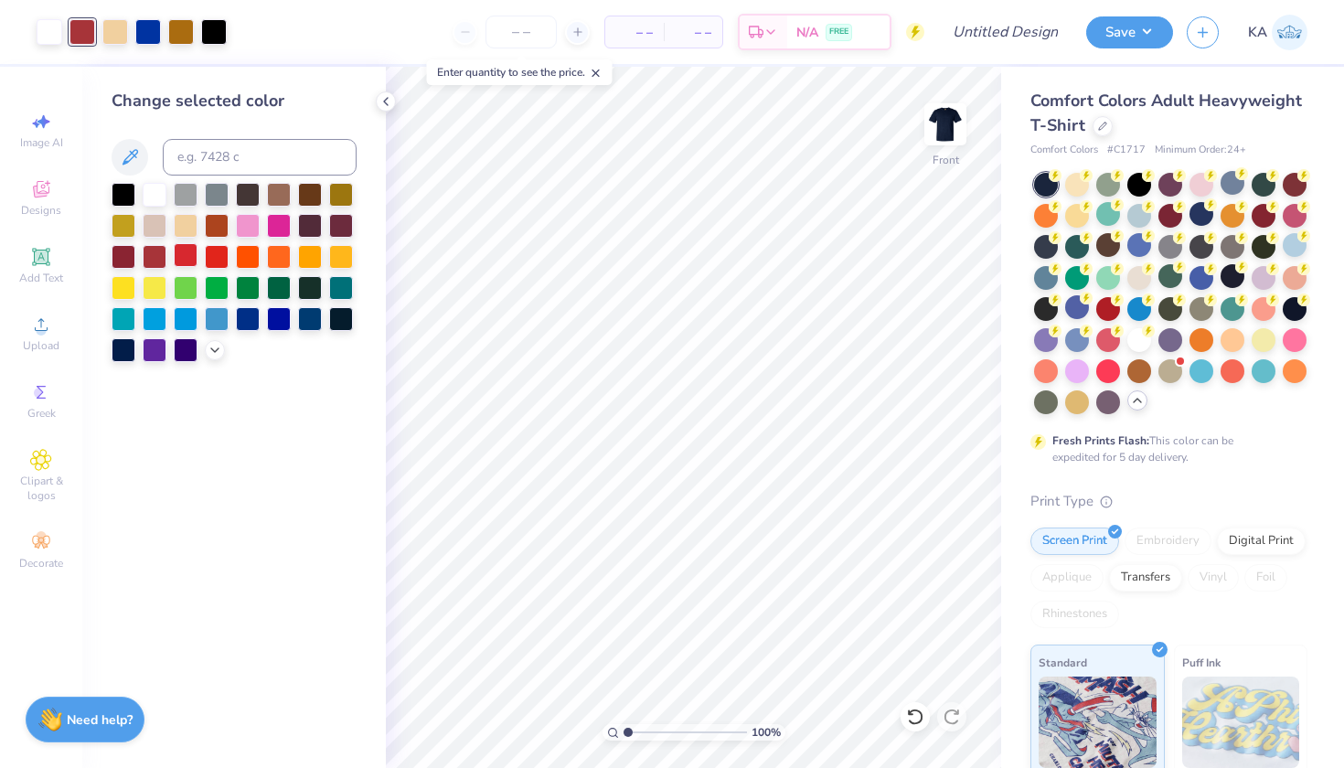
click at [185, 265] on div at bounding box center [186, 255] width 24 height 24
click at [211, 343] on div at bounding box center [215, 348] width 20 height 20
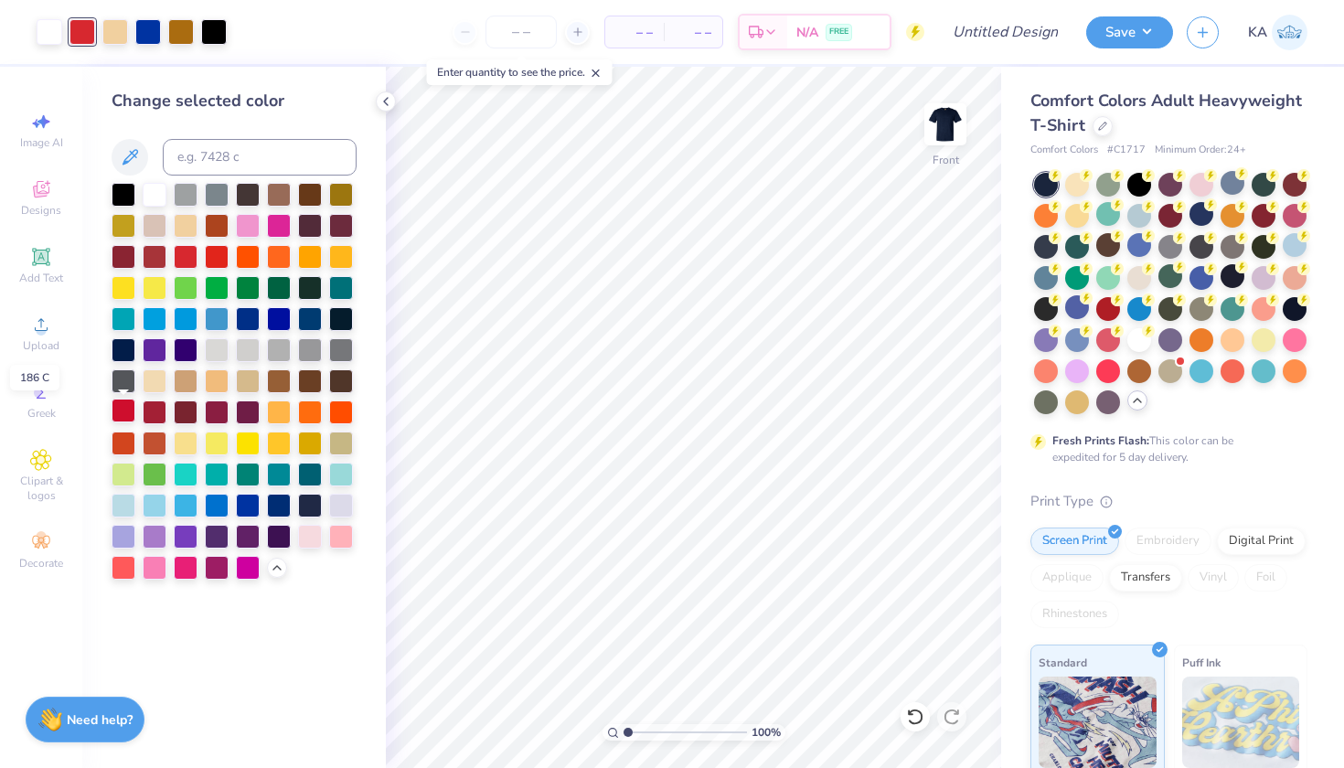
click at [119, 413] on div at bounding box center [124, 411] width 24 height 24
click at [150, 415] on div at bounding box center [155, 411] width 24 height 24
click at [192, 263] on div at bounding box center [186, 255] width 24 height 24
click at [948, 113] on img at bounding box center [945, 124] width 73 height 73
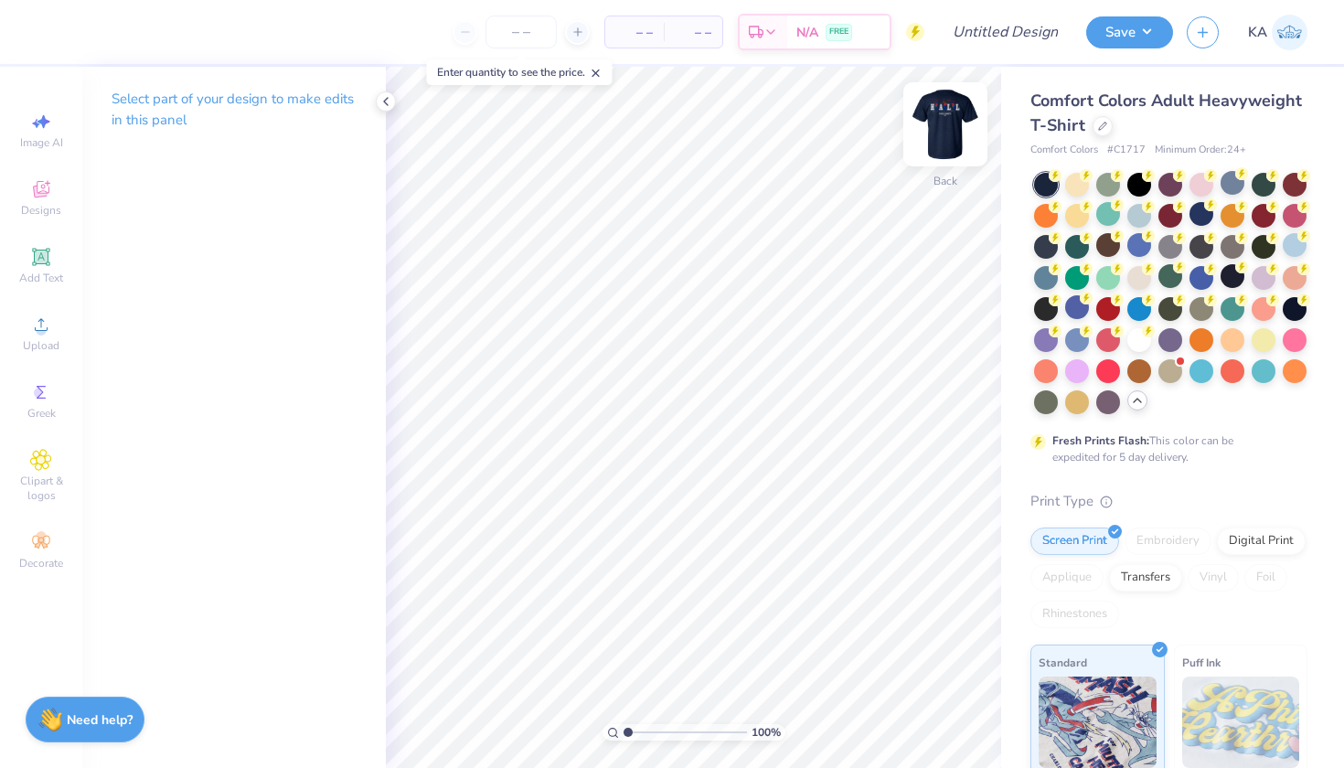
click at [939, 113] on img at bounding box center [945, 124] width 73 height 73
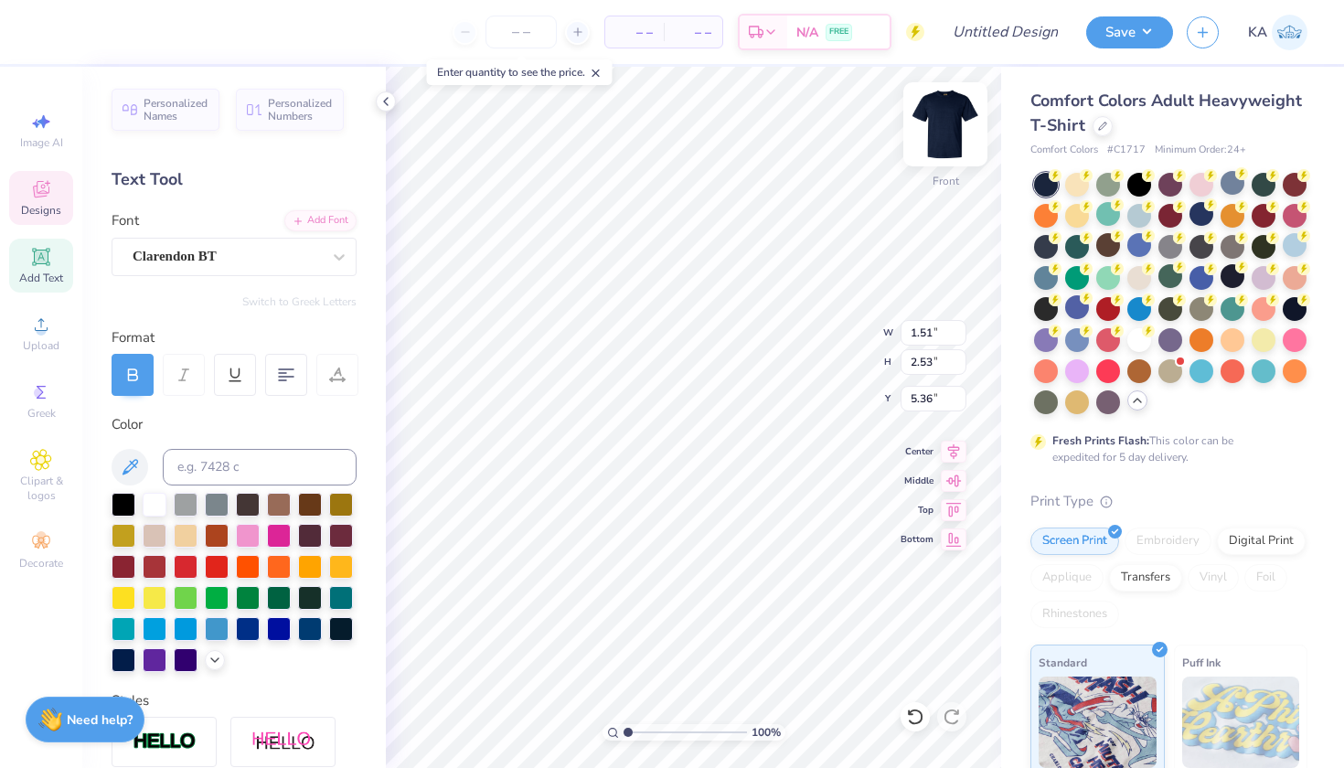
click at [942, 121] on img at bounding box center [945, 124] width 73 height 73
type textarea "HALL"
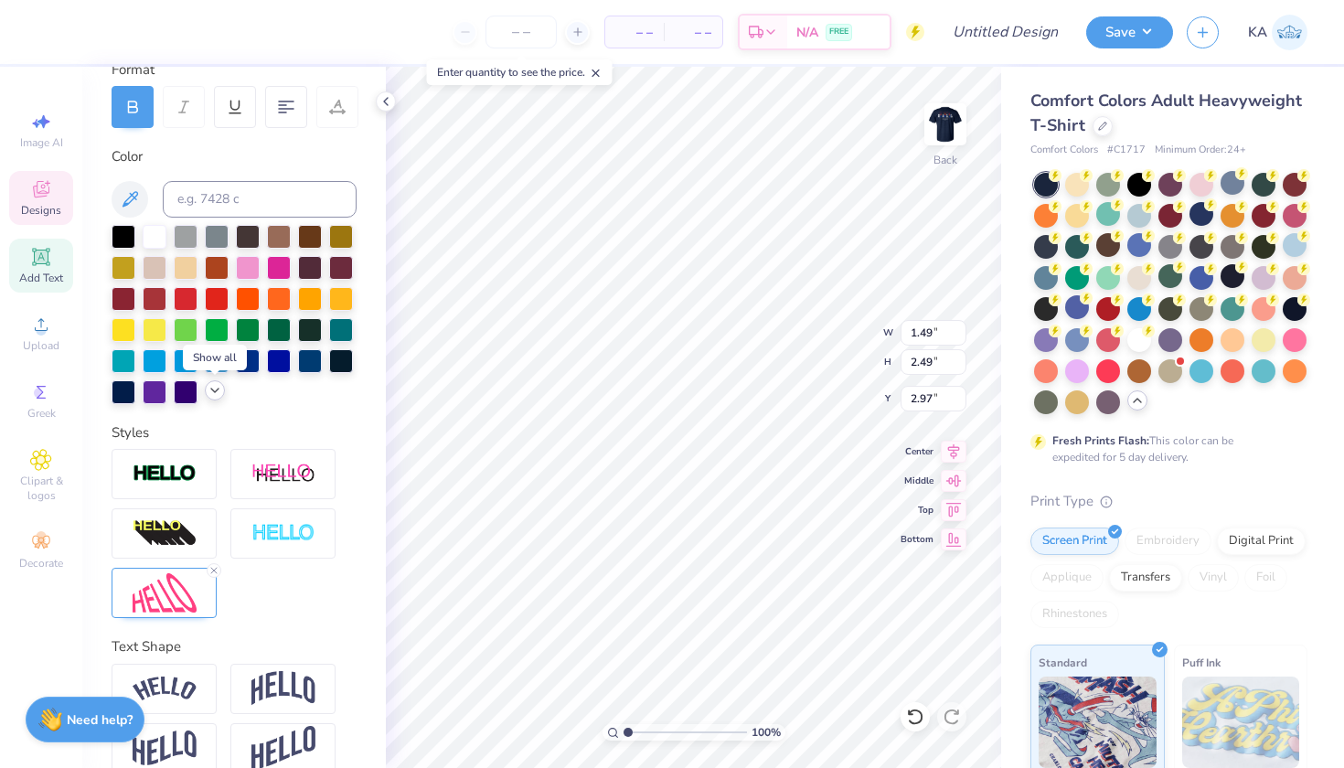
scroll to position [295, 0]
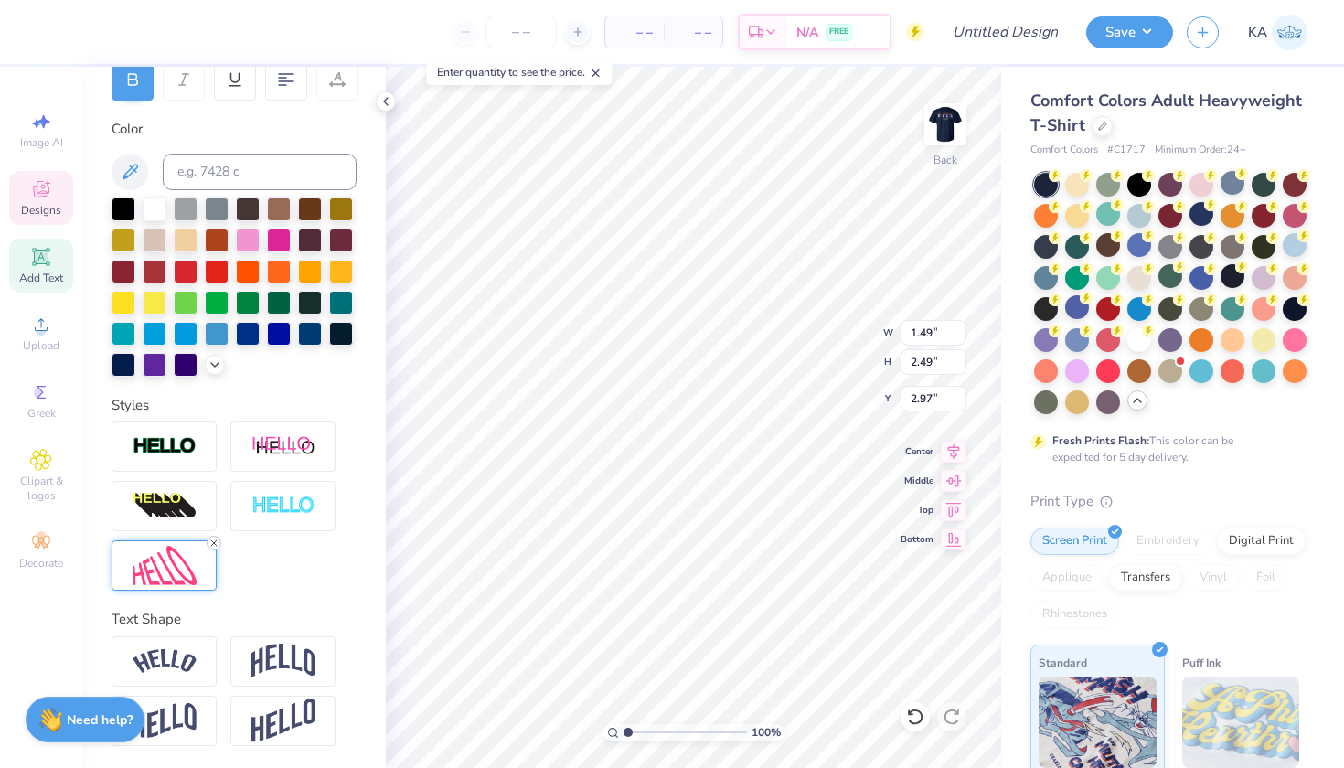
click at [216, 546] on line at bounding box center [213, 542] width 5 height 5
type input "7.45"
type input "1.75"
type input "3.34"
click at [178, 538] on div at bounding box center [234, 506] width 245 height 169
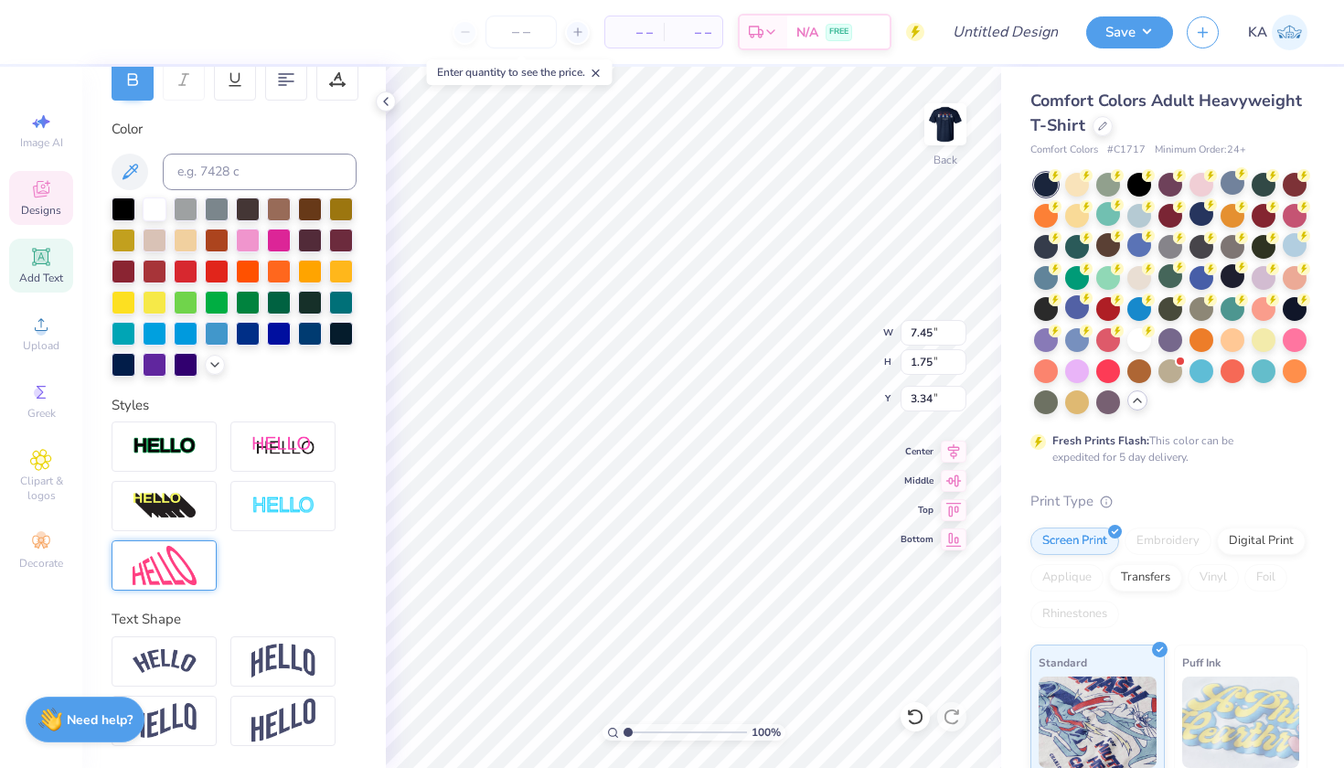
click at [178, 553] on img at bounding box center [165, 565] width 64 height 39
type input "5.57"
type input "1.76"
type input "3.33"
type input "5.50"
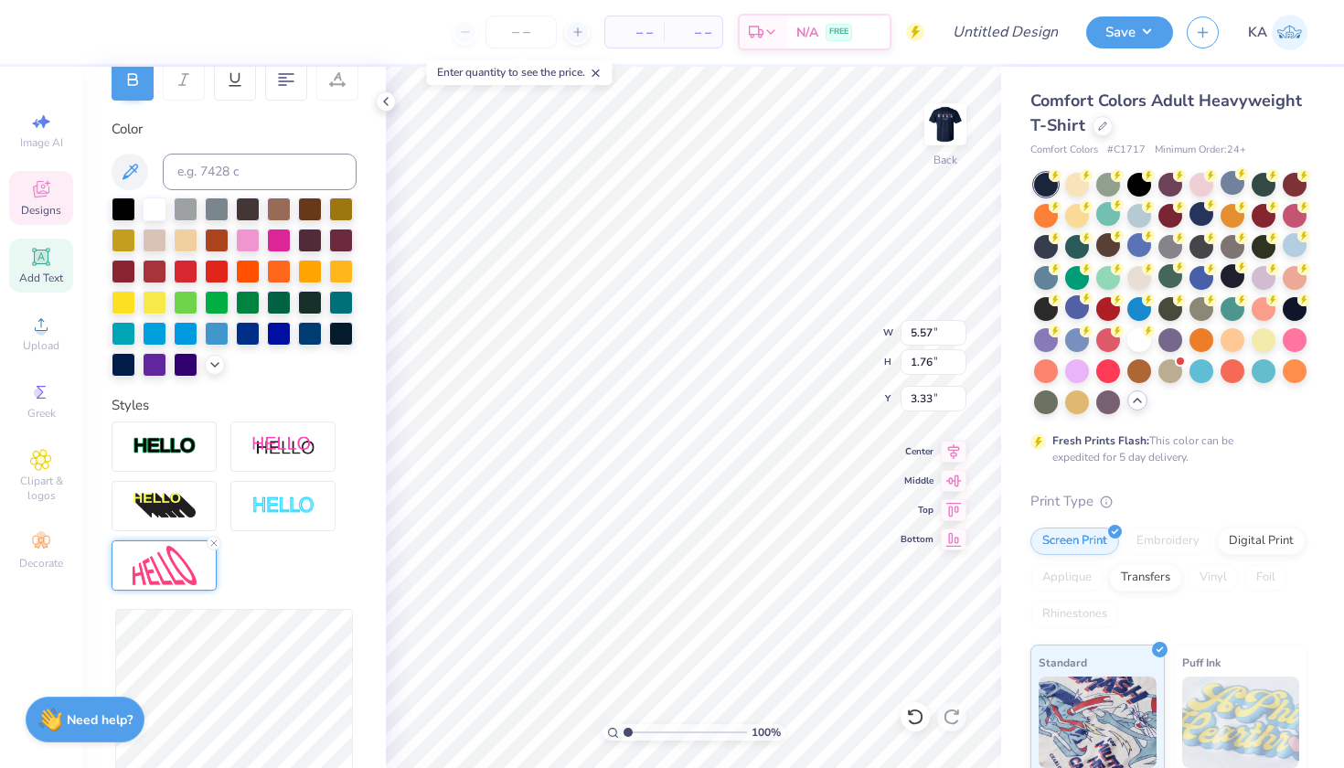
type input "1.81"
type input "3.30"
type input "5.10"
type input "3.58"
type input "3.43"
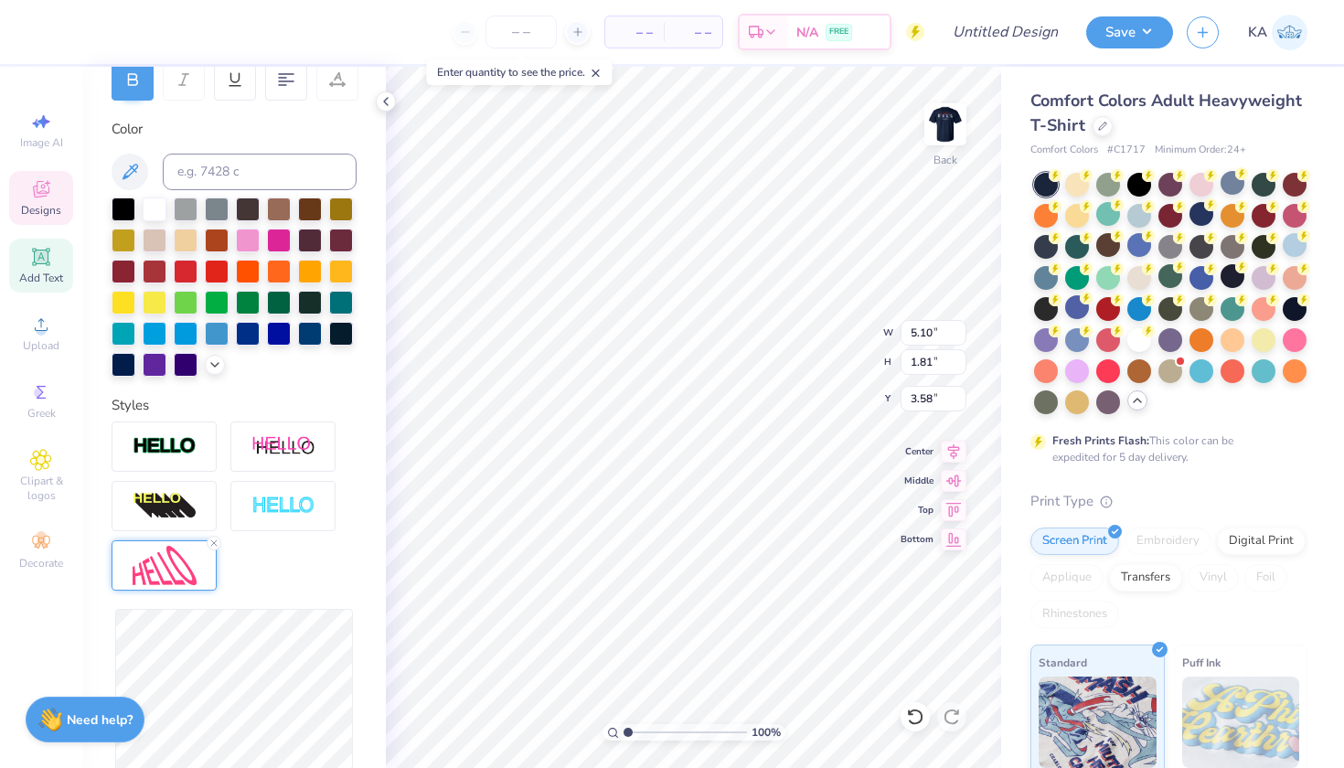
type input "1.22"
type input "3.15"
type input "1.23"
type input "2.88"
type input "1.19"
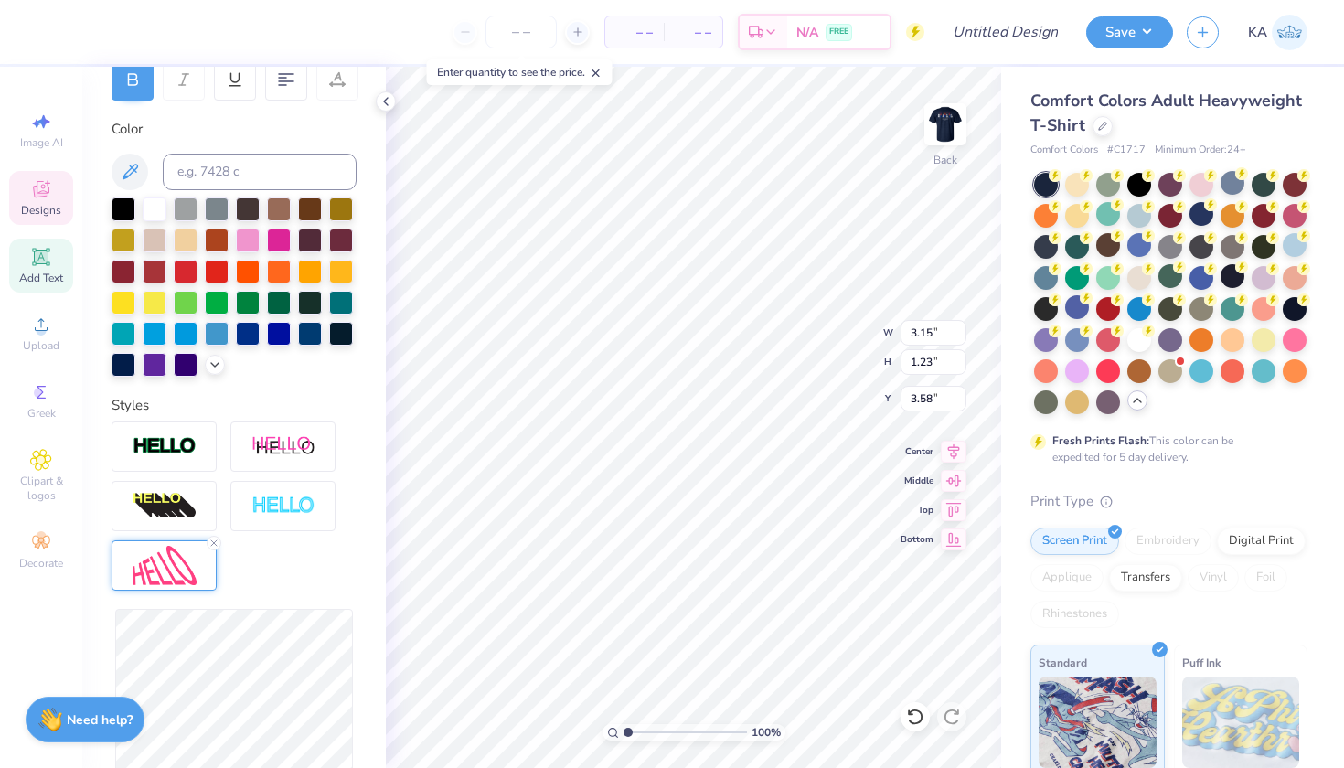
type input "3.60"
type input "2.83"
type input "2.92"
type input "1.36"
type input "3.24"
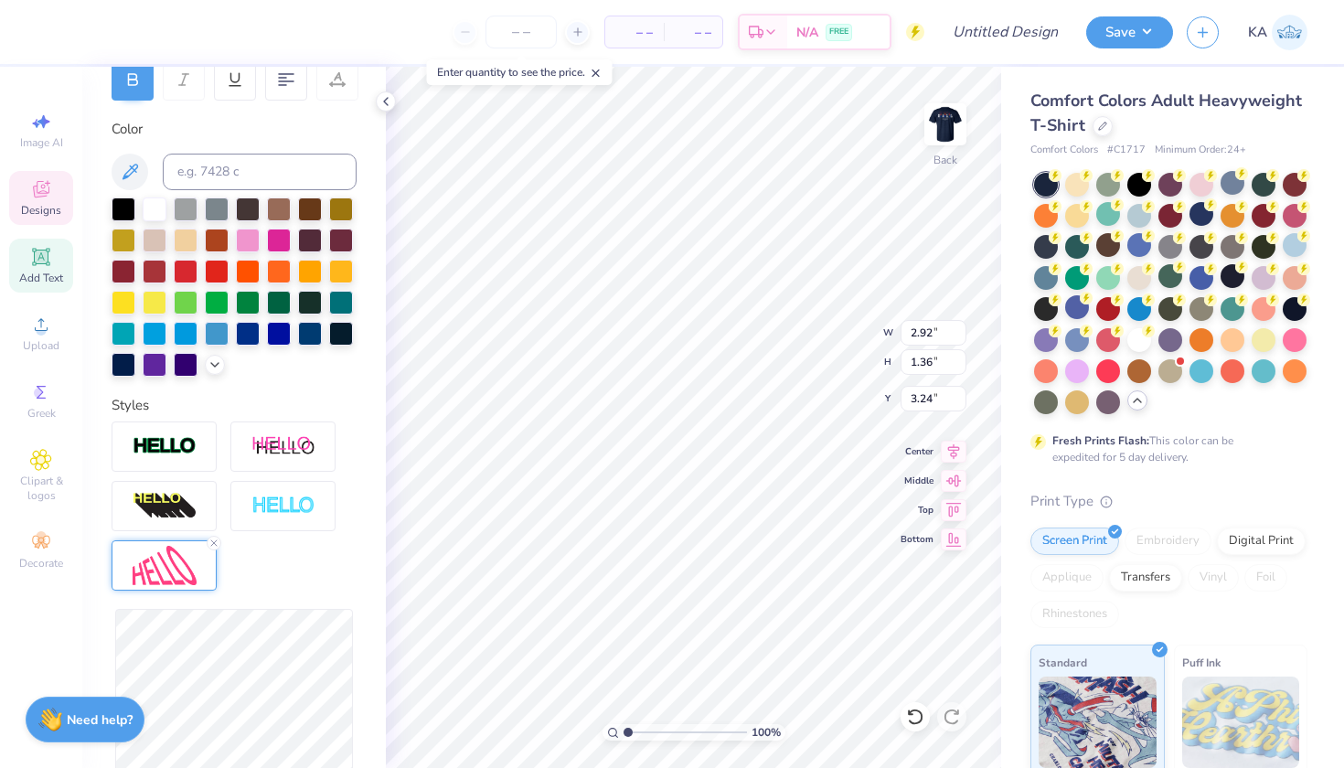
type input "2.85"
type input "1.35"
type input "3.25"
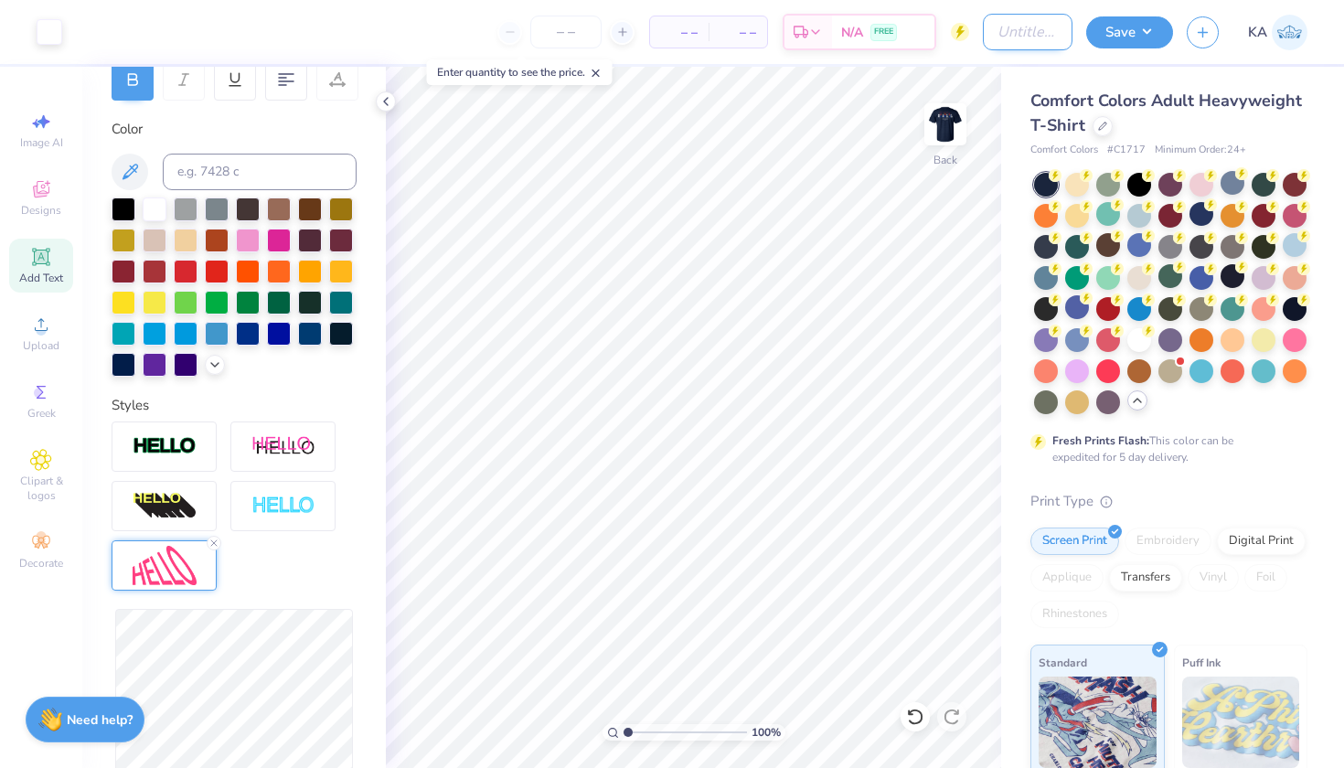
click at [1006, 26] on input "Design Title" at bounding box center [1028, 32] width 90 height 37
type input "g"
type input "hall4"
click at [1133, 44] on button "Save" at bounding box center [1129, 30] width 87 height 32
type input "0"
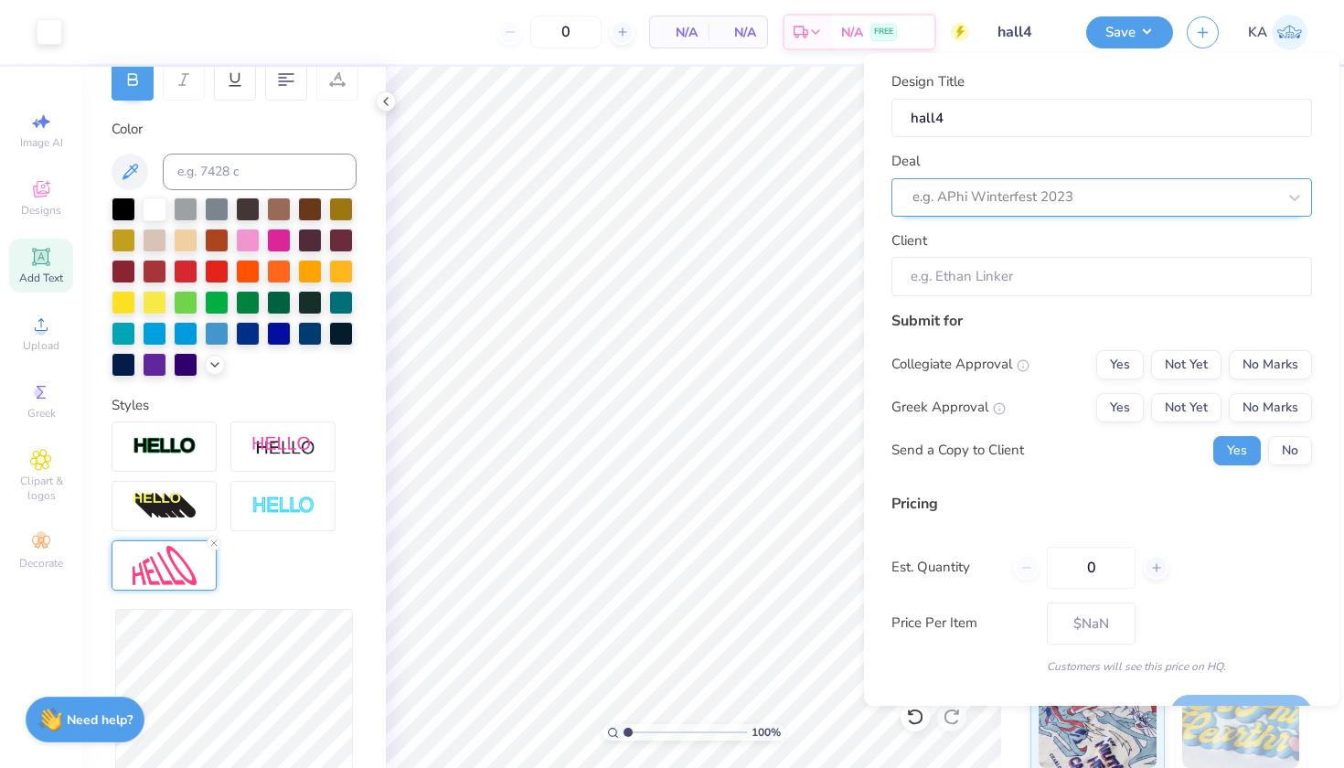
click at [1049, 211] on div "e.g. APhi Winterfest 2023" at bounding box center [1102, 197] width 421 height 38
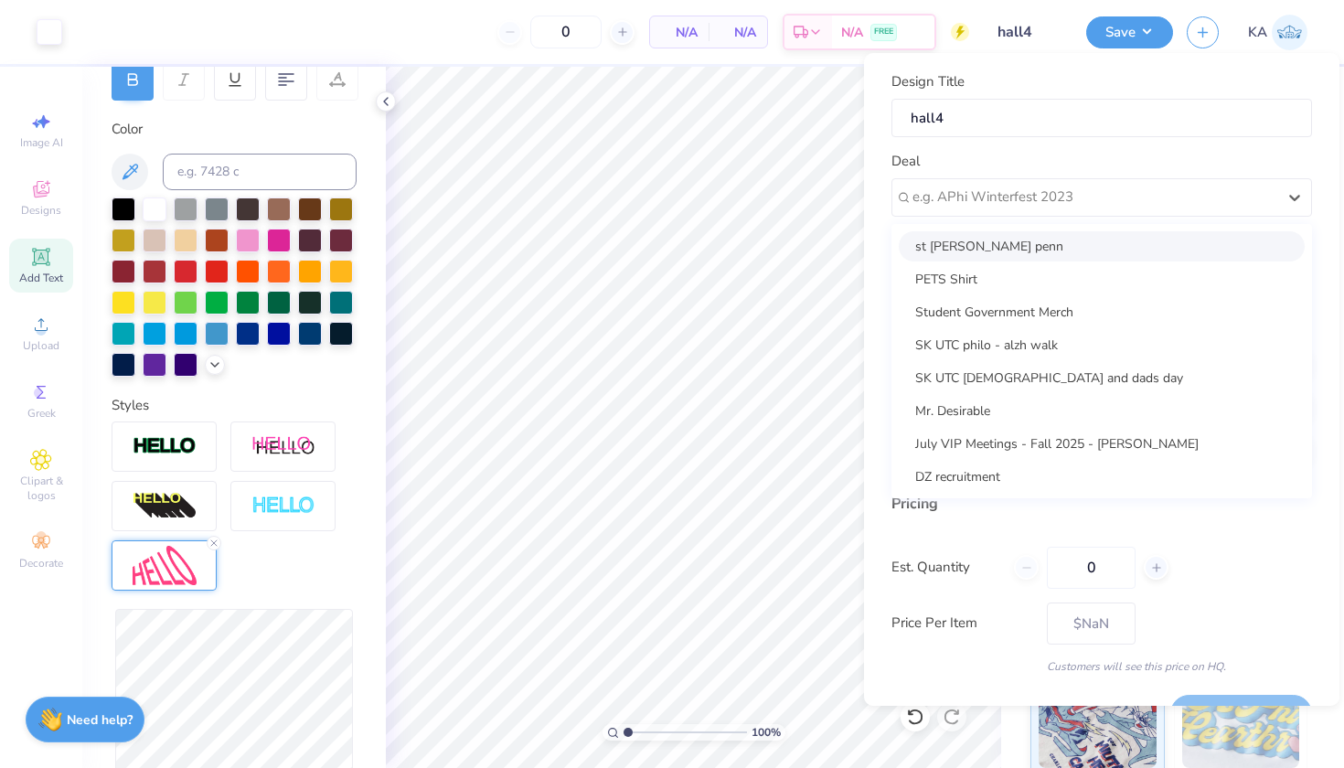
click at [986, 250] on div "st Anthony hall penn" at bounding box center [1102, 246] width 406 height 30
type input "Sophie Austin"
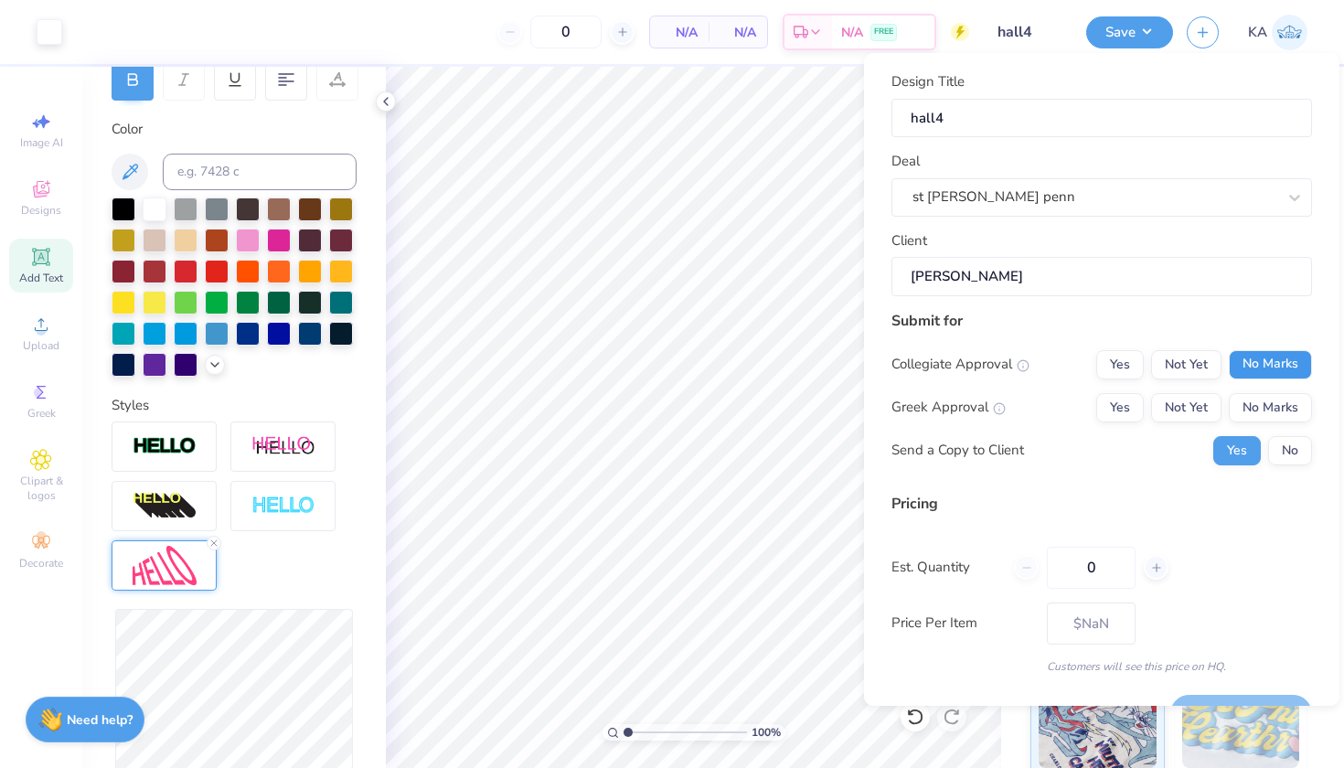
click at [1253, 374] on button "No Marks" at bounding box center [1270, 364] width 83 height 29
click at [1255, 396] on button "No Marks" at bounding box center [1270, 407] width 83 height 29
click at [1278, 455] on button "No" at bounding box center [1290, 450] width 44 height 29
click at [1100, 570] on input "0" at bounding box center [1091, 568] width 89 height 42
type input "0"
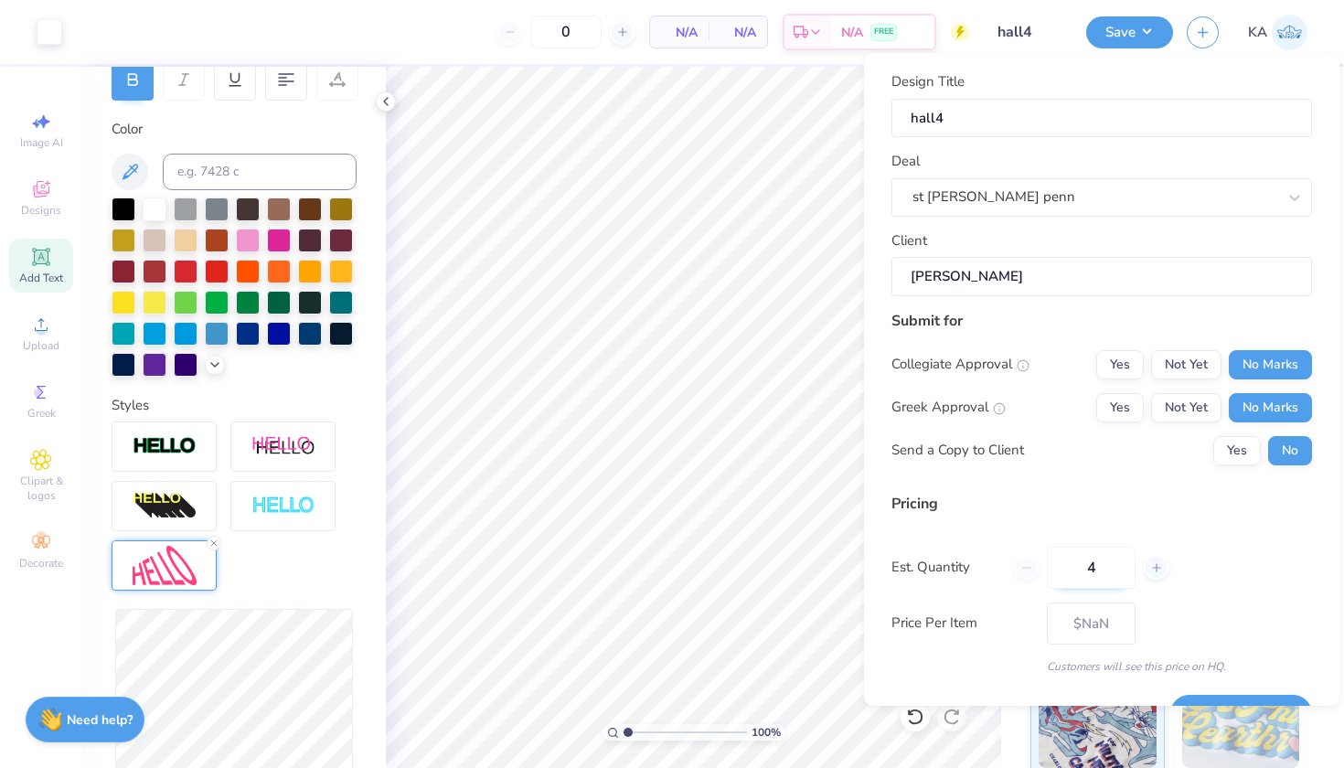
type input "40"
type input "$29.18"
type input "40"
click at [1203, 609] on div "Price Per Item $29.18" at bounding box center [1102, 624] width 421 height 42
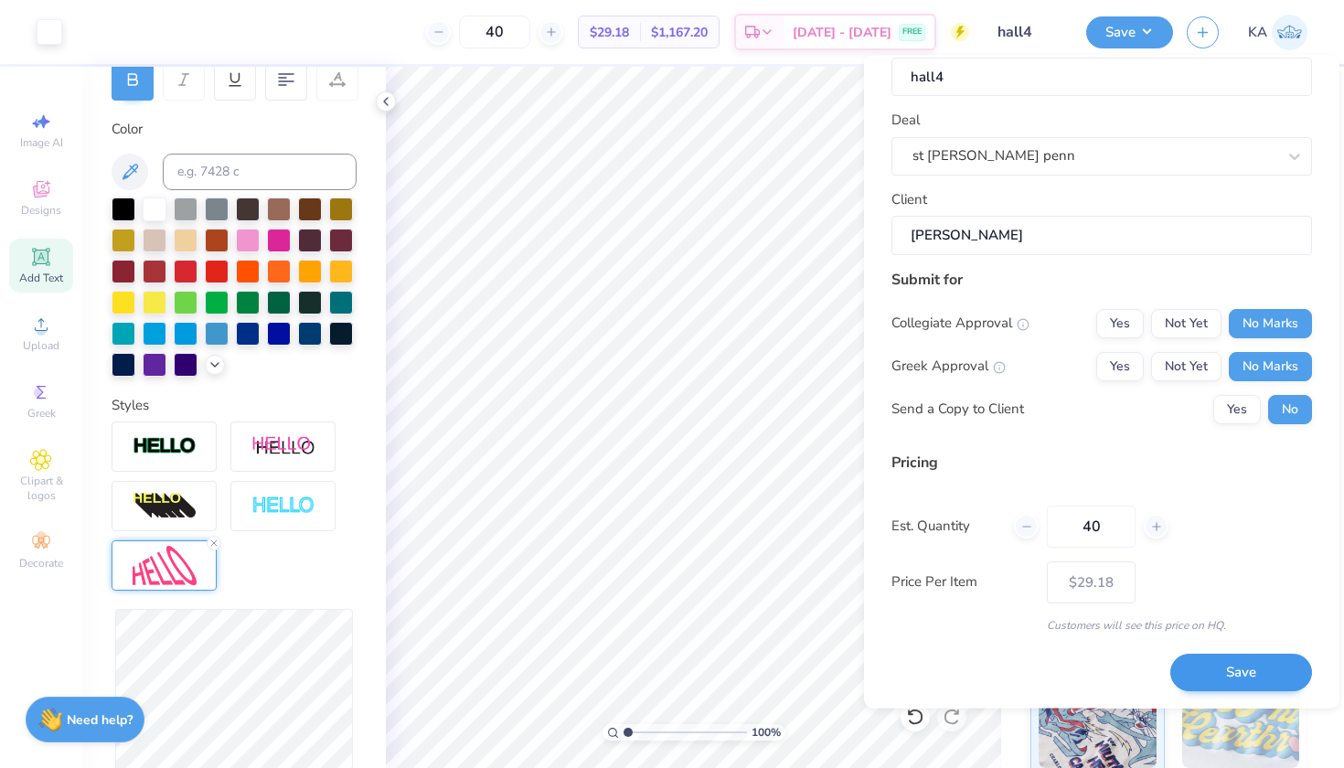
scroll to position [43, 0]
click at [1226, 672] on button "Save" at bounding box center [1242, 673] width 142 height 37
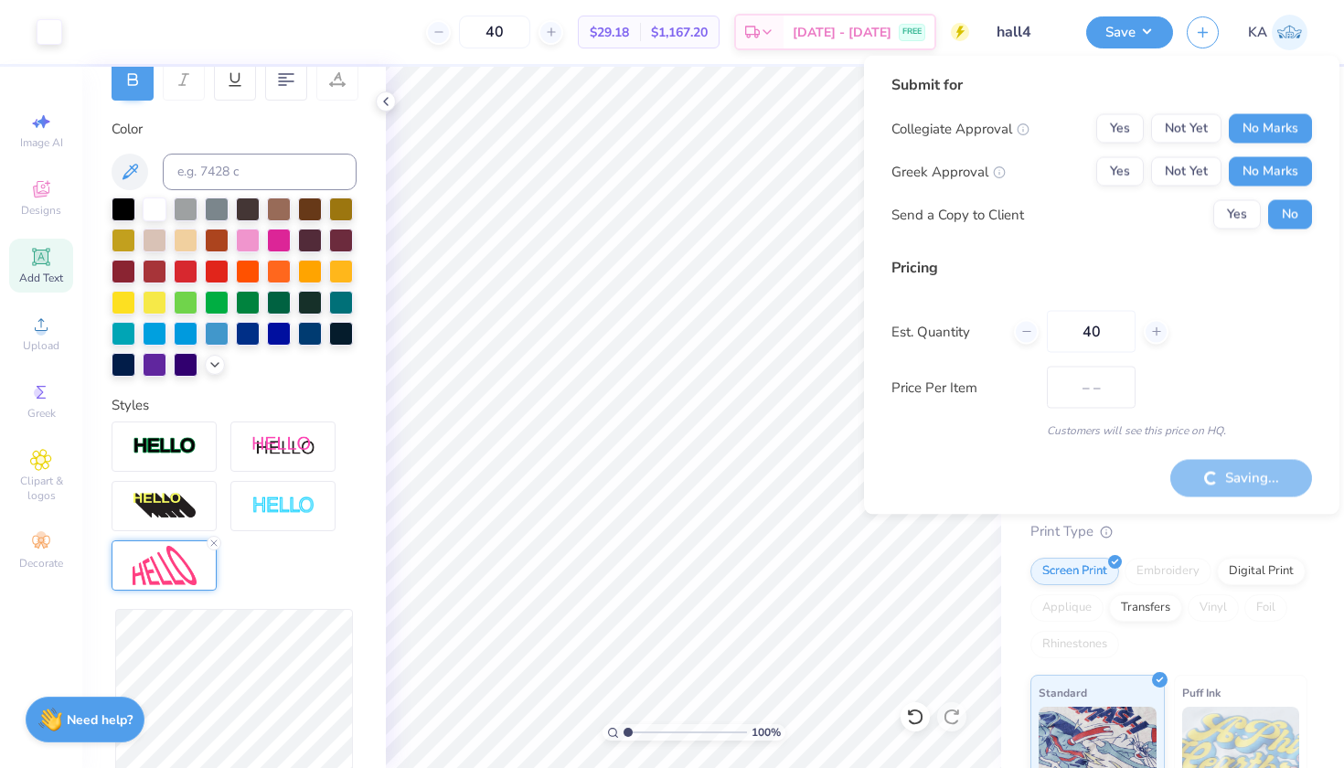
type input "$29.18"
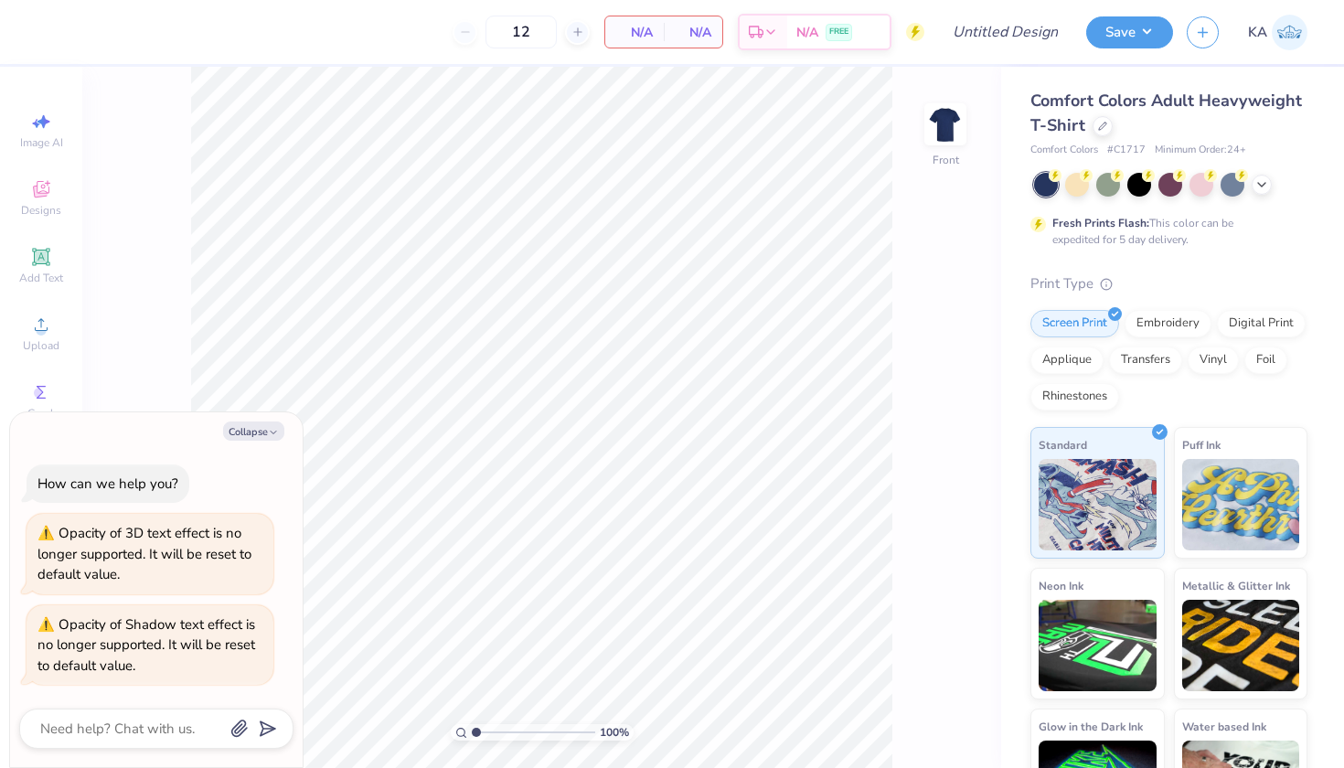
type textarea "x"
